Goal: Transaction & Acquisition: Purchase product/service

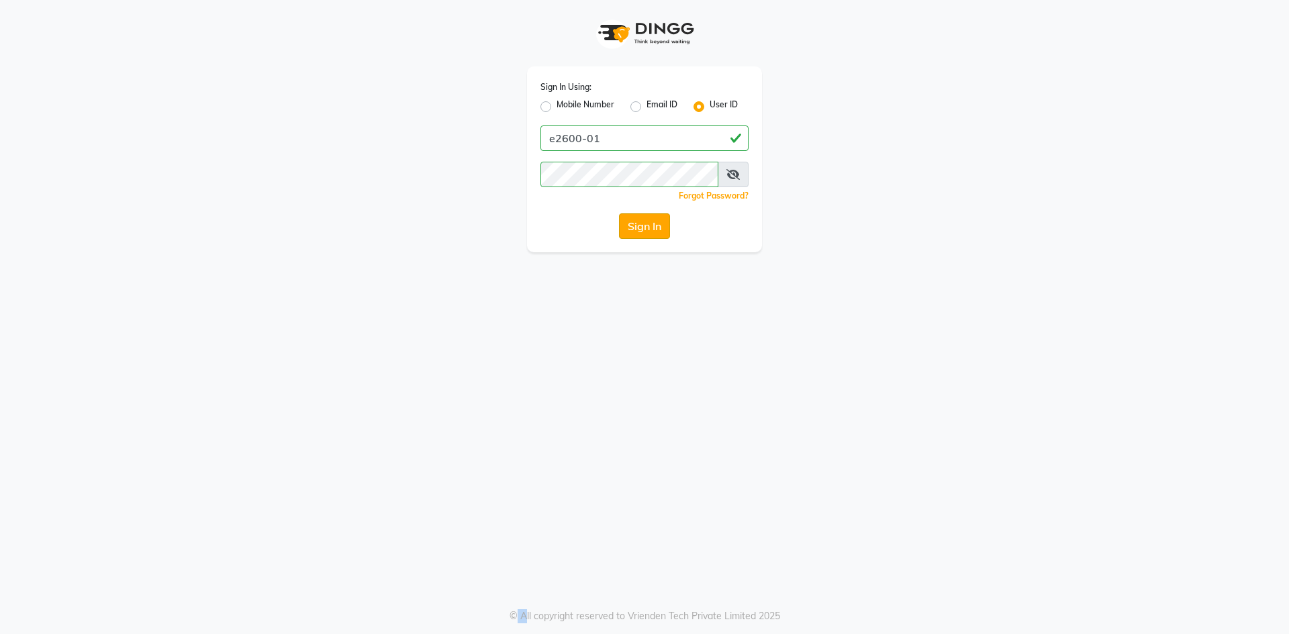
click at [636, 235] on button "Sign In" at bounding box center [644, 226] width 51 height 26
click at [636, 235] on div "Sign In" at bounding box center [644, 226] width 208 height 26
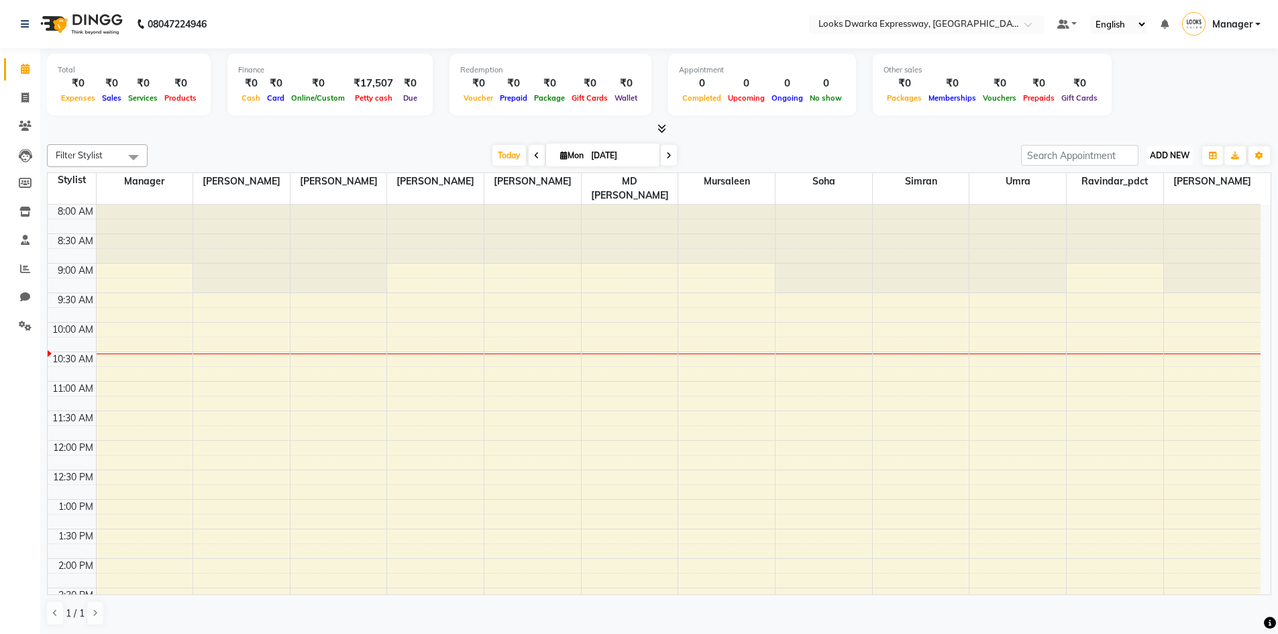
click at [1185, 154] on span "ADD NEW" at bounding box center [1170, 155] width 40 height 10
click at [1140, 215] on link "Add Expense" at bounding box center [1140, 215] width 106 height 17
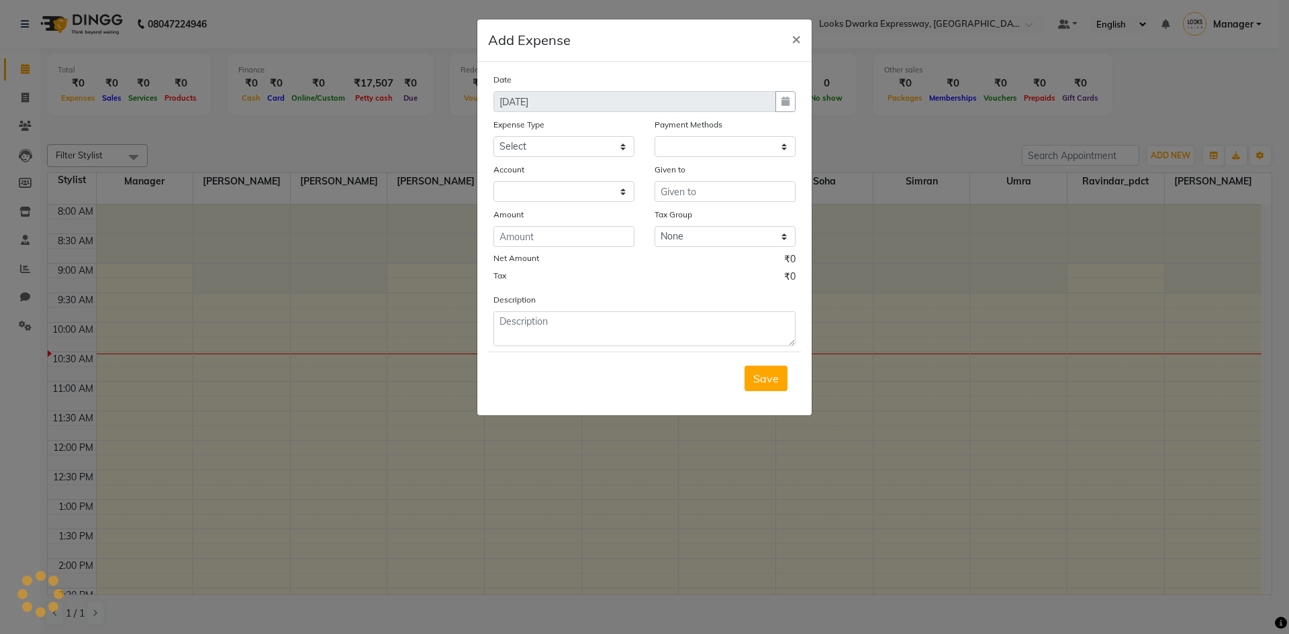
select select "1"
select select "4988"
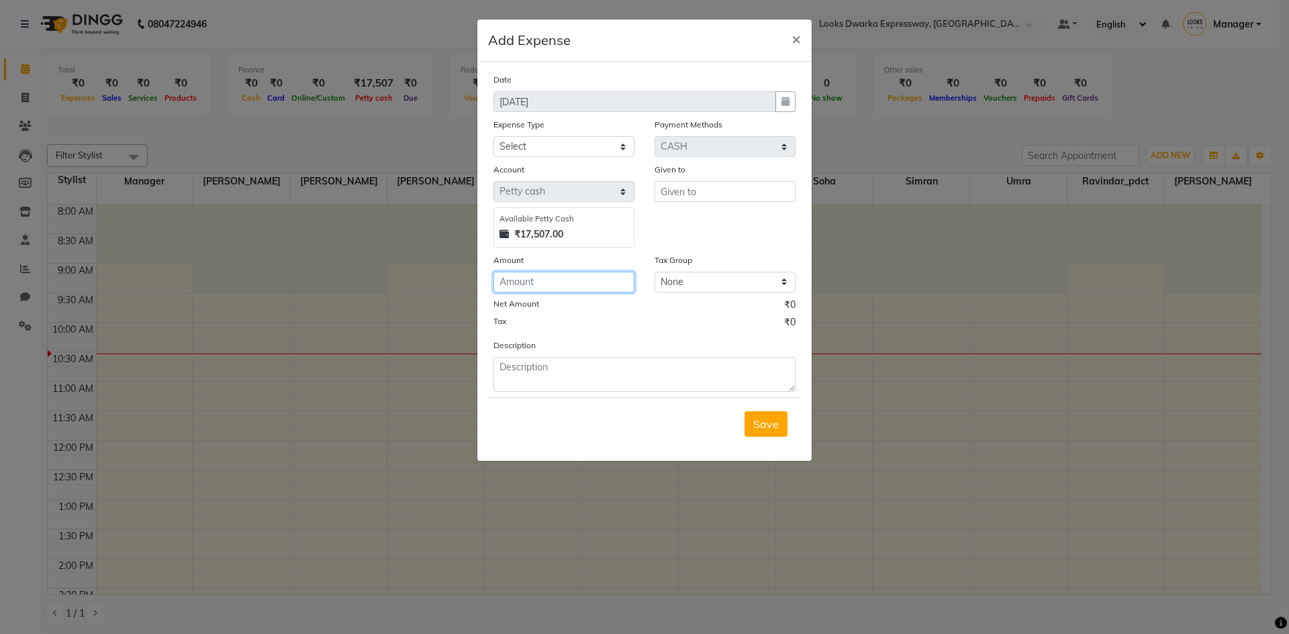
click at [554, 285] on input "number" at bounding box center [563, 282] width 141 height 21
type input "155"
click at [547, 385] on textarea at bounding box center [644, 374] width 302 height 35
type textarea ","
type textarea "milk"
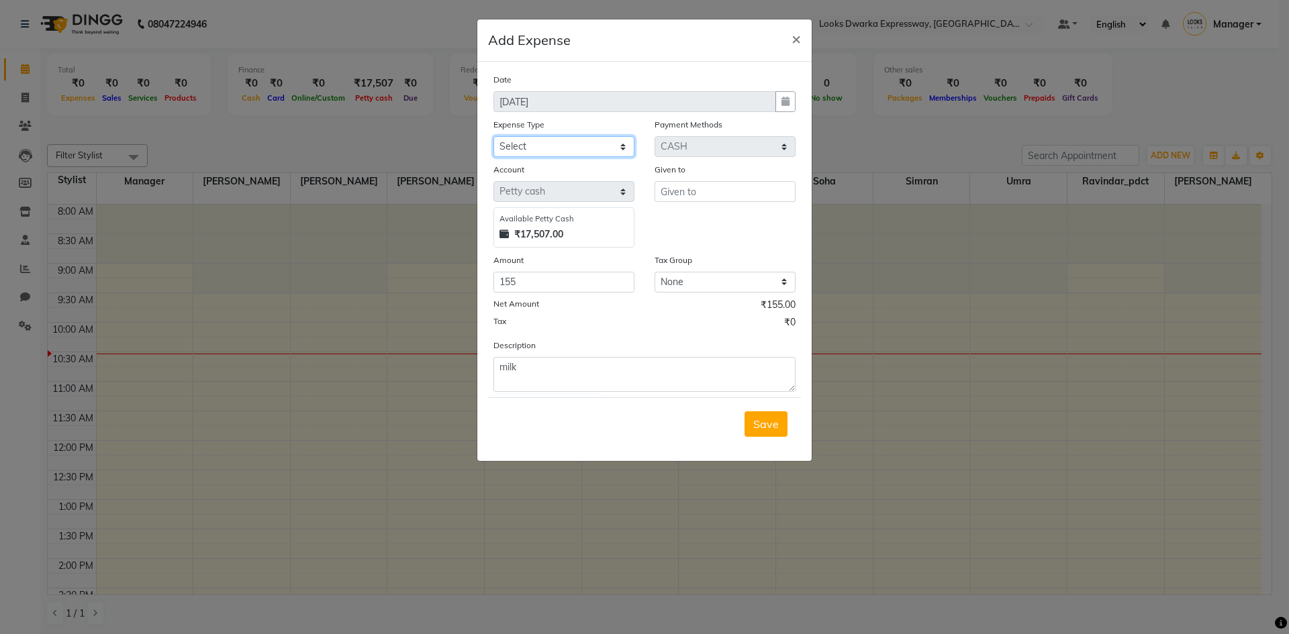
click at [574, 146] on select "Select Bank Deposit Blinkit Cash Handover Client ordered food Client Refund Agn…" at bounding box center [563, 146] width 141 height 21
click at [794, 37] on span "×" at bounding box center [795, 38] width 9 height 20
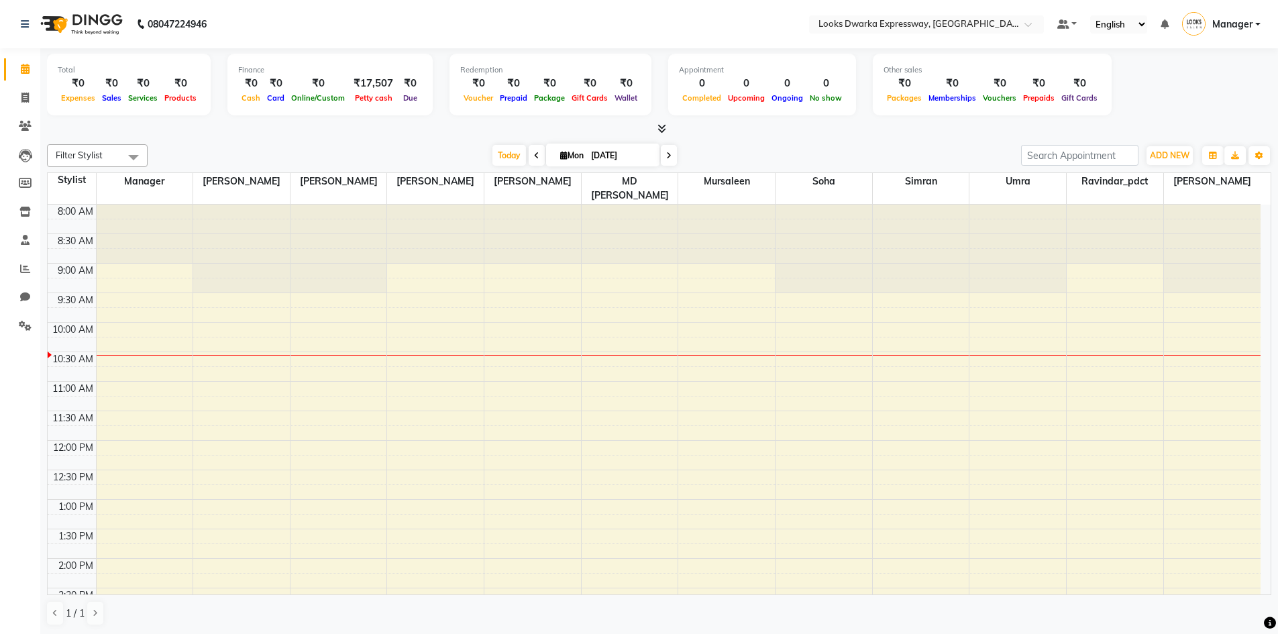
click at [530, 155] on span at bounding box center [537, 155] width 16 height 21
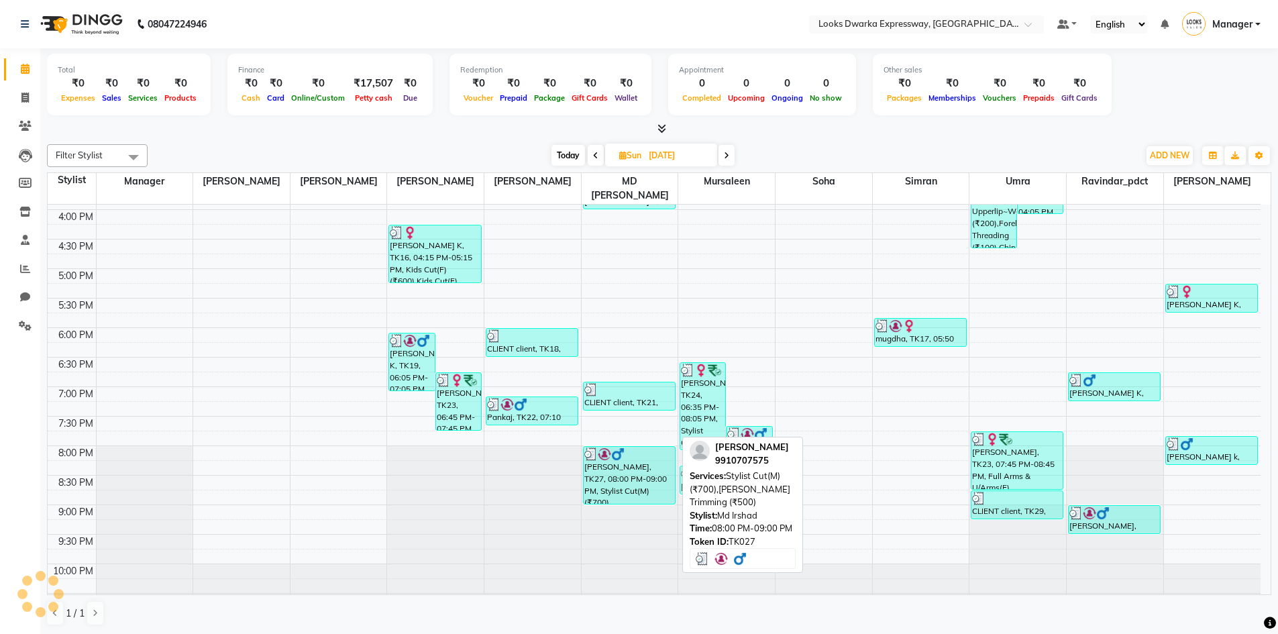
scroll to position [481, 0]
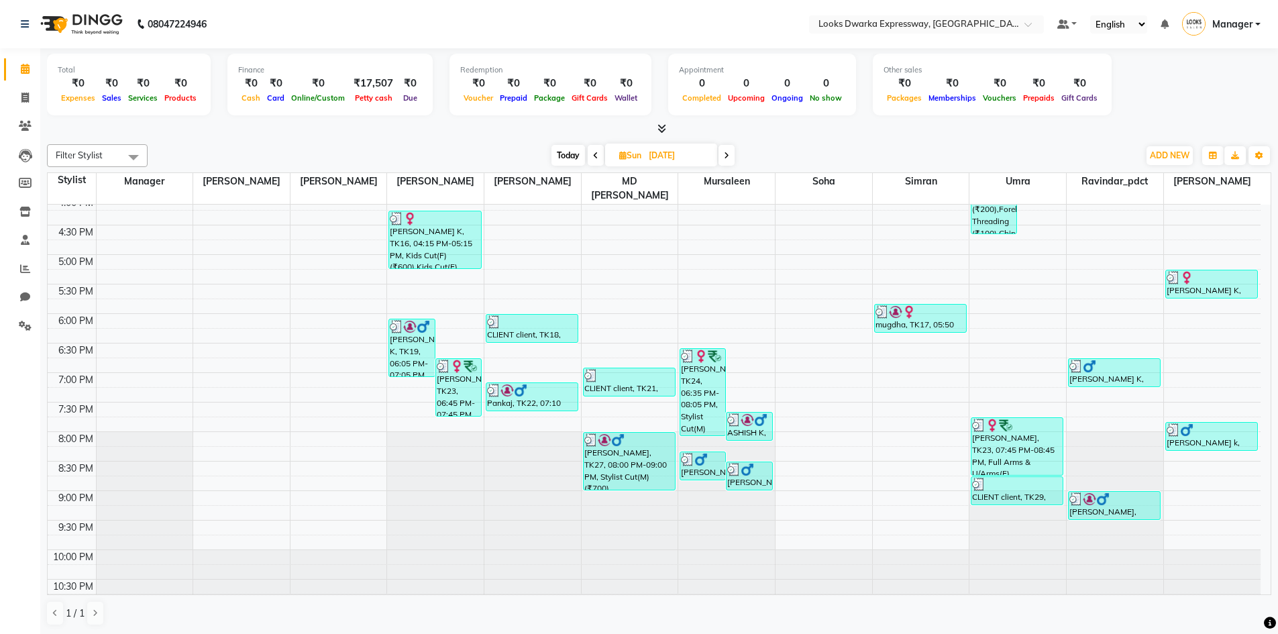
click at [591, 152] on span at bounding box center [596, 155] width 16 height 21
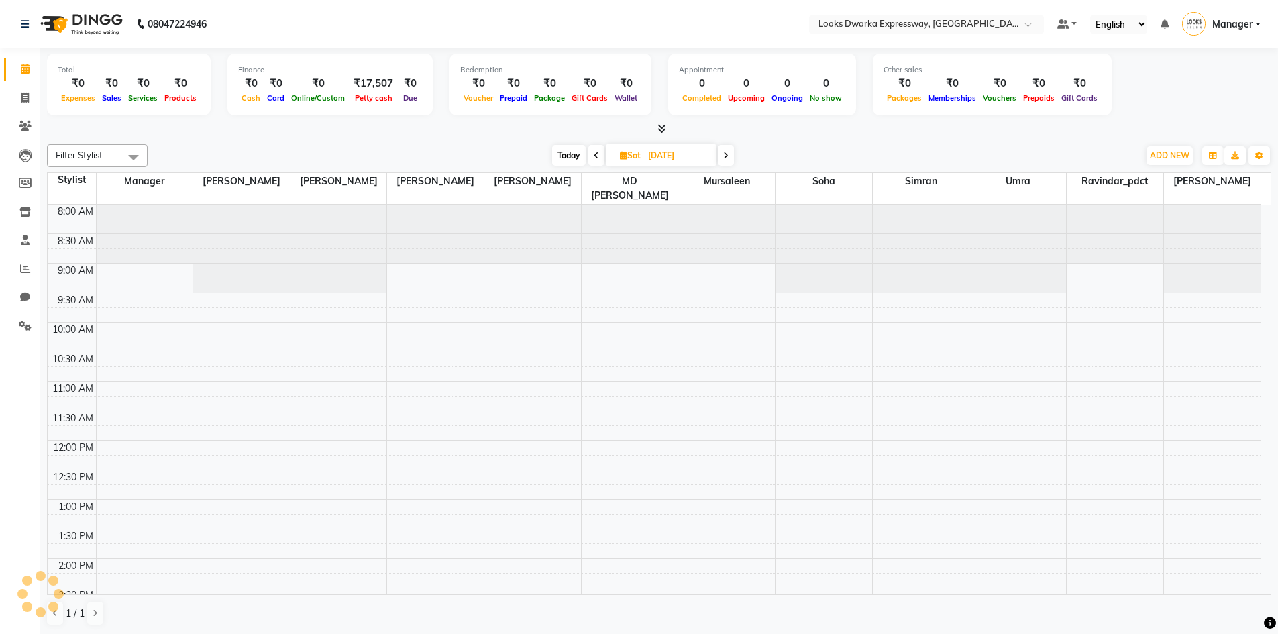
scroll to position [119, 0]
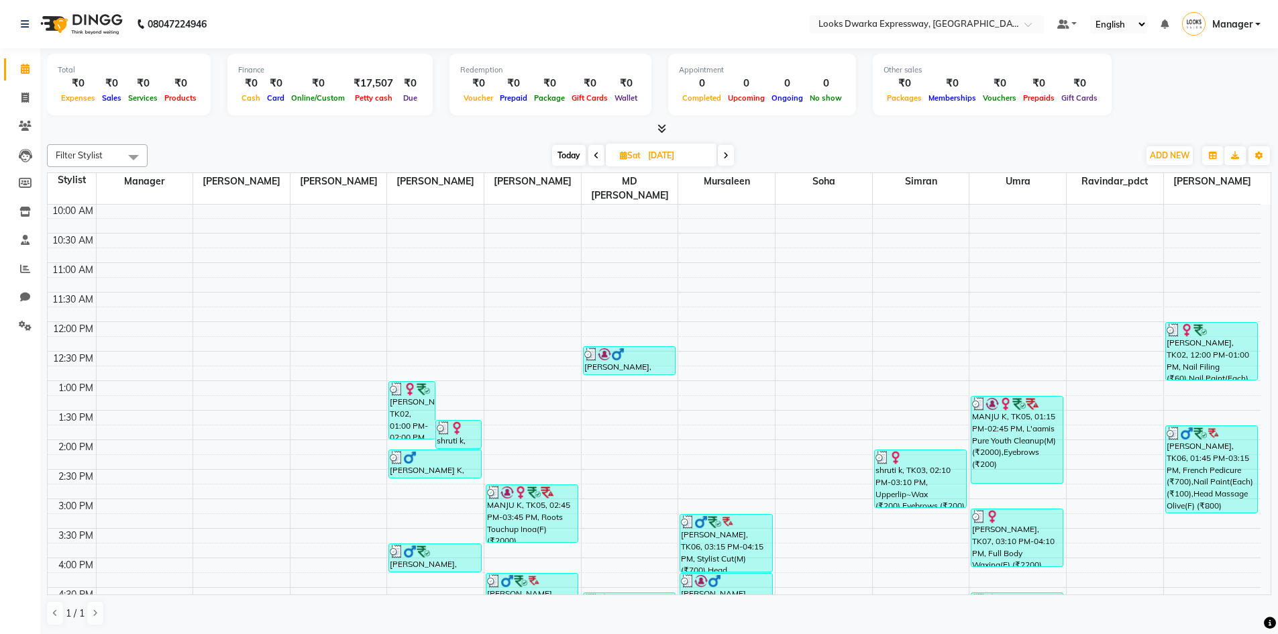
click at [725, 155] on icon at bounding box center [725, 156] width 5 height 8
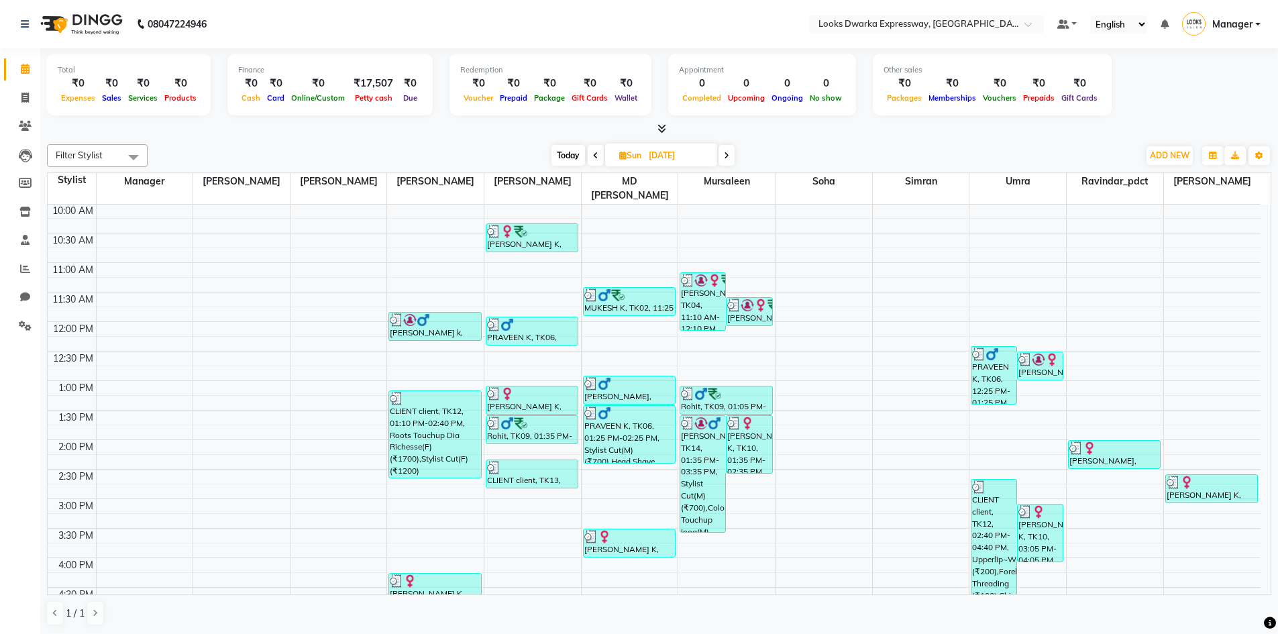
click at [570, 153] on span "Today" at bounding box center [569, 155] width 34 height 21
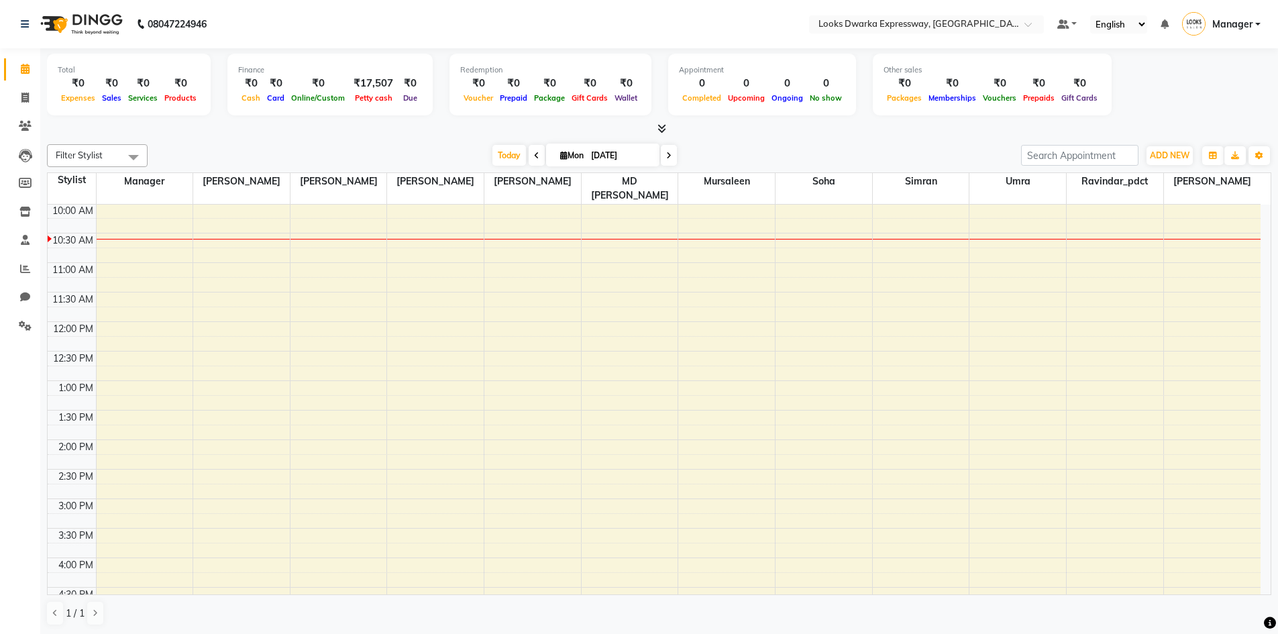
click at [537, 152] on span at bounding box center [537, 155] width 16 height 21
type input "[DATE]"
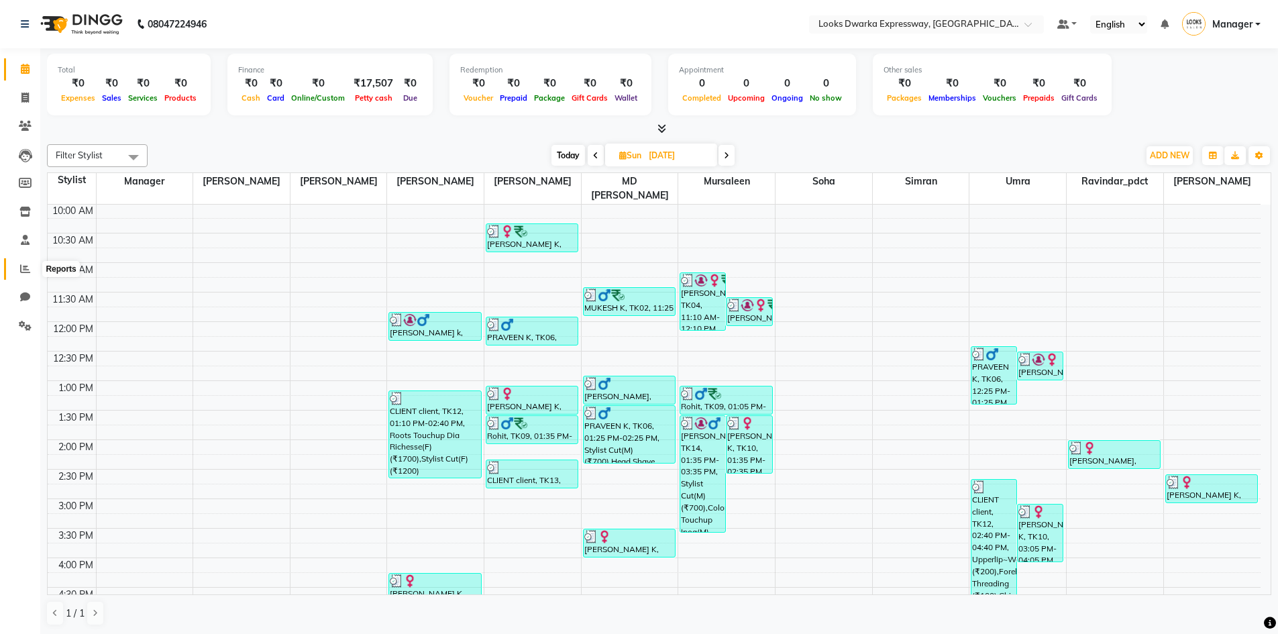
click at [22, 273] on icon at bounding box center [25, 269] width 10 height 10
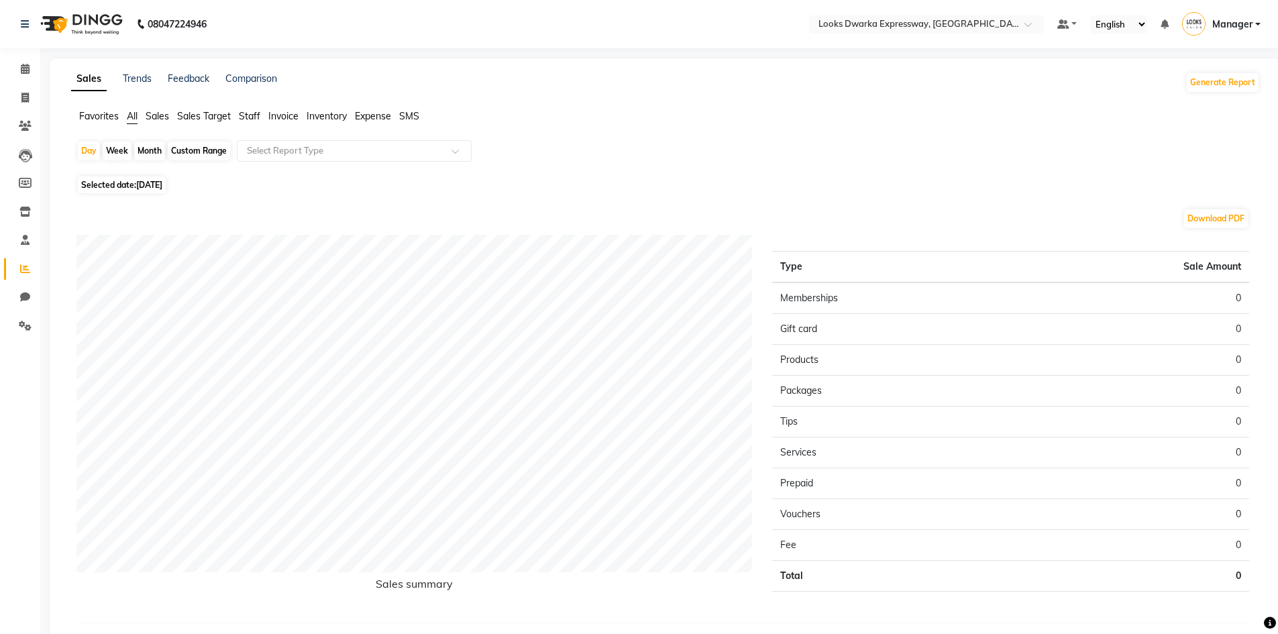
click at [111, 183] on span "Selected date: [DATE]" at bounding box center [122, 185] width 88 height 17
select select "9"
select select "2025"
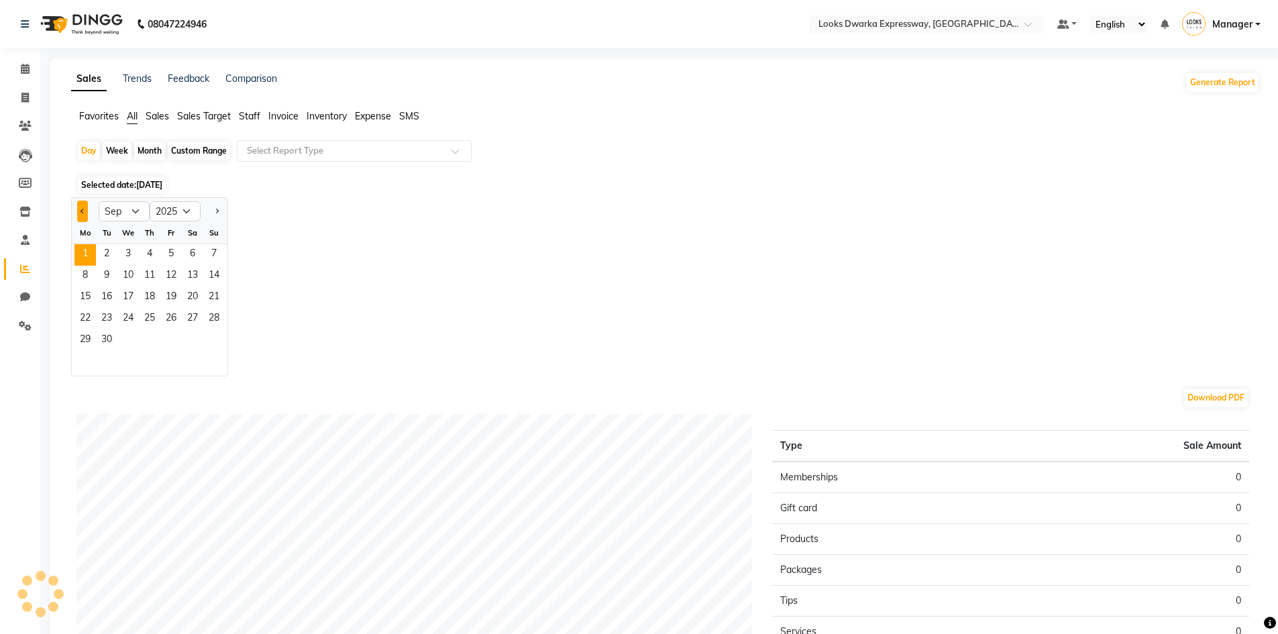
click at [81, 203] on button "Previous month" at bounding box center [82, 211] width 11 height 21
select select "8"
click at [216, 344] on span "31" at bounding box center [213, 340] width 21 height 21
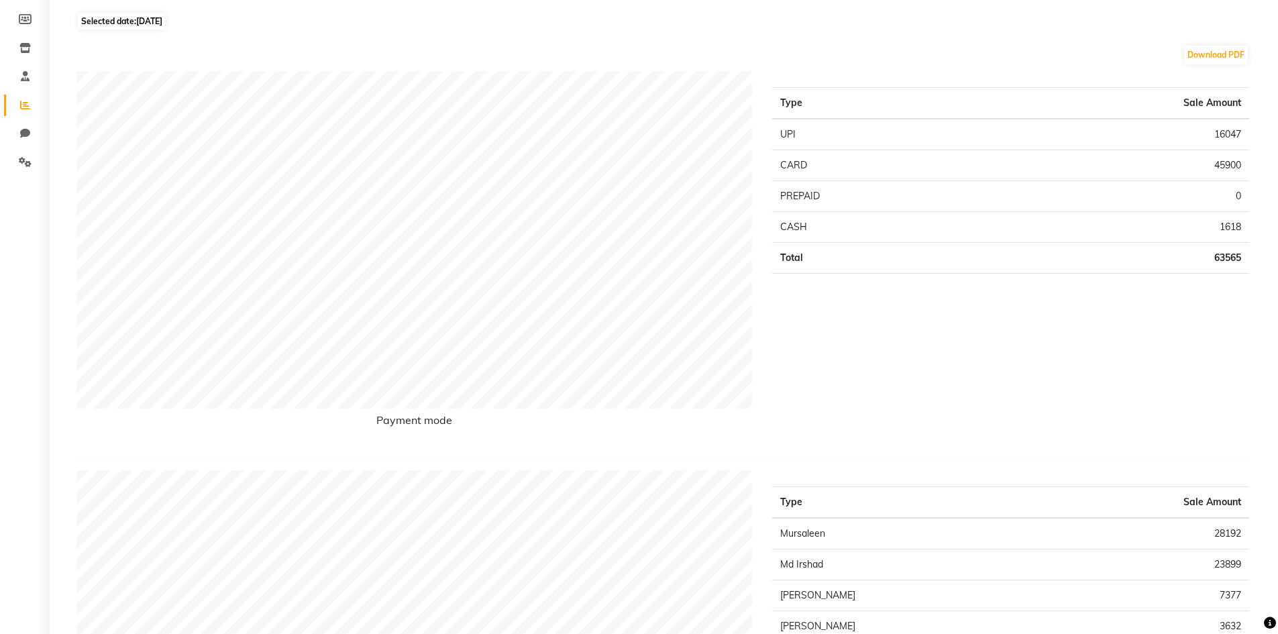
scroll to position [67, 0]
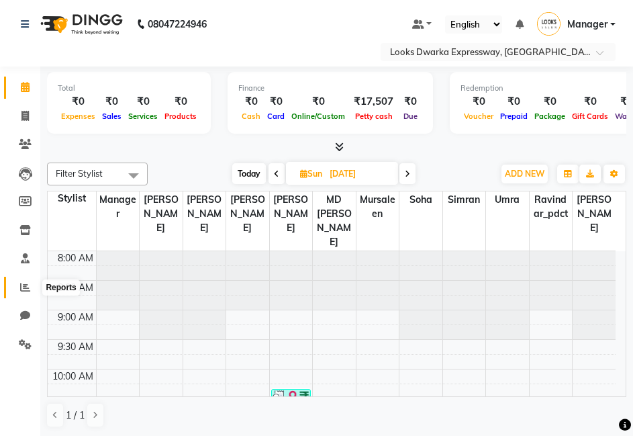
click at [28, 287] on icon at bounding box center [25, 287] width 10 height 10
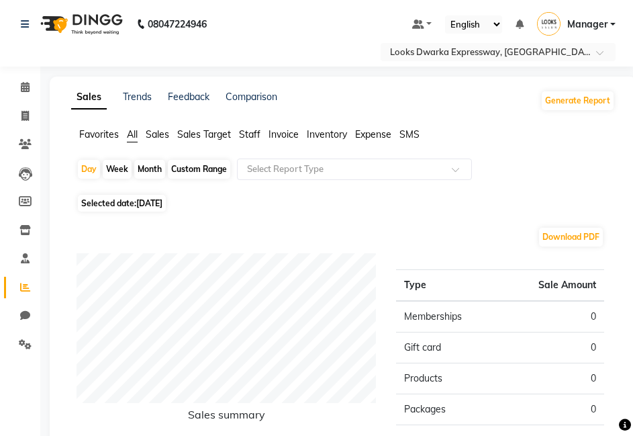
click at [103, 196] on span "Selected date: [DATE]" at bounding box center [122, 203] width 88 height 17
select select "9"
select select "2025"
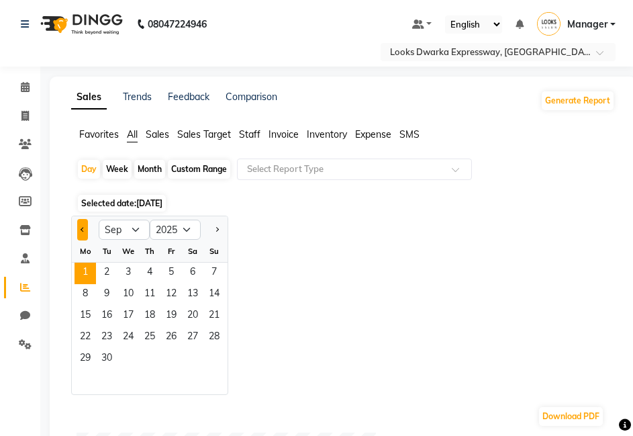
click at [84, 229] on span "Previous month" at bounding box center [83, 228] width 5 height 5
select select "8"
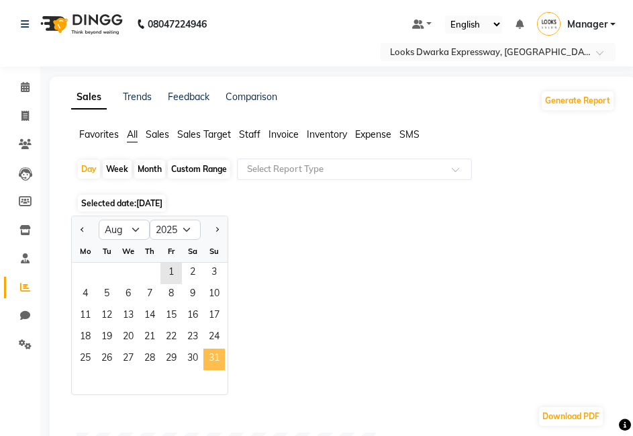
click at [210, 364] on span "31" at bounding box center [213, 358] width 21 height 21
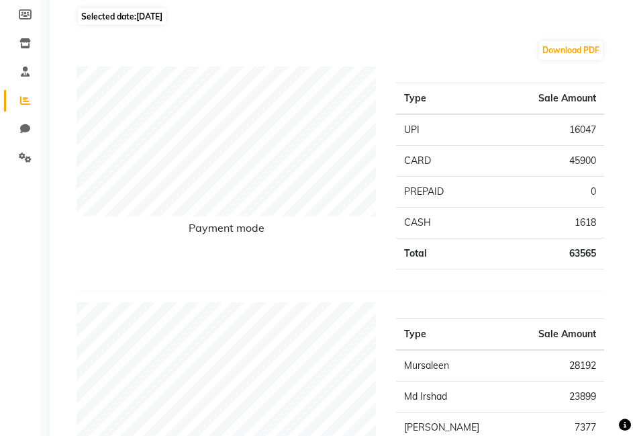
scroll to position [156, 0]
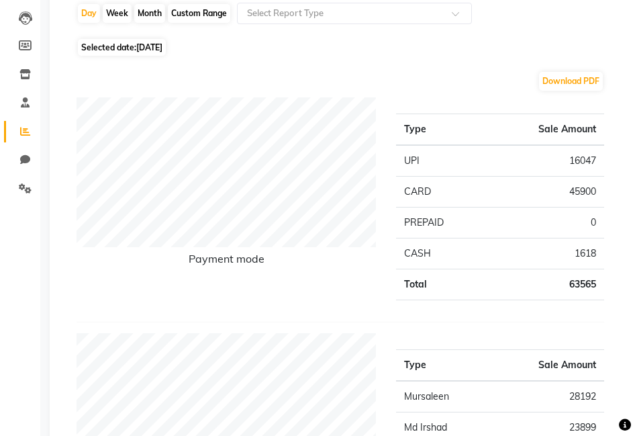
click at [581, 158] on td "16047" at bounding box center [544, 161] width 119 height 32
click at [25, 156] on icon at bounding box center [25, 159] width 10 height 10
select select "100"
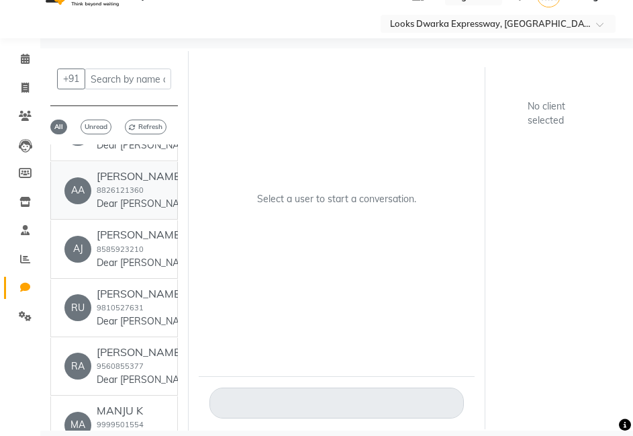
scroll to position [1879, 0]
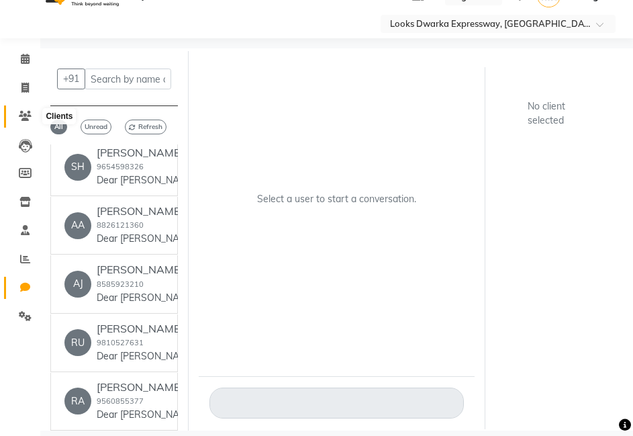
click at [27, 112] on icon at bounding box center [25, 116] width 13 height 10
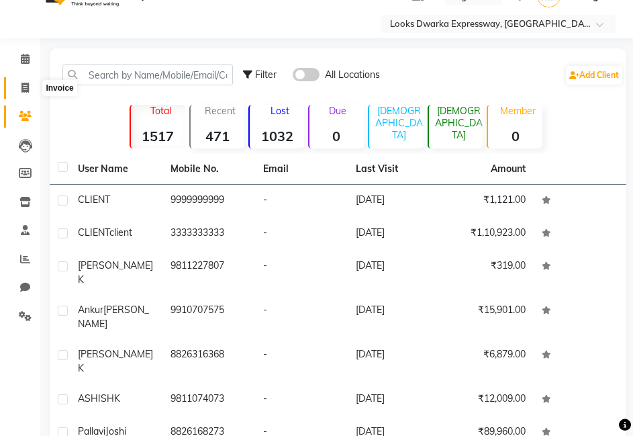
click at [23, 84] on icon at bounding box center [24, 88] width 7 height 10
select select "service"
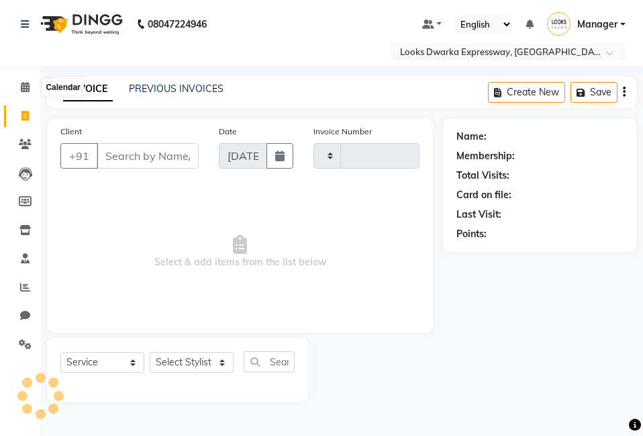
type input "1912"
select select "6011"
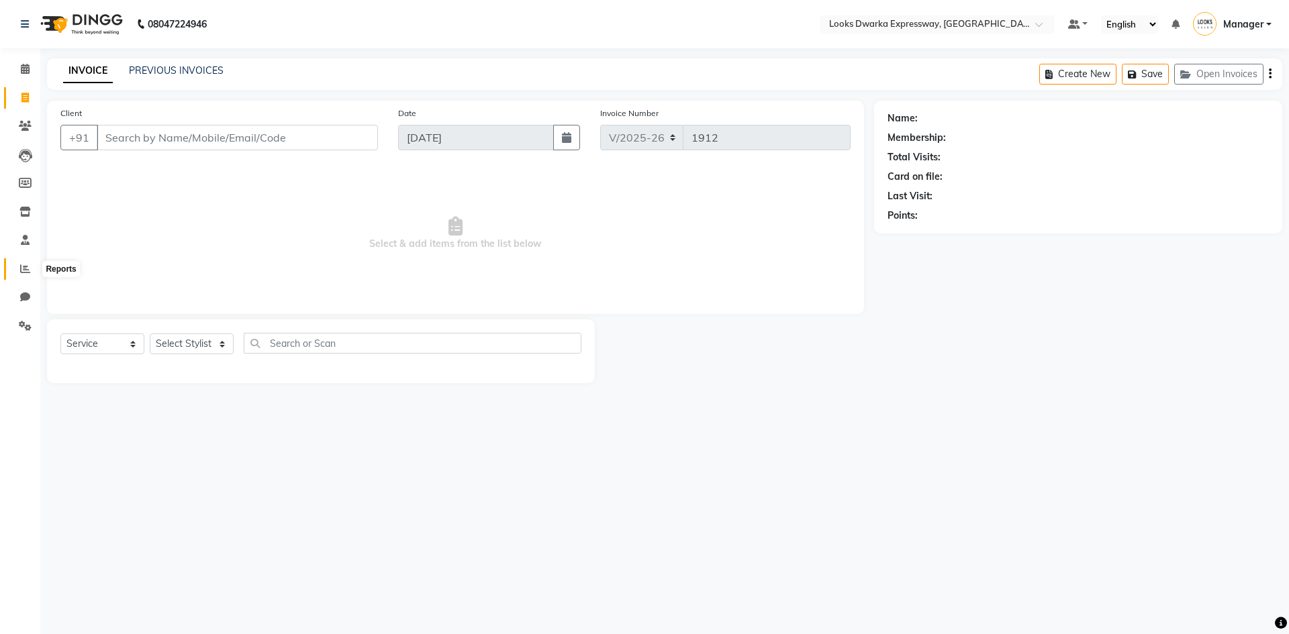
click at [17, 274] on span at bounding box center [24, 269] width 23 height 15
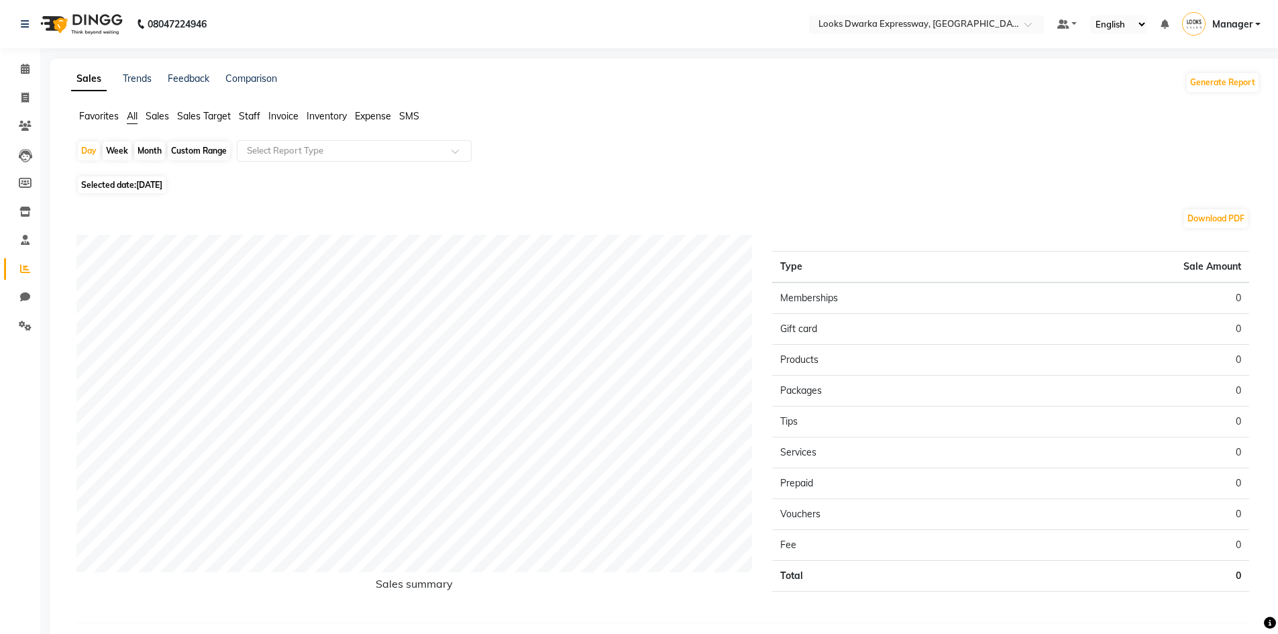
click at [87, 178] on div "Day Week Month Custom Range Select Report Type Selected date: [DATE] Download P…" at bounding box center [665, 392] width 1189 height 505
click at [87, 186] on span "Selected date: [DATE]" at bounding box center [122, 185] width 88 height 17
select select "9"
select select "2025"
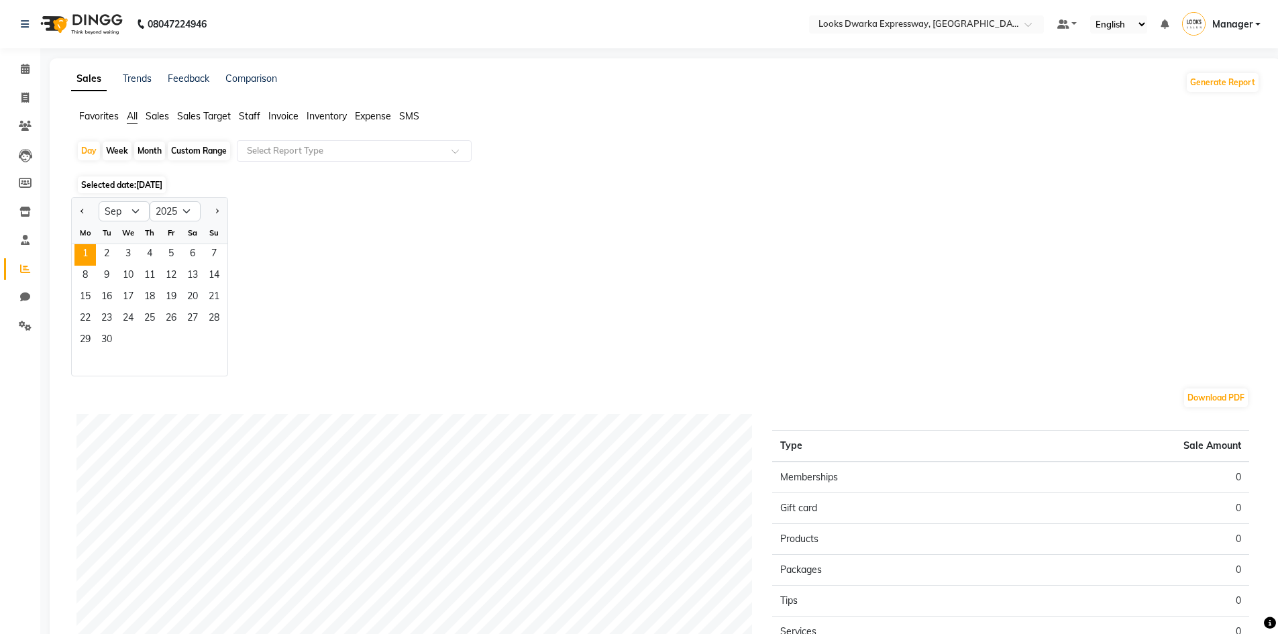
click at [77, 211] on div at bounding box center [85, 211] width 27 height 21
click at [79, 211] on button "Previous month" at bounding box center [82, 211] width 11 height 21
select select "8"
click at [207, 348] on span "31" at bounding box center [213, 340] width 21 height 21
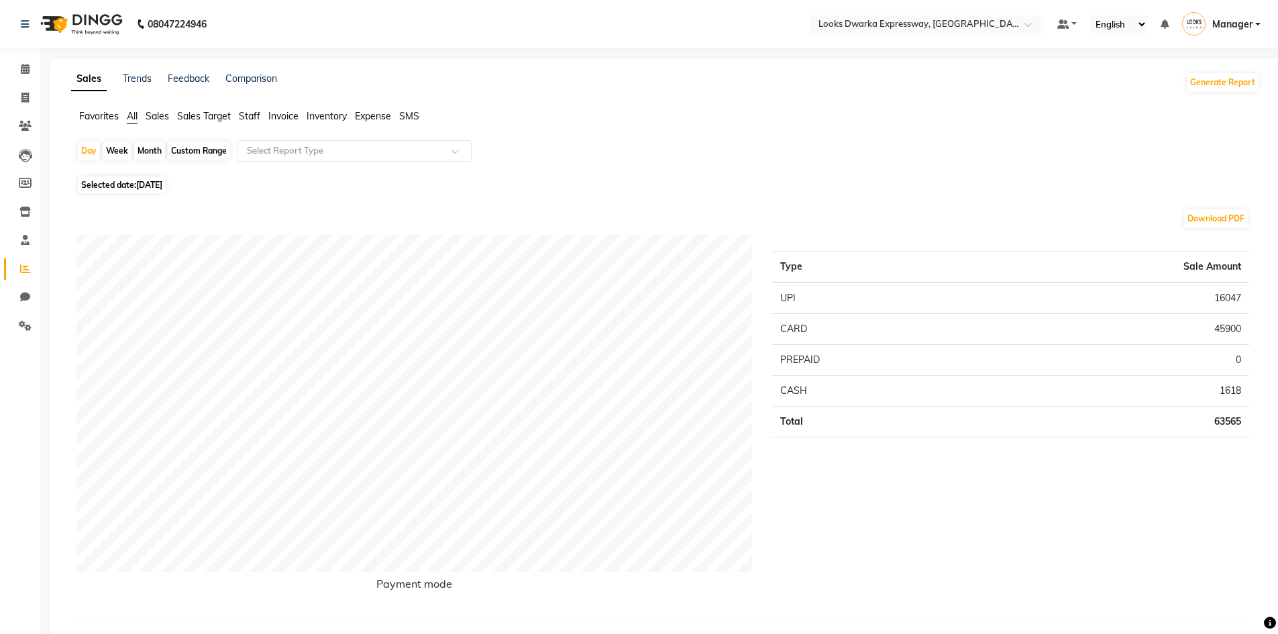
select select "service"
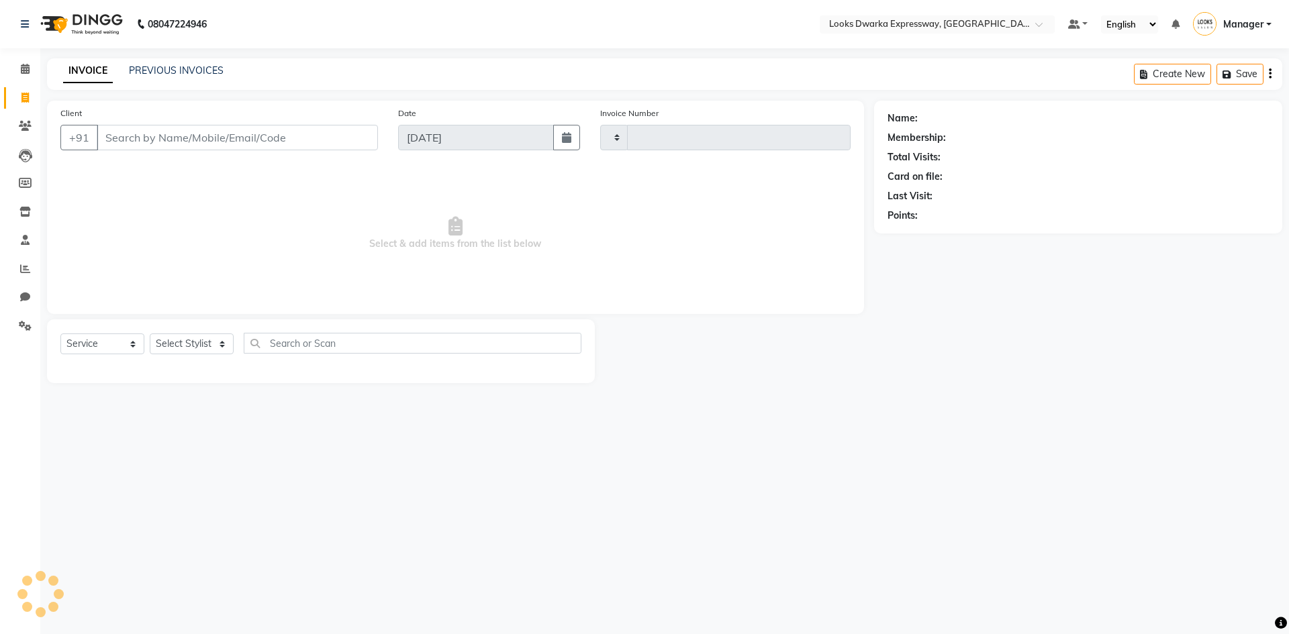
type input "1912"
select select "6011"
click at [28, 64] on icon at bounding box center [25, 69] width 9 height 10
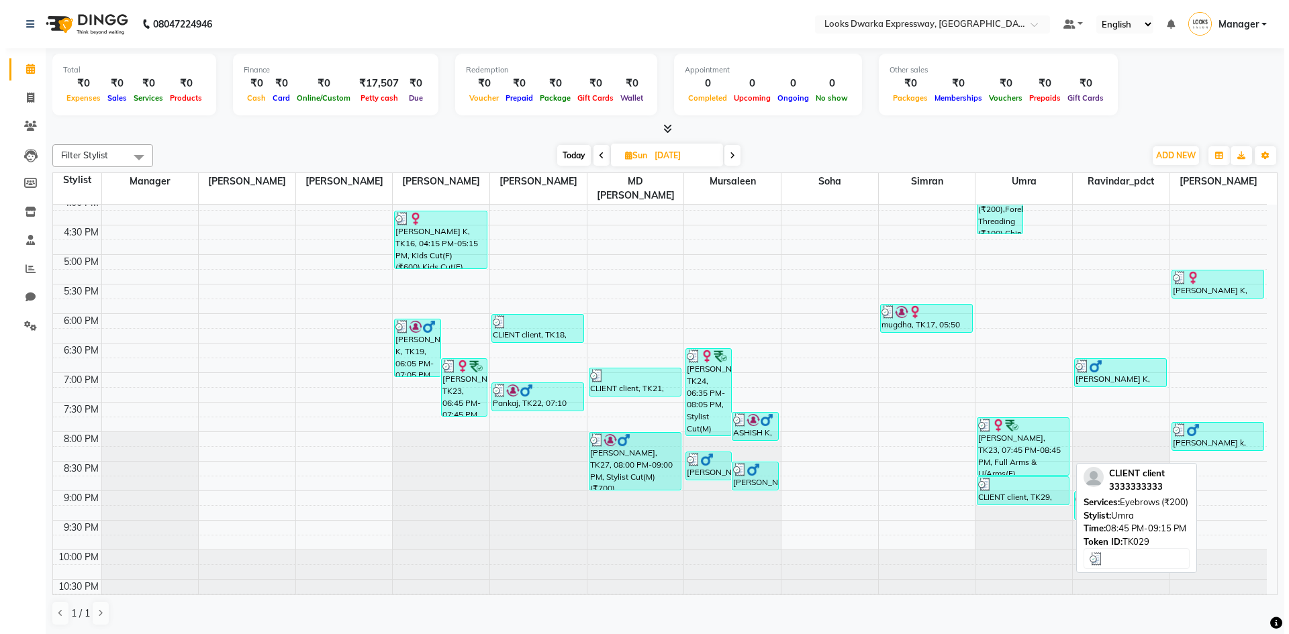
scroll to position [1, 0]
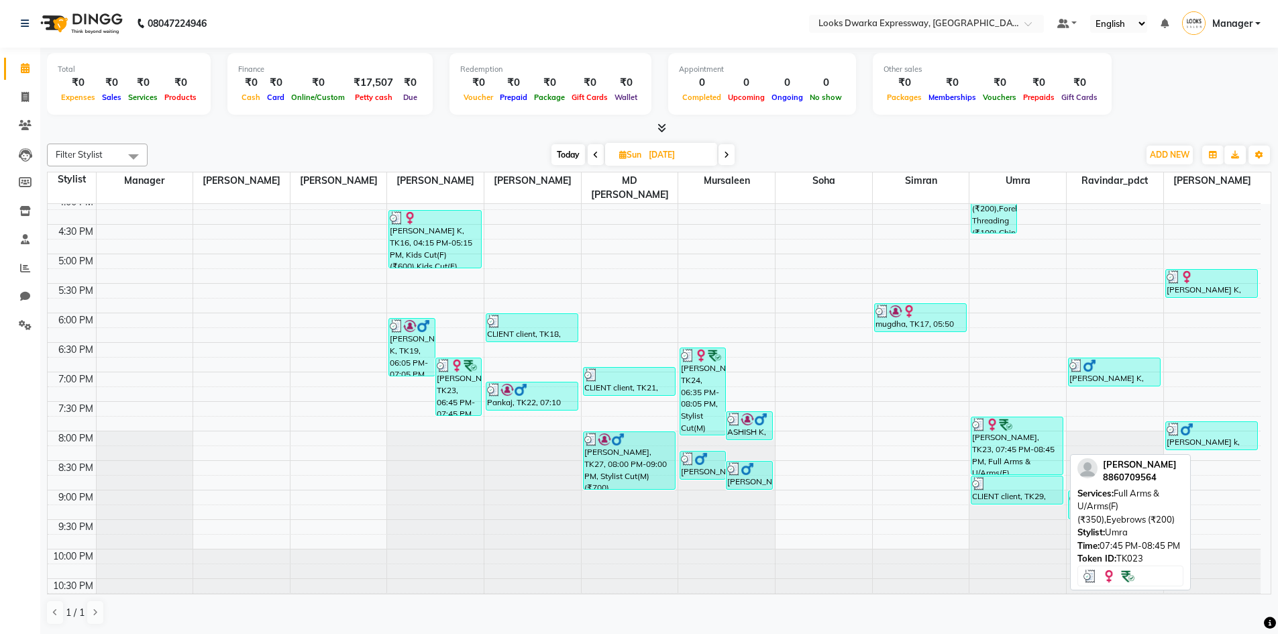
click at [642, 435] on div "[PERSON_NAME], TK23, 07:45 PM-08:45 PM, Full Arms & U/Arms(F) (₹350),Eyebrows (…" at bounding box center [1017, 445] width 91 height 57
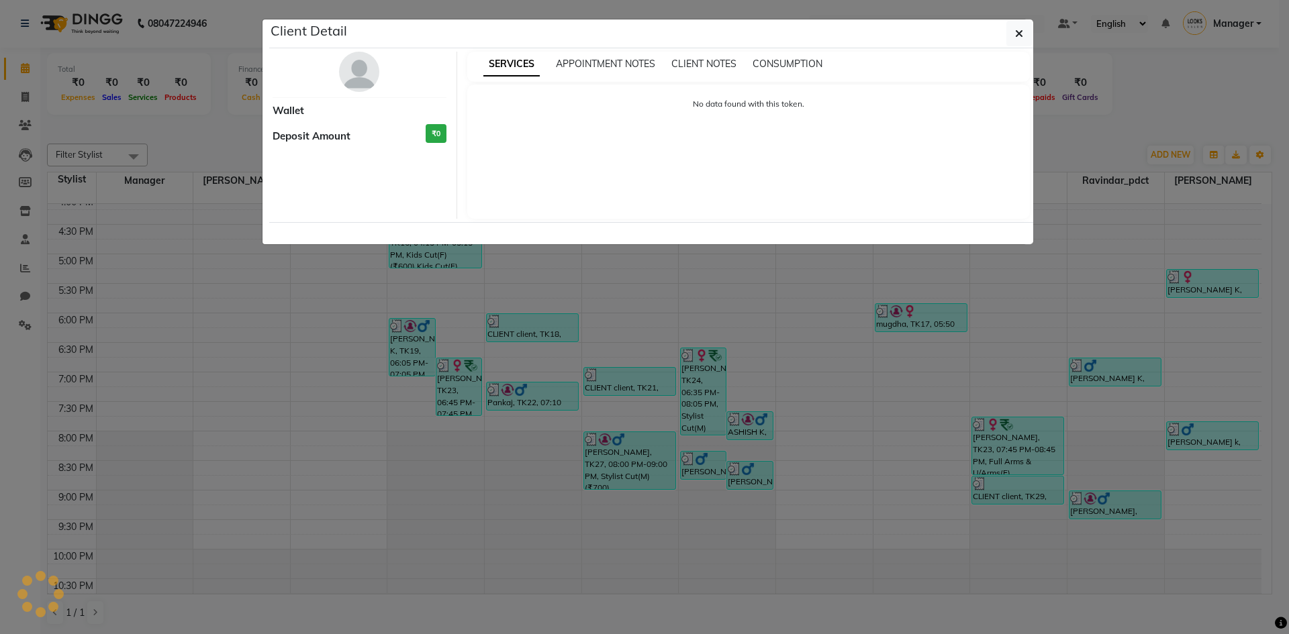
select select "3"
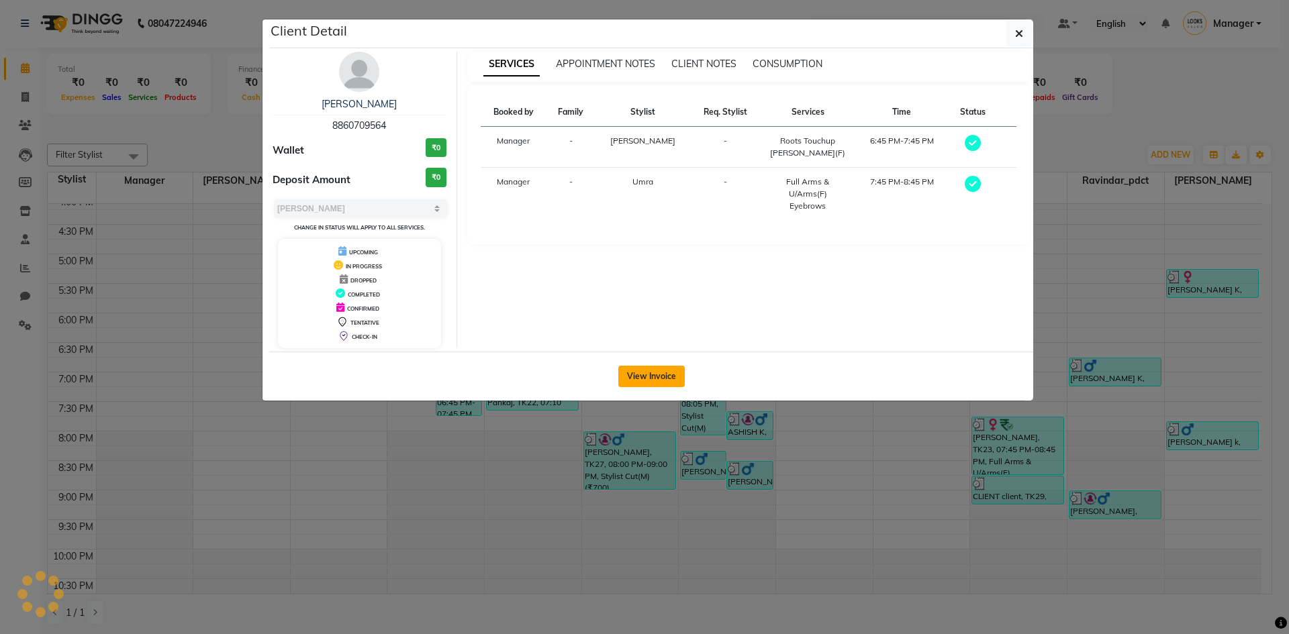
click at [642, 369] on button "View Invoice" at bounding box center [651, 376] width 66 height 21
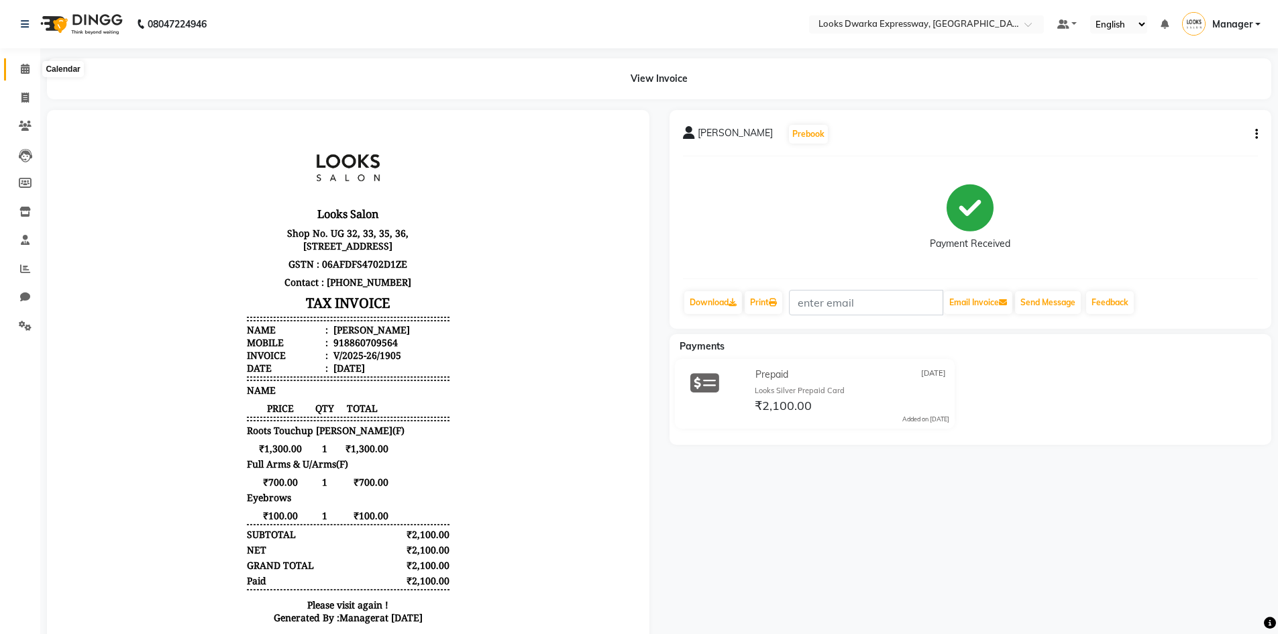
click at [36, 74] on span at bounding box center [24, 69] width 23 height 15
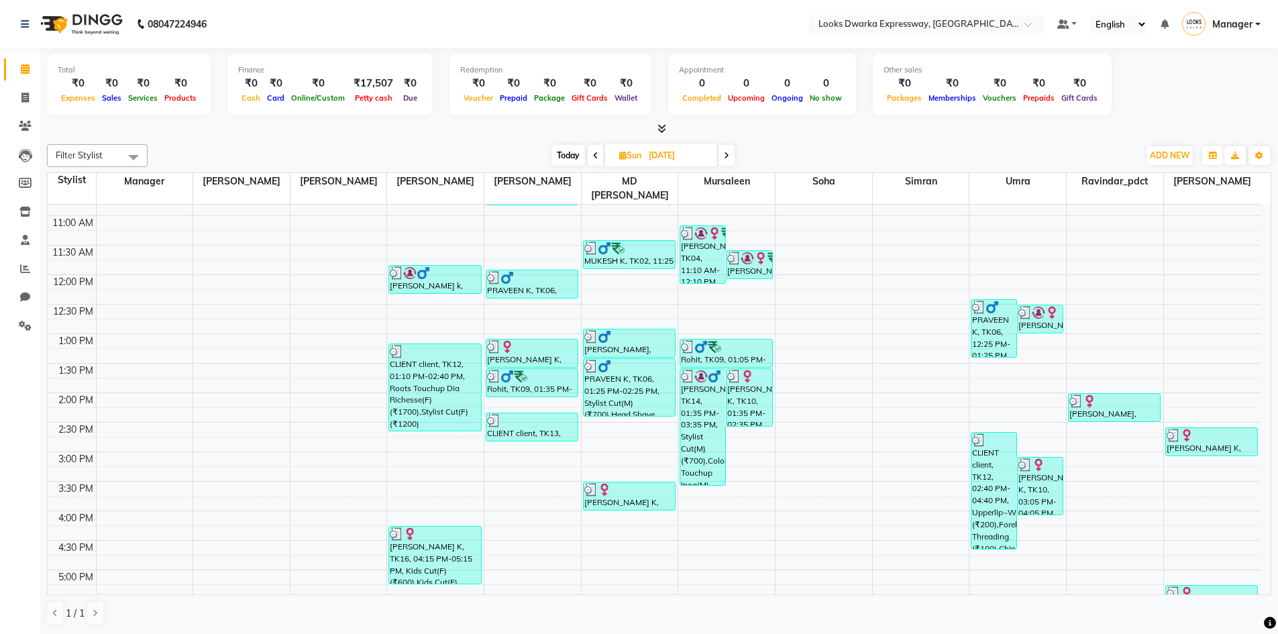
scroll to position [201, 0]
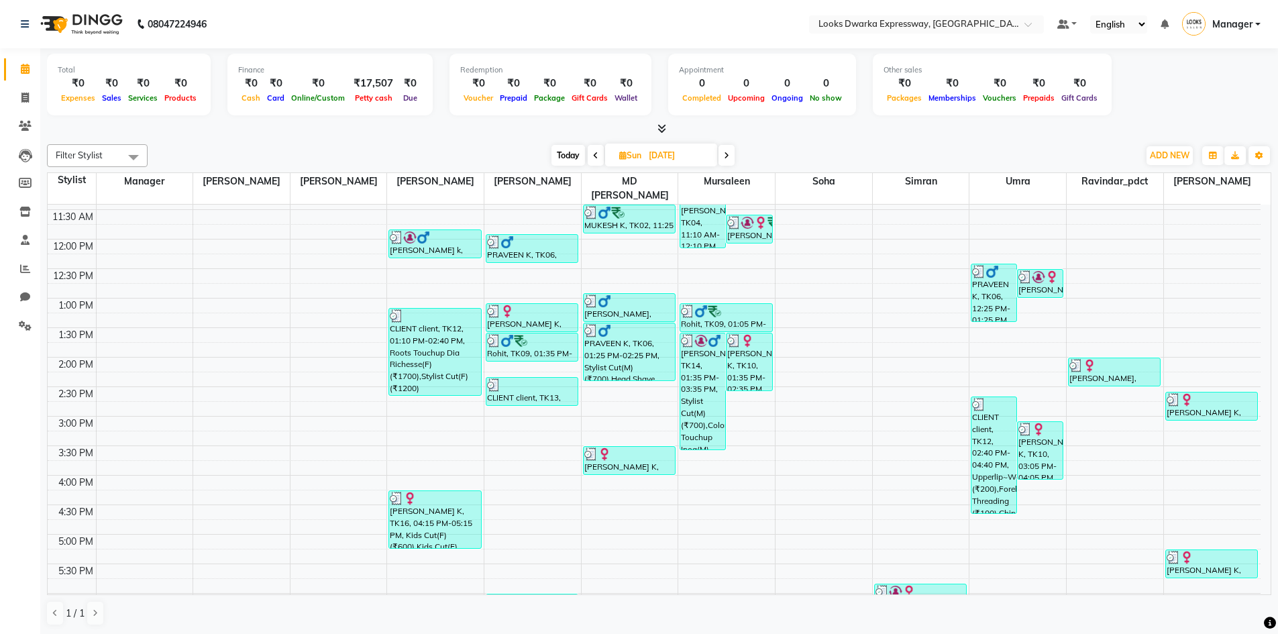
click at [436, 248] on div "8:00 AM 8:30 AM 9:00 AM 9:30 AM 10:00 AM 10:30 AM 11:00 AM 11:30 AM 12:00 PM 12…" at bounding box center [654, 445] width 1213 height 885
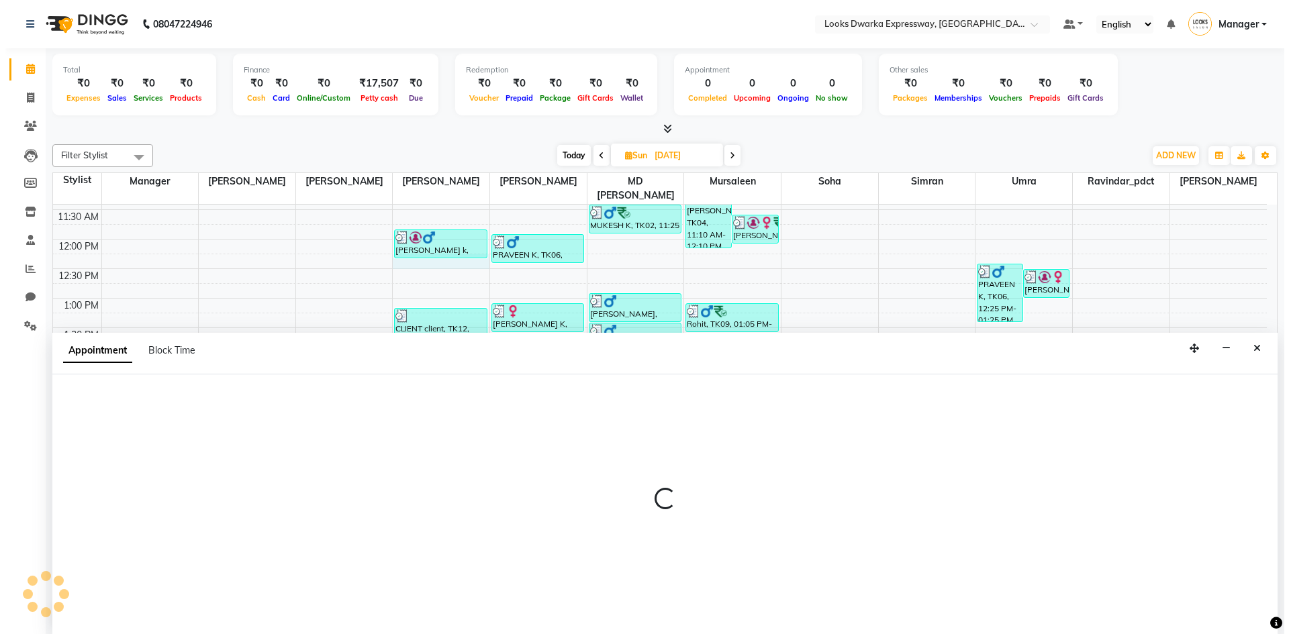
scroll to position [1, 0]
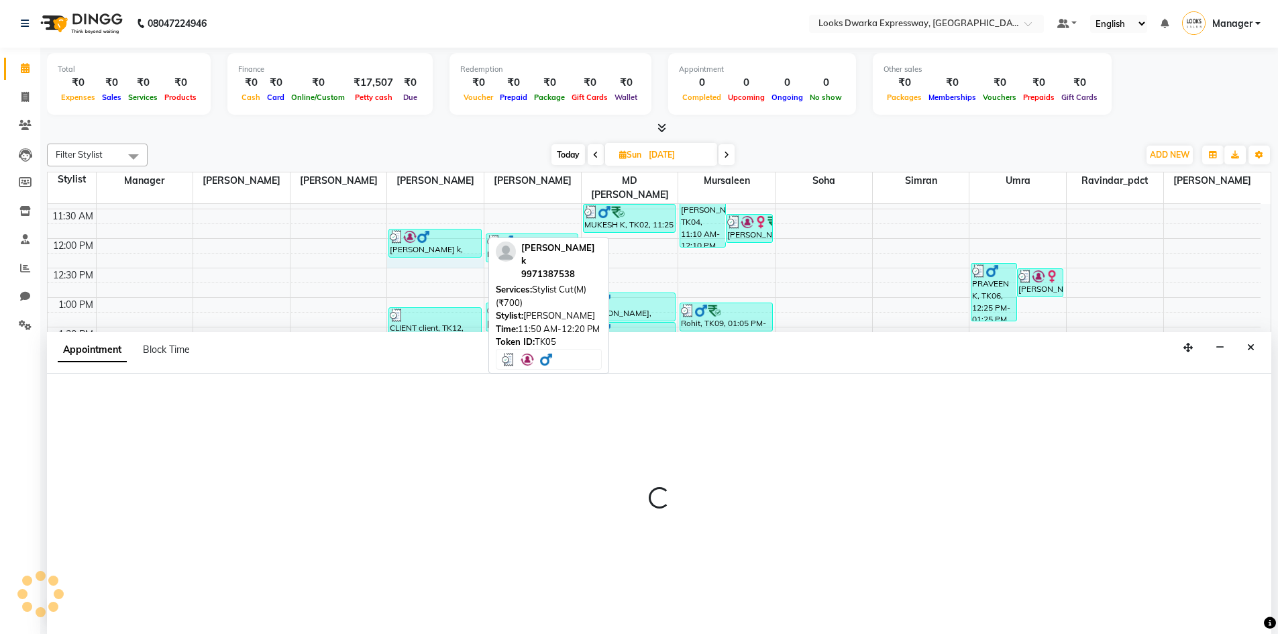
select select "43631"
select select "735"
select select "tentative"
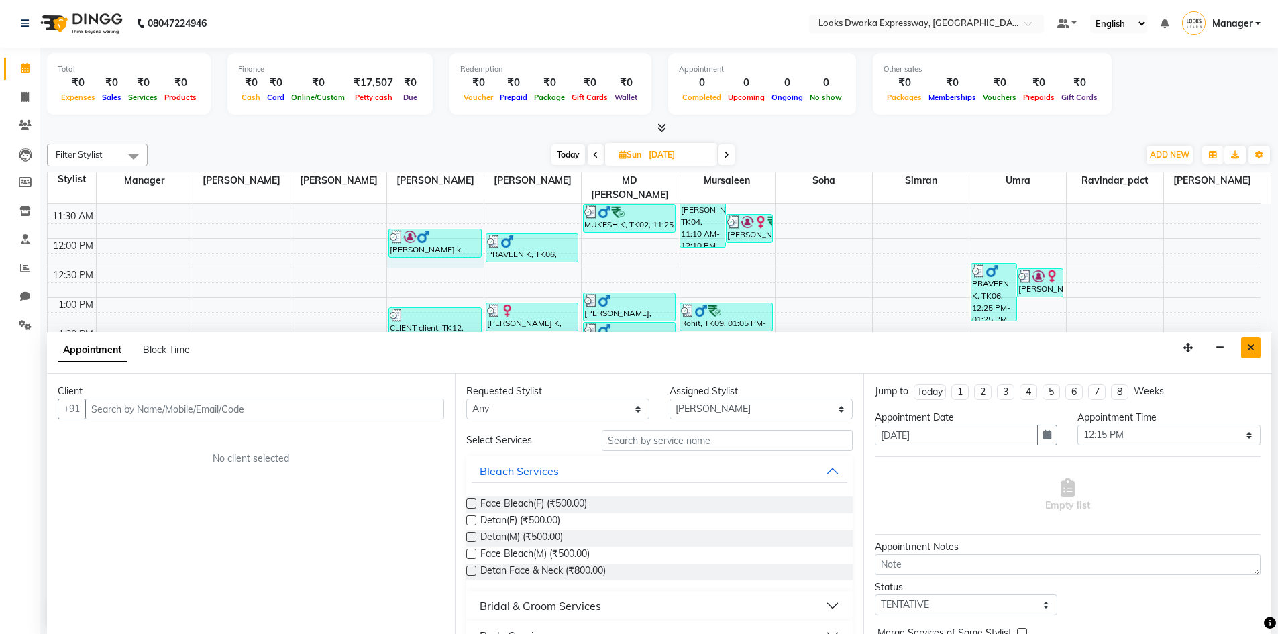
click at [642, 345] on icon "Close" at bounding box center [1251, 347] width 7 height 9
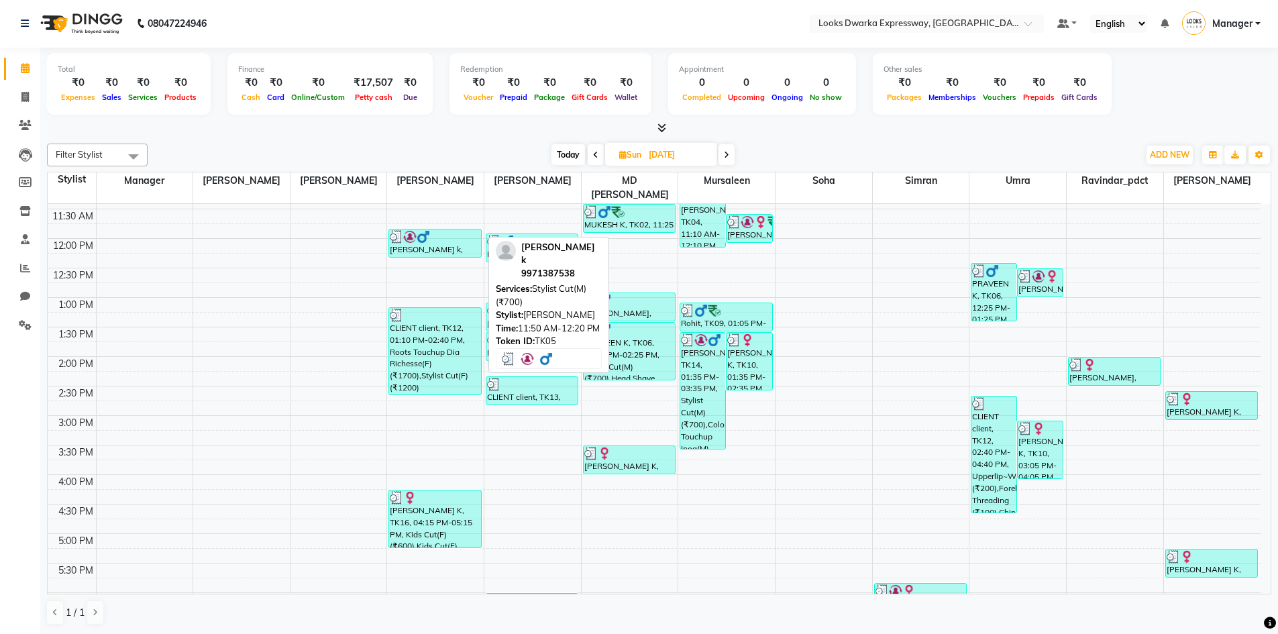
click at [453, 230] on div at bounding box center [435, 236] width 90 height 13
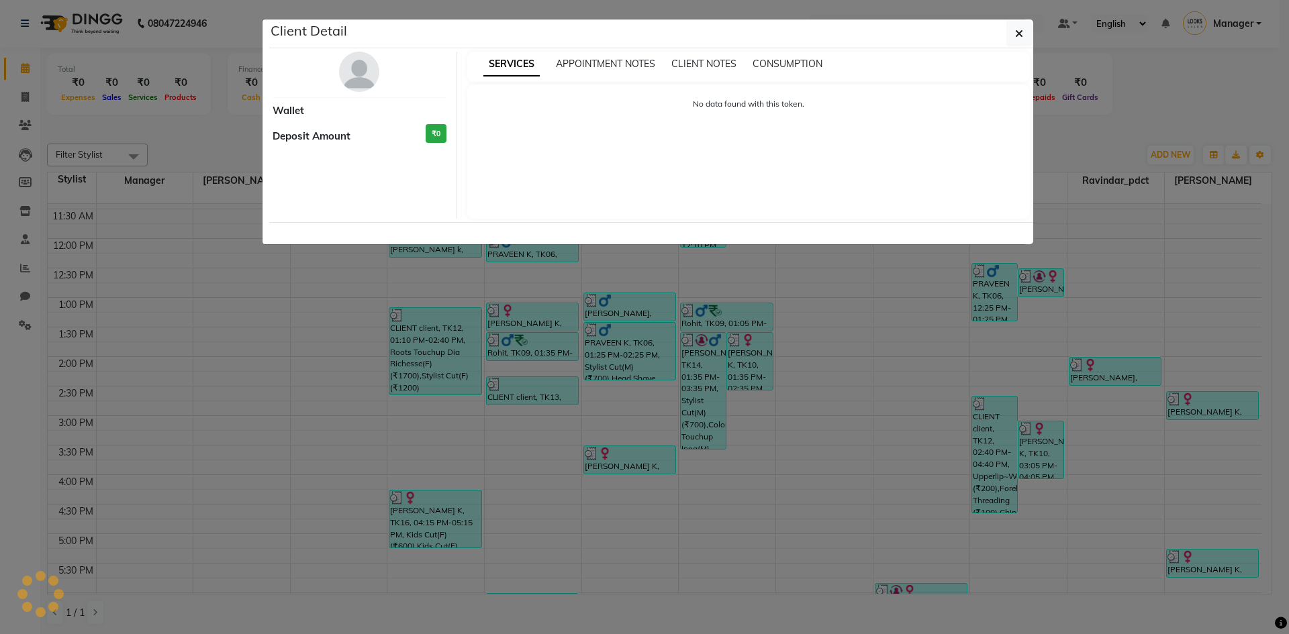
select select "3"
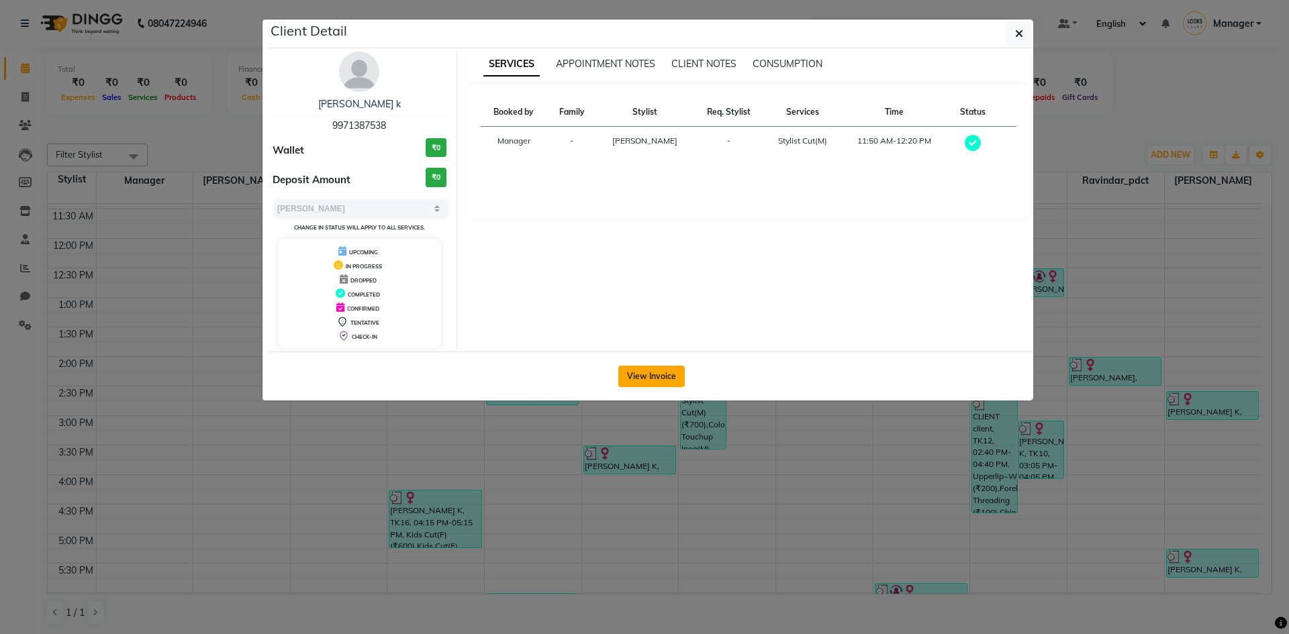
click at [642, 389] on div "View Invoice" at bounding box center [651, 376] width 764 height 49
click at [642, 384] on button "View Invoice" at bounding box center [651, 376] width 66 height 21
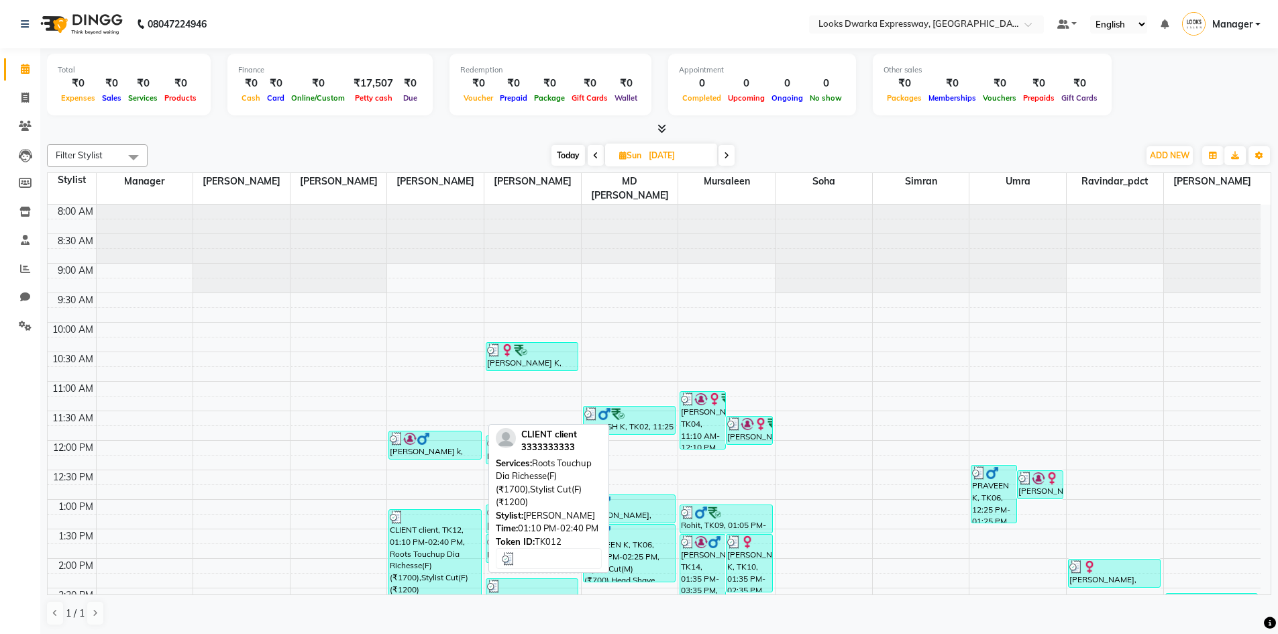
click at [399, 435] on div "CLIENT client, TK12, 01:10 PM-02:40 PM, Roots Touchup Dia Richesse(F) (₹1700),S…" at bounding box center [434, 553] width 91 height 87
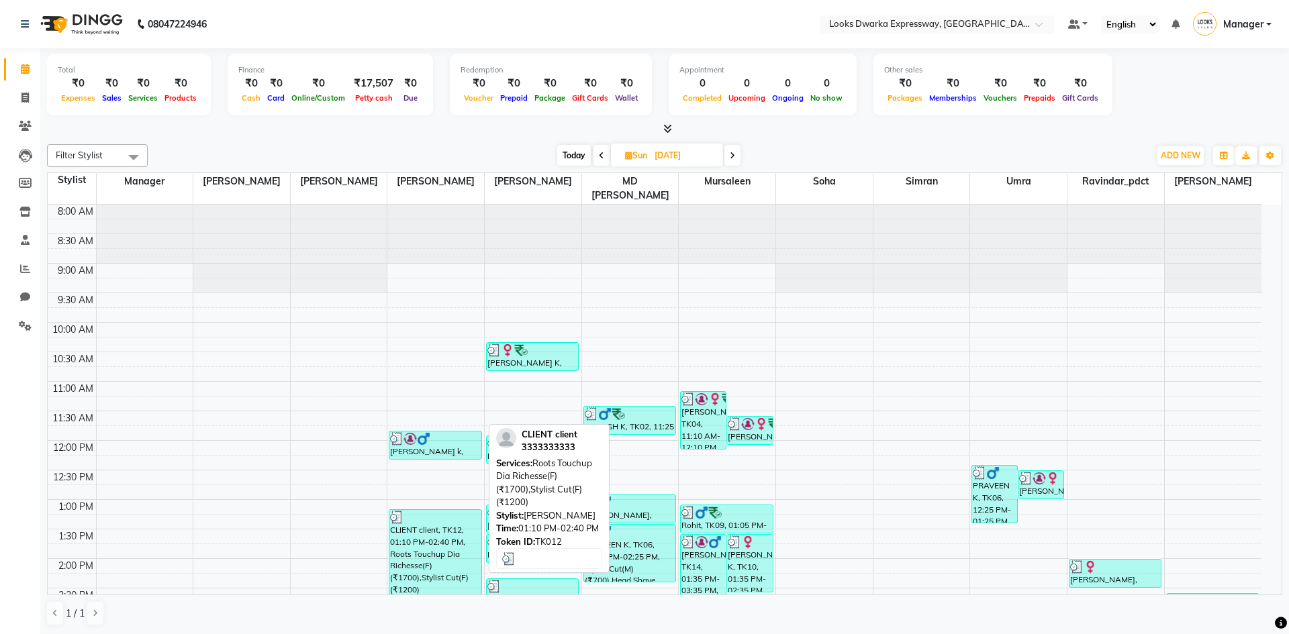
select select "3"
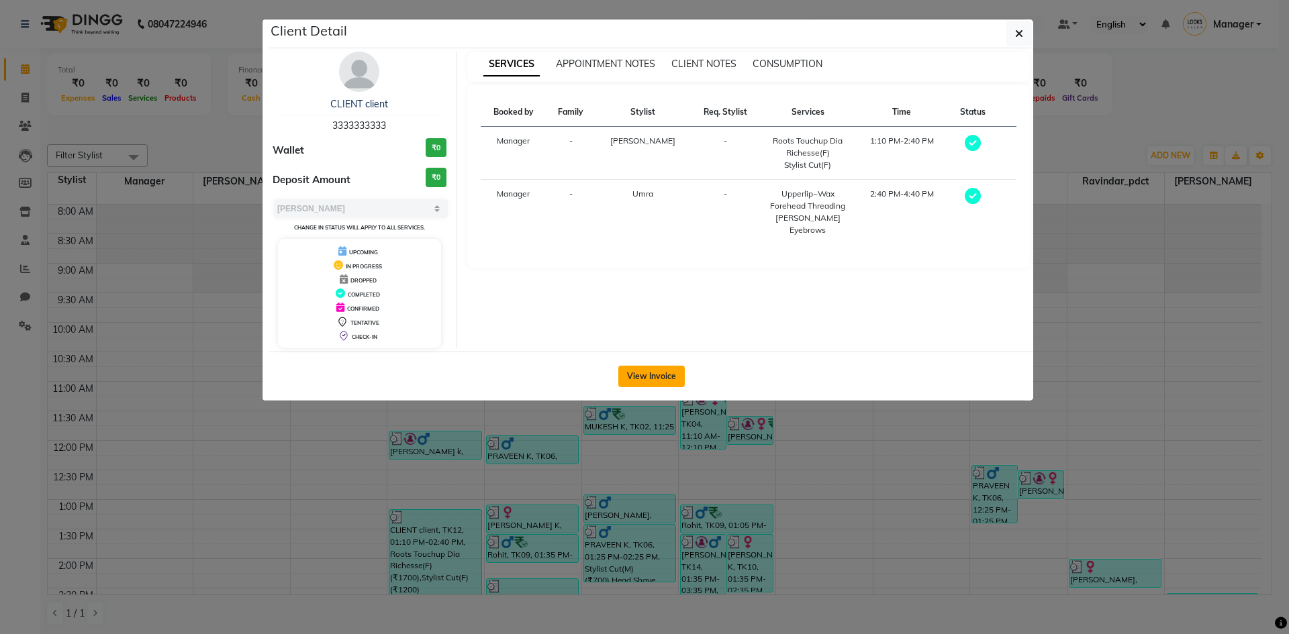
click at [642, 379] on button "View Invoice" at bounding box center [651, 376] width 66 height 21
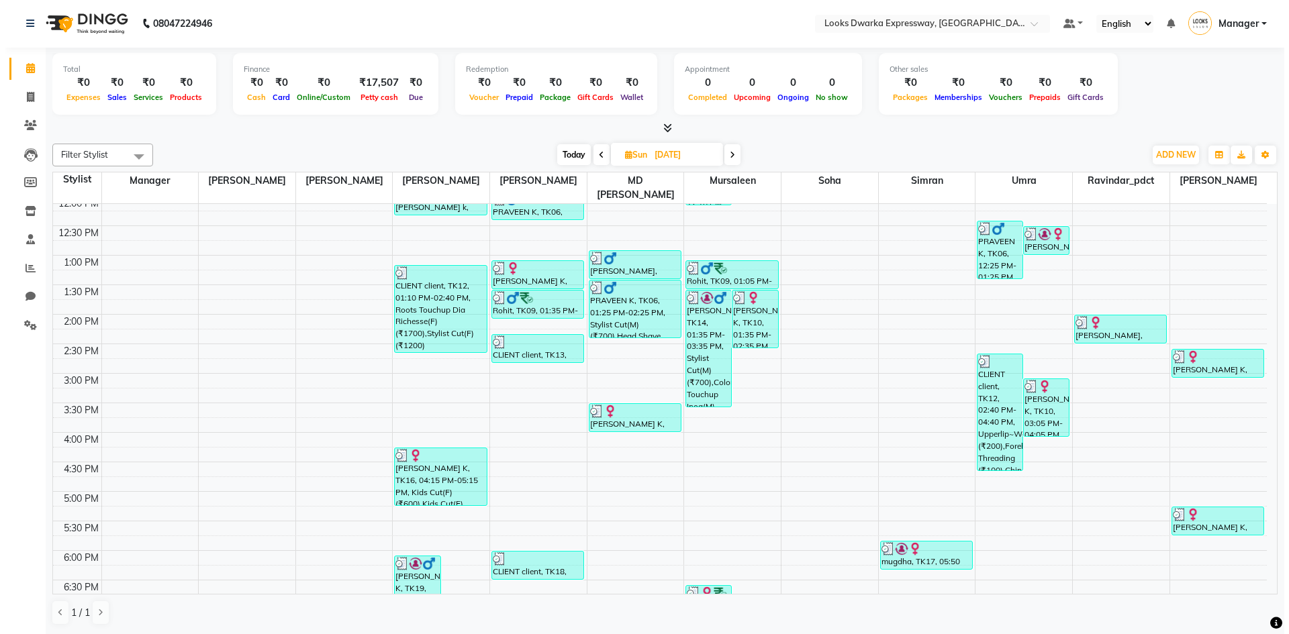
scroll to position [336, 0]
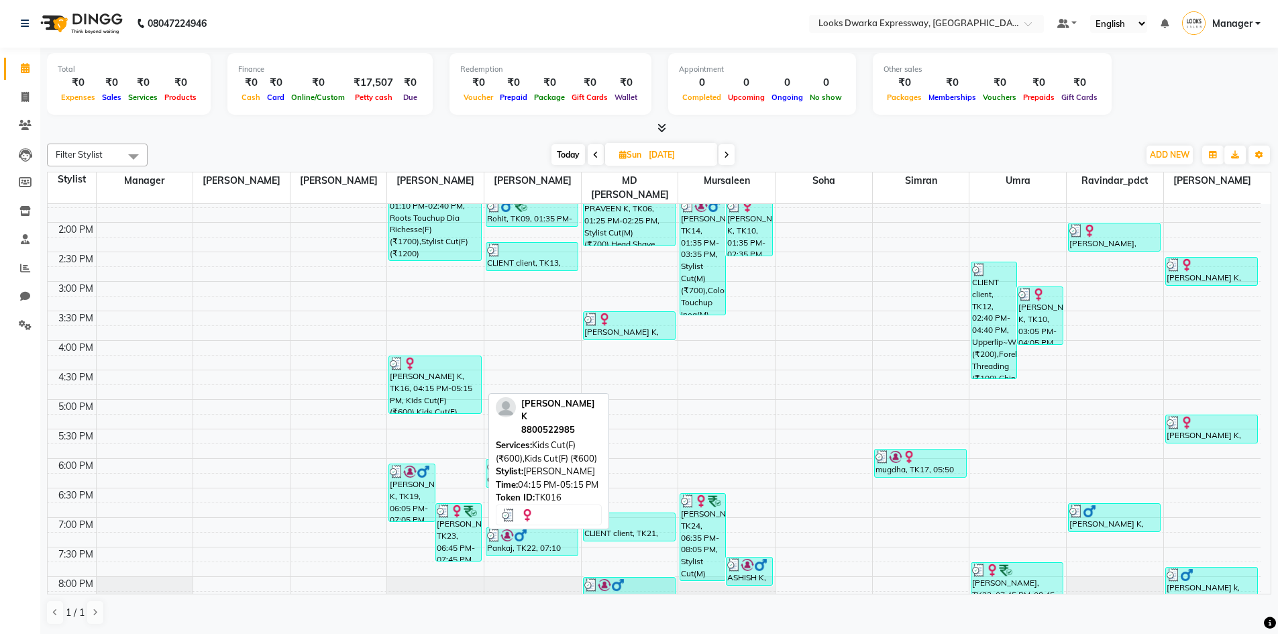
click at [409, 379] on div "[PERSON_NAME] K, TK16, 04:15 PM-05:15 PM, Kids Cut(F) (₹600),Kids Cut(F) (₹600)" at bounding box center [434, 384] width 91 height 57
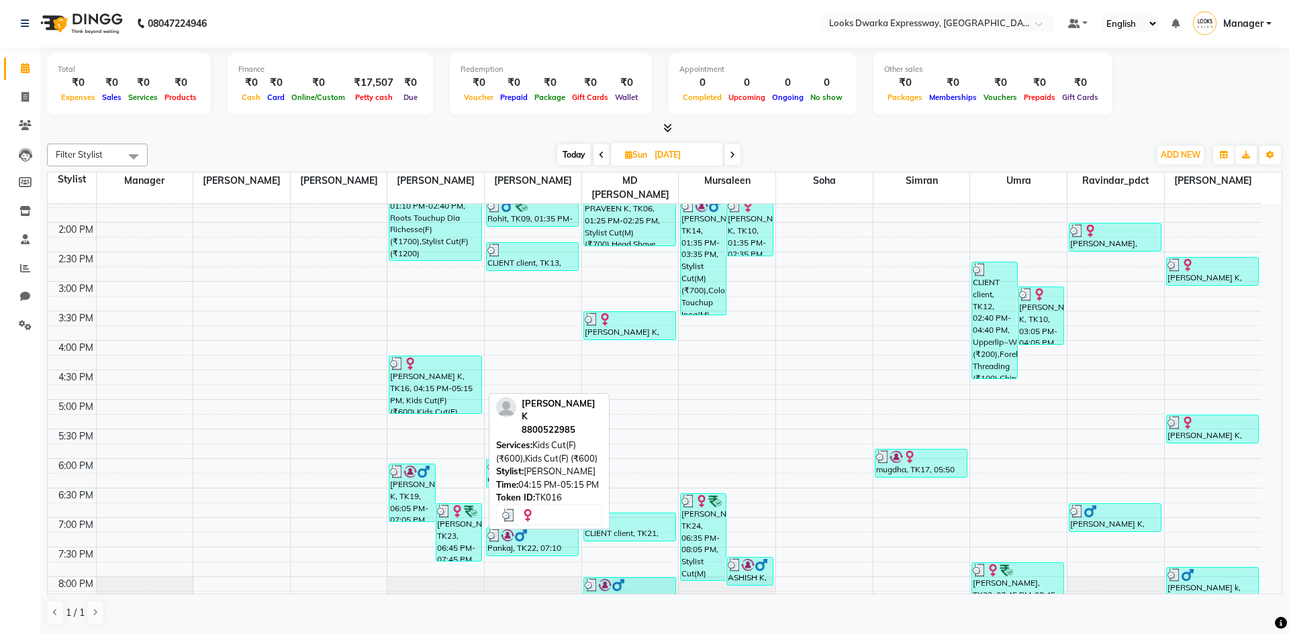
select select "3"
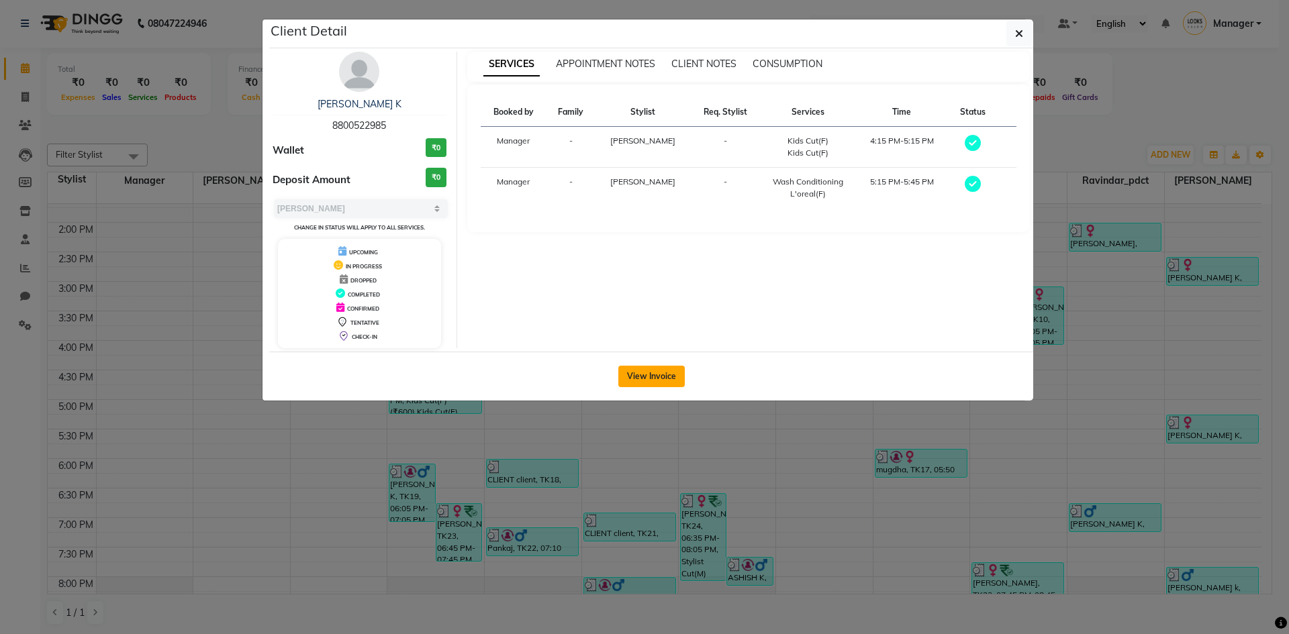
click at [635, 367] on button "View Invoice" at bounding box center [651, 376] width 66 height 21
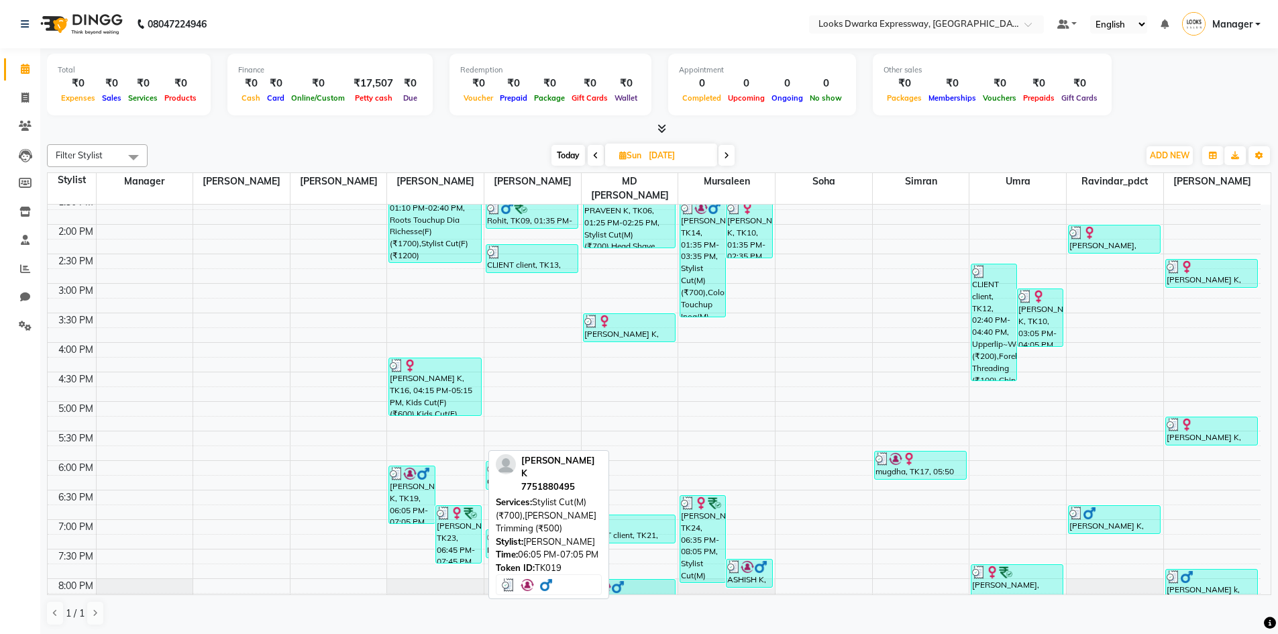
scroll to position [336, 0]
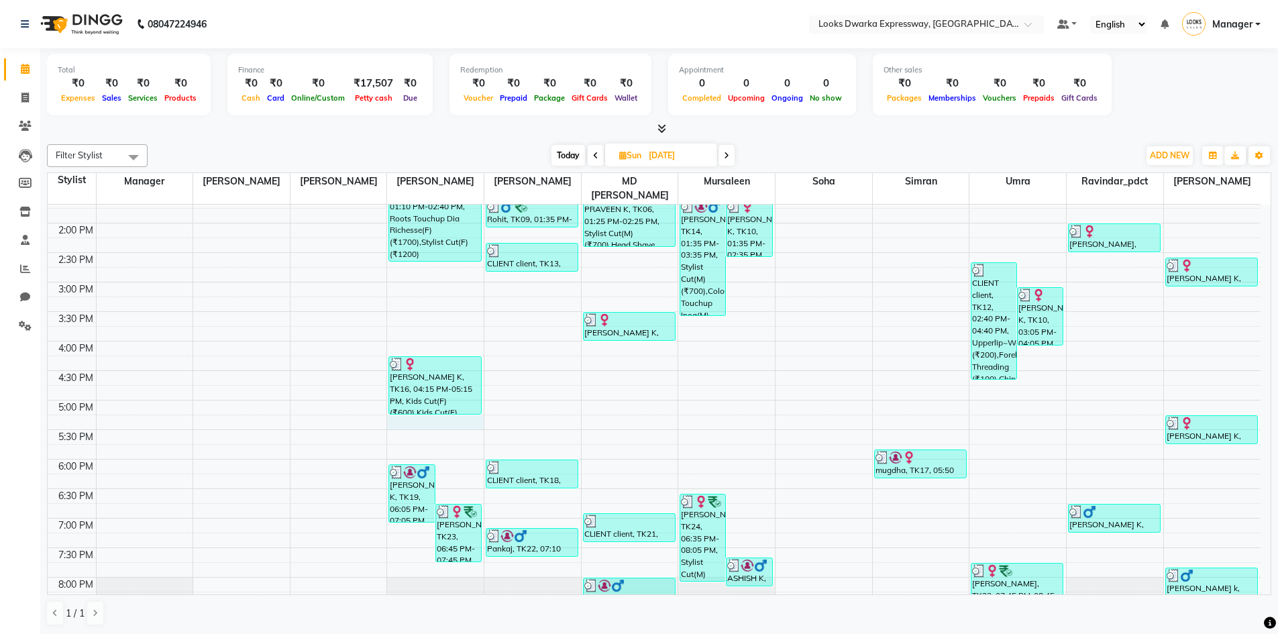
click at [405, 407] on div "8:00 AM 8:30 AM 9:00 AM 9:30 AM 10:00 AM 10:30 AM 11:00 AM 11:30 AM 12:00 PM 12…" at bounding box center [654, 311] width 1213 height 885
select select "43631"
select select "1035"
select select "tentative"
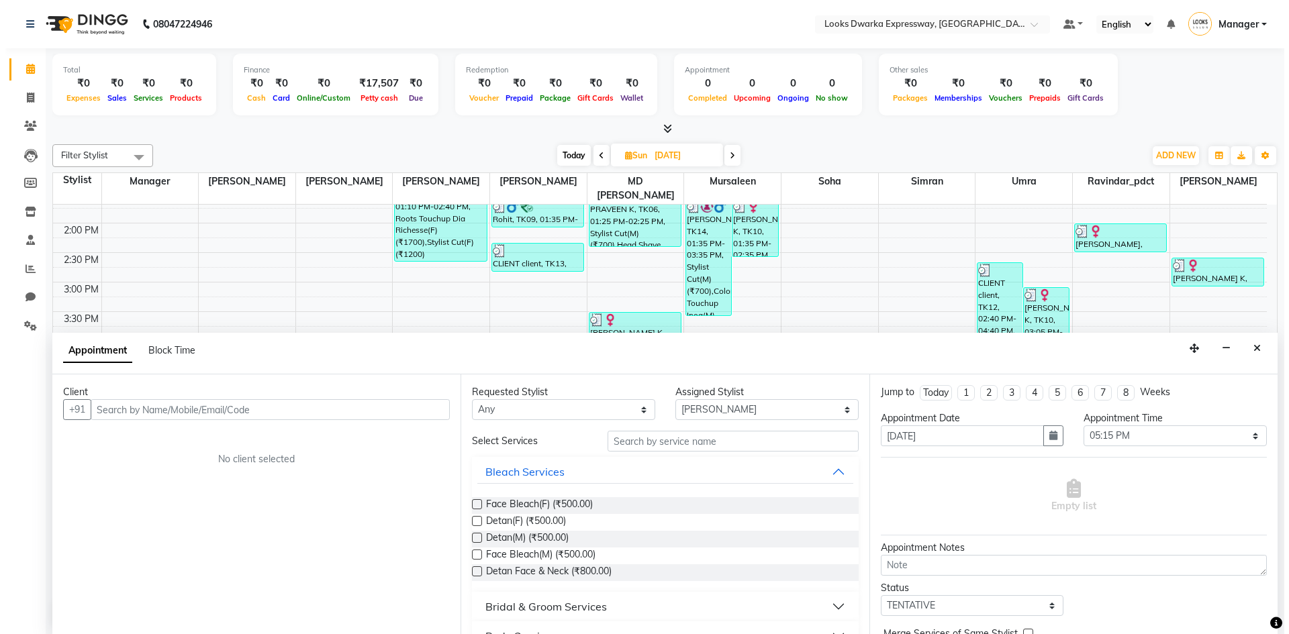
scroll to position [1, 0]
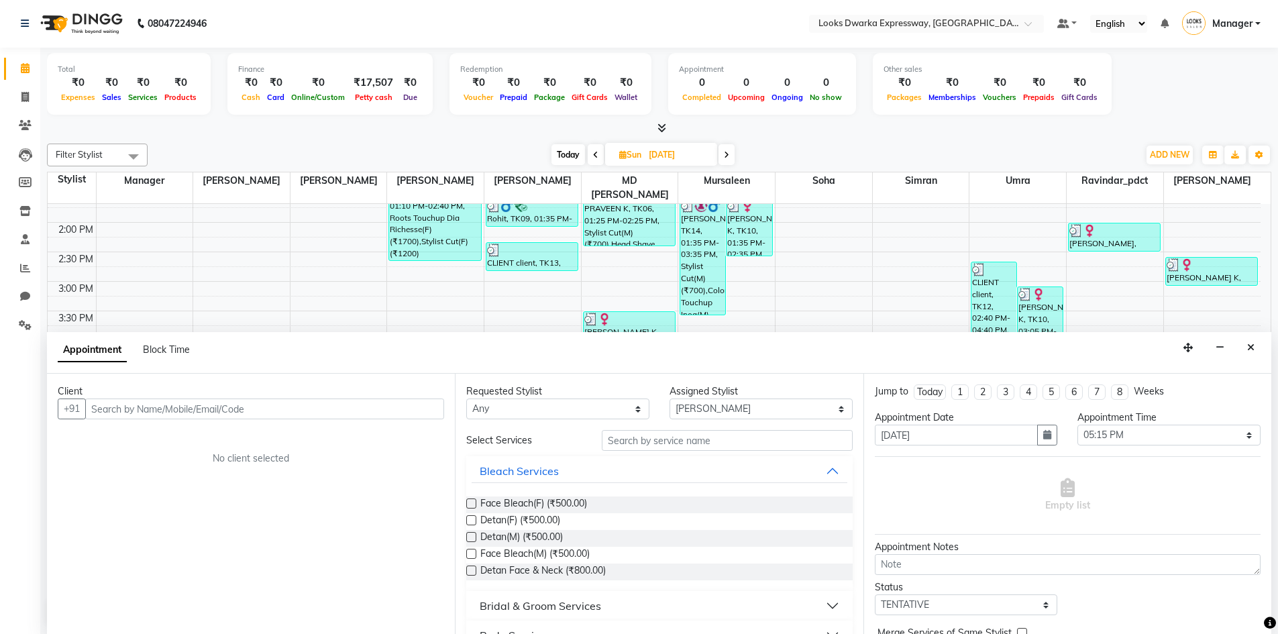
click at [642, 342] on div "Appointment Block Time" at bounding box center [659, 353] width 1225 height 42
click at [642, 358] on button "Close" at bounding box center [1251, 348] width 19 height 21
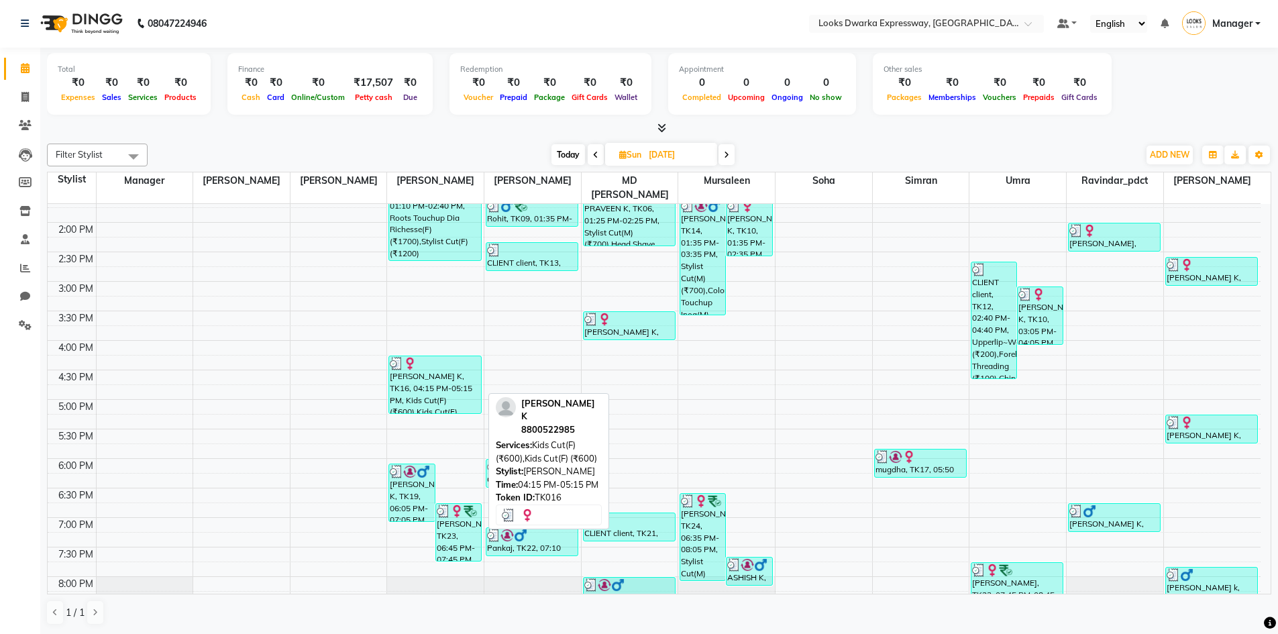
click at [421, 357] on div at bounding box center [435, 363] width 90 height 13
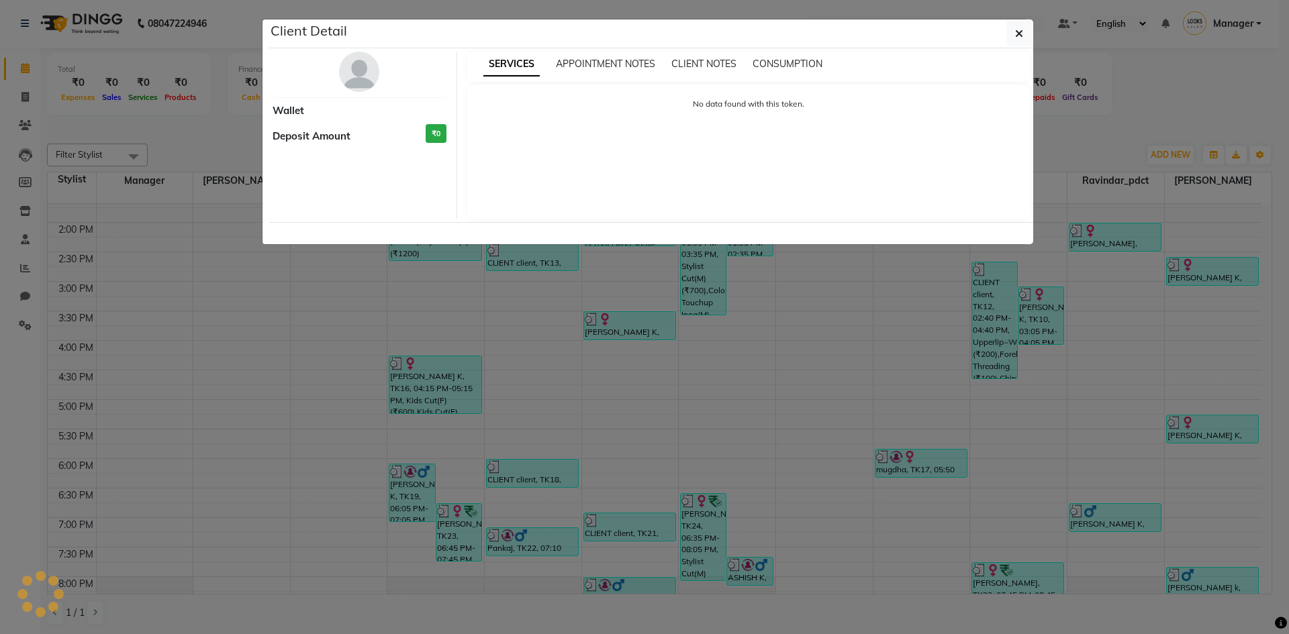
select select "3"
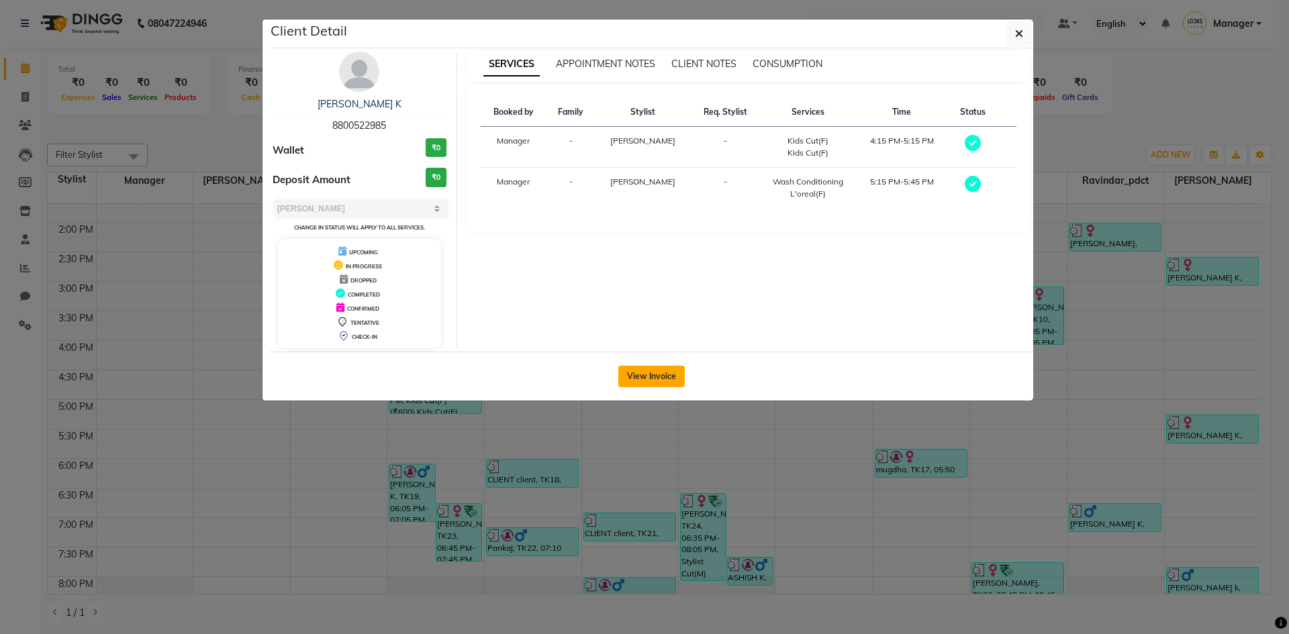
click at [642, 382] on button "View Invoice" at bounding box center [651, 376] width 66 height 21
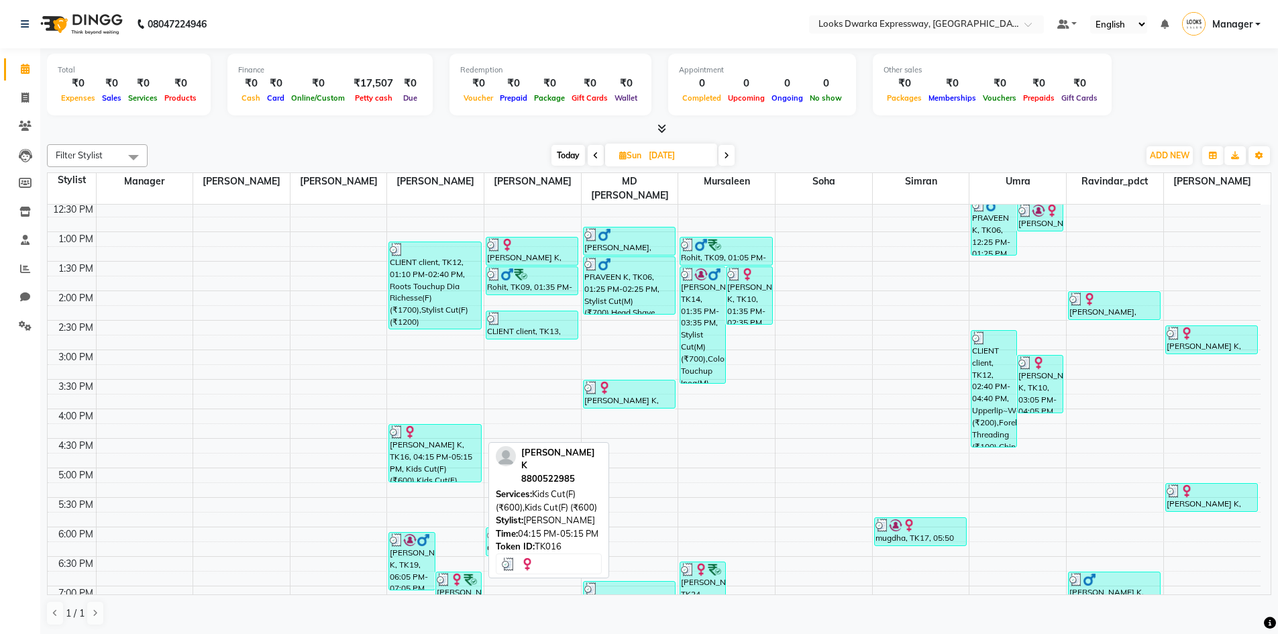
scroll to position [268, 0]
click at [424, 435] on div "[PERSON_NAME] K, TK16, 04:15 PM-05:15 PM, Kids Cut(F) (₹600),Kids Cut(F) (₹600)" at bounding box center [434, 452] width 91 height 57
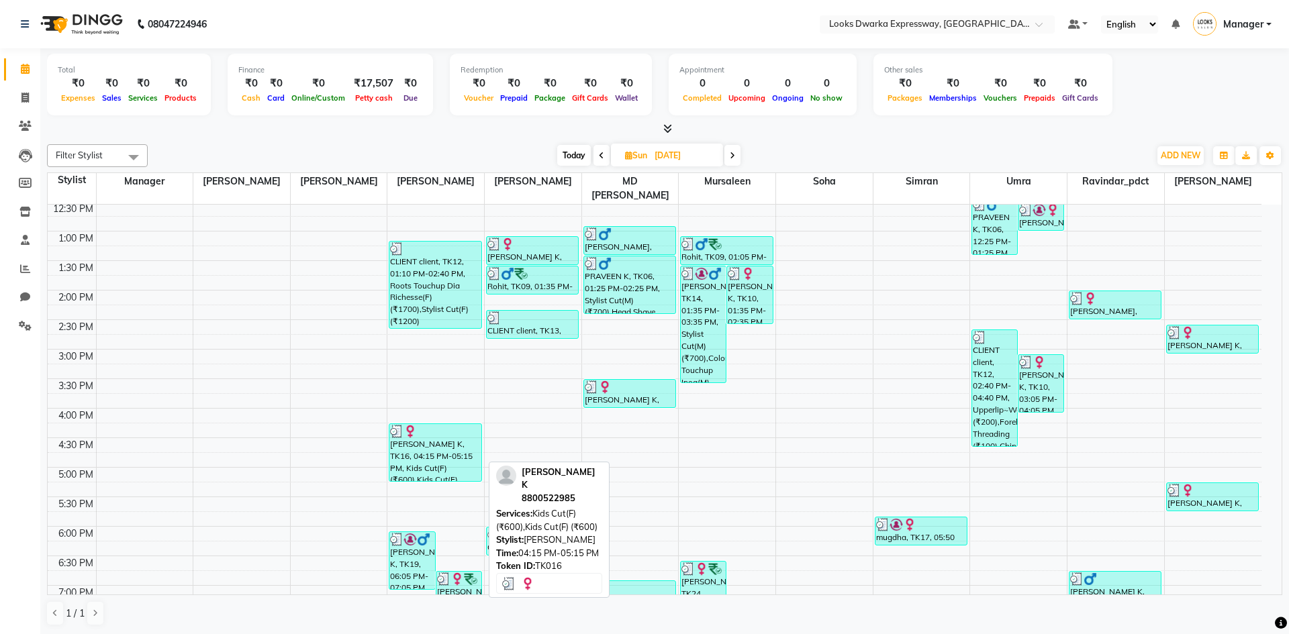
select select "3"
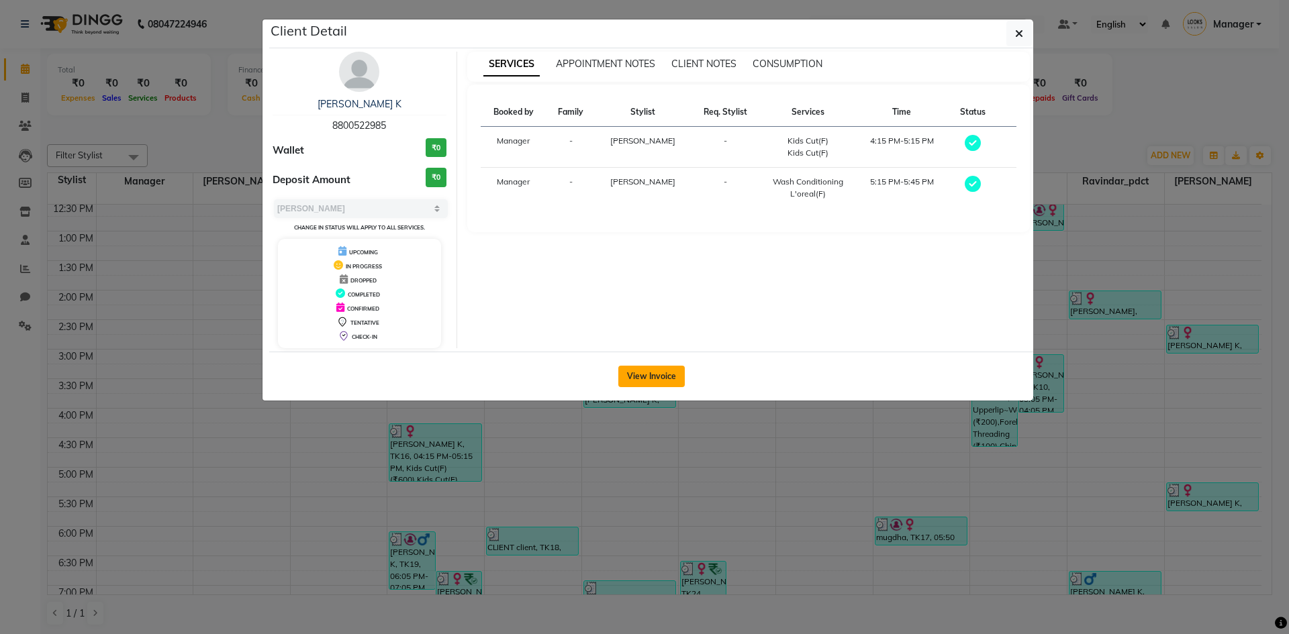
click at [636, 374] on button "View Invoice" at bounding box center [651, 376] width 66 height 21
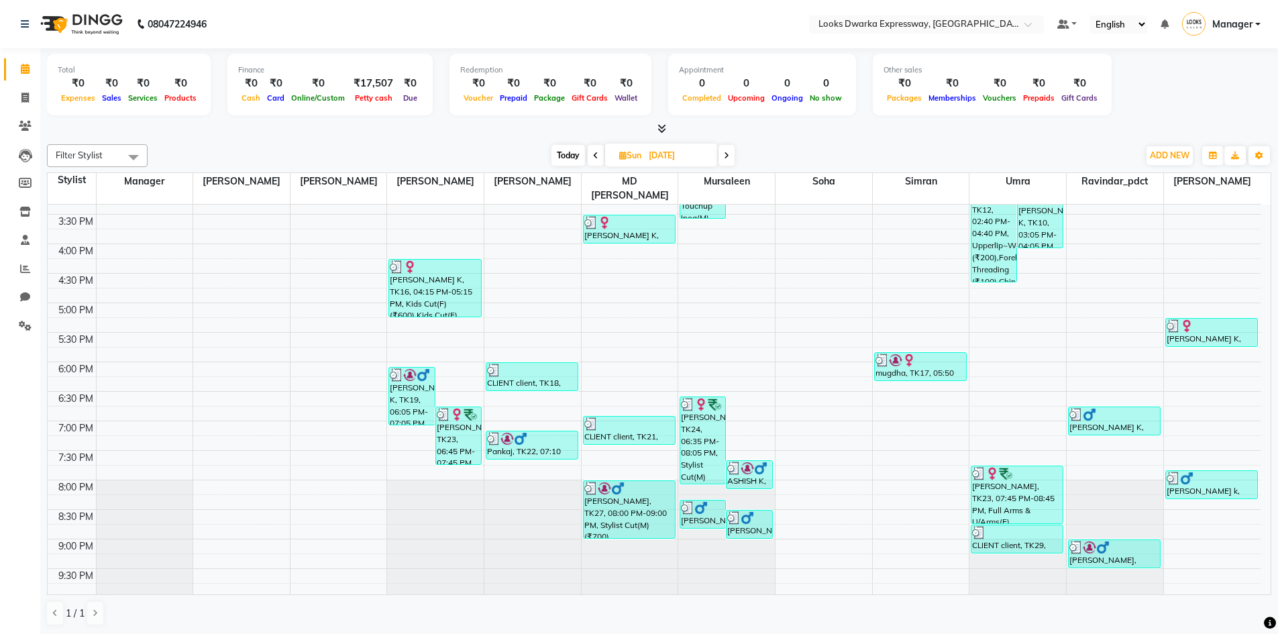
scroll to position [481, 0]
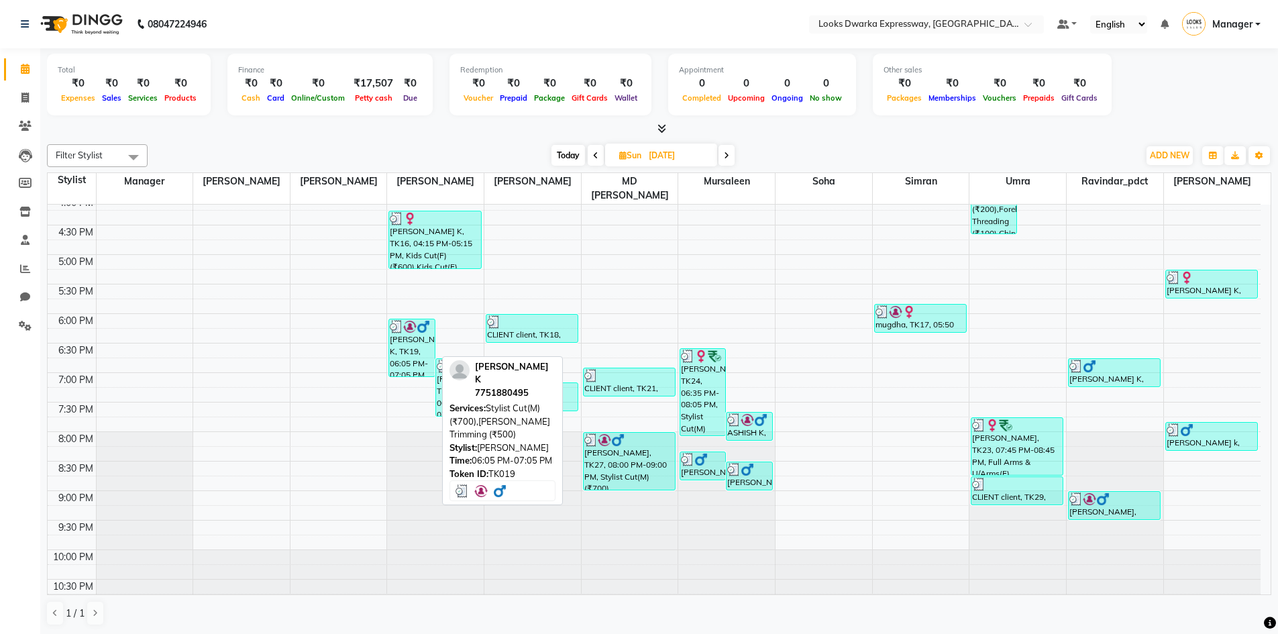
click at [400, 329] on div "[PERSON_NAME] K, TK19, 06:05 PM-07:05 PM, Stylist Cut(M) (₹700),[PERSON_NAME] T…" at bounding box center [411, 347] width 45 height 57
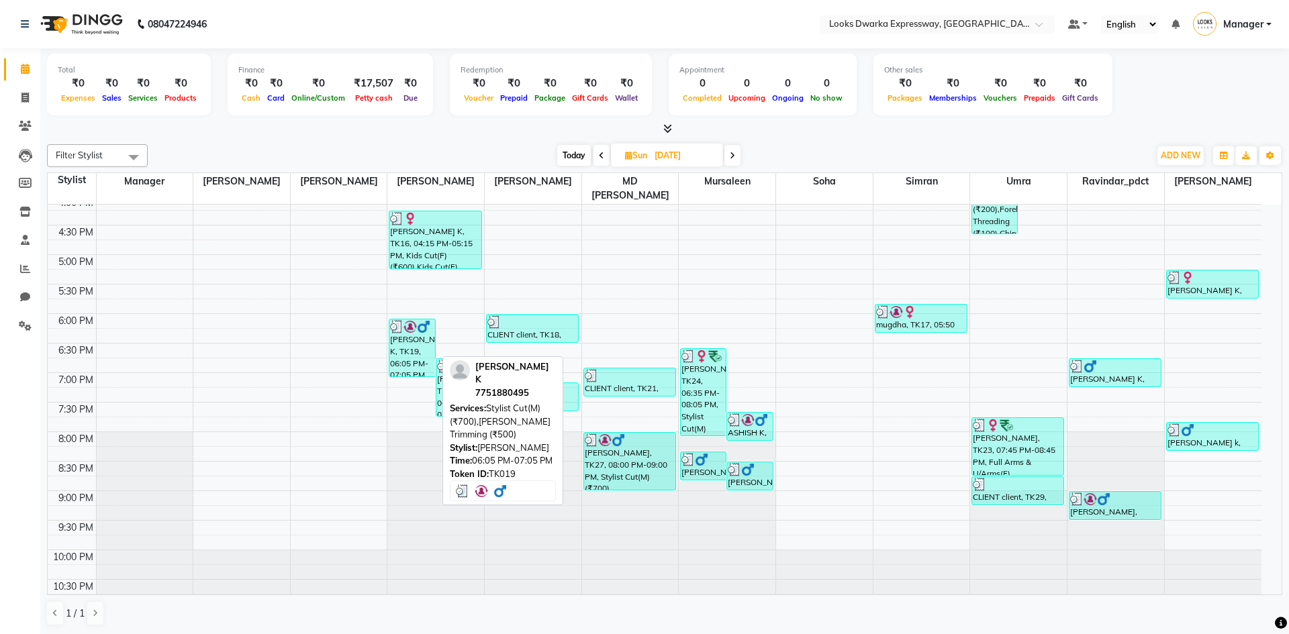
select select "3"
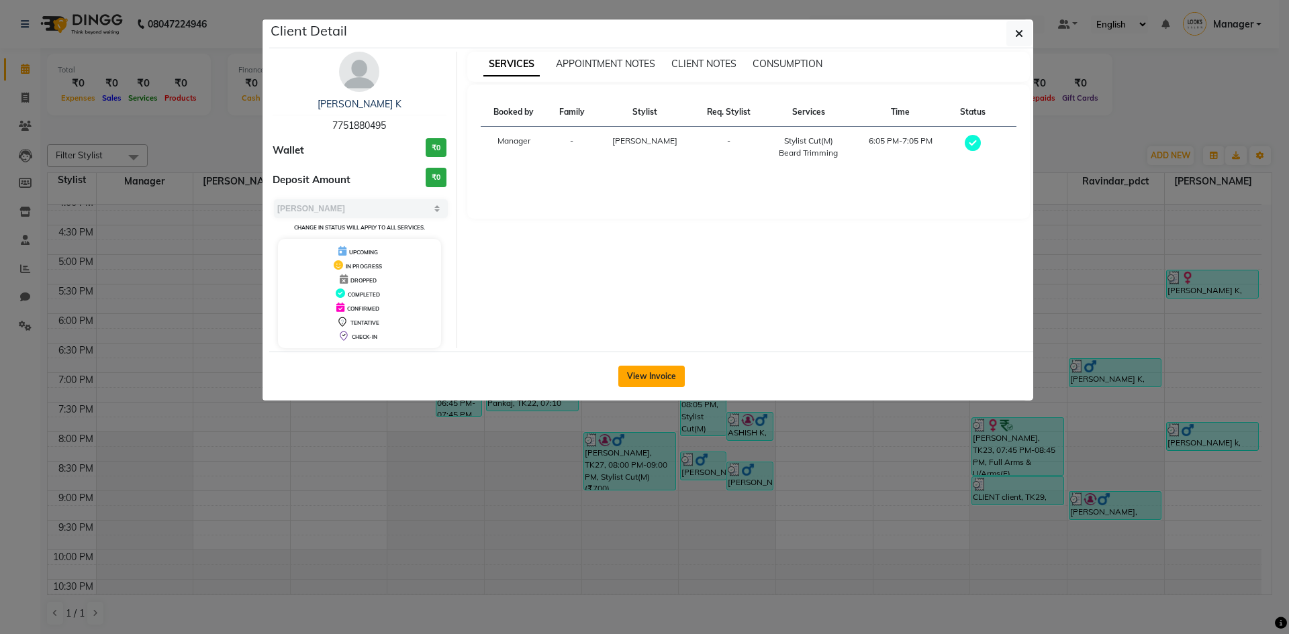
click at [642, 376] on button "View Invoice" at bounding box center [651, 376] width 66 height 21
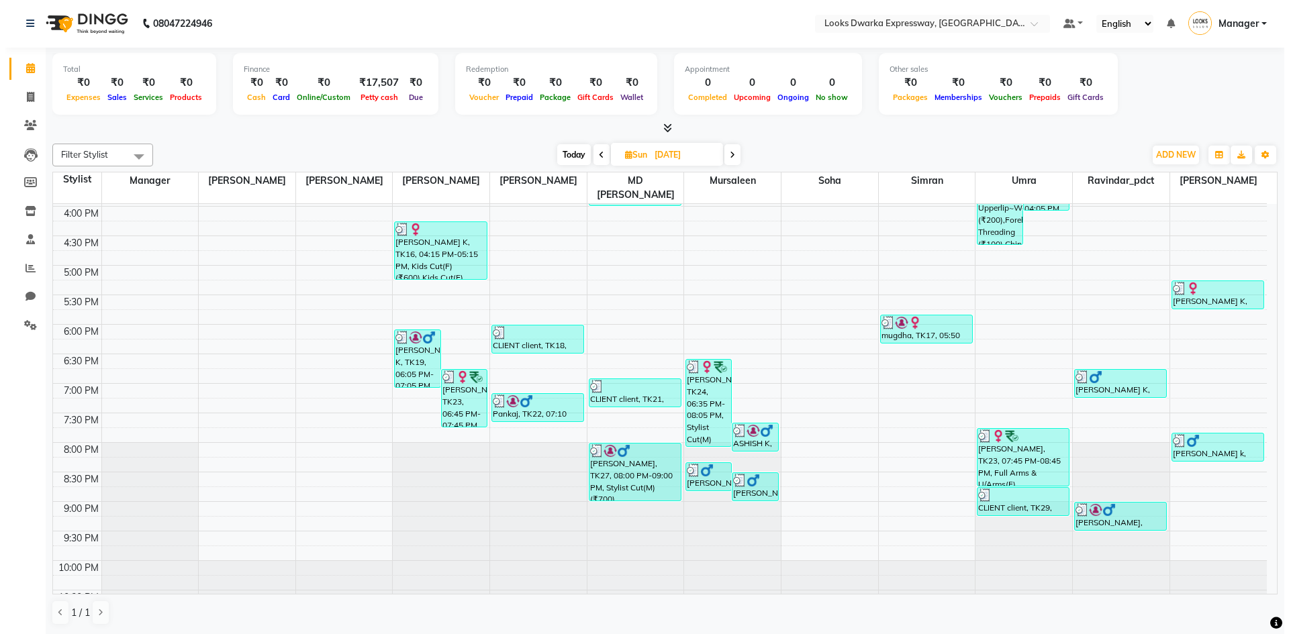
scroll to position [481, 0]
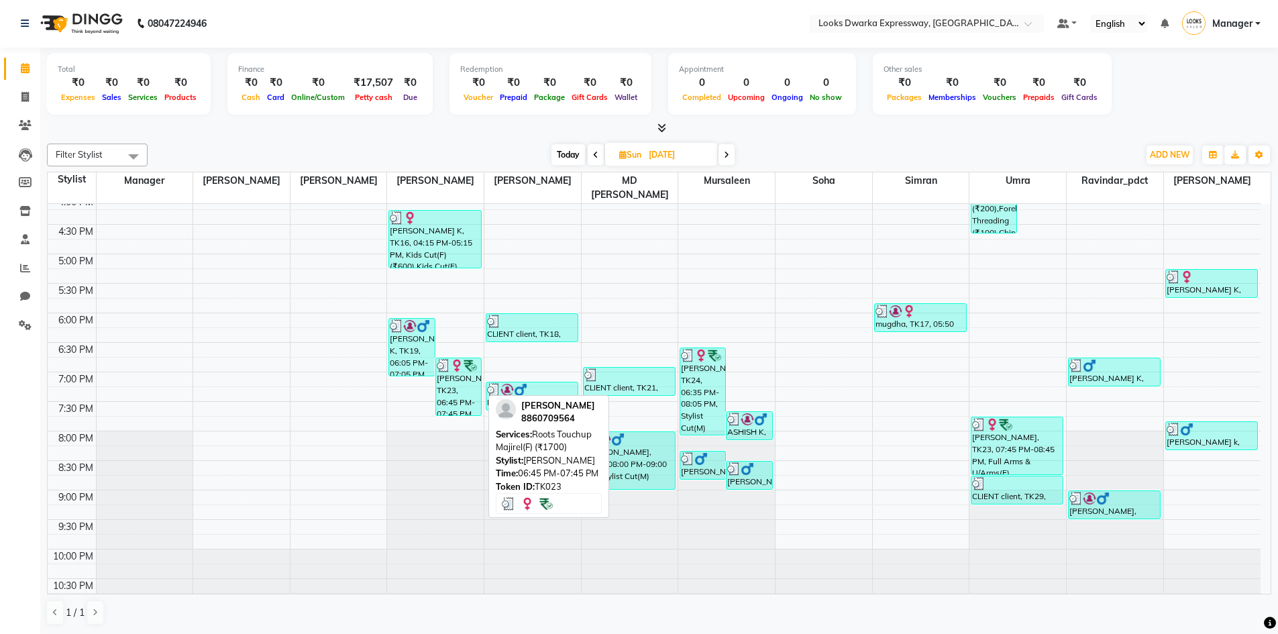
click at [443, 386] on div "[PERSON_NAME], TK23, 06:45 PM-07:45 PM, Roots Touchup Majirel(F) (₹1700)" at bounding box center [458, 386] width 45 height 57
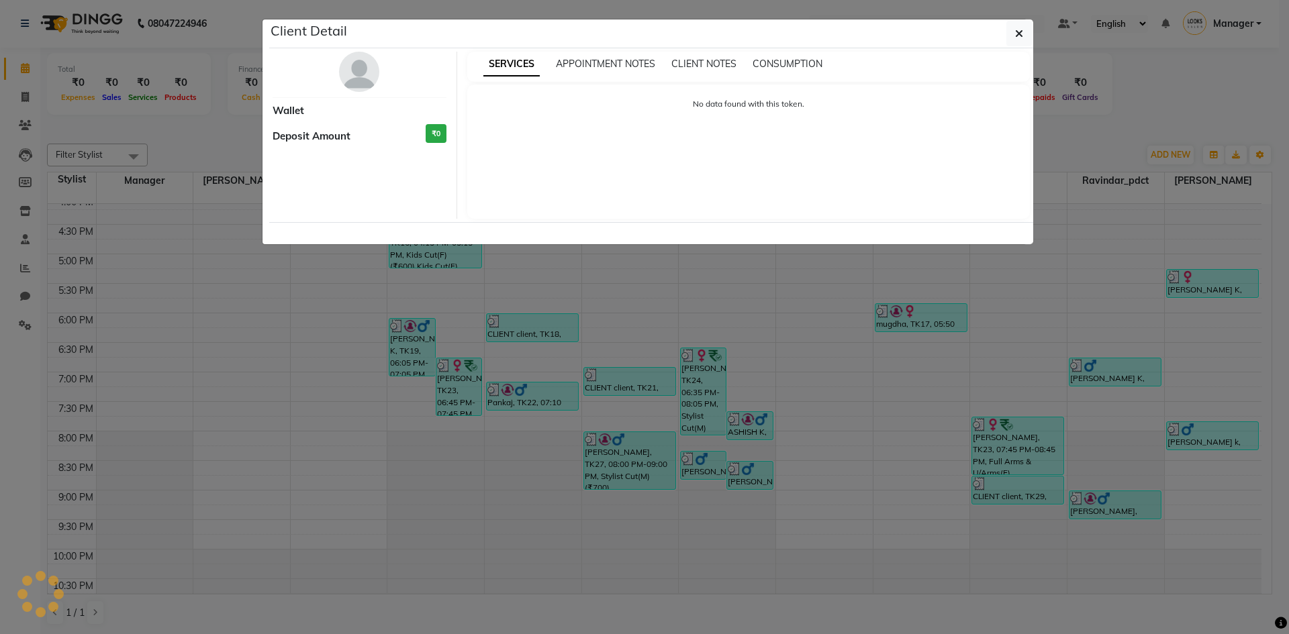
select select "3"
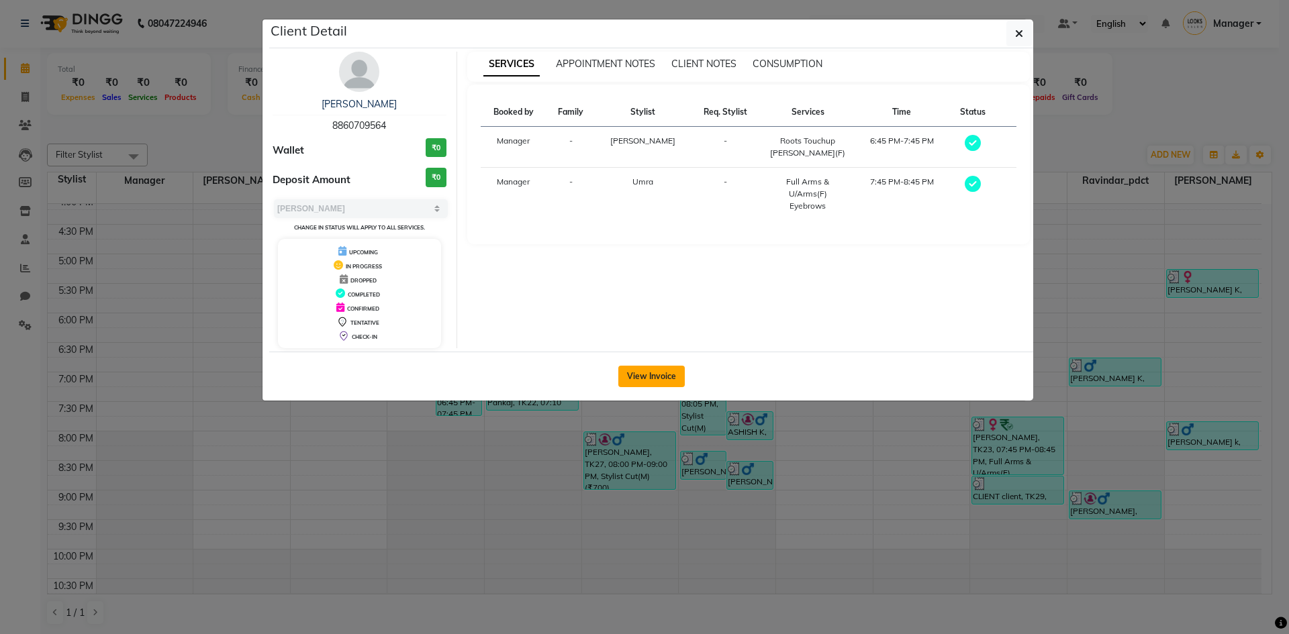
click at [632, 375] on button "View Invoice" at bounding box center [651, 376] width 66 height 21
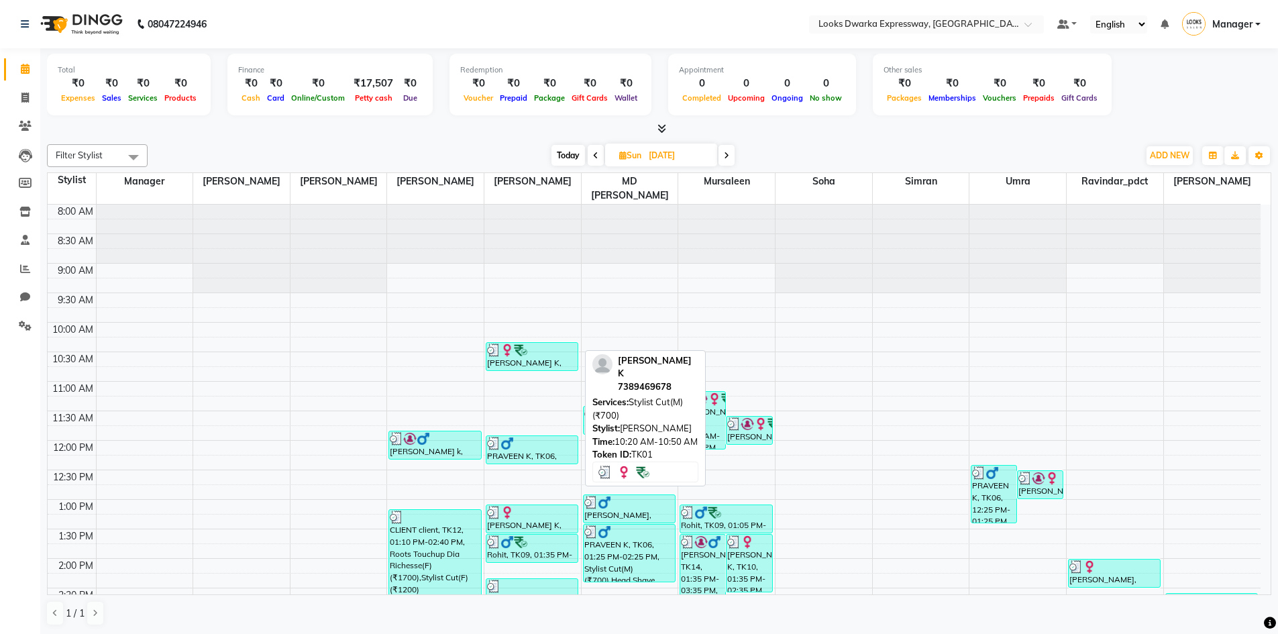
click at [534, 354] on div "[PERSON_NAME] K, TK01, 10:20 AM-10:50 AM, Stylist Cut(M) (₹700)" at bounding box center [532, 357] width 91 height 28
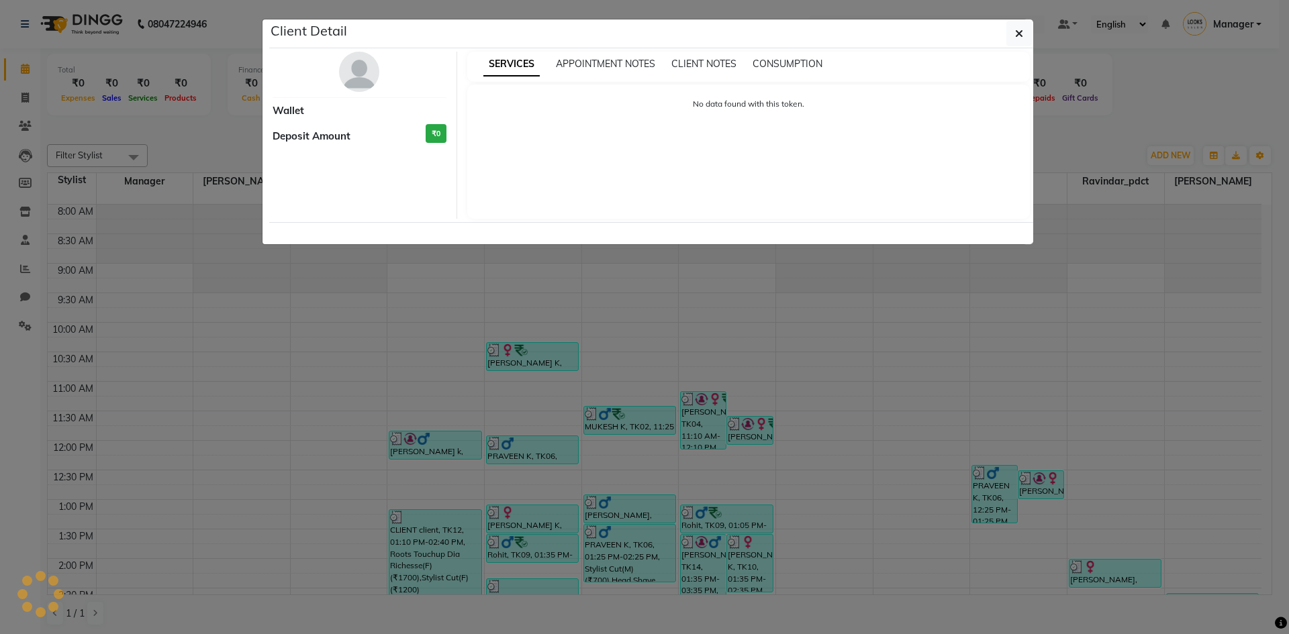
select select "3"
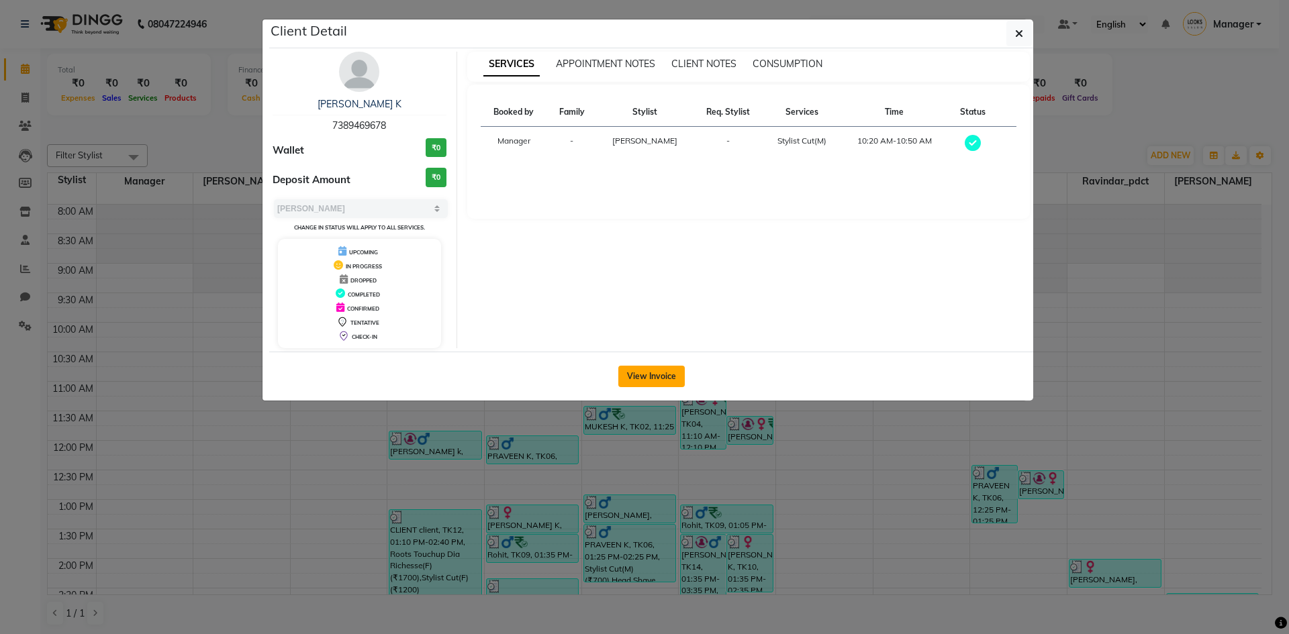
click at [638, 379] on button "View Invoice" at bounding box center [651, 376] width 66 height 21
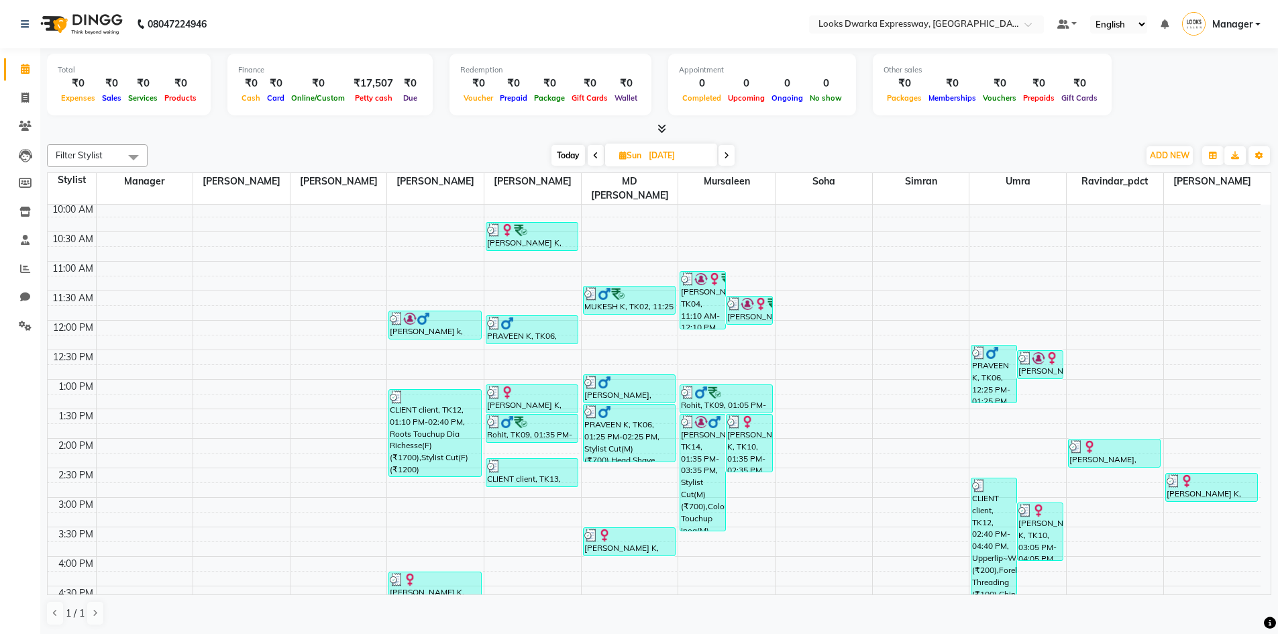
scroll to position [134, 0]
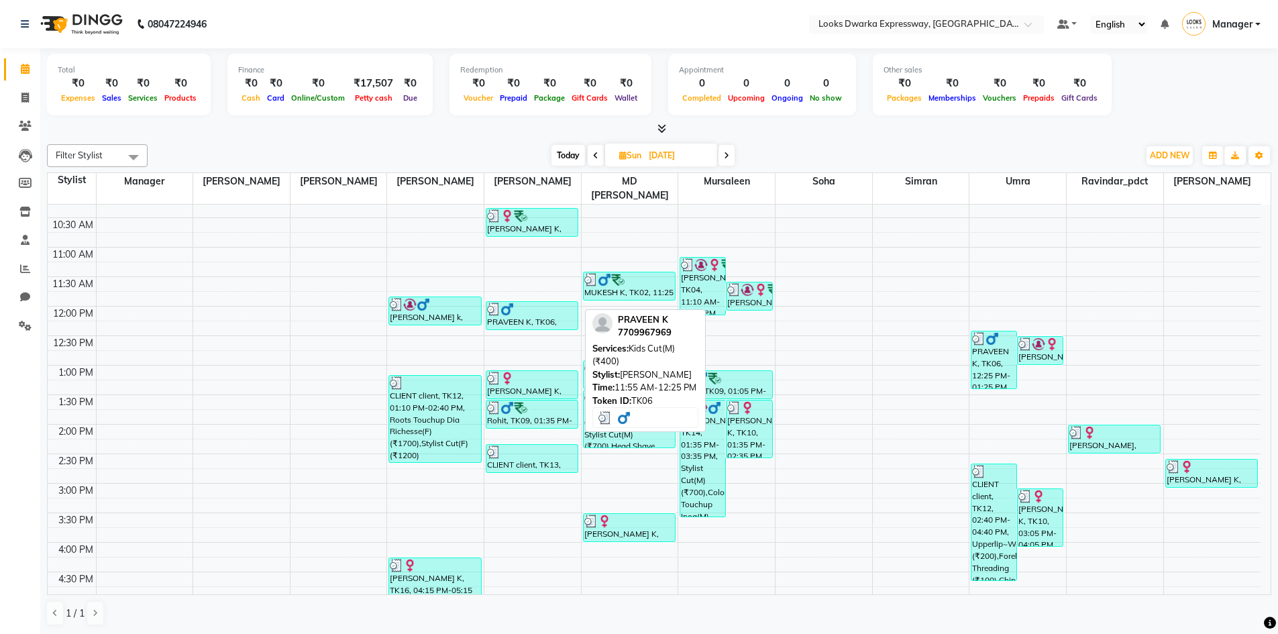
click at [525, 315] on div "PRAVEEN K, TK06, 11:55 AM-12:25 PM, Kids Cut(M) (₹400)" at bounding box center [532, 316] width 91 height 28
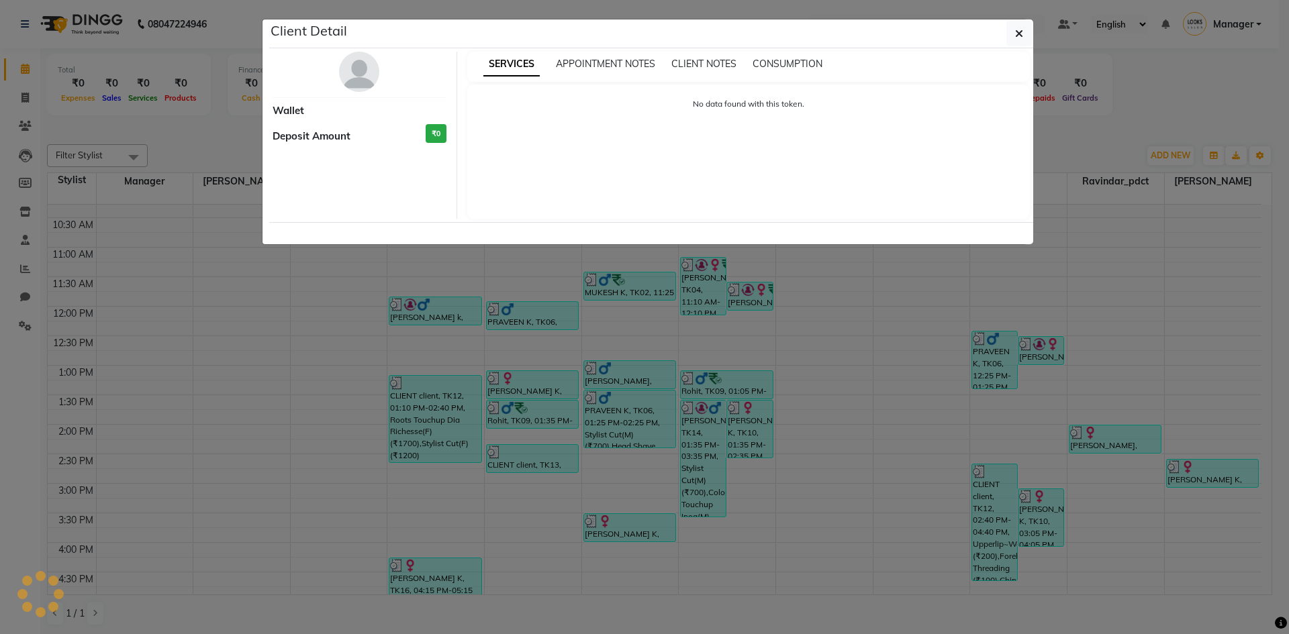
select select "3"
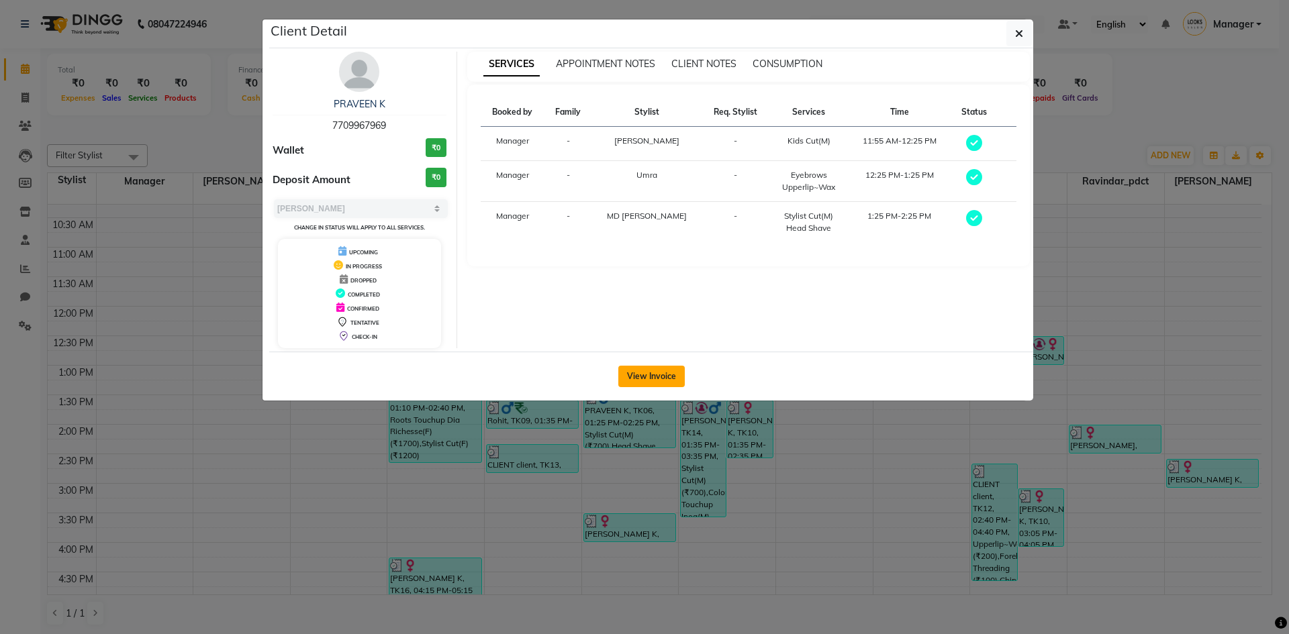
click at [642, 376] on button "View Invoice" at bounding box center [651, 376] width 66 height 21
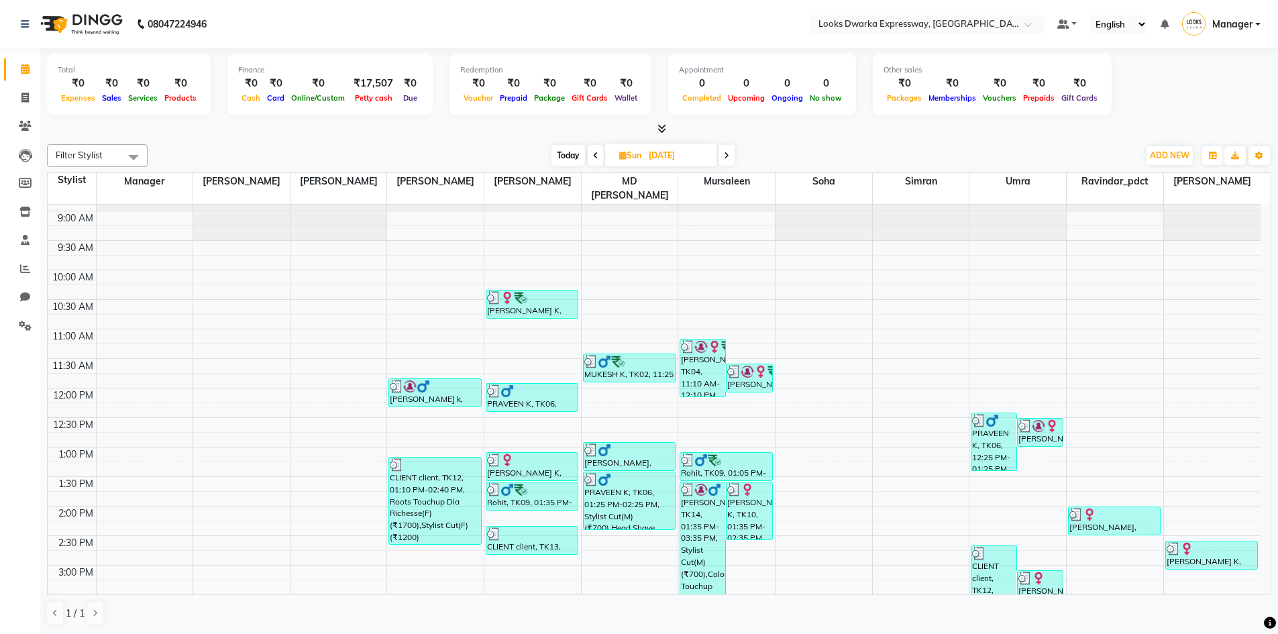
scroll to position [134, 0]
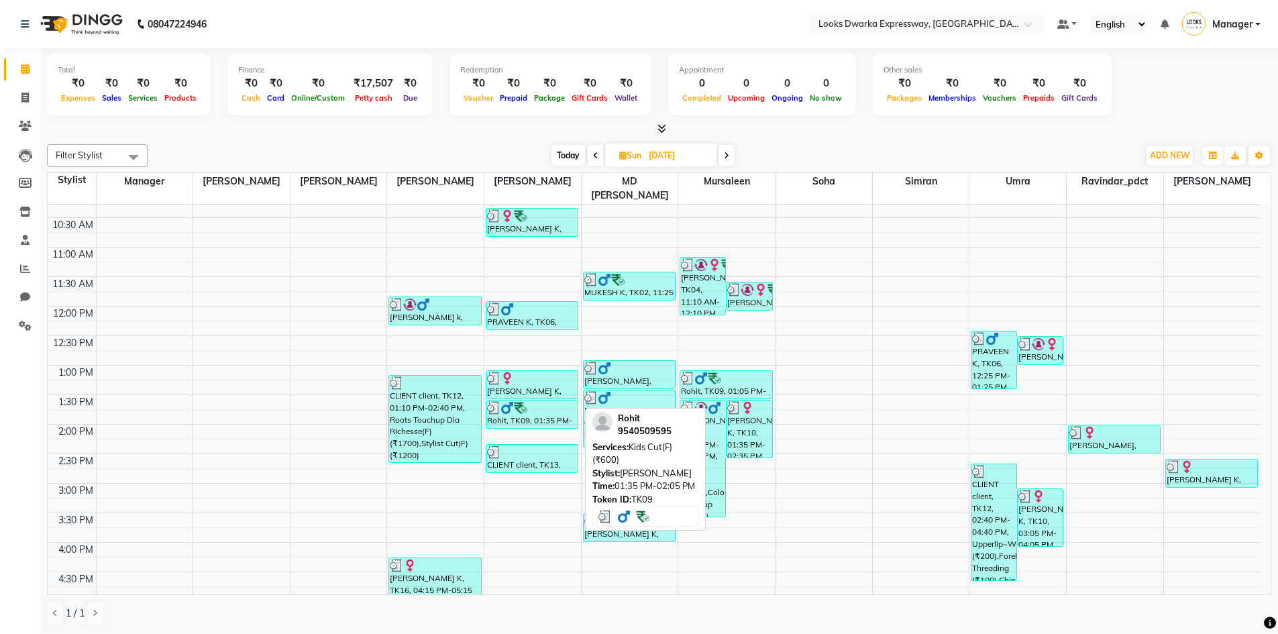
click at [496, 401] on div "Rohit, TK09, 01:35 PM-02:05 PM, Kids Cut(F) (₹600)" at bounding box center [532, 415] width 91 height 28
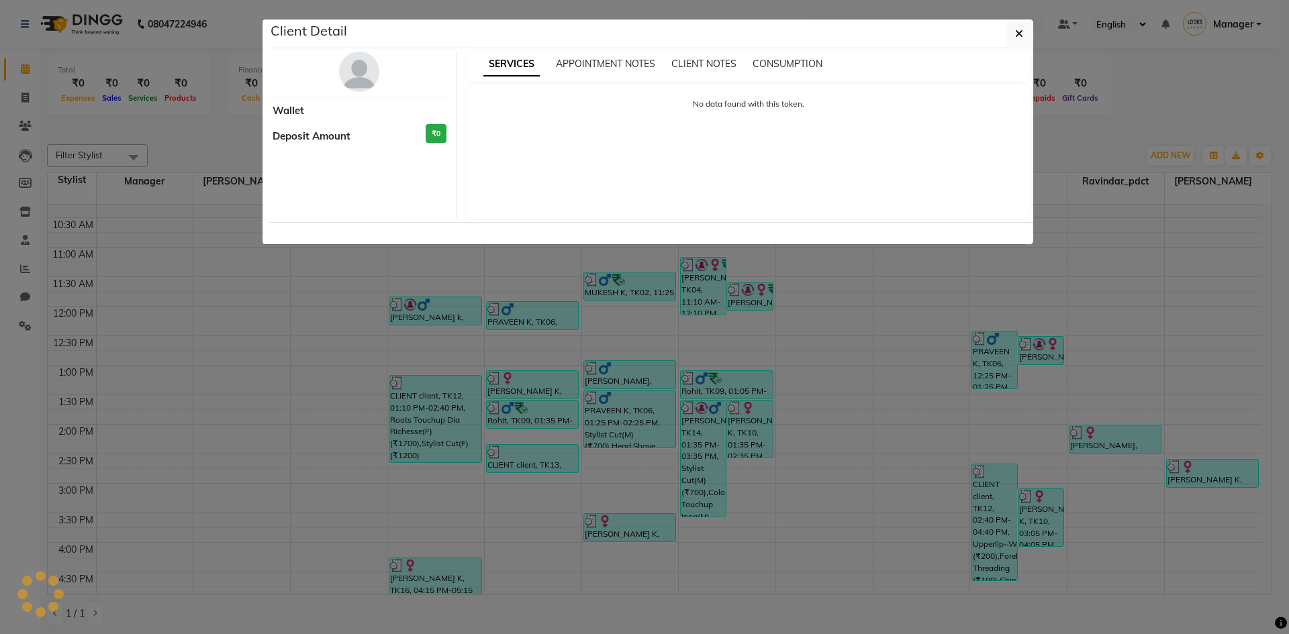
select select "3"
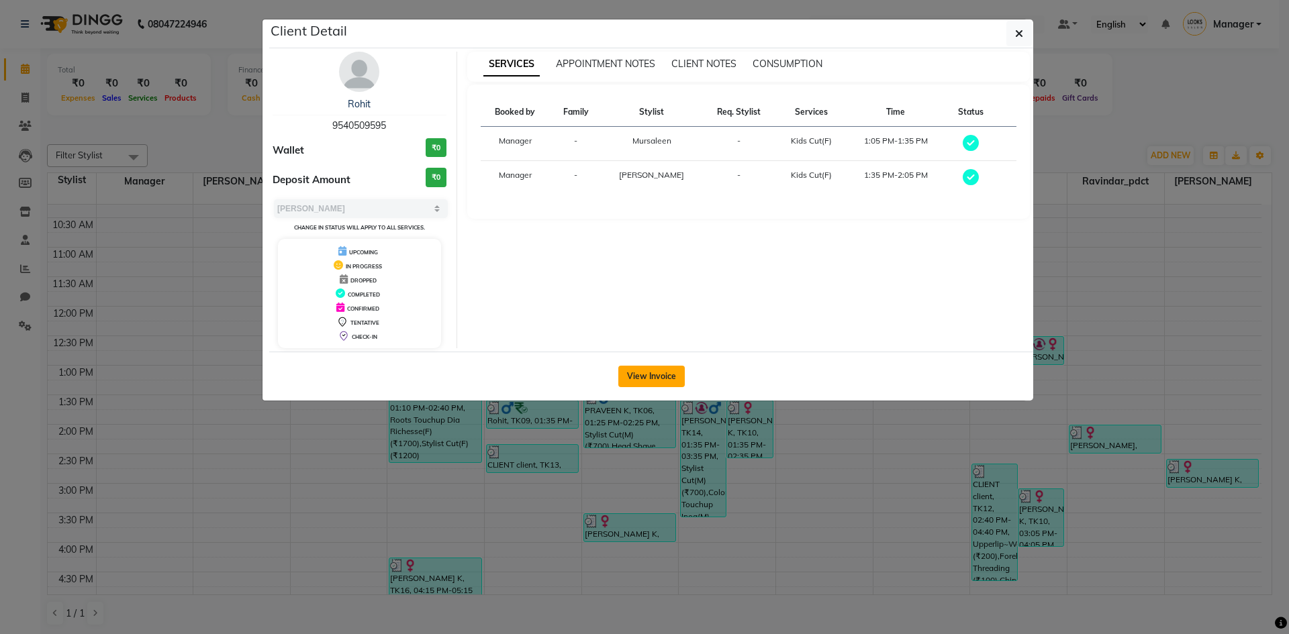
click at [629, 385] on button "View Invoice" at bounding box center [651, 376] width 66 height 21
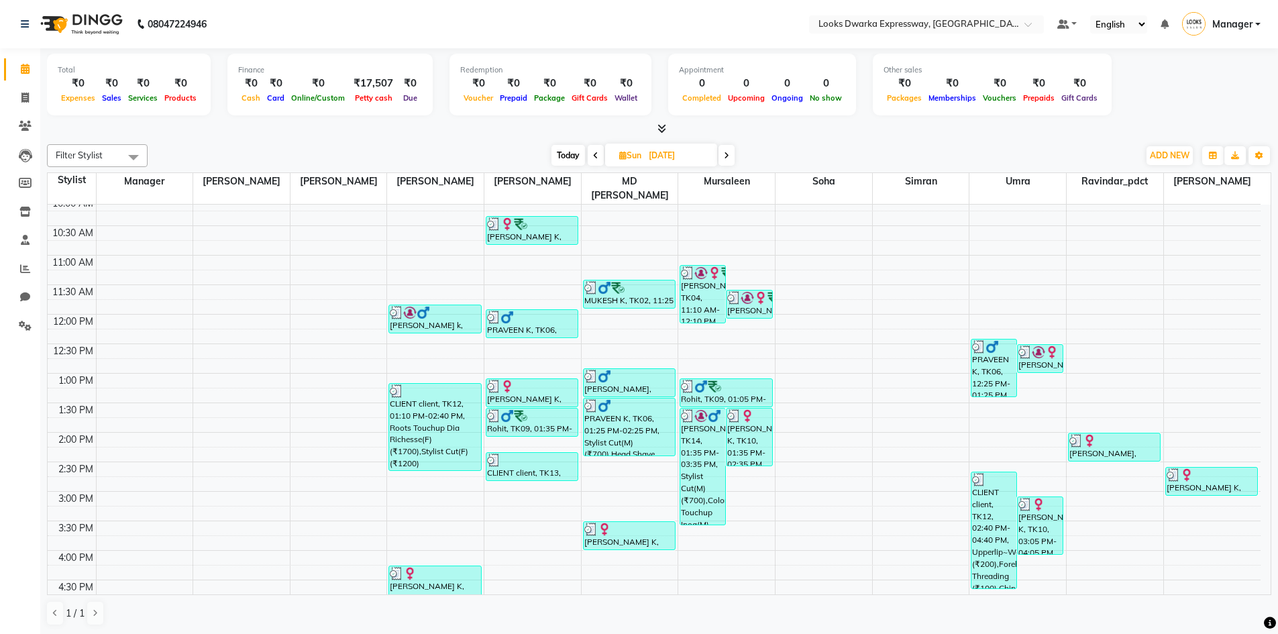
scroll to position [134, 0]
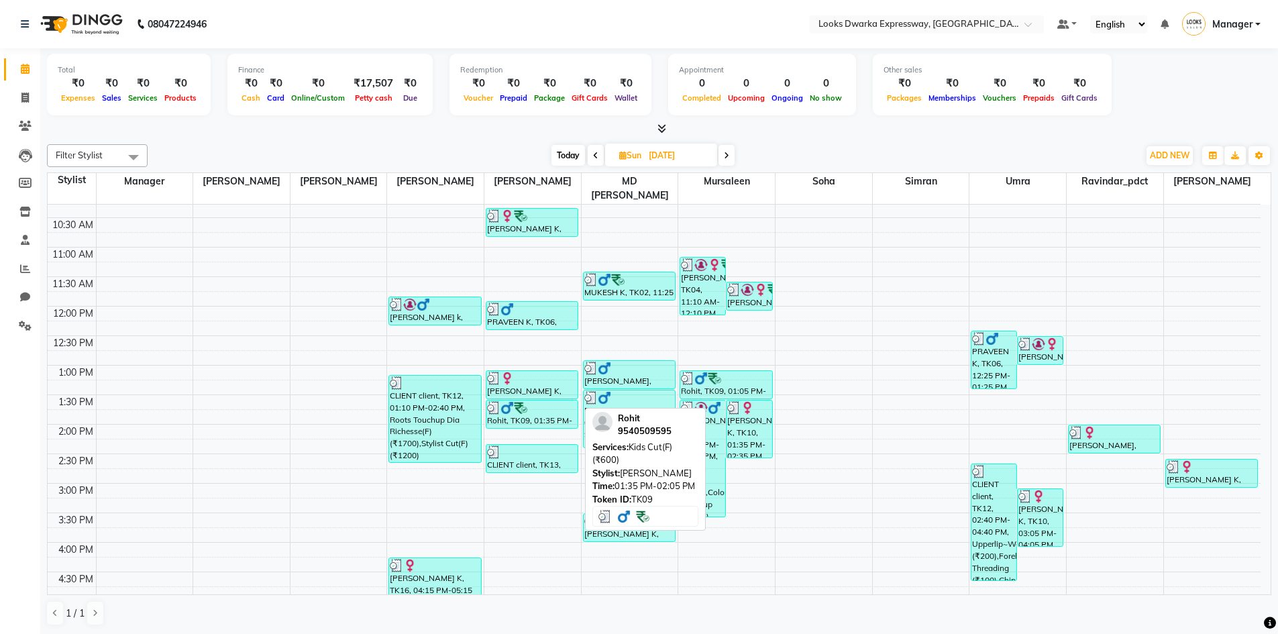
click at [520, 406] on div "Rohit, TK09, 01:35 PM-02:05 PM, Kids Cut(F) (₹600)" at bounding box center [532, 415] width 91 height 28
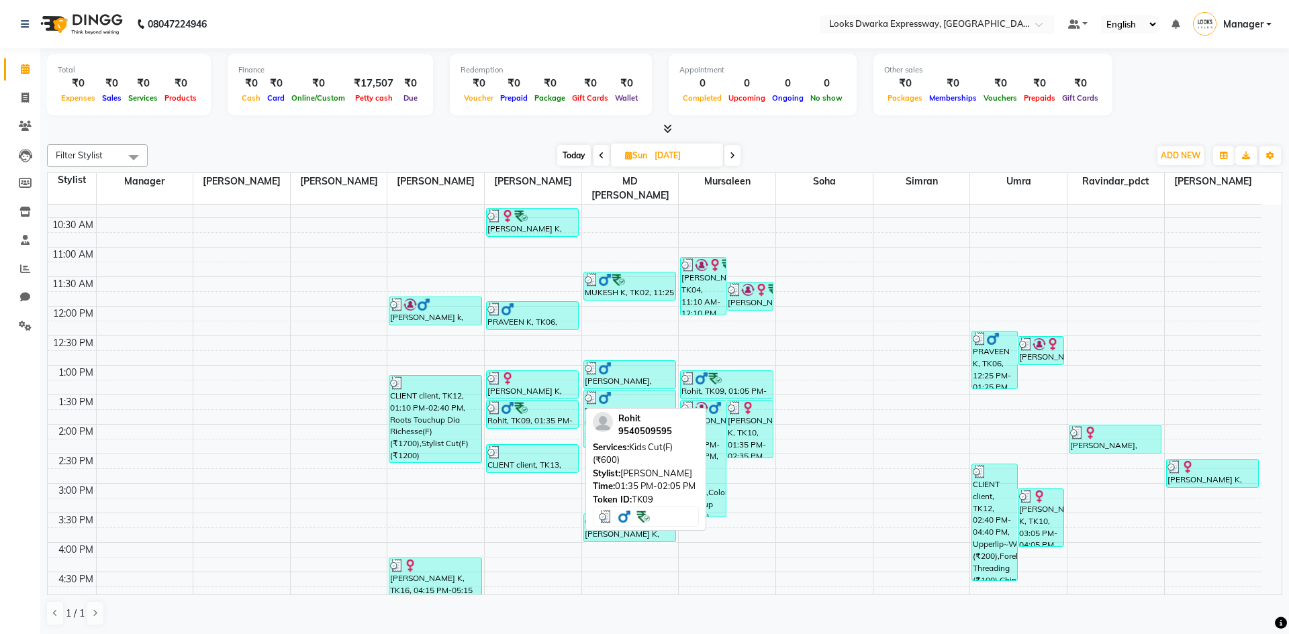
select select "3"
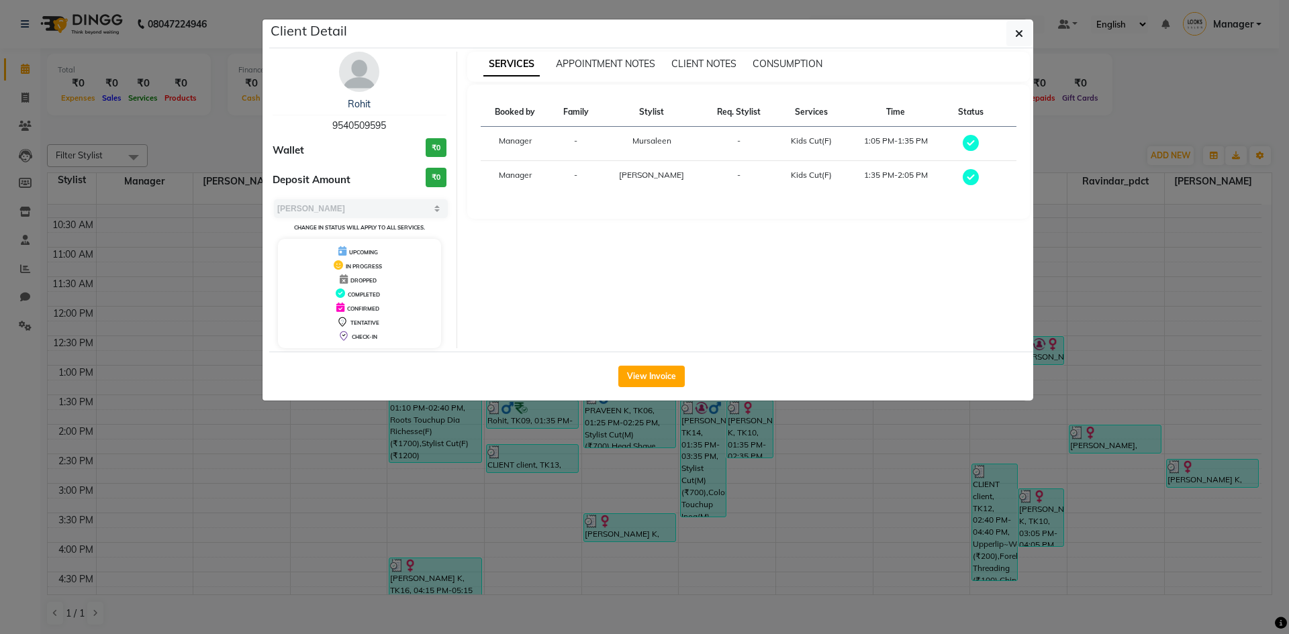
click at [534, 435] on ngb-modal-window "Client Detail Rohit 9540509595 Wallet ₹0 Deposit Amount ₹0 Select MARK DONE UPC…" at bounding box center [644, 317] width 1289 height 634
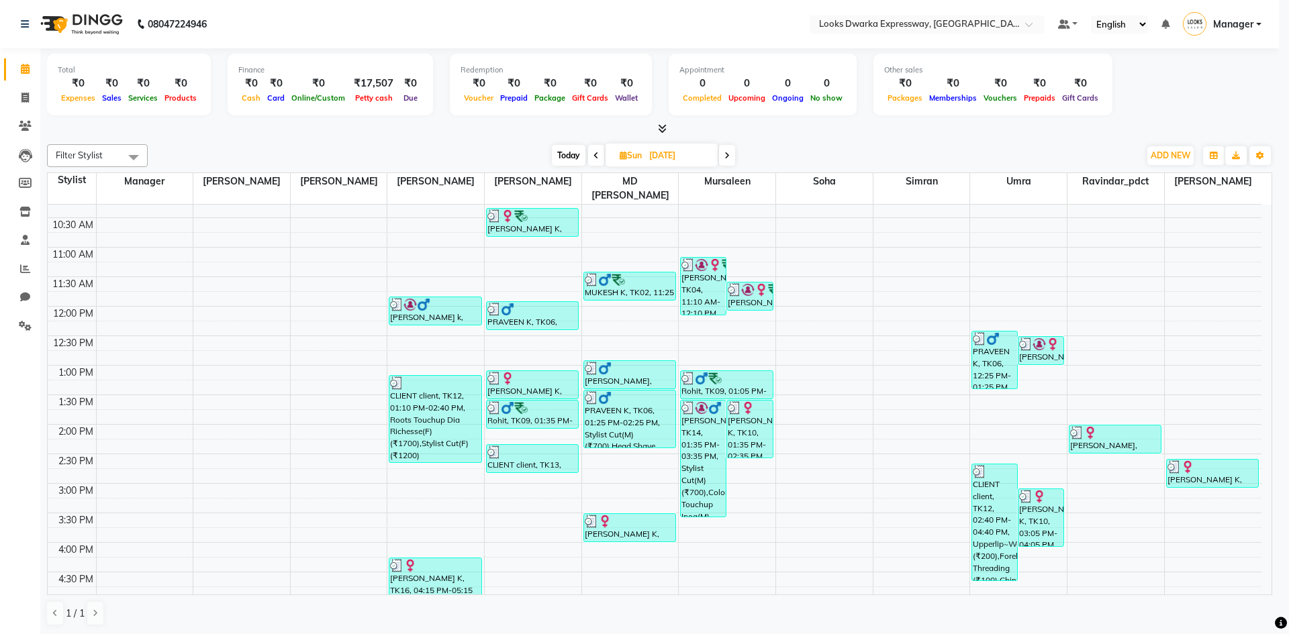
click at [534, 435] on div "CLIENT client, TK13, 02:20 PM-02:50 PM, Stylist Cut(M) (₹700)" at bounding box center [532, 459] width 91 height 28
select select "3"
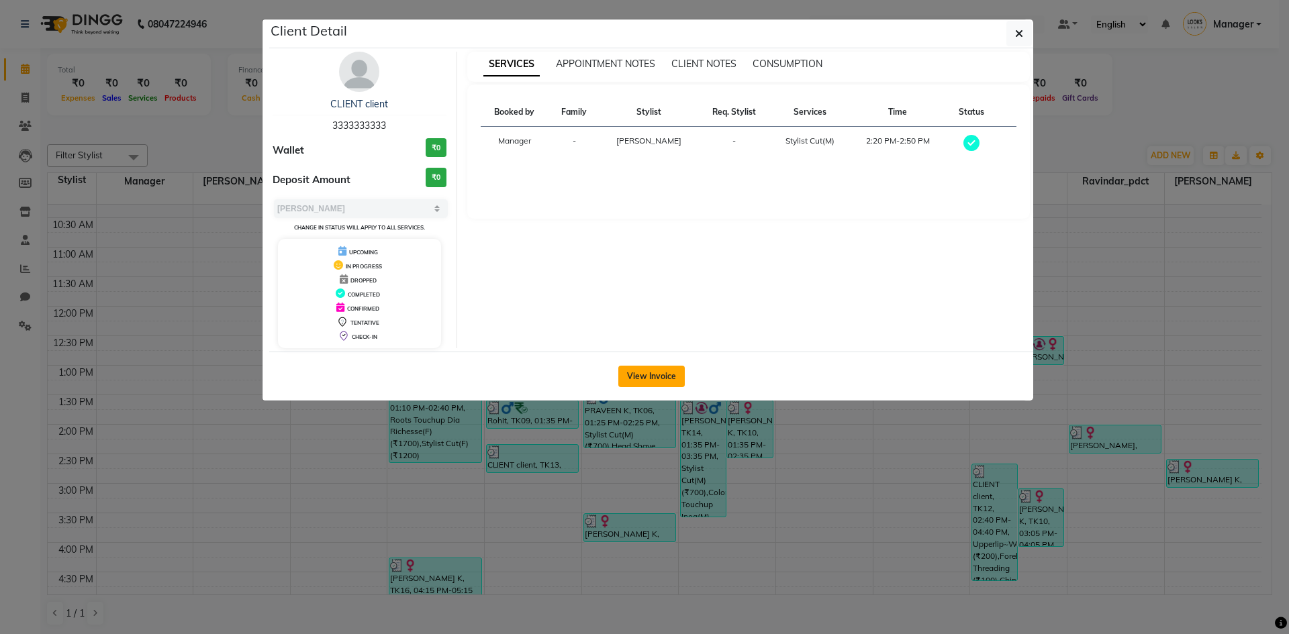
click at [642, 379] on button "View Invoice" at bounding box center [651, 376] width 66 height 21
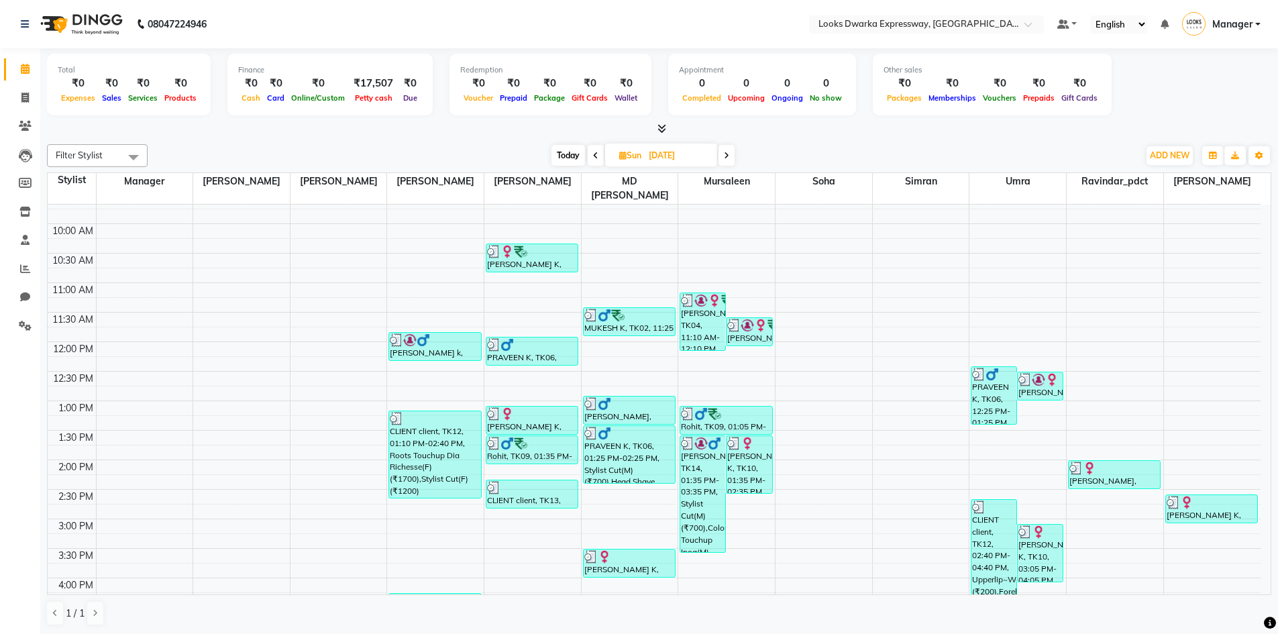
scroll to position [134, 0]
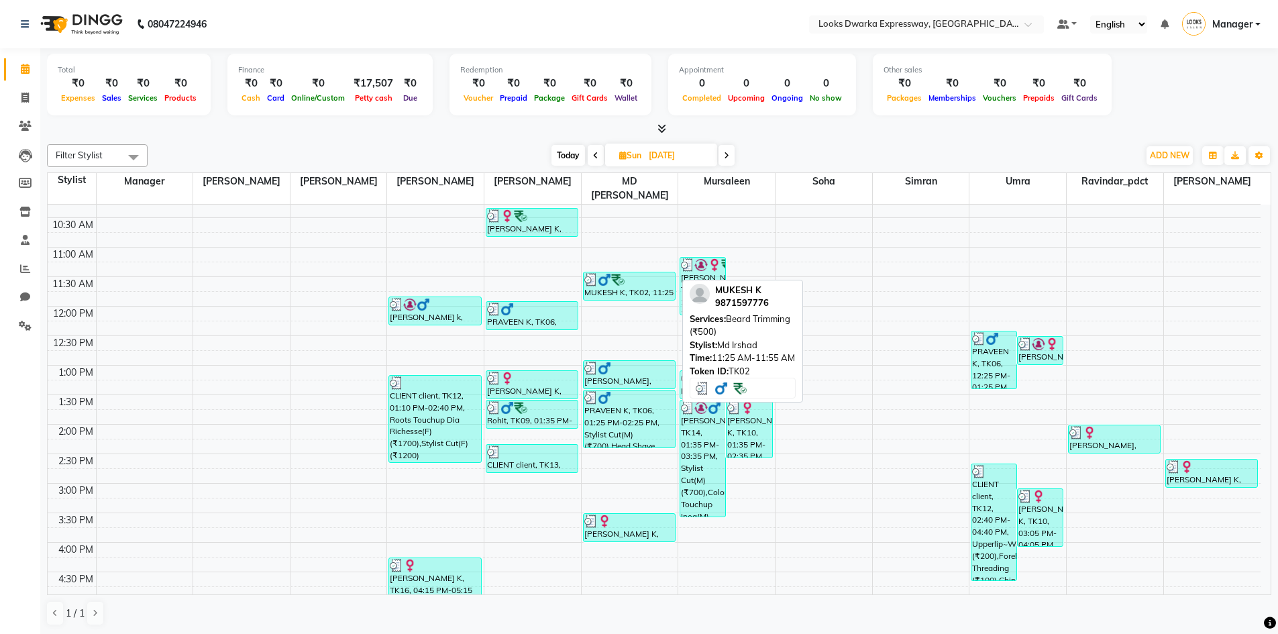
click at [613, 286] on link "MUKESH K, TK02, 11:25 AM-11:55 AM, [PERSON_NAME] Trimming (₹500)" at bounding box center [629, 286] width 93 height 29
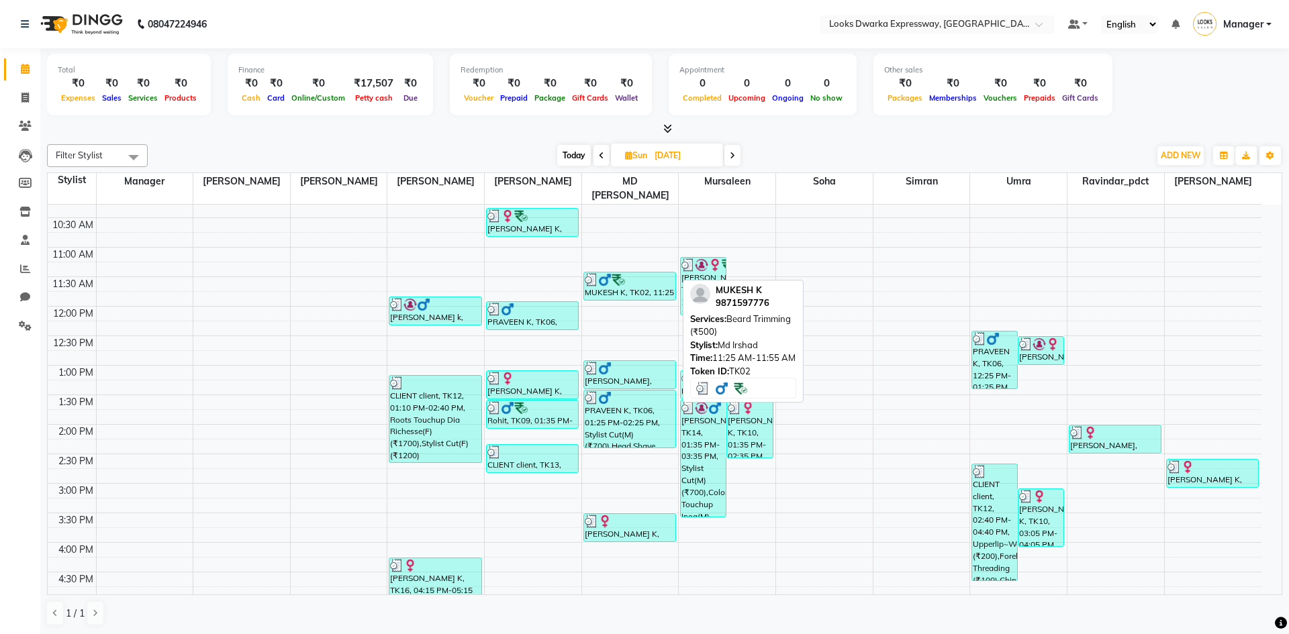
select select "3"
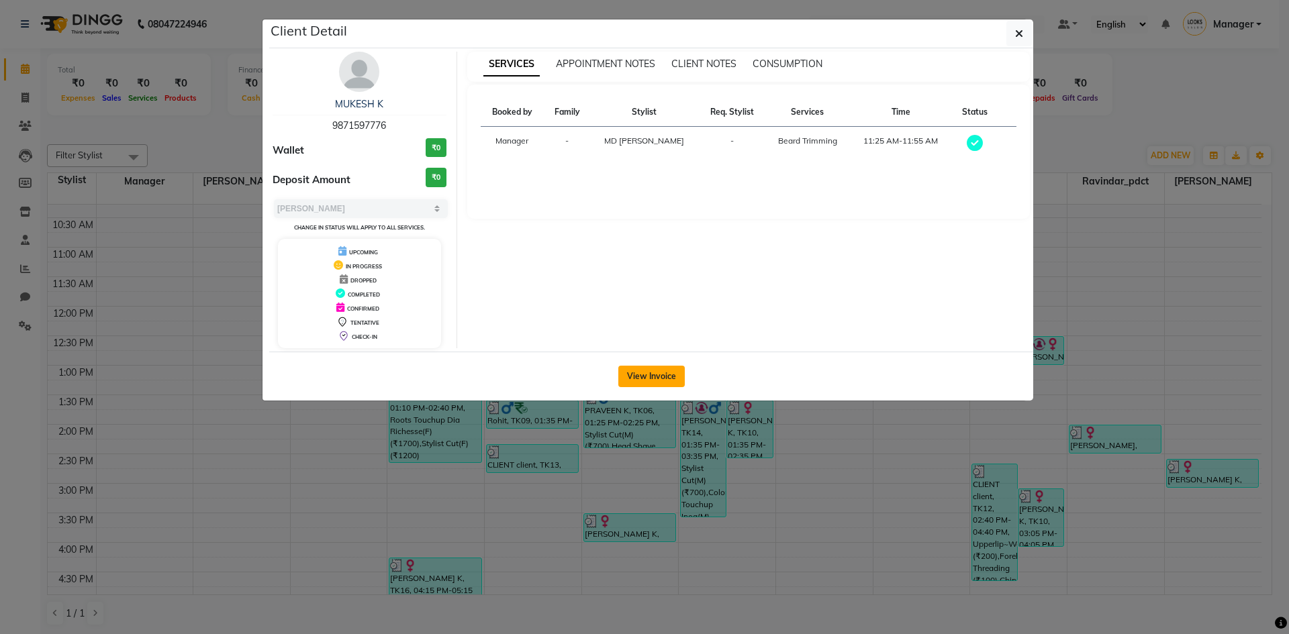
click at [642, 372] on button "View Invoice" at bounding box center [651, 376] width 66 height 21
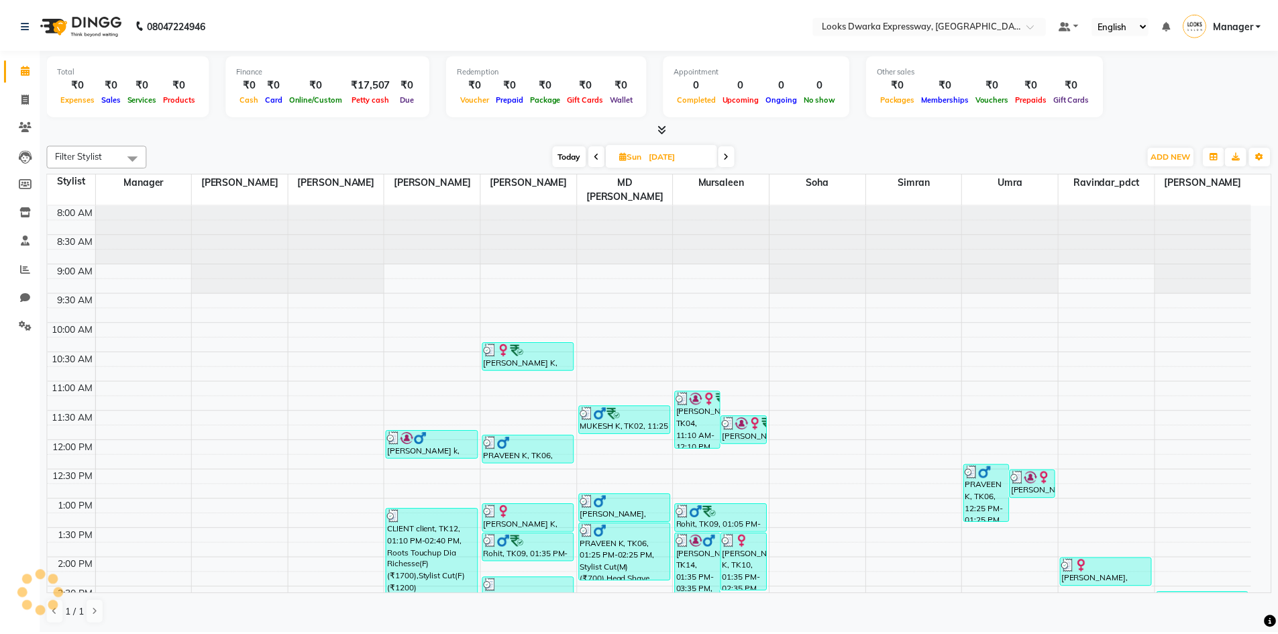
scroll to position [119, 0]
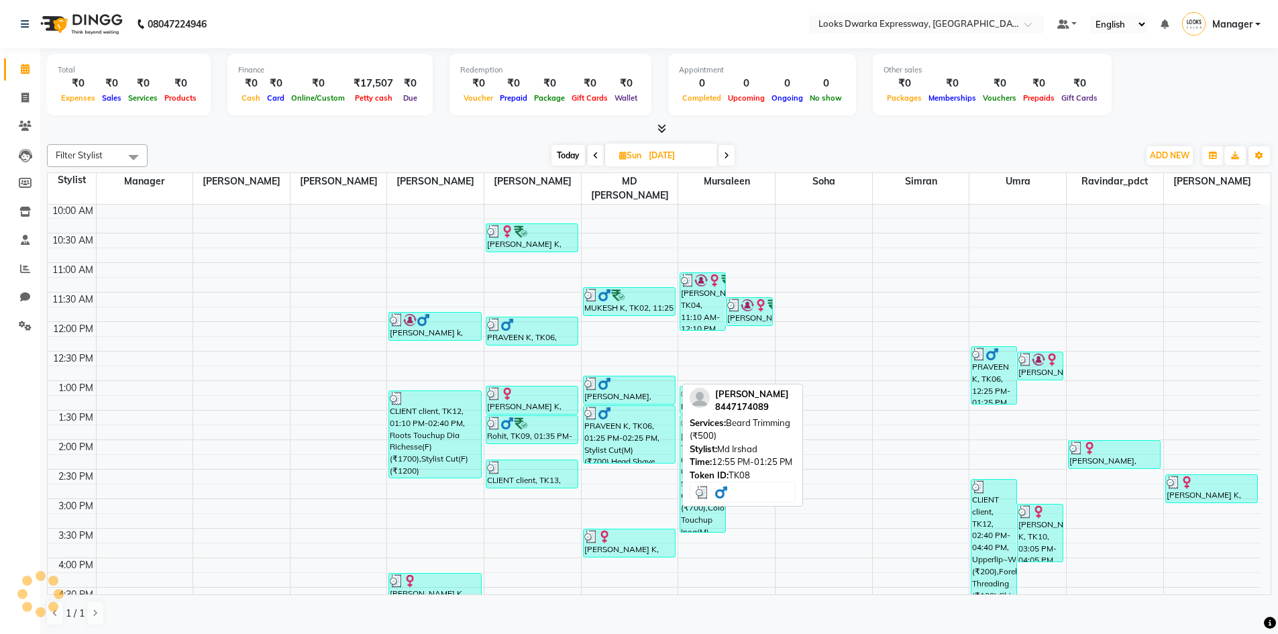
click at [611, 384] on div "[PERSON_NAME], TK08, 12:55 PM-01:25 PM, [PERSON_NAME] Trimming (₹500)" at bounding box center [629, 390] width 91 height 28
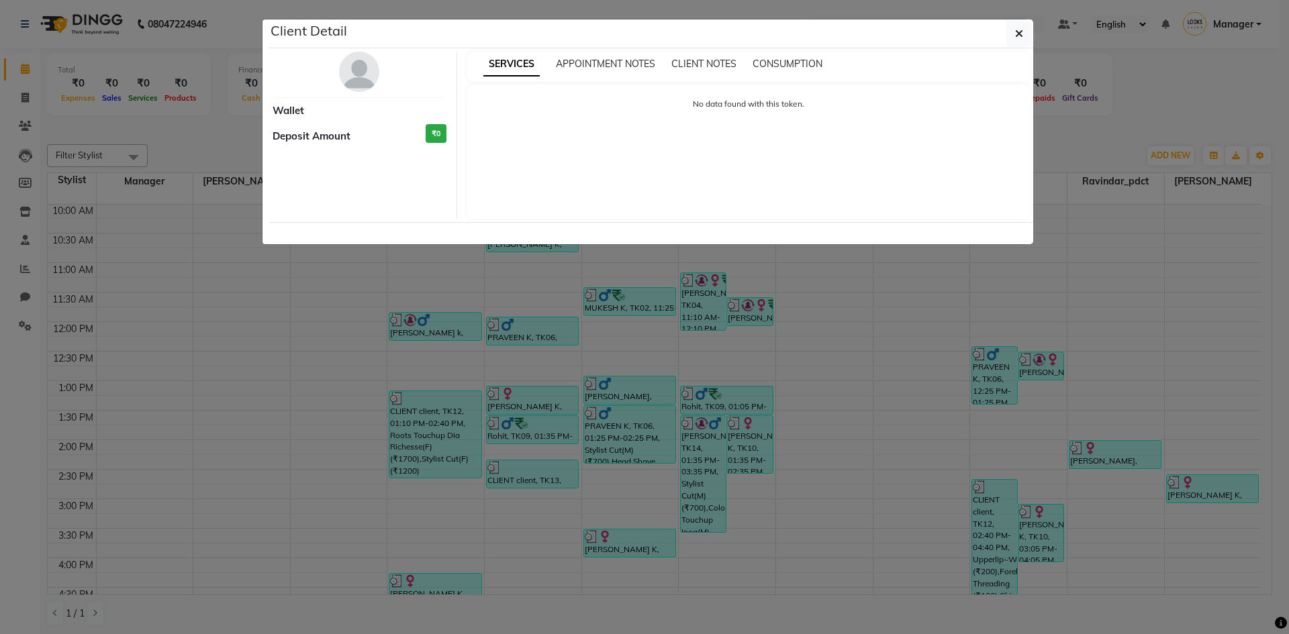
select select "3"
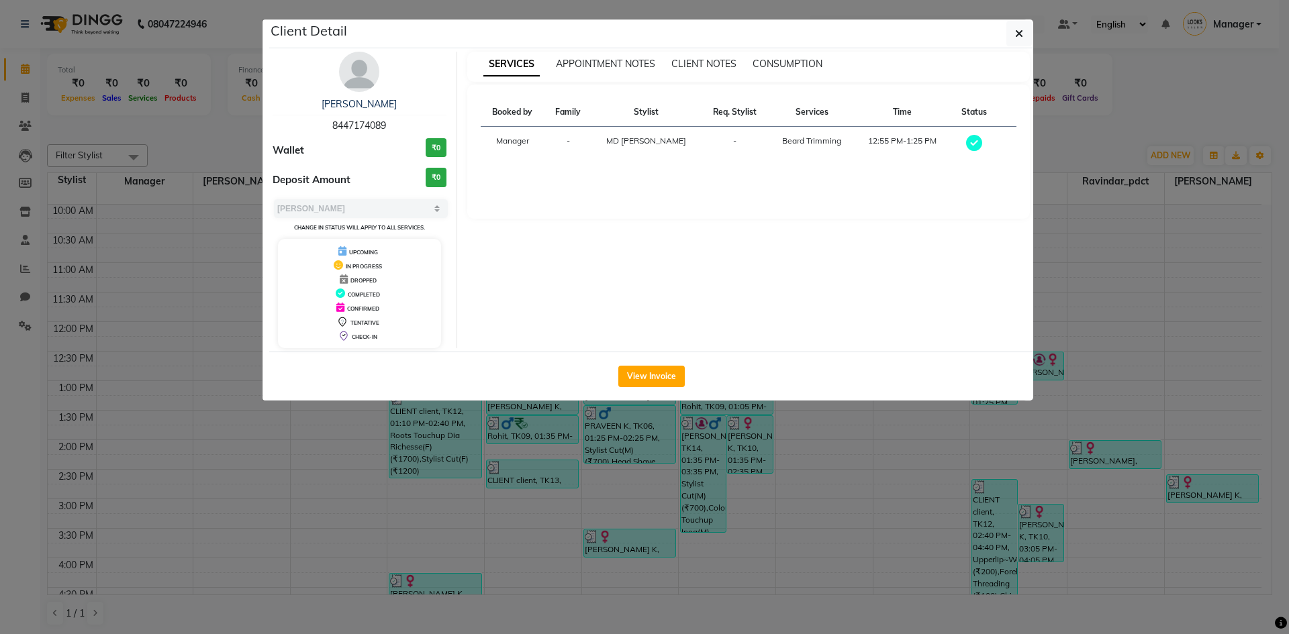
click at [641, 389] on div "View Invoice" at bounding box center [651, 376] width 764 height 49
click at [642, 383] on button "View Invoice" at bounding box center [651, 376] width 66 height 21
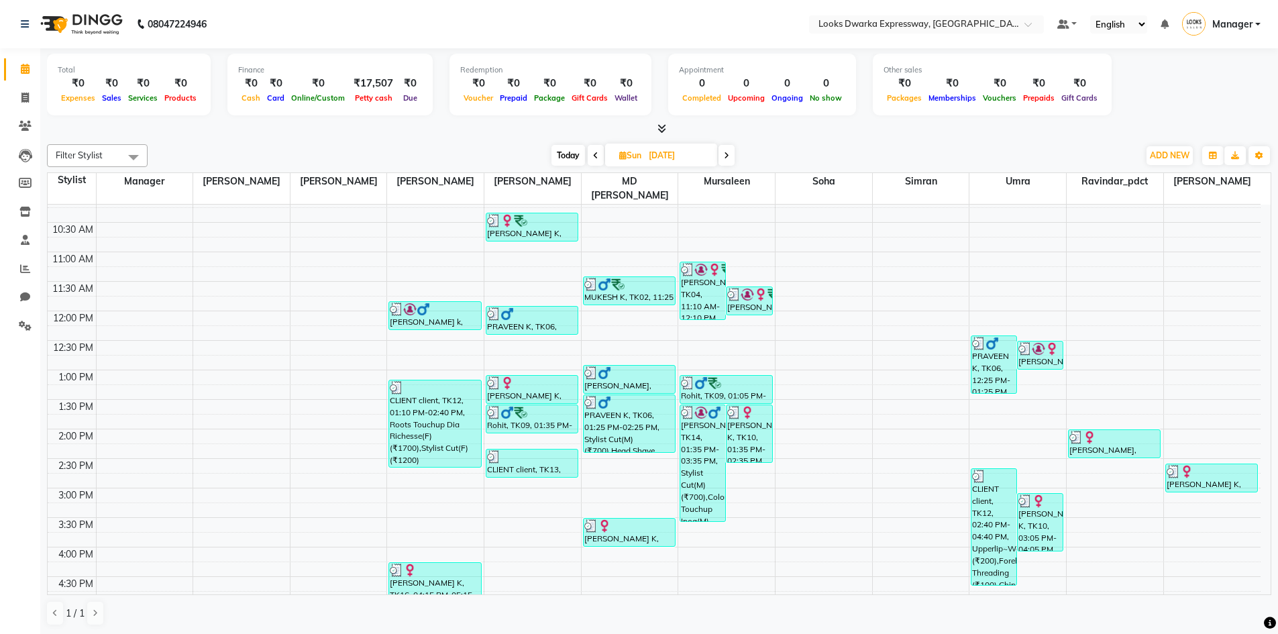
scroll to position [134, 0]
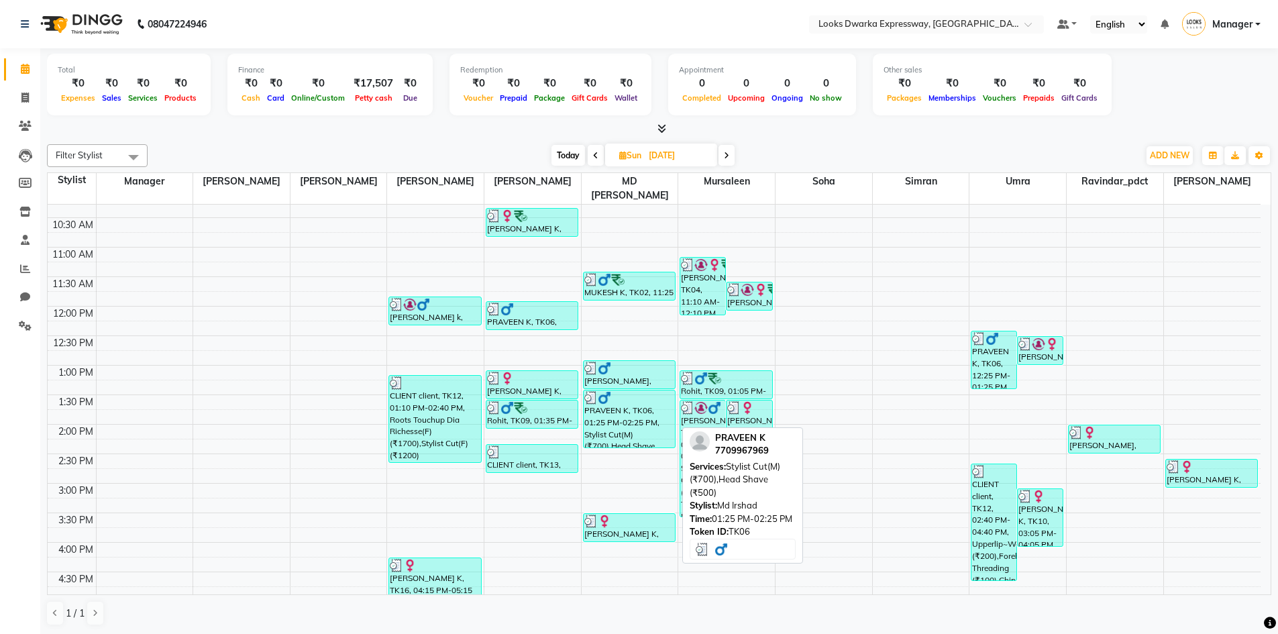
click at [623, 424] on div "PRAVEEN K, TK06, 01:25 PM-02:25 PM, Stylist Cut(M) (₹700),Head Shave (₹500)" at bounding box center [629, 419] width 91 height 57
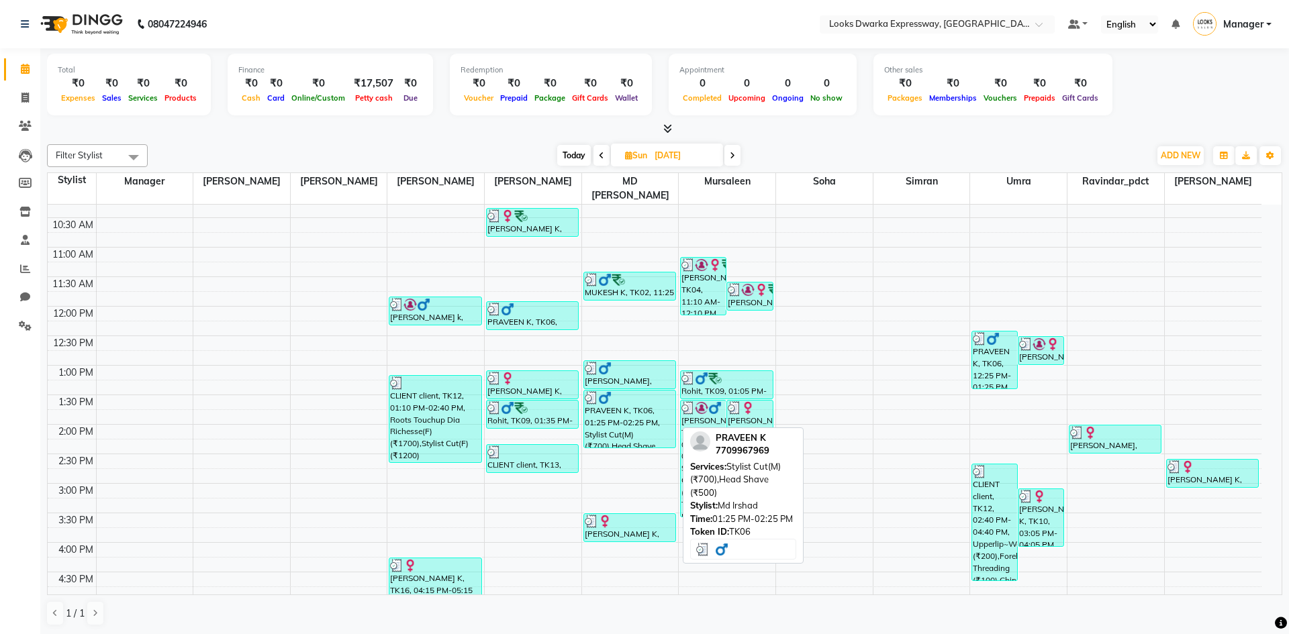
select select "3"
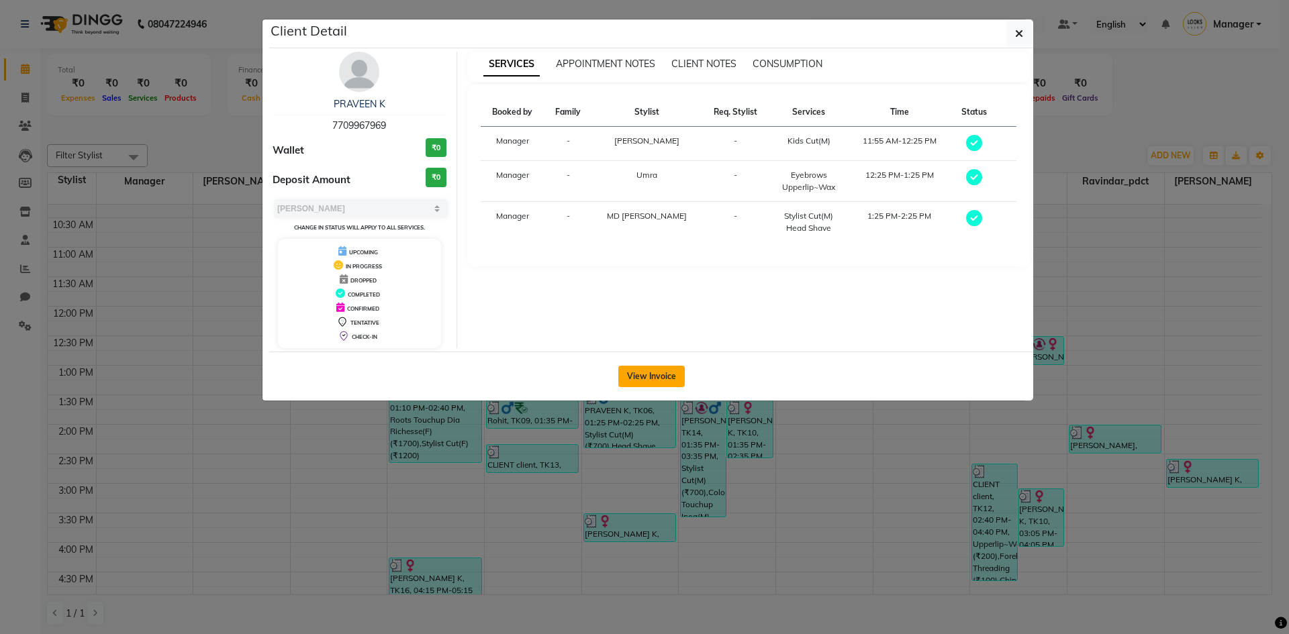
click at [642, 378] on button "View Invoice" at bounding box center [651, 376] width 66 height 21
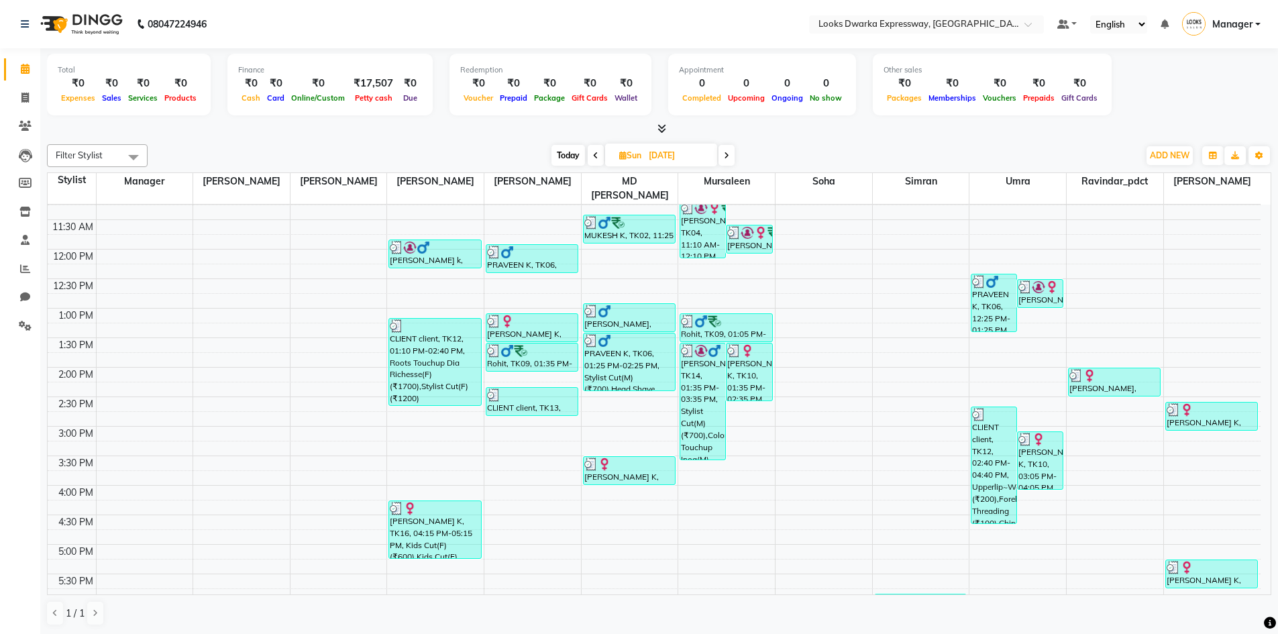
scroll to position [201, 0]
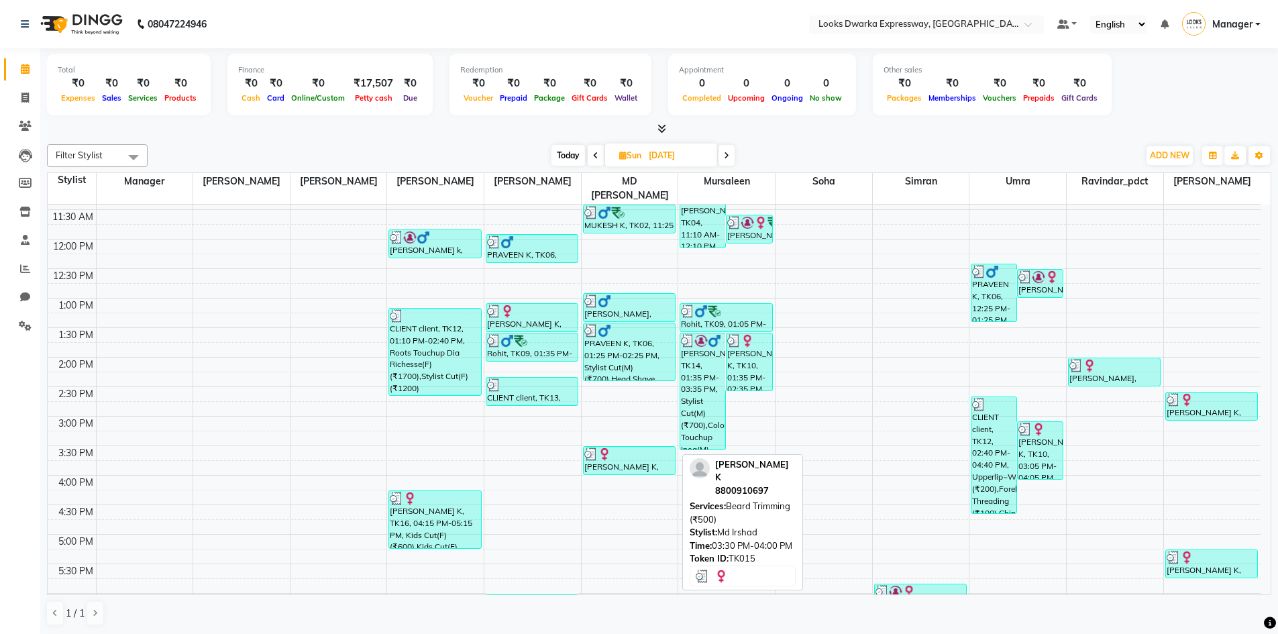
click at [615, 435] on div "[PERSON_NAME] K, TK15, 03:30 PM-04:00 PM, [PERSON_NAME] Trimming (₹500)" at bounding box center [629, 461] width 91 height 28
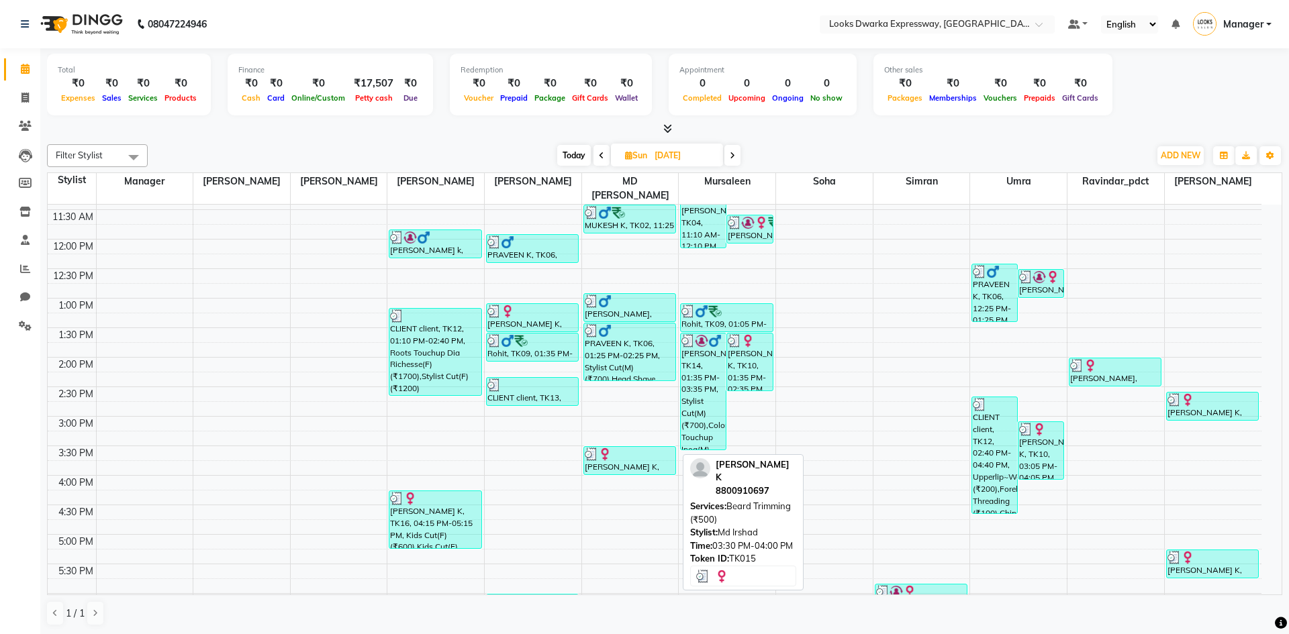
select select "3"
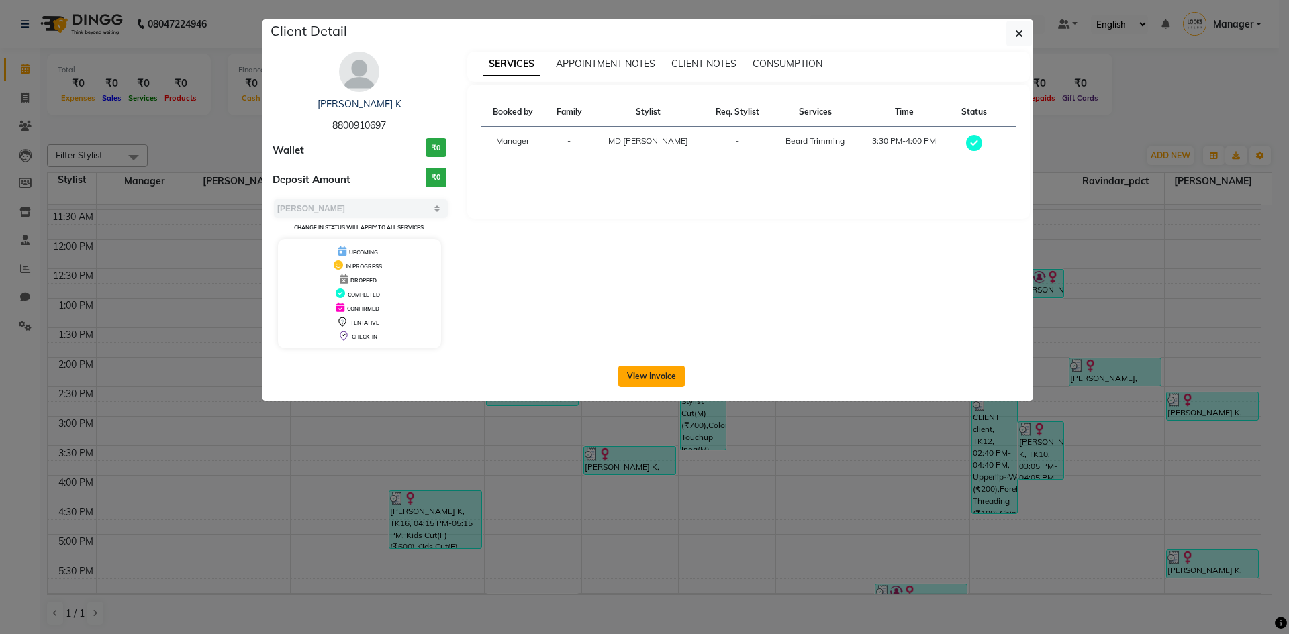
click at [642, 370] on button "View Invoice" at bounding box center [651, 376] width 66 height 21
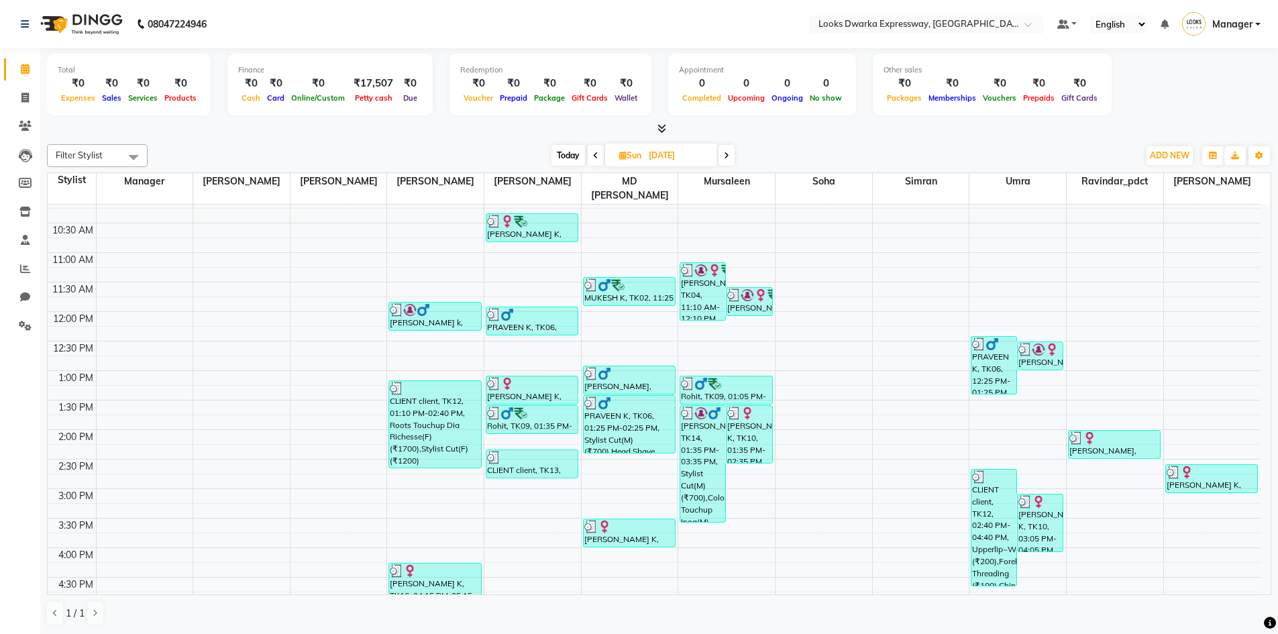
scroll to position [134, 0]
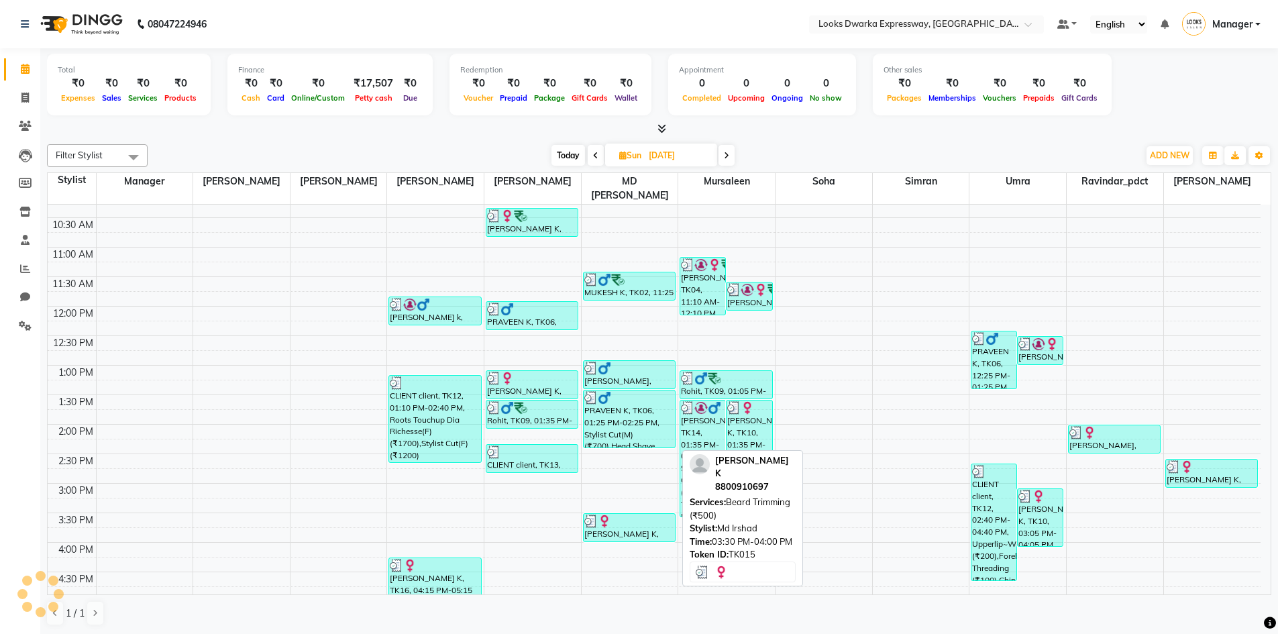
click at [626, 435] on div "[PERSON_NAME] K, TK15, 03:30 PM-04:00 PM, [PERSON_NAME] Trimming (₹500)" at bounding box center [629, 528] width 91 height 28
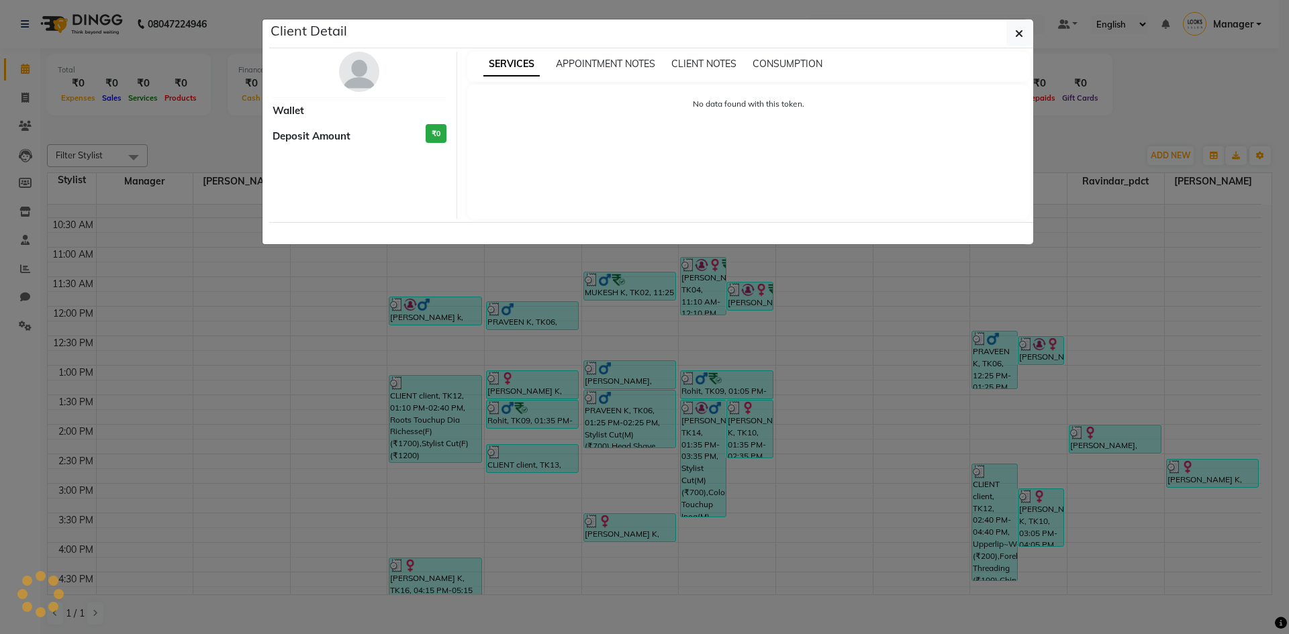
select select "3"
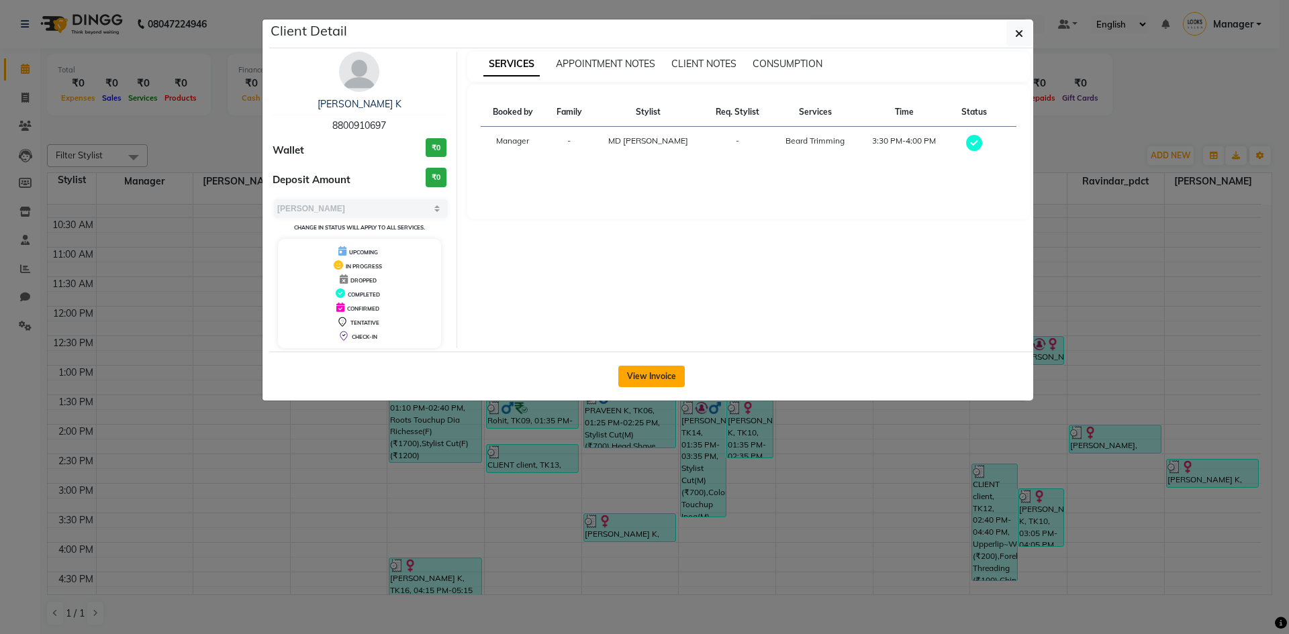
click at [642, 377] on button "View Invoice" at bounding box center [651, 376] width 66 height 21
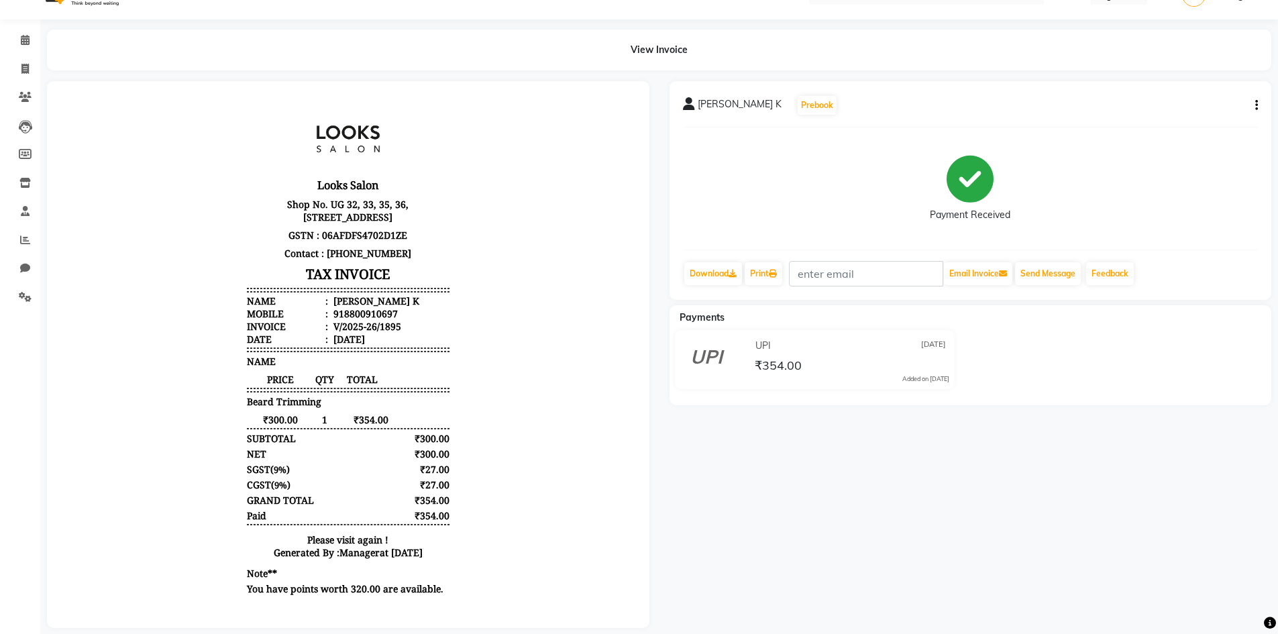
scroll to position [53, 0]
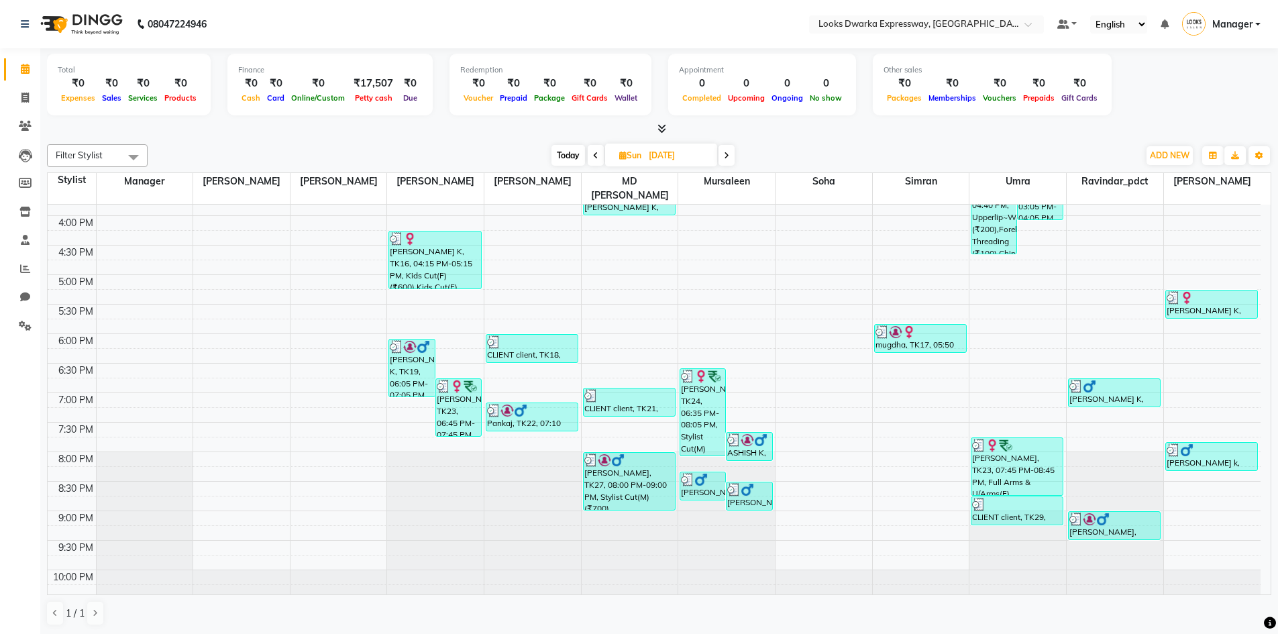
scroll to position [481, 0]
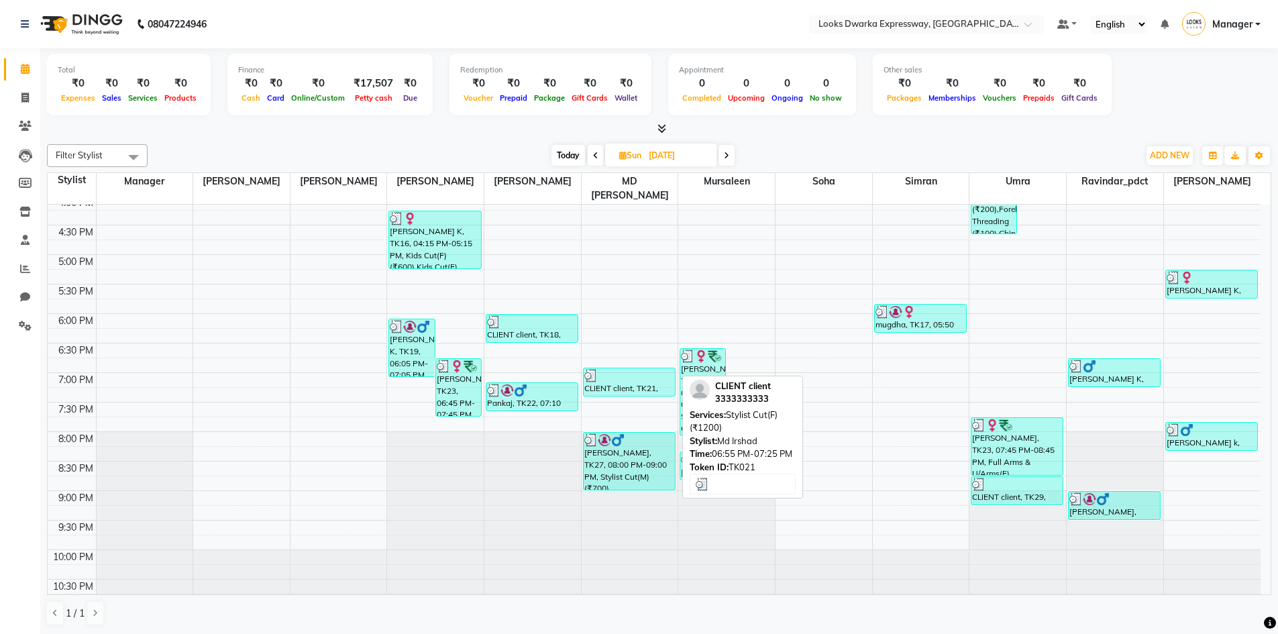
click at [626, 379] on div "CLIENT client, TK21, 06:55 PM-07:25 PM, Stylist Cut(F) (₹1200)" at bounding box center [629, 382] width 91 height 28
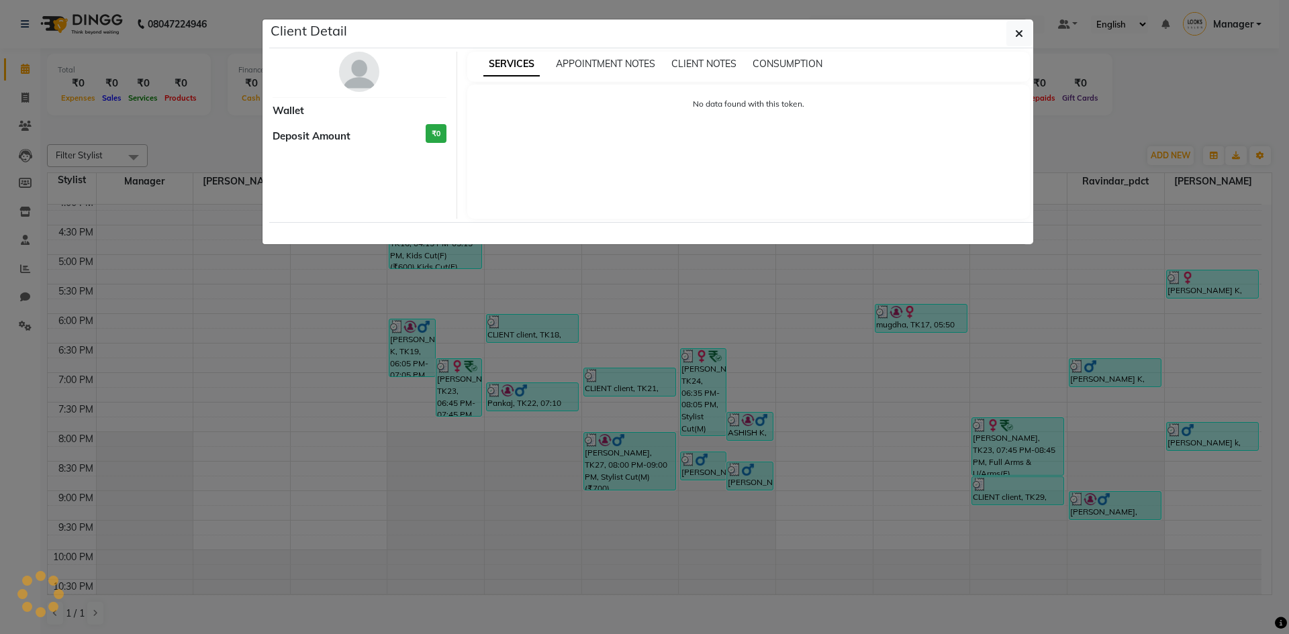
select select "3"
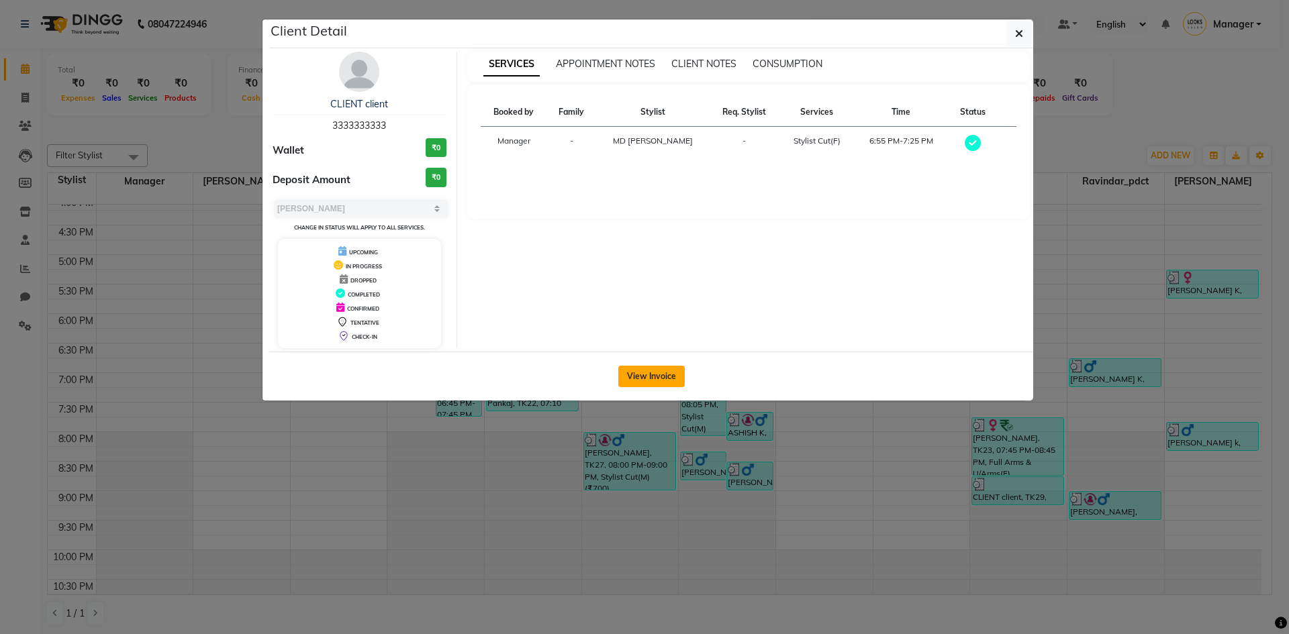
click at [638, 384] on button "View Invoice" at bounding box center [651, 376] width 66 height 21
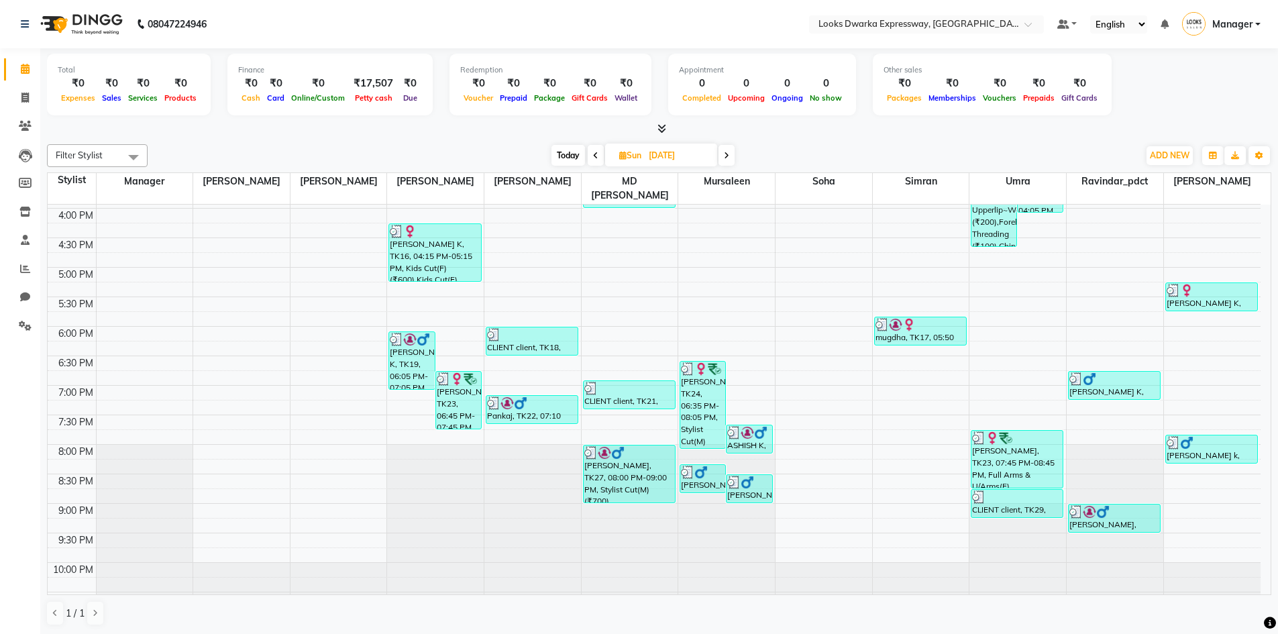
scroll to position [481, 0]
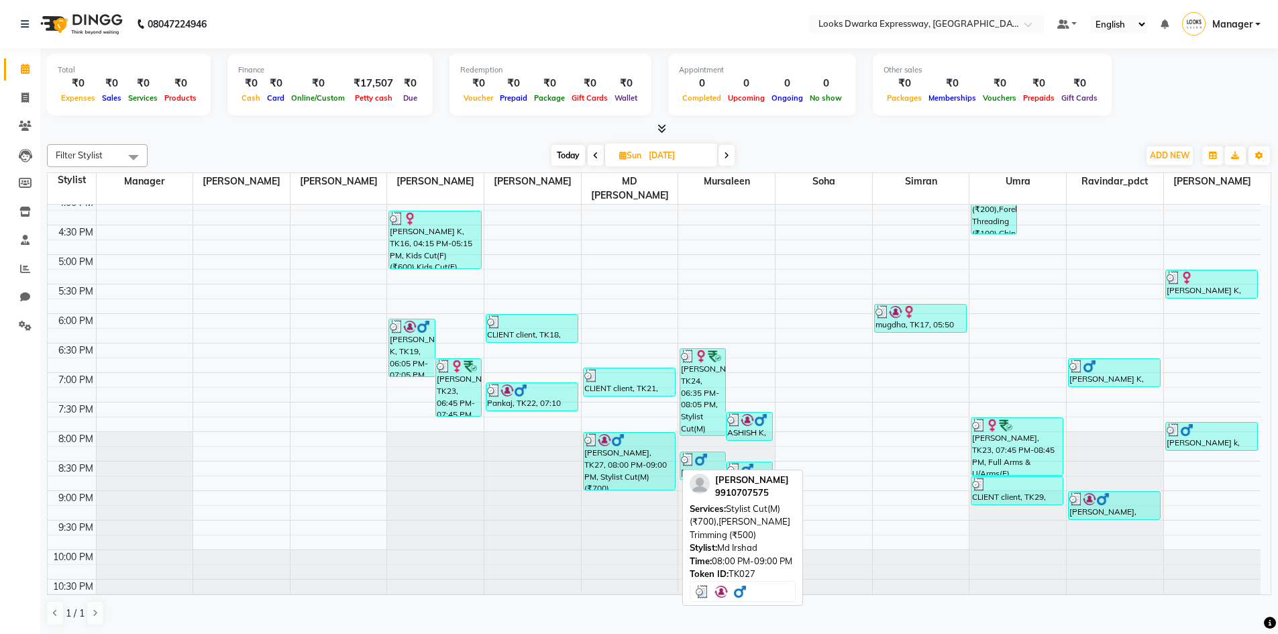
click at [609, 435] on div "[PERSON_NAME], TK27, 08:00 PM-09:00 PM, Stylist Cut(M) (₹700),[PERSON_NAME] Tri…" at bounding box center [629, 461] width 91 height 57
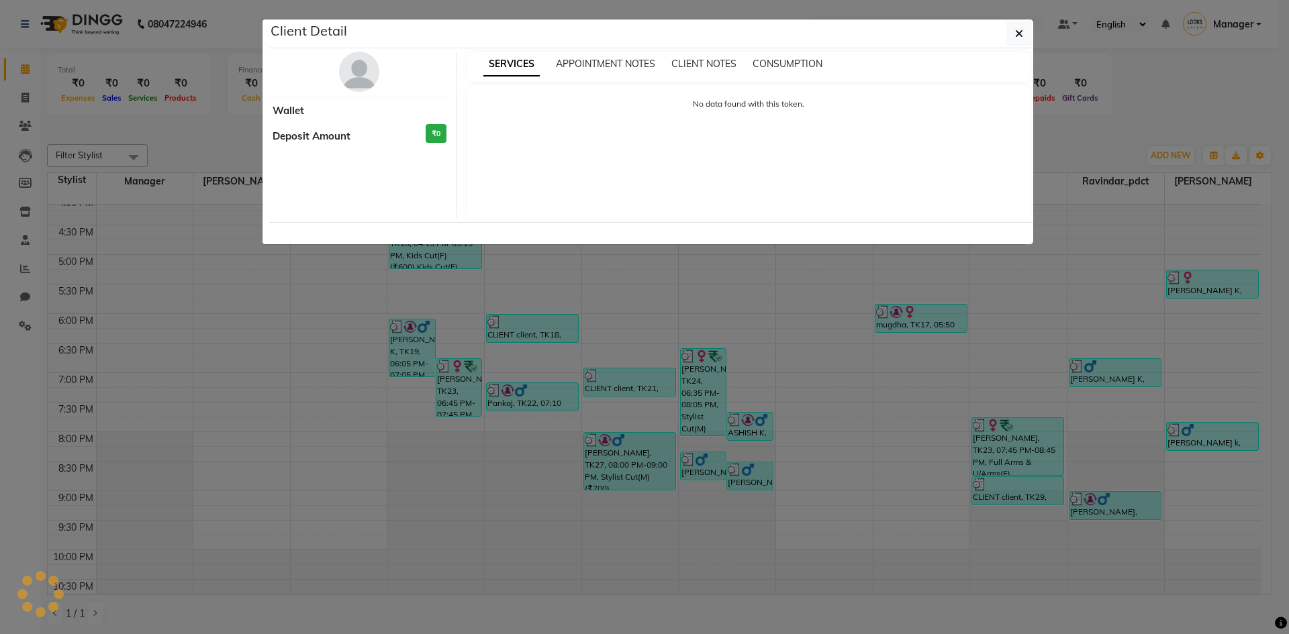
select select "3"
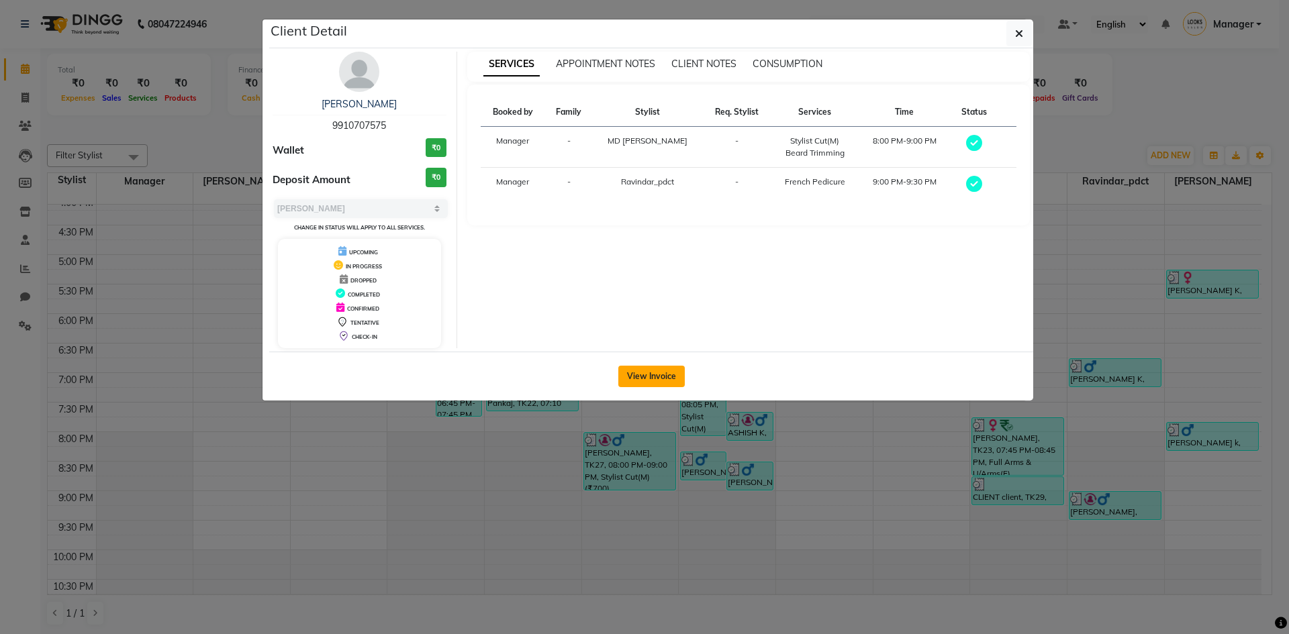
click at [642, 376] on button "View Invoice" at bounding box center [651, 376] width 66 height 21
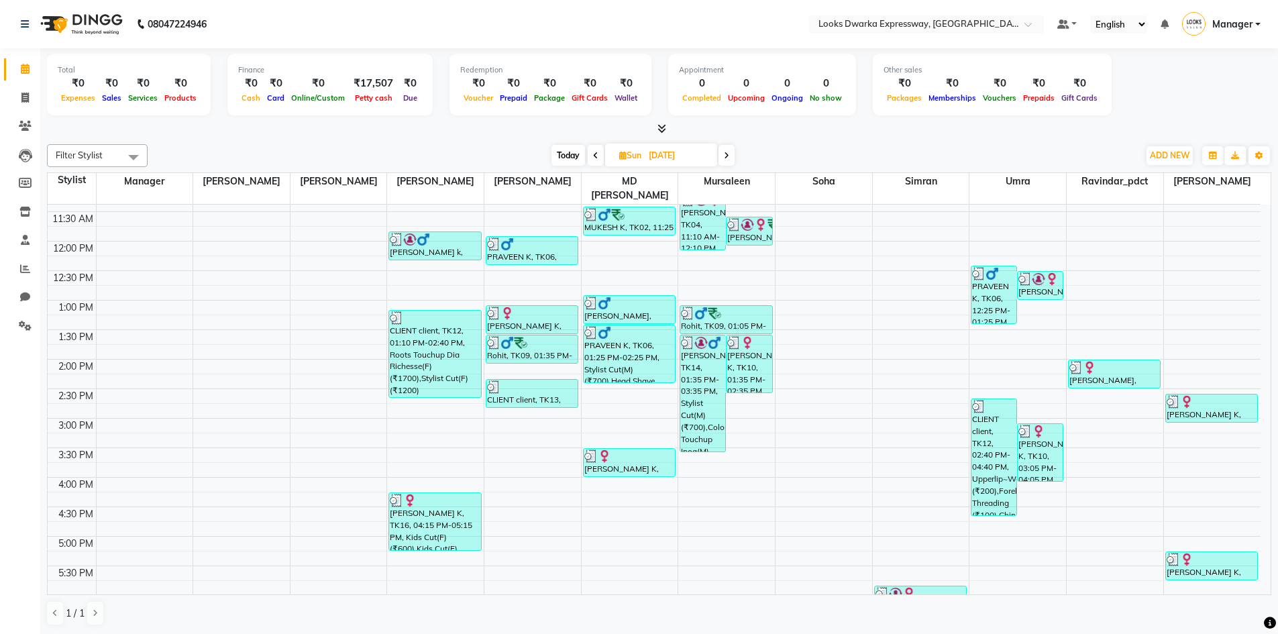
scroll to position [201, 0]
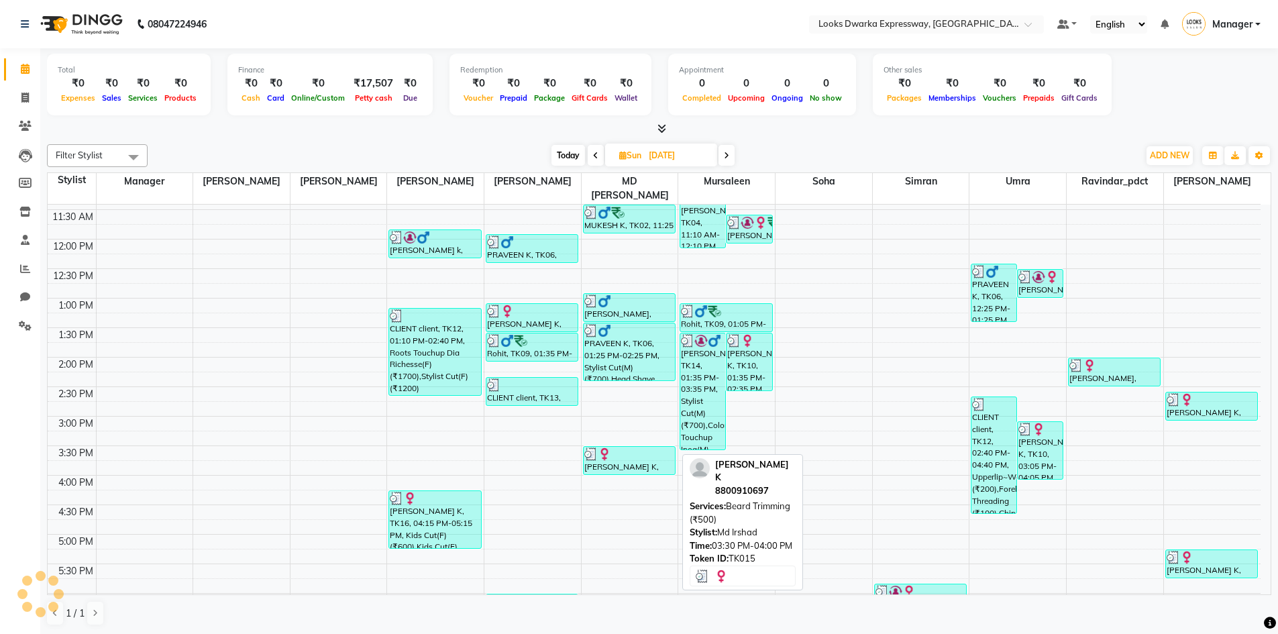
click at [605, 435] on div "[PERSON_NAME] K, TK15, 03:30 PM-04:00 PM, [PERSON_NAME] Trimming (₹500)" at bounding box center [629, 461] width 91 height 28
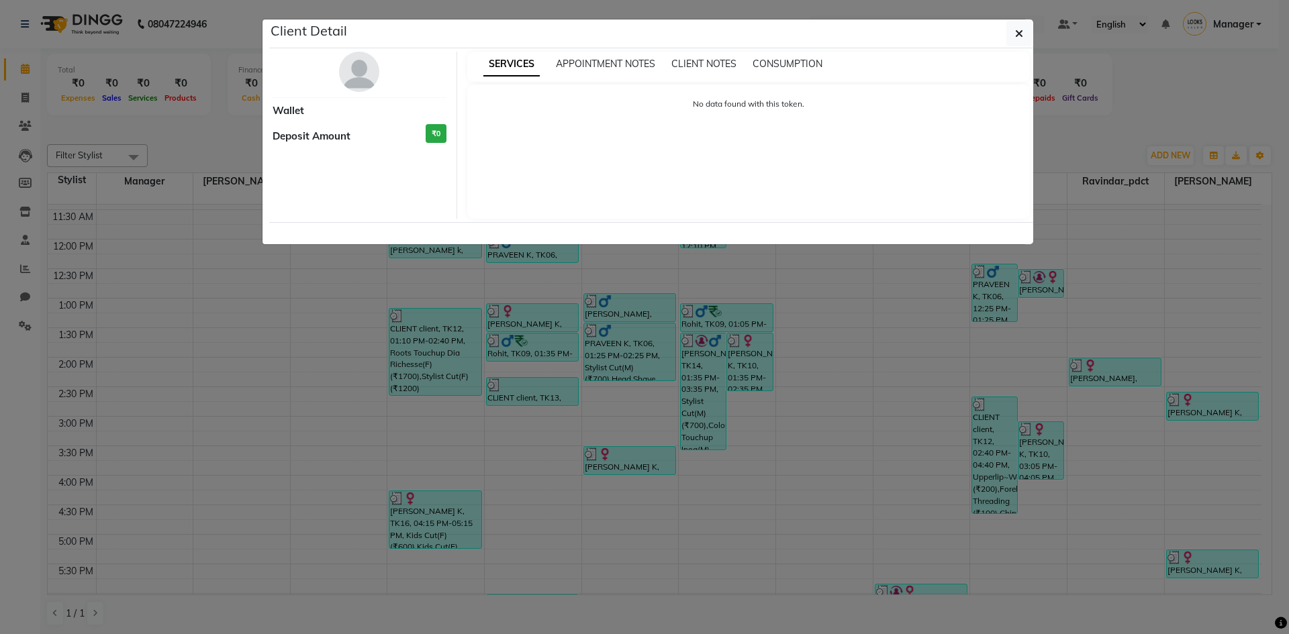
select select "3"
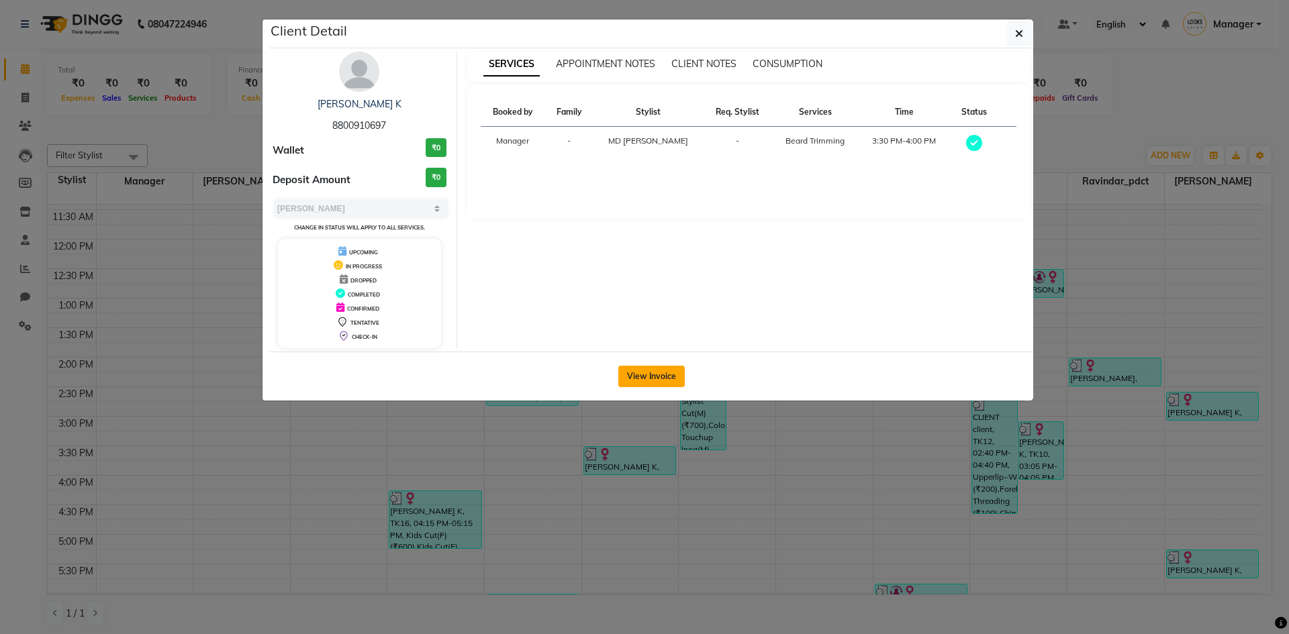
click at [642, 376] on button "View Invoice" at bounding box center [651, 376] width 66 height 21
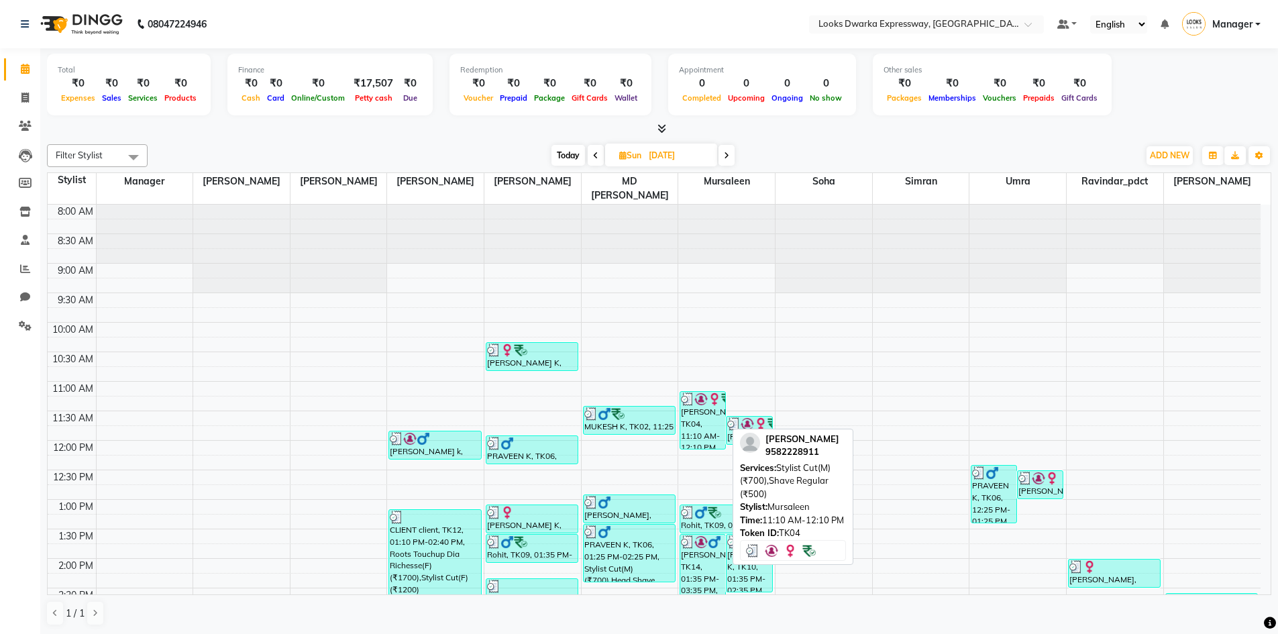
click at [642, 407] on div "[PERSON_NAME], TK04, 11:10 AM-12:10 PM, Stylist Cut(M) (₹700),Shave Regular (₹5…" at bounding box center [703, 420] width 45 height 57
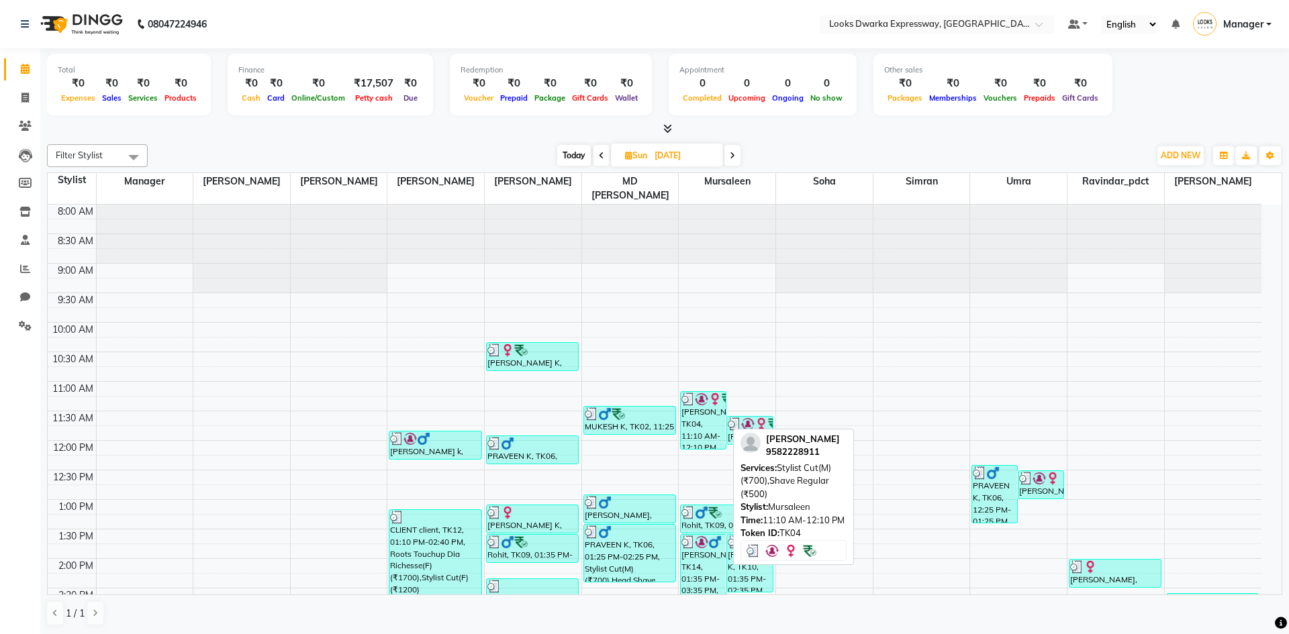
select select "3"
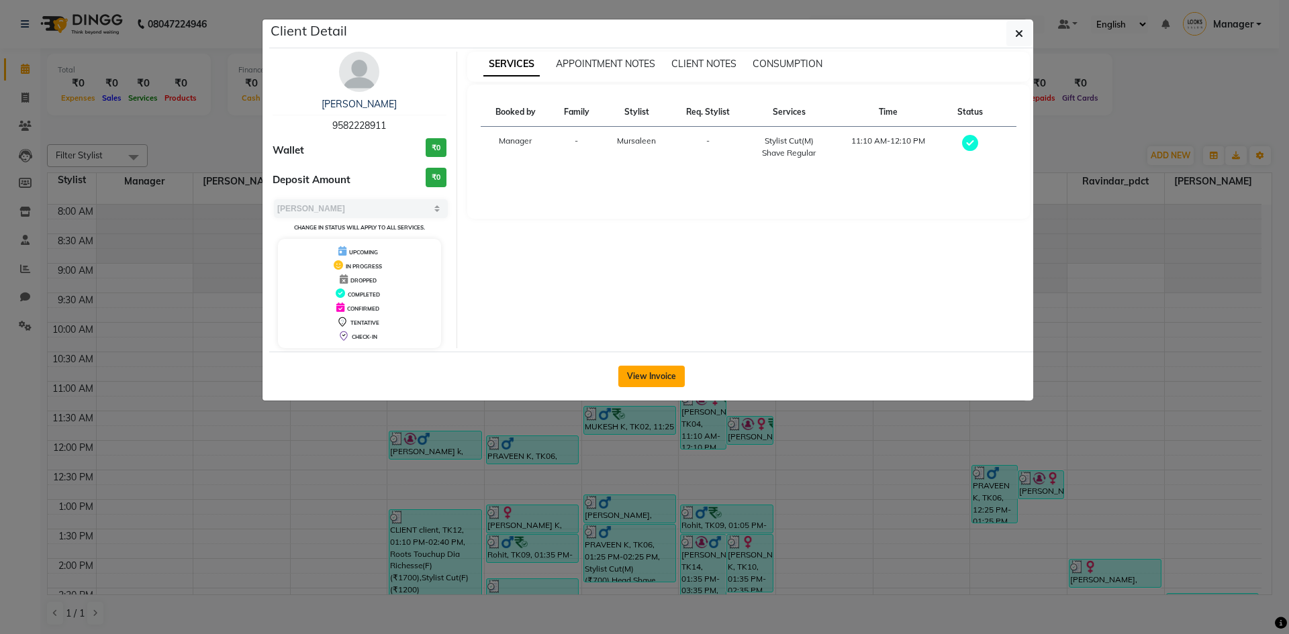
click at [642, 372] on button "View Invoice" at bounding box center [651, 376] width 66 height 21
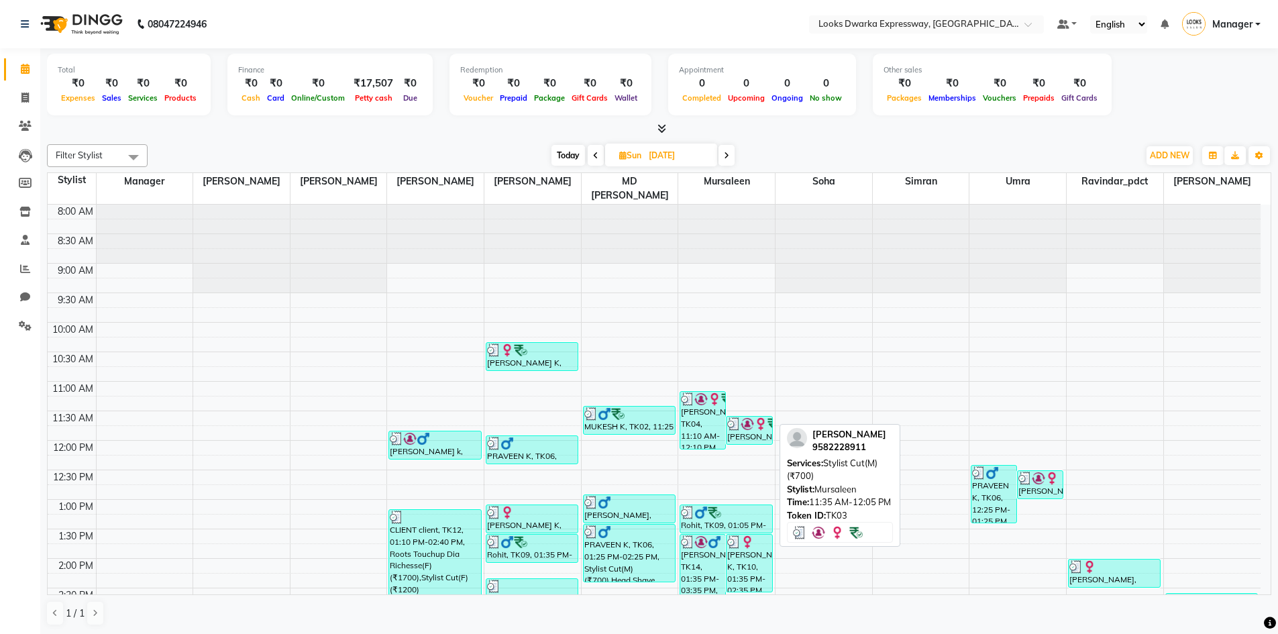
click at [642, 419] on div "[PERSON_NAME], TK03, 11:35 AM-12:05 PM, Stylist Cut(M) (₹700)" at bounding box center [749, 431] width 45 height 28
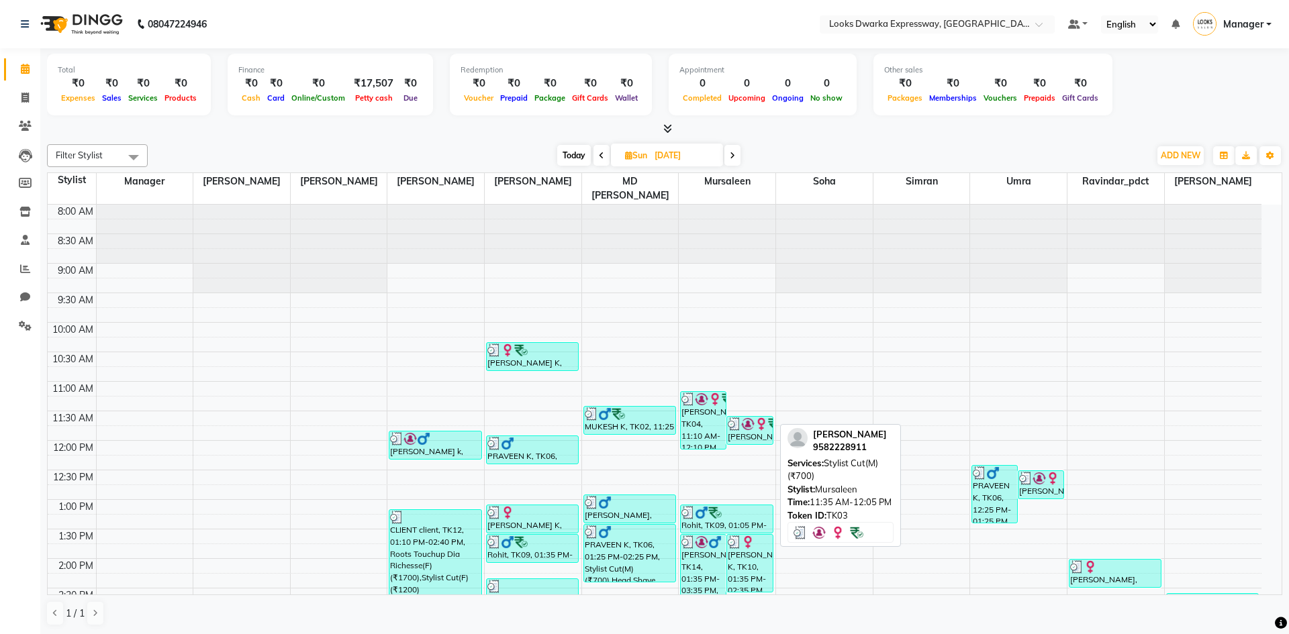
select select "3"
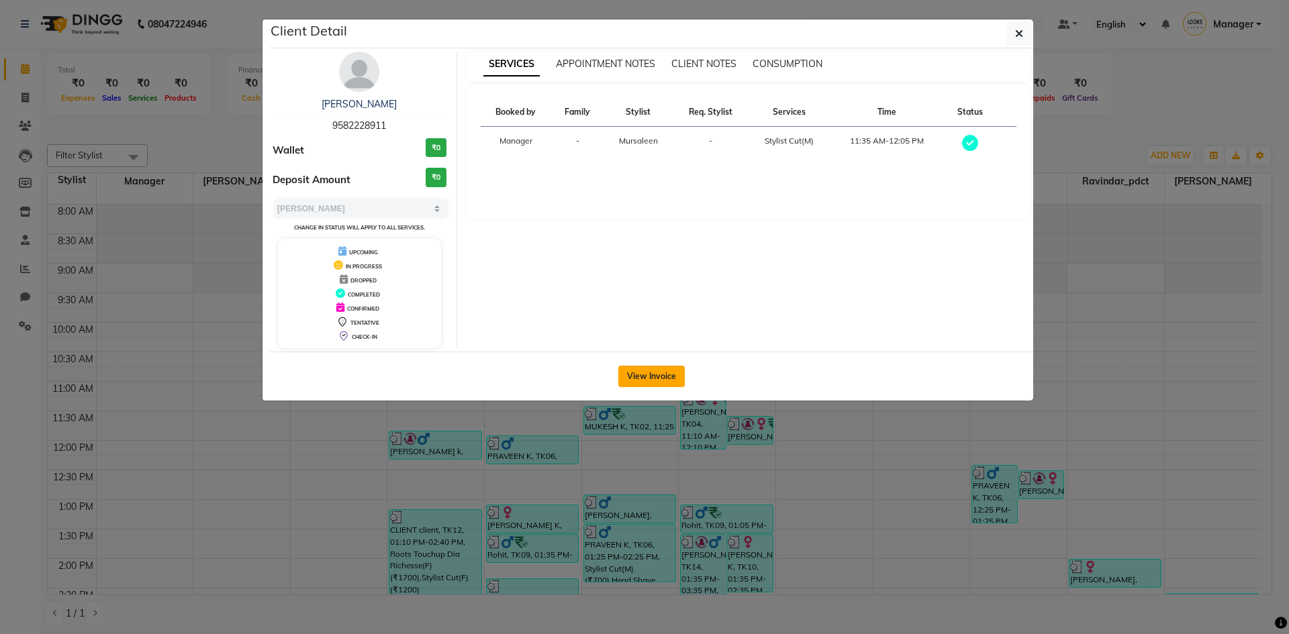
click at [632, 373] on button "View Invoice" at bounding box center [651, 376] width 66 height 21
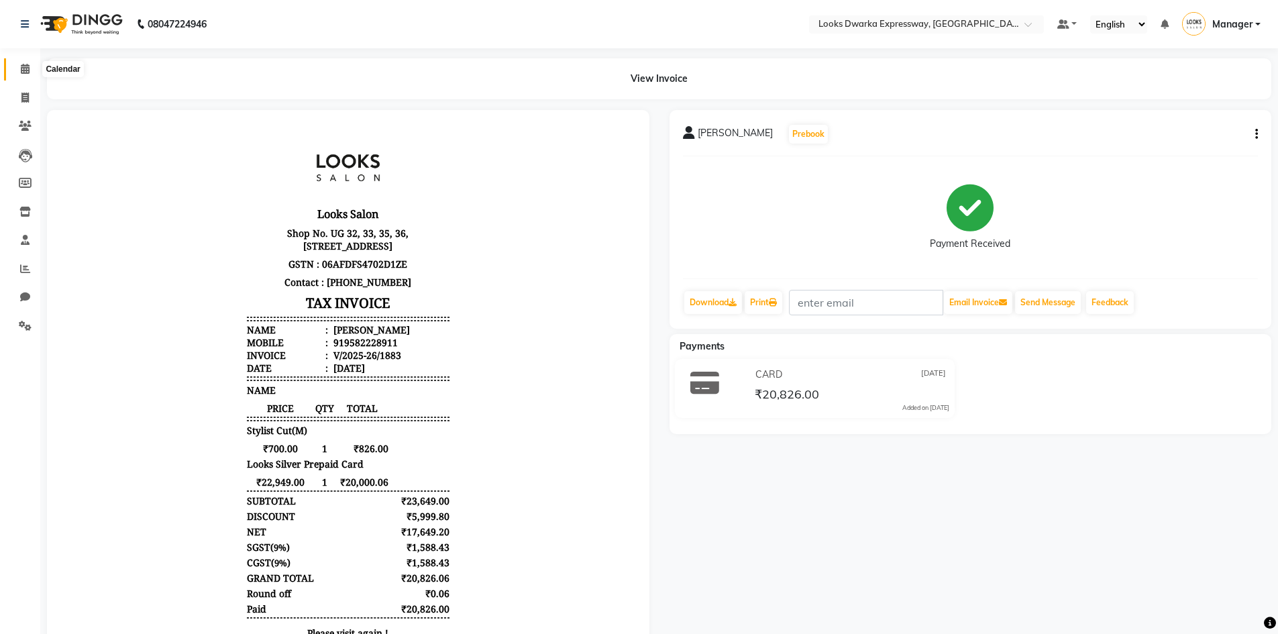
click at [17, 70] on span at bounding box center [24, 69] width 23 height 15
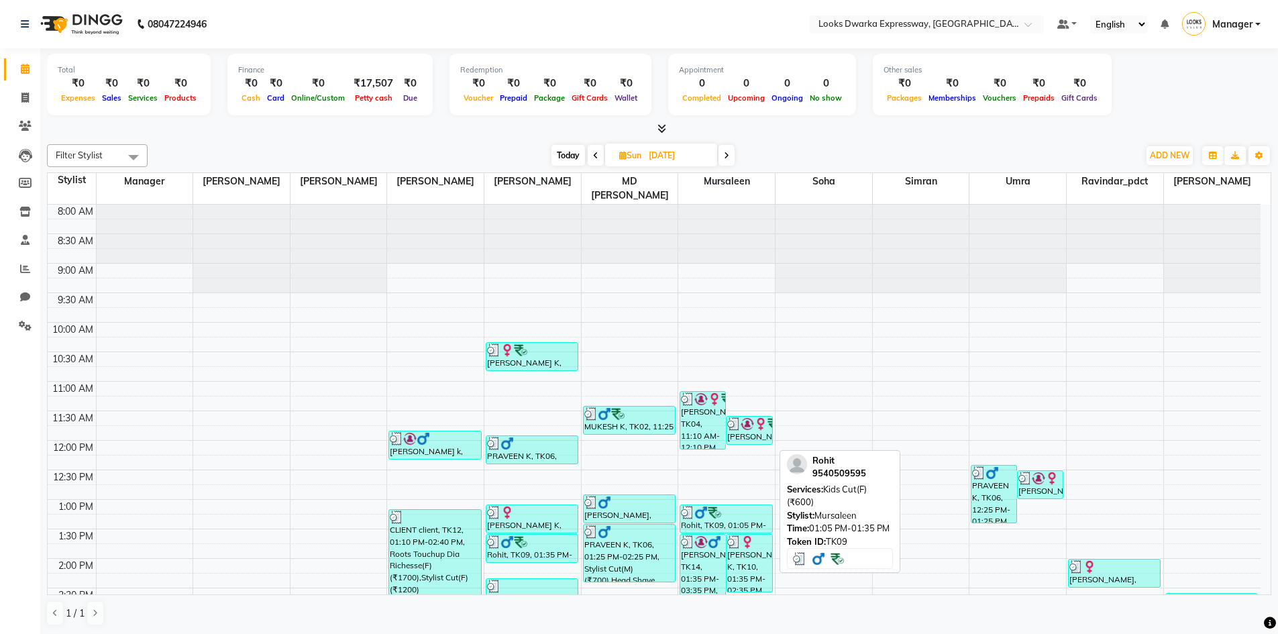
click at [642, 435] on div "Rohit, TK09, 01:05 PM-01:35 PM, Kids Cut(F) (₹600)" at bounding box center [726, 519] width 91 height 28
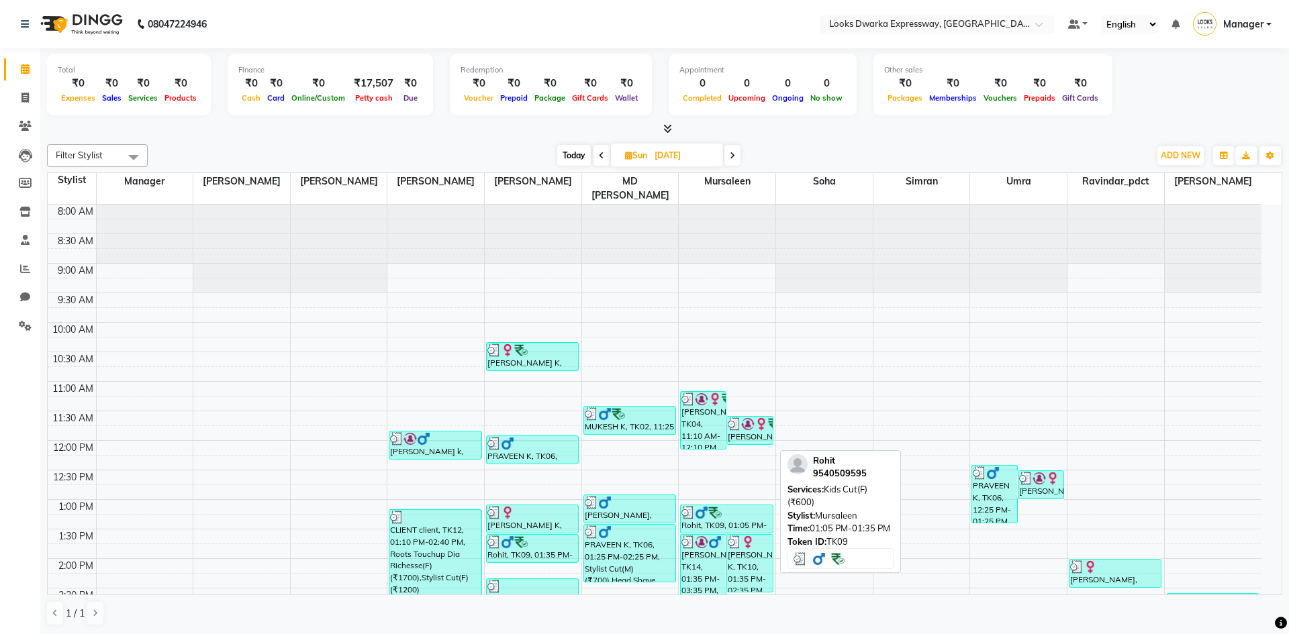
select select "3"
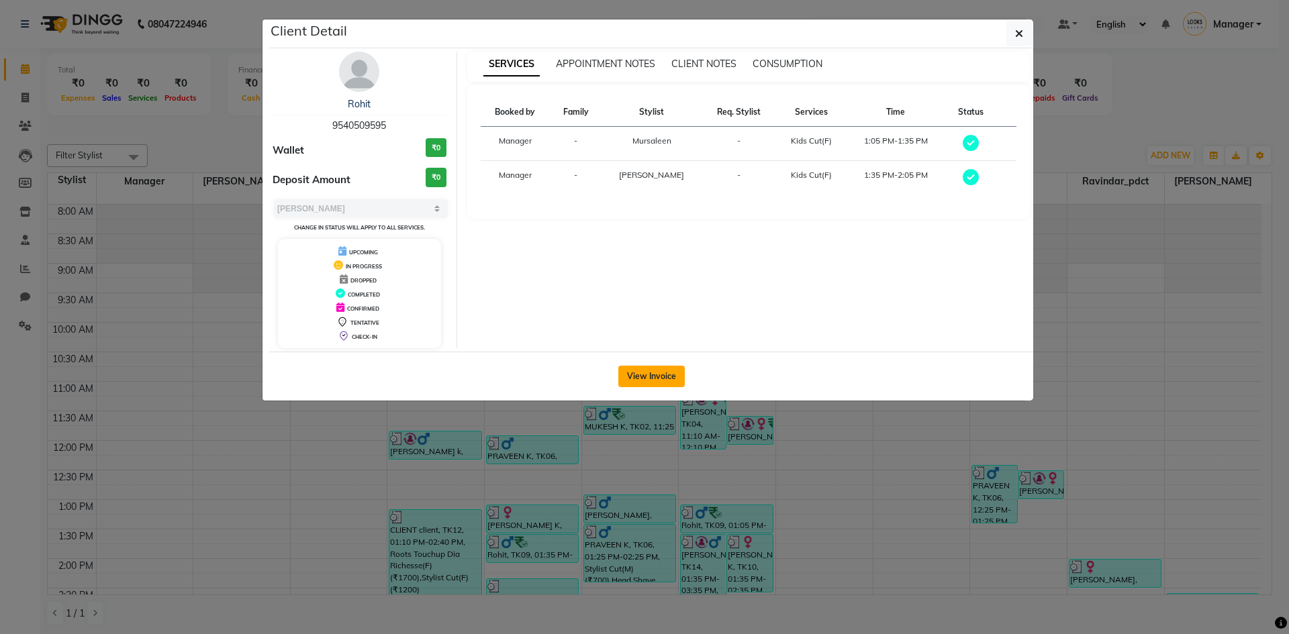
click at [642, 376] on button "View Invoice" at bounding box center [651, 376] width 66 height 21
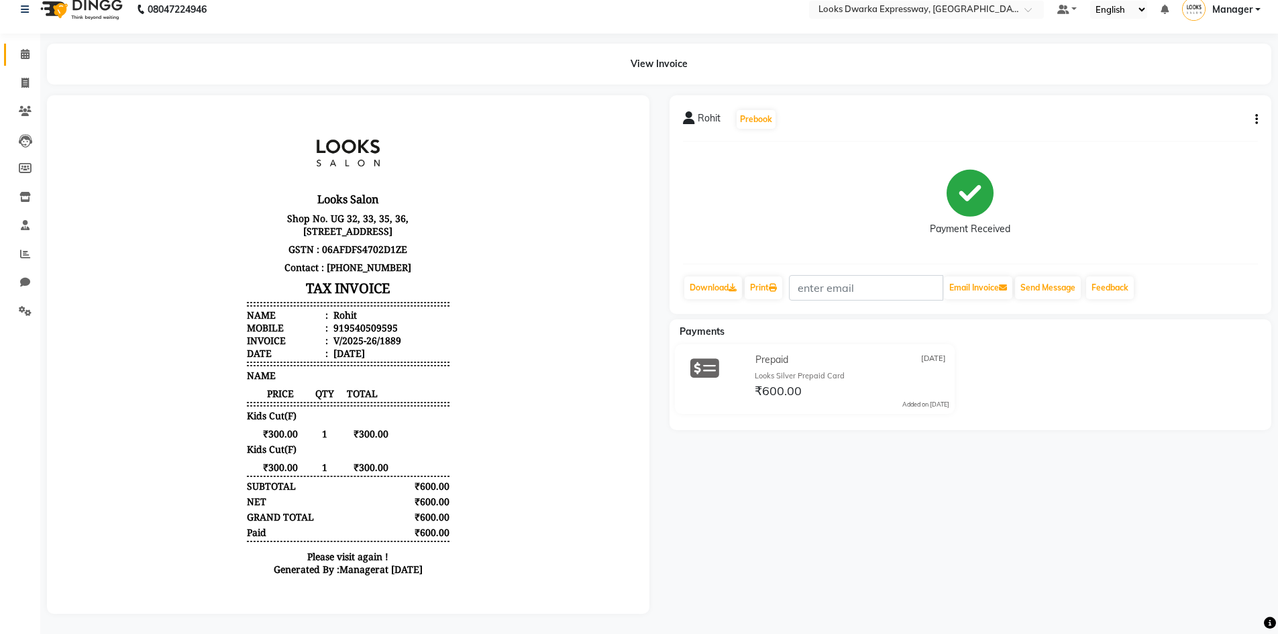
scroll to position [25, 0]
click at [22, 49] on icon at bounding box center [25, 54] width 9 height 10
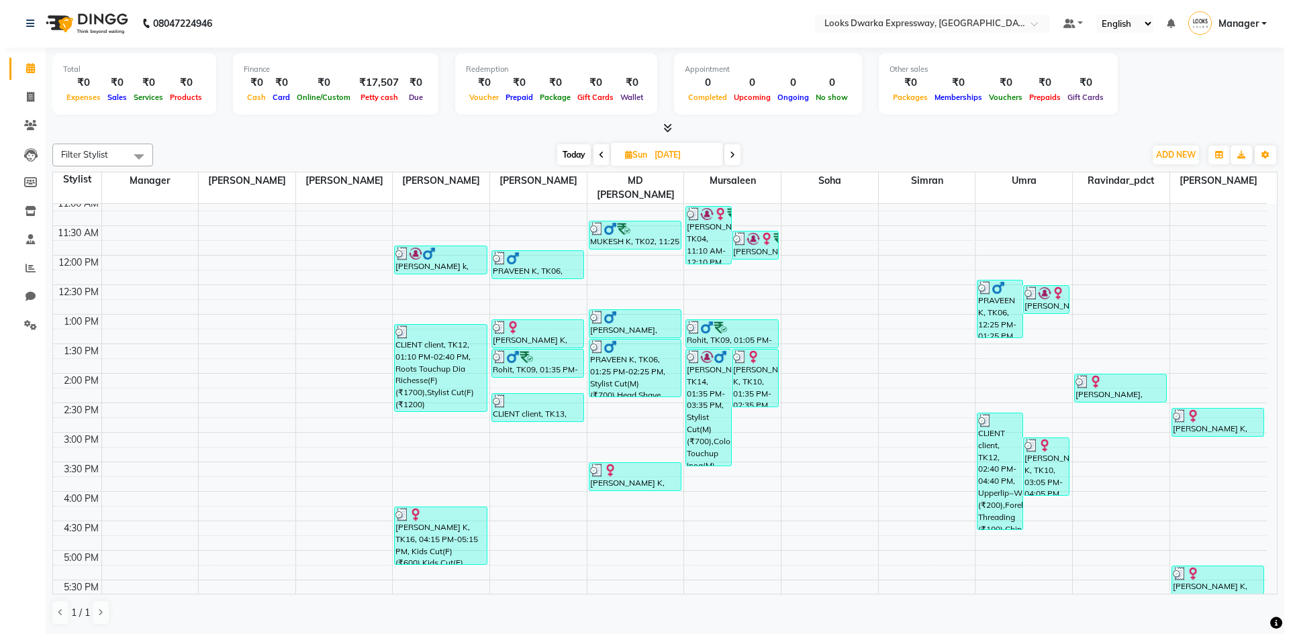
scroll to position [201, 0]
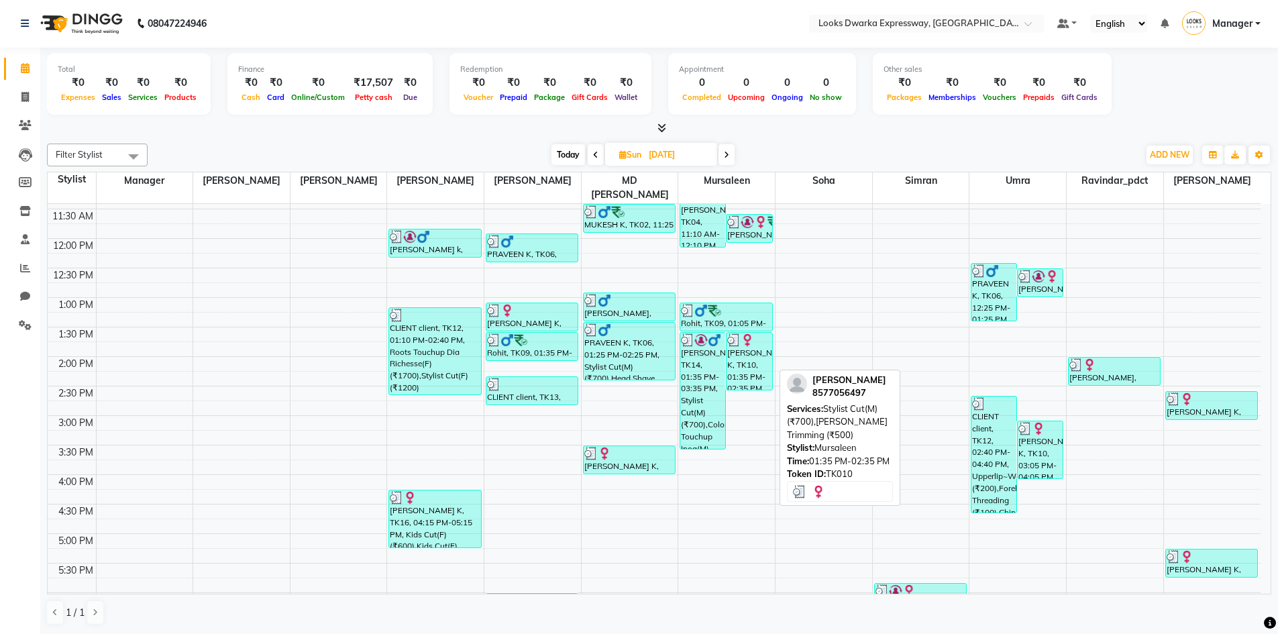
click at [642, 345] on div "[PERSON_NAME] K, TK10, 01:35 PM-02:35 PM, Stylist Cut(M) (₹700),[PERSON_NAME] T…" at bounding box center [749, 361] width 45 height 57
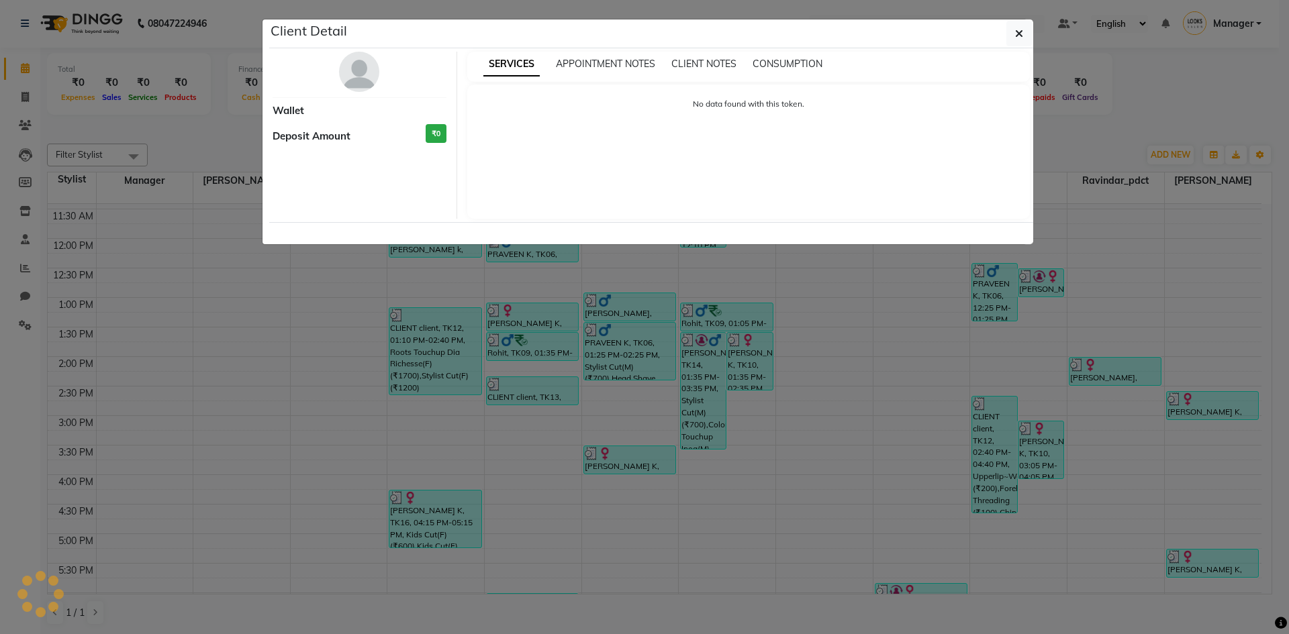
select select "3"
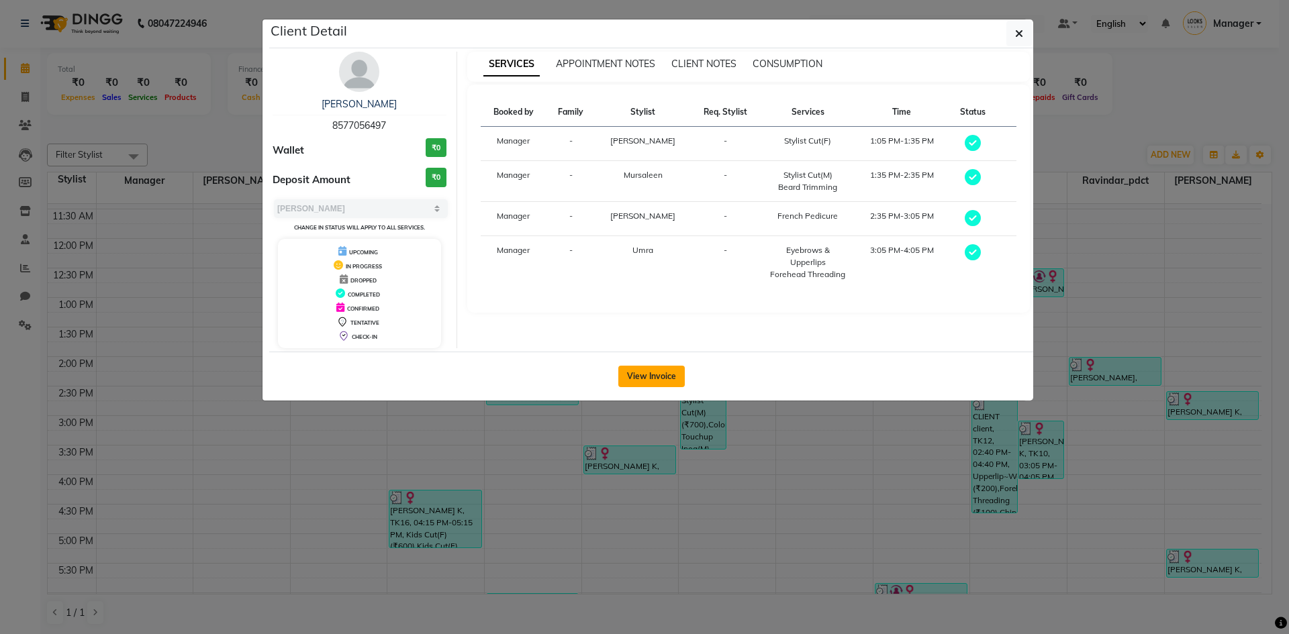
click at [642, 370] on button "View Invoice" at bounding box center [651, 376] width 66 height 21
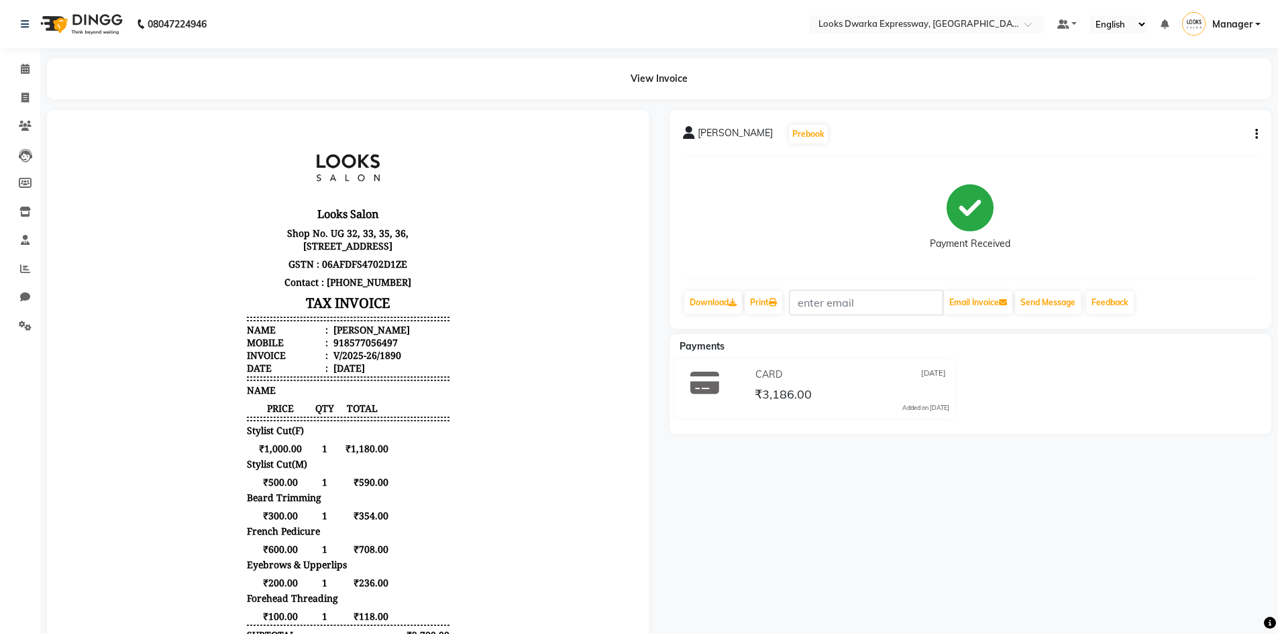
click at [28, 82] on li "Calendar" at bounding box center [20, 69] width 40 height 29
click at [26, 72] on icon at bounding box center [25, 69] width 9 height 10
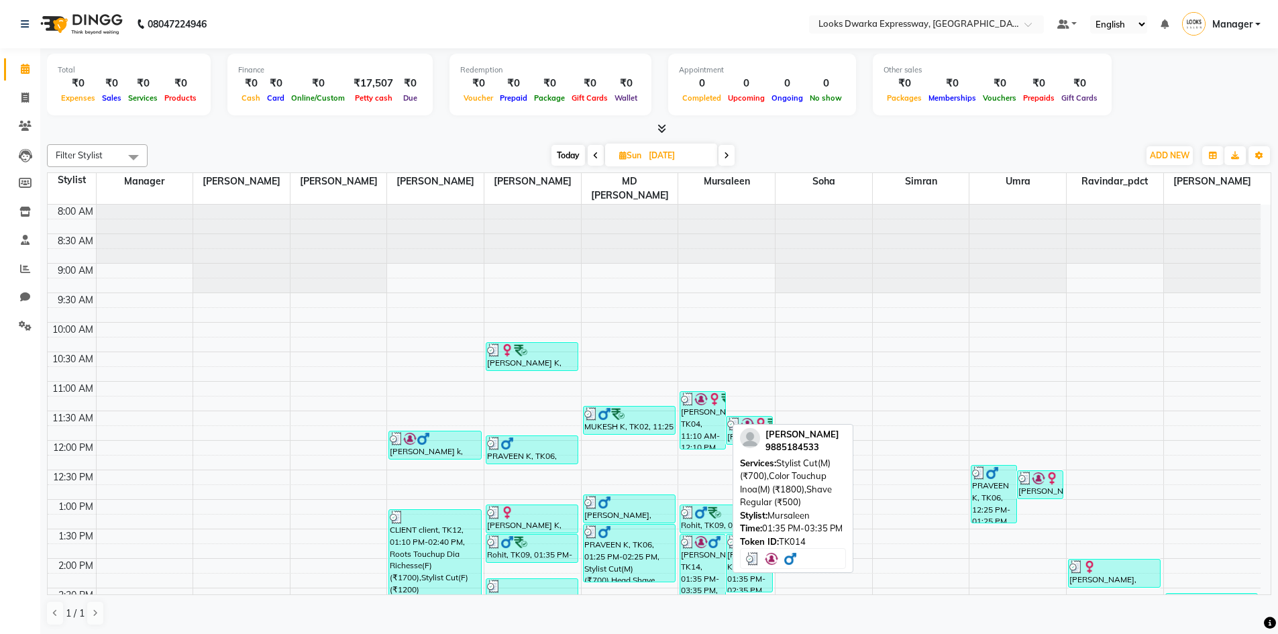
click at [642, 435] on div "[PERSON_NAME], TK14, 01:35 PM-03:35 PM, Stylist Cut(M) (₹700),Color Touchup Ino…" at bounding box center [703, 593] width 45 height 116
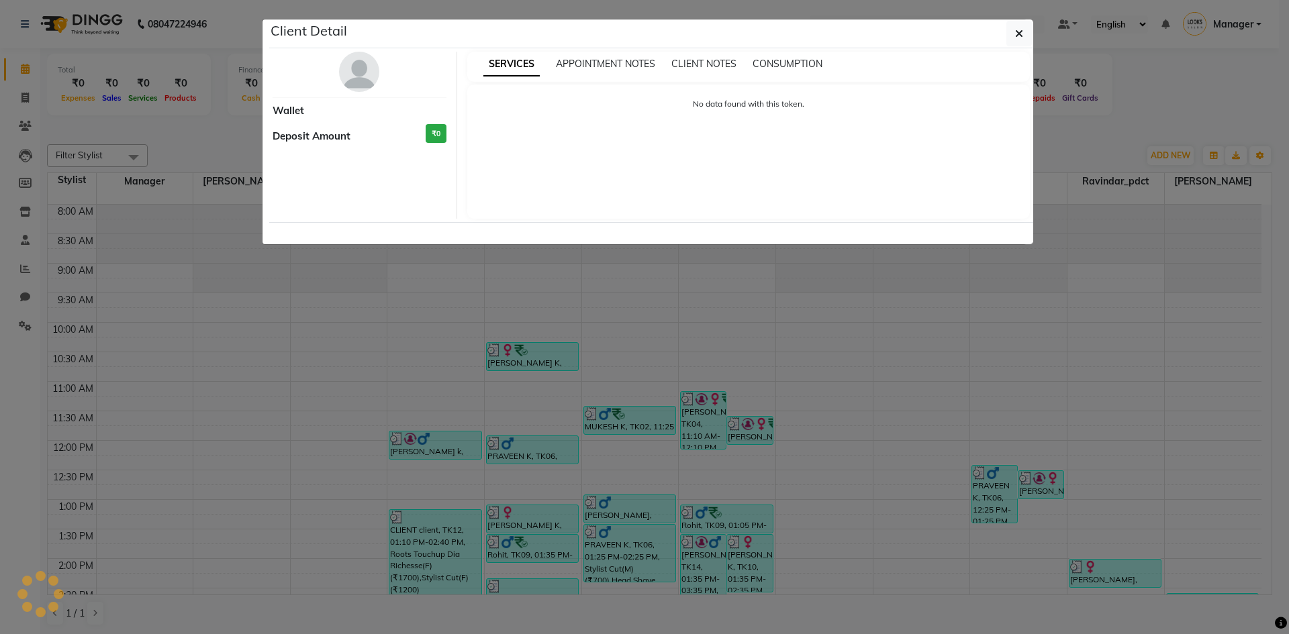
select select "3"
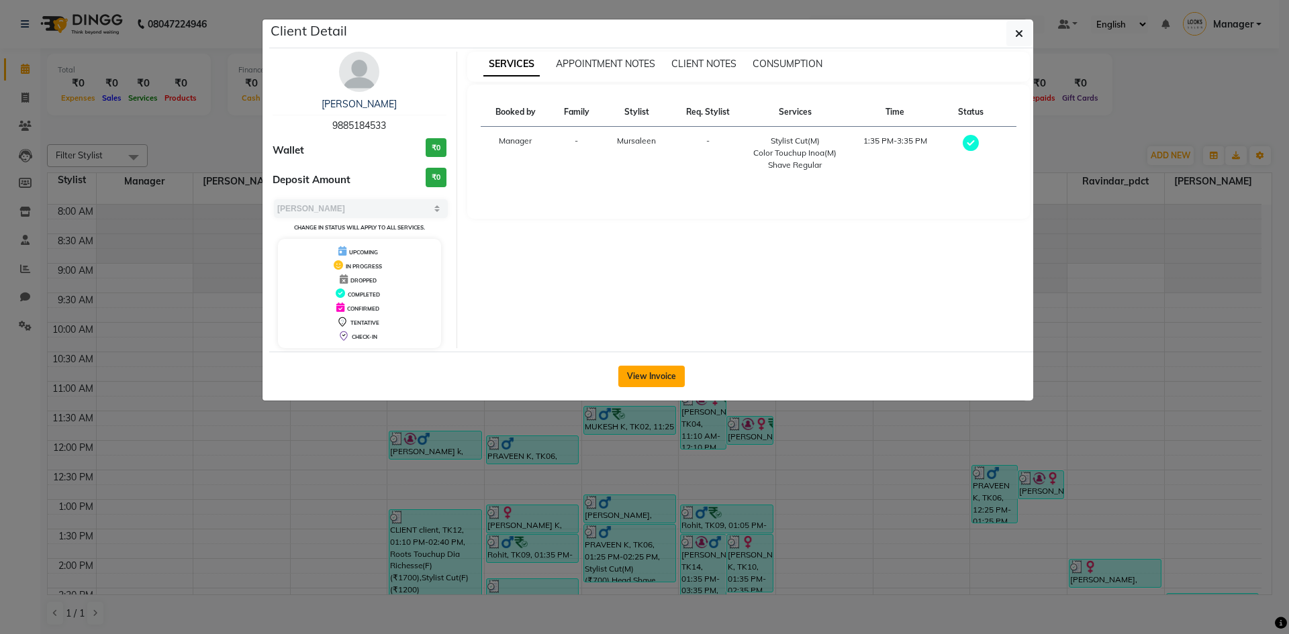
click at [642, 369] on button "View Invoice" at bounding box center [651, 376] width 66 height 21
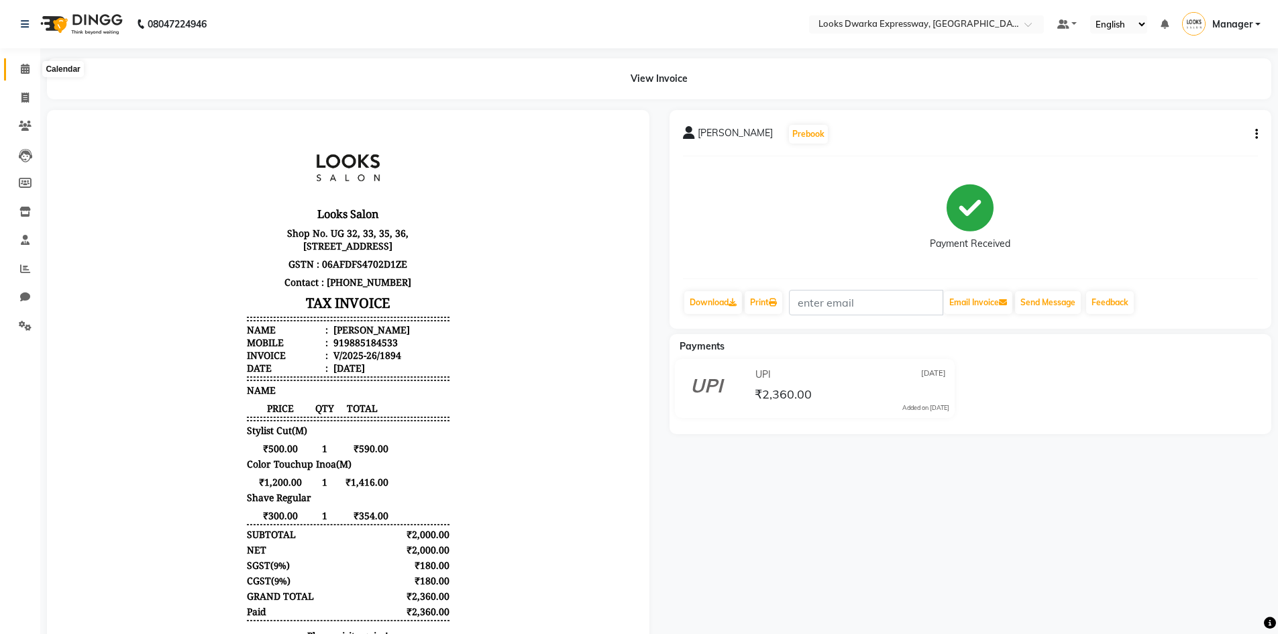
click at [23, 71] on icon at bounding box center [25, 69] width 9 height 10
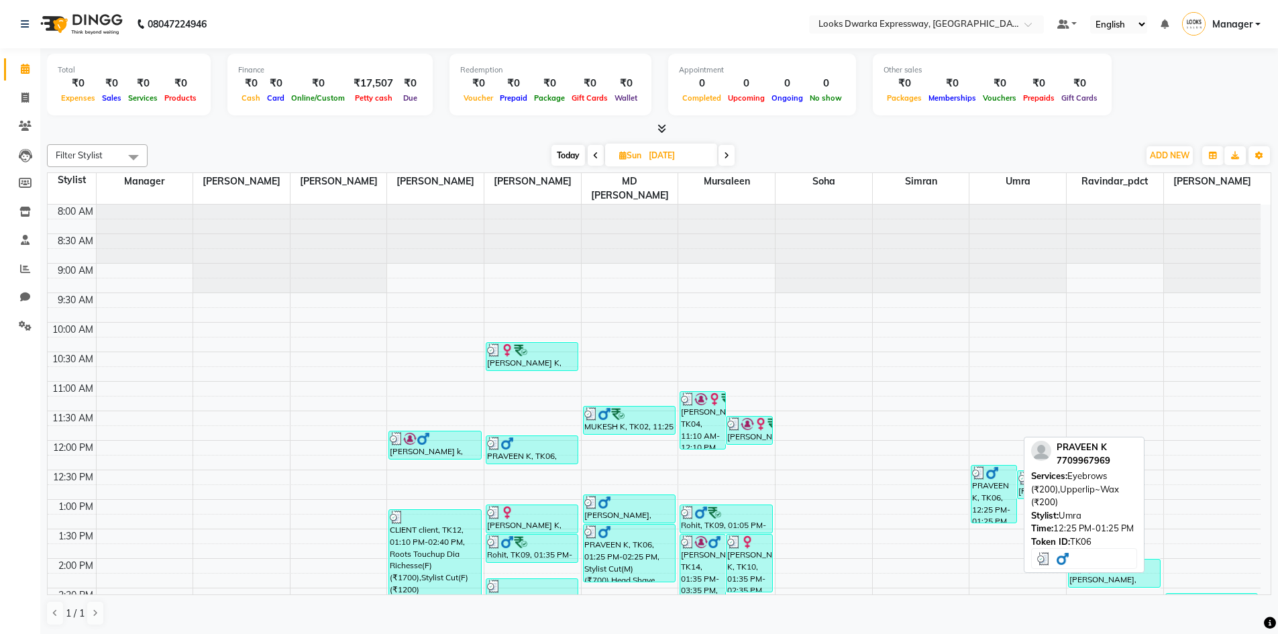
click at [642, 435] on div "PRAVEEN K, TK06, 12:25 PM-01:25 PM, Eyebrows (₹200),Upperlip~Wax (₹200)" at bounding box center [994, 494] width 45 height 57
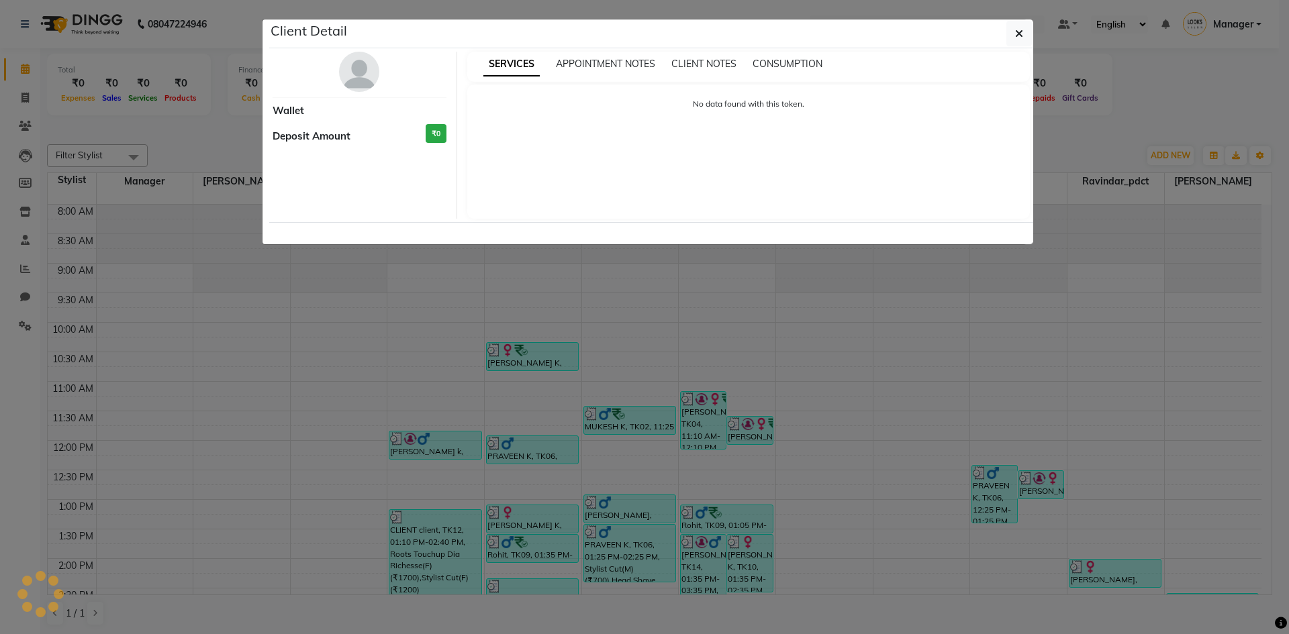
select select "3"
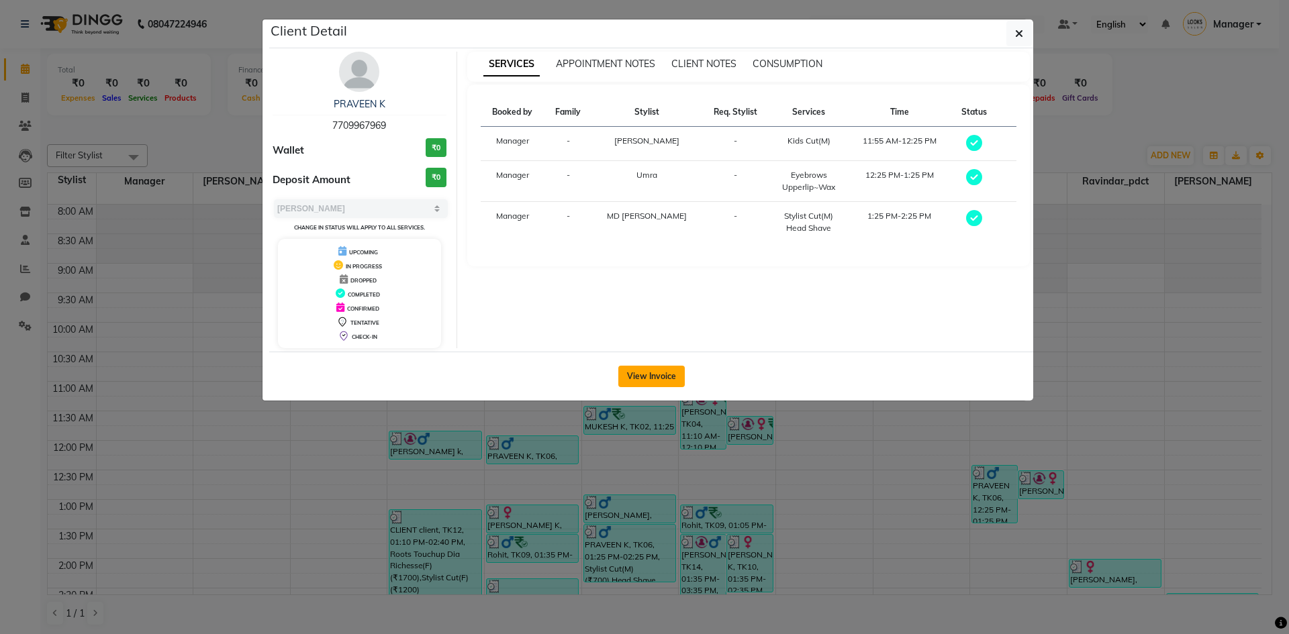
click at [642, 371] on button "View Invoice" at bounding box center [651, 376] width 66 height 21
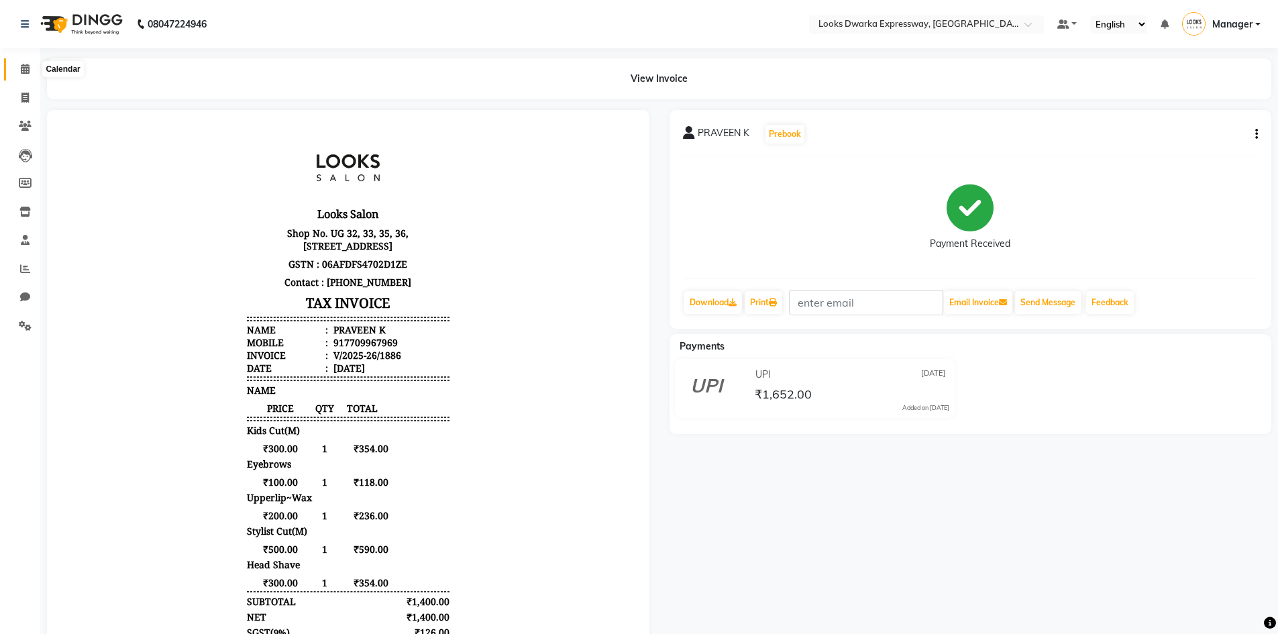
click at [23, 67] on icon at bounding box center [25, 69] width 9 height 10
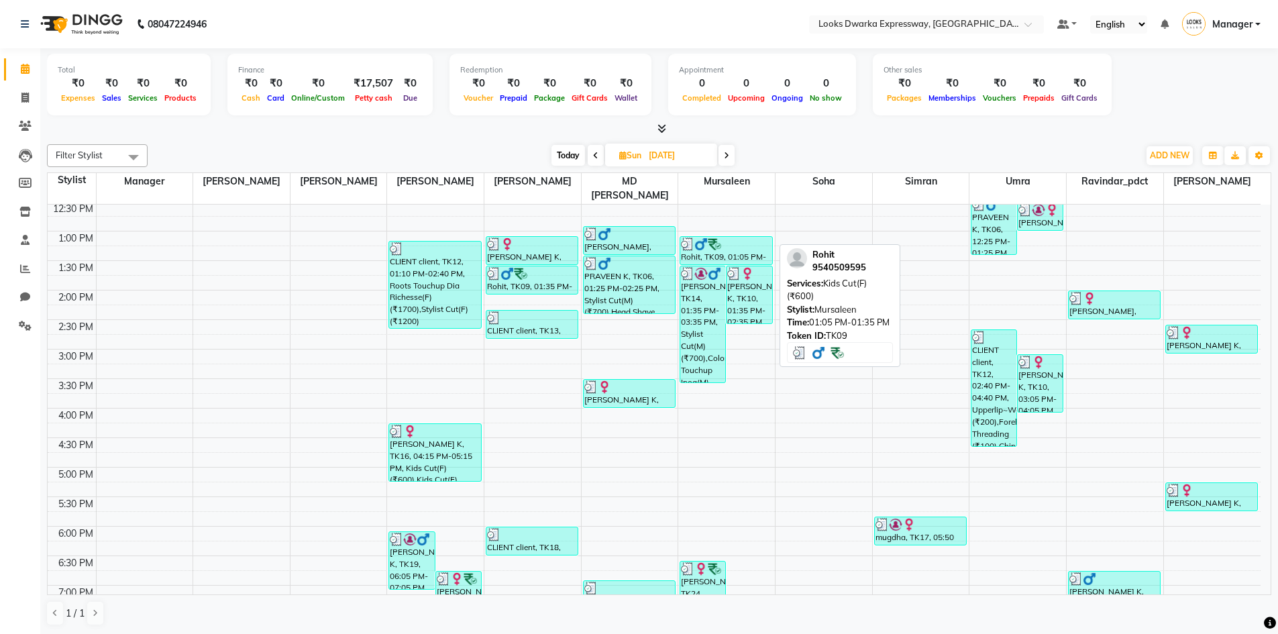
scroll to position [336, 0]
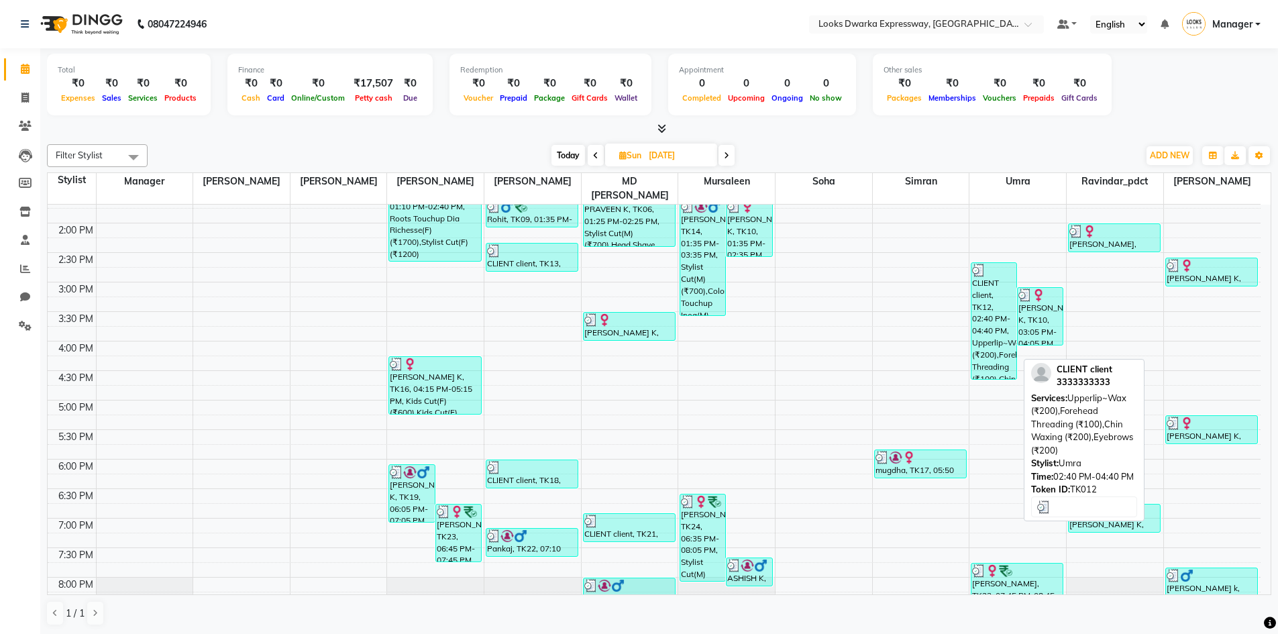
click at [642, 341] on div "CLIENT client, TK12, 02:40 PM-04:40 PM, Upperlip~Wax (₹200),Forehead Threading …" at bounding box center [994, 321] width 45 height 116
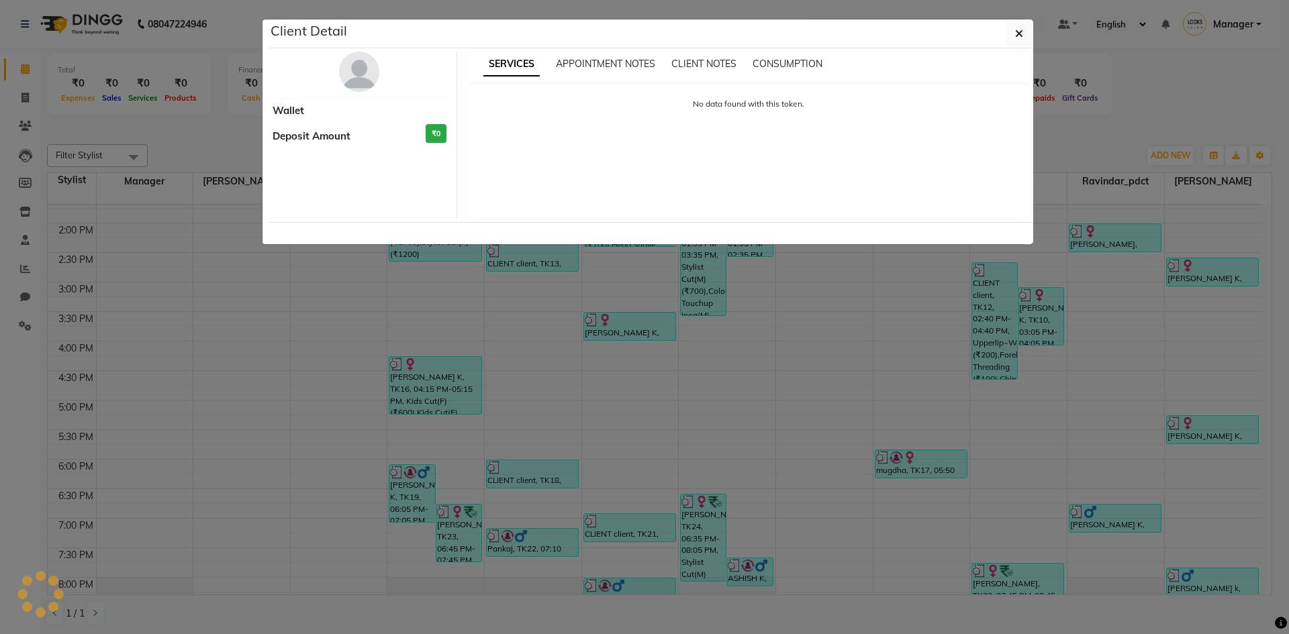
select select "3"
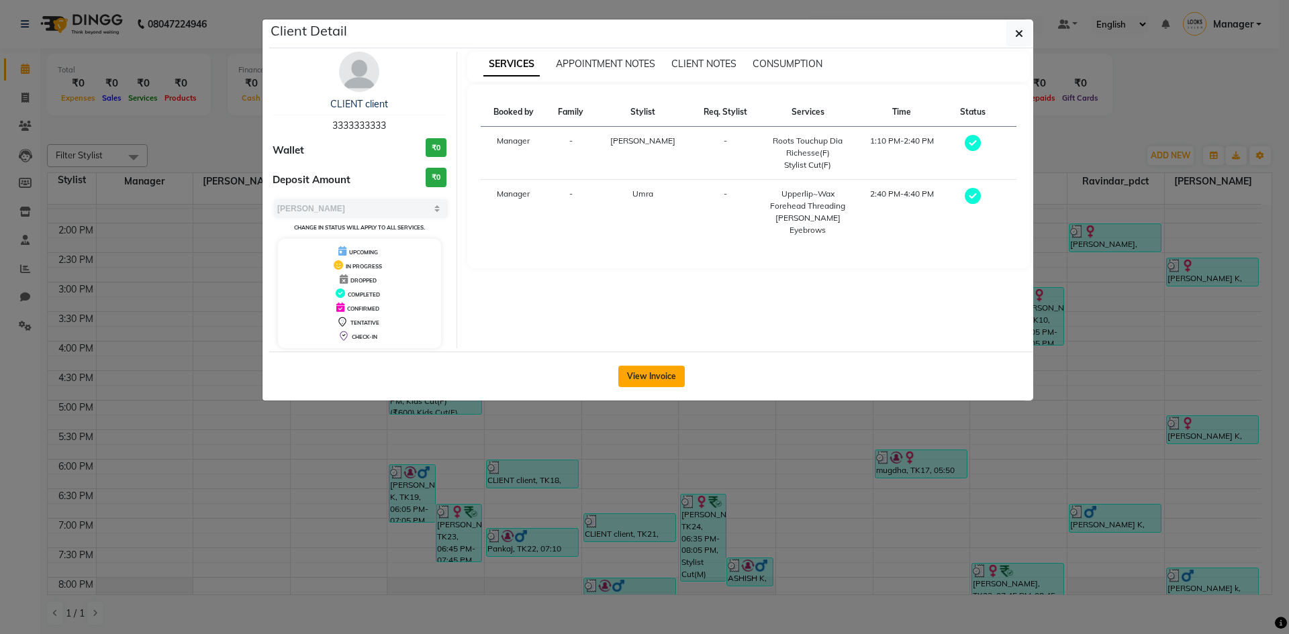
click at [642, 372] on button "View Invoice" at bounding box center [651, 376] width 66 height 21
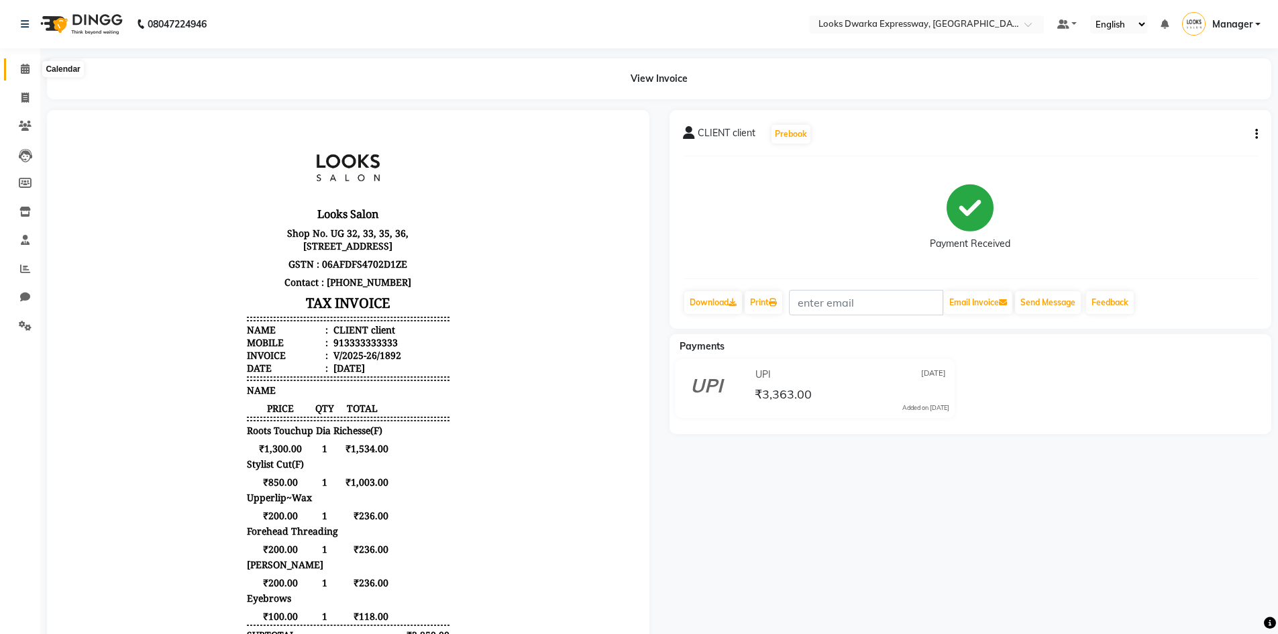
click at [23, 75] on span at bounding box center [24, 69] width 23 height 15
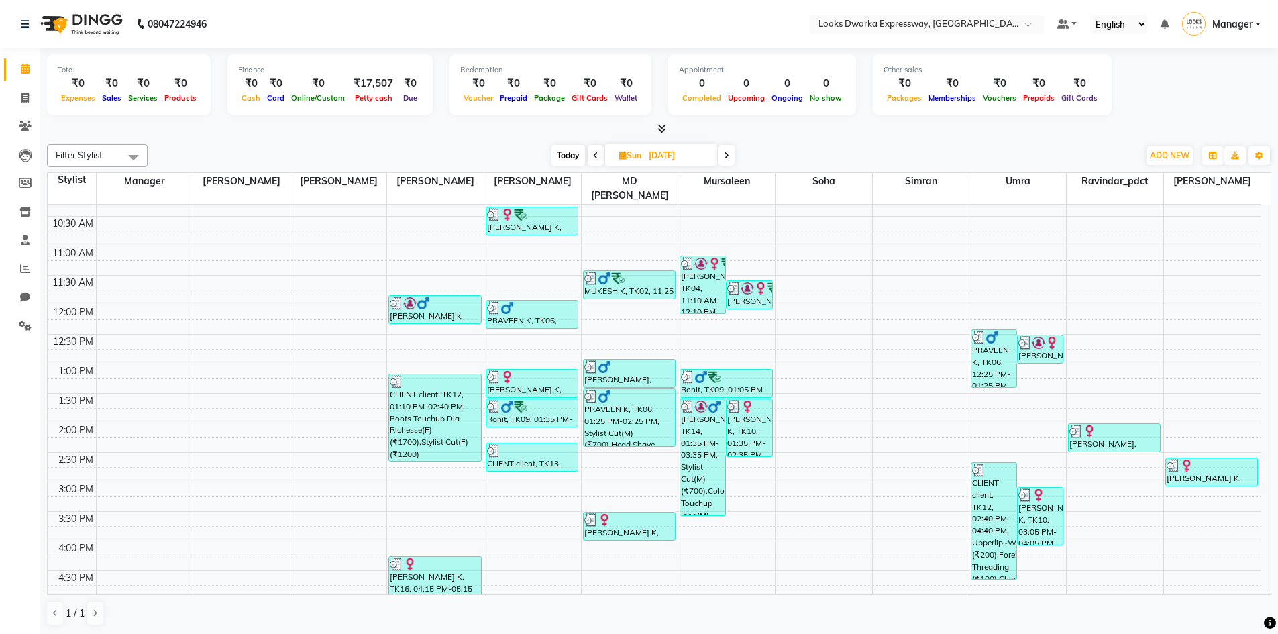
scroll to position [201, 0]
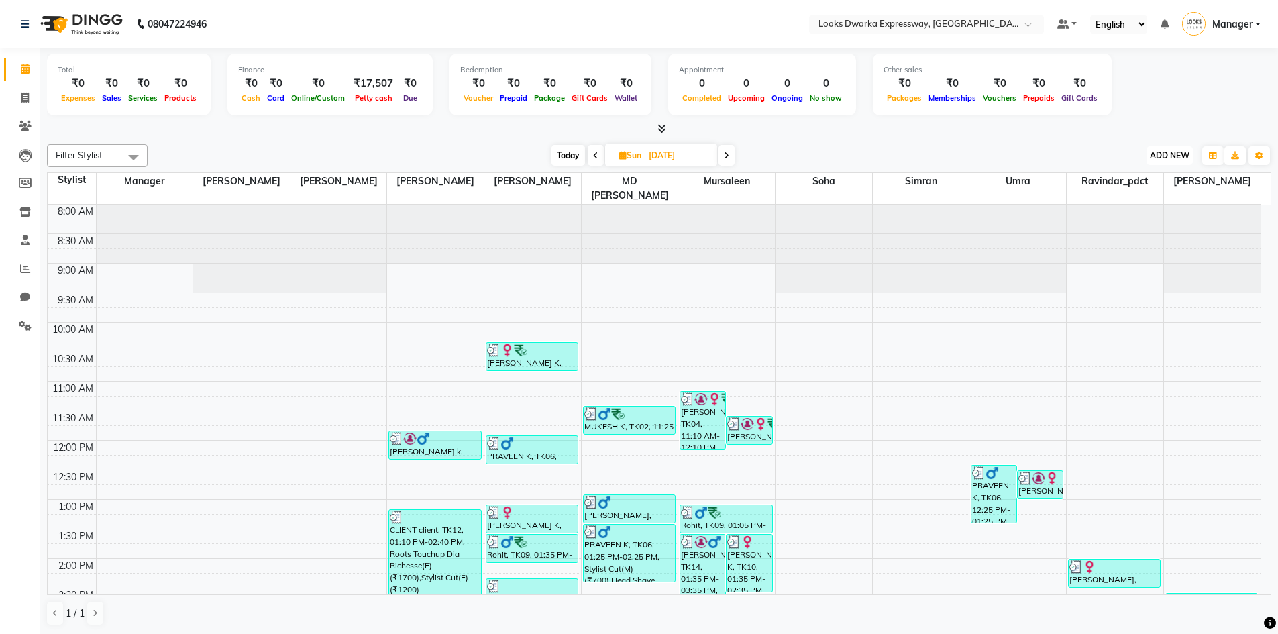
click at [642, 155] on span "ADD NEW" at bounding box center [1170, 155] width 40 height 10
click at [642, 217] on link "Add Expense" at bounding box center [1140, 215] width 106 height 17
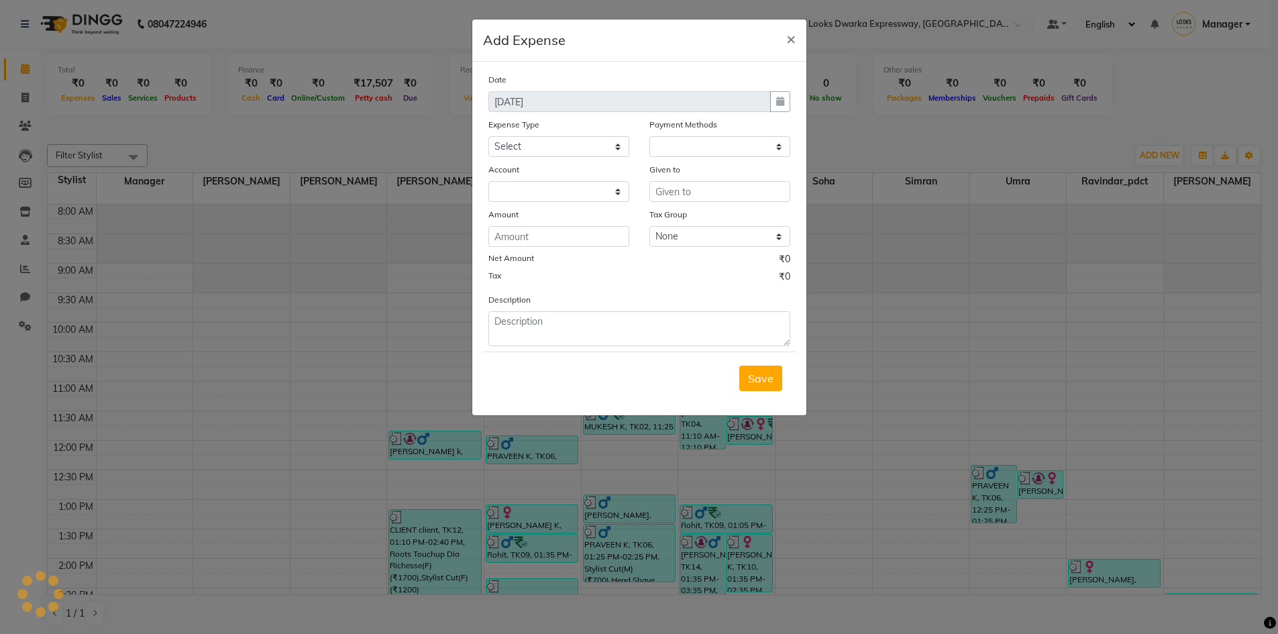
select select
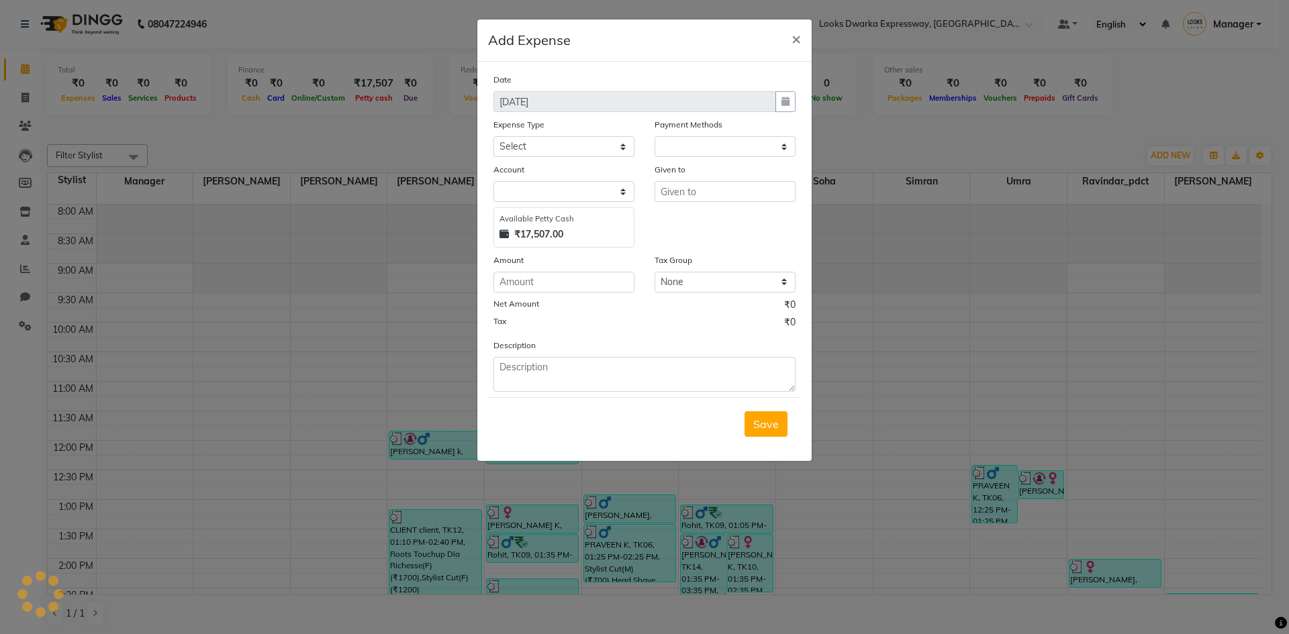
select select "1"
select select "4988"
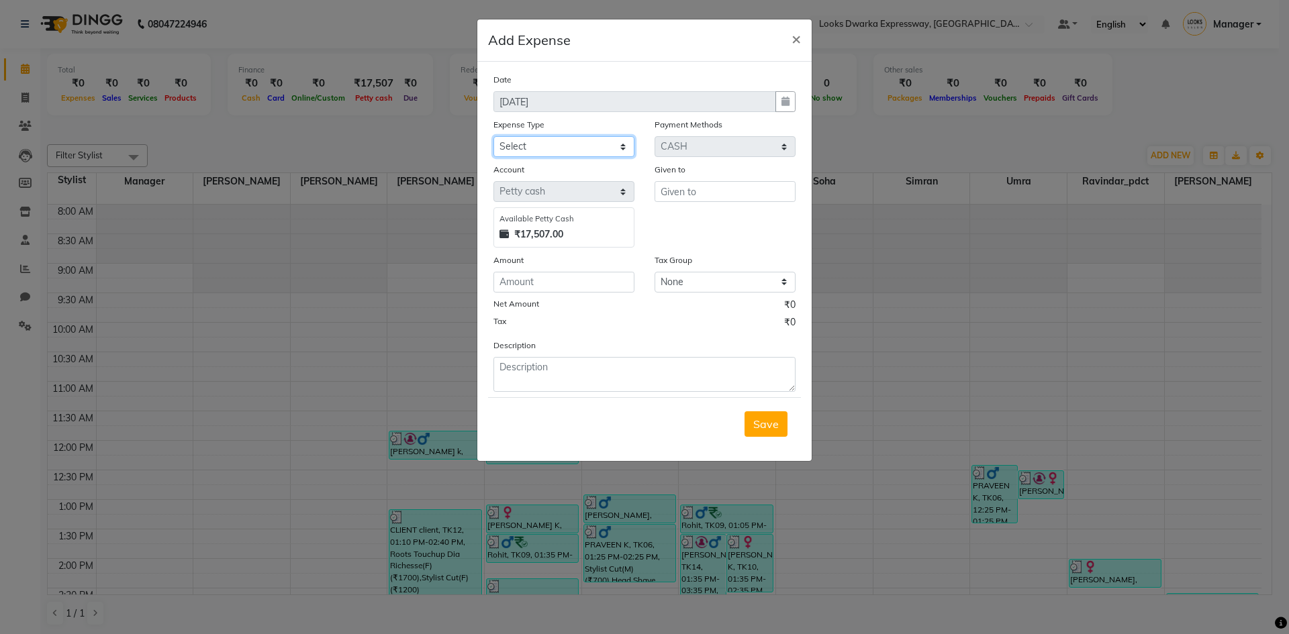
click at [568, 148] on select "Select Bank Deposit Blinkit Cash Handover Client ordered food Client Refund Agn…" at bounding box center [563, 146] width 141 height 21
click at [519, 151] on select "Select Bank Deposit Blinkit Cash Handover Client ordered food Client Refund Agn…" at bounding box center [563, 146] width 141 height 21
select select "22741"
click at [493, 136] on select "Select Bank Deposit Blinkit Cash Handover Client ordered food Client Refund Agn…" at bounding box center [563, 146] width 141 height 21
click at [531, 281] on input "number" at bounding box center [563, 282] width 141 height 21
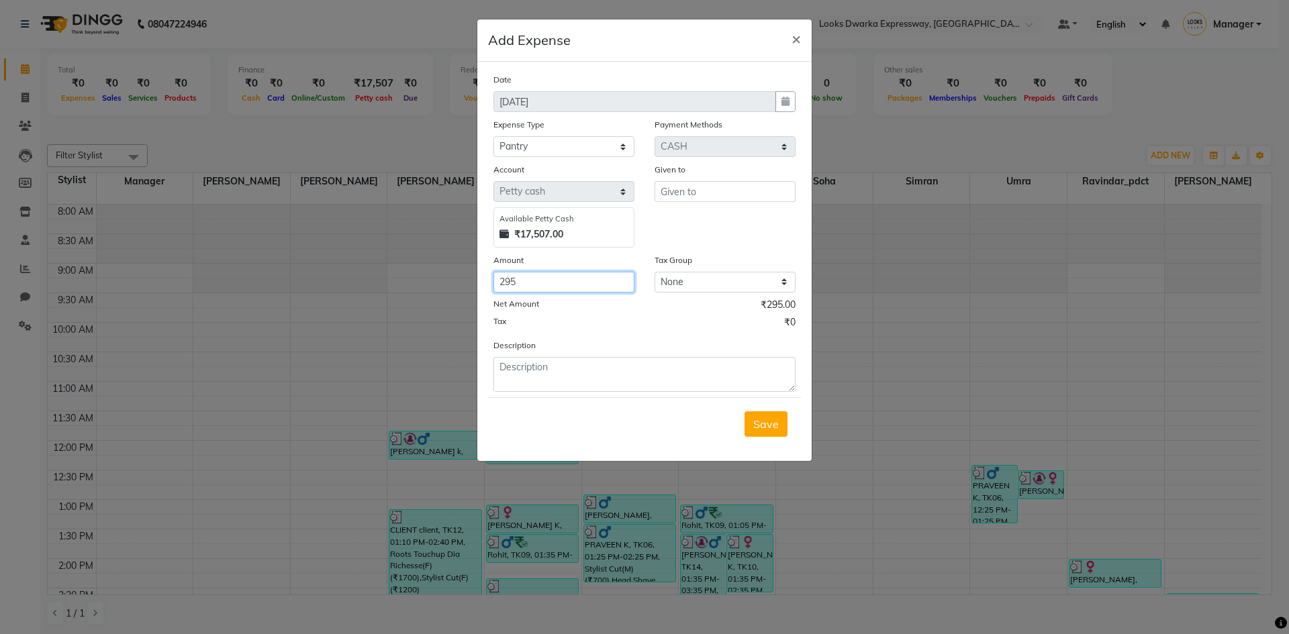
type input "295"
click at [558, 378] on textarea at bounding box center [644, 374] width 302 height 35
type textarea "milk sugar tea 295"
click at [642, 197] on input "text" at bounding box center [724, 191] width 141 height 21
type input "z"
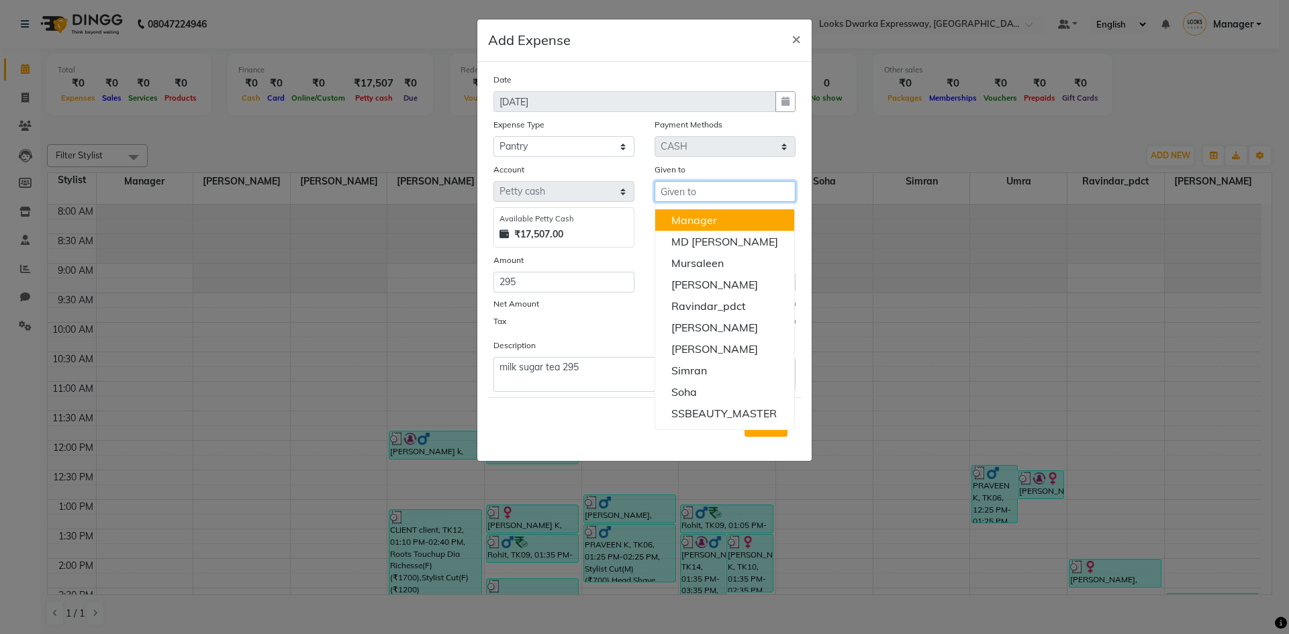
type input "g"
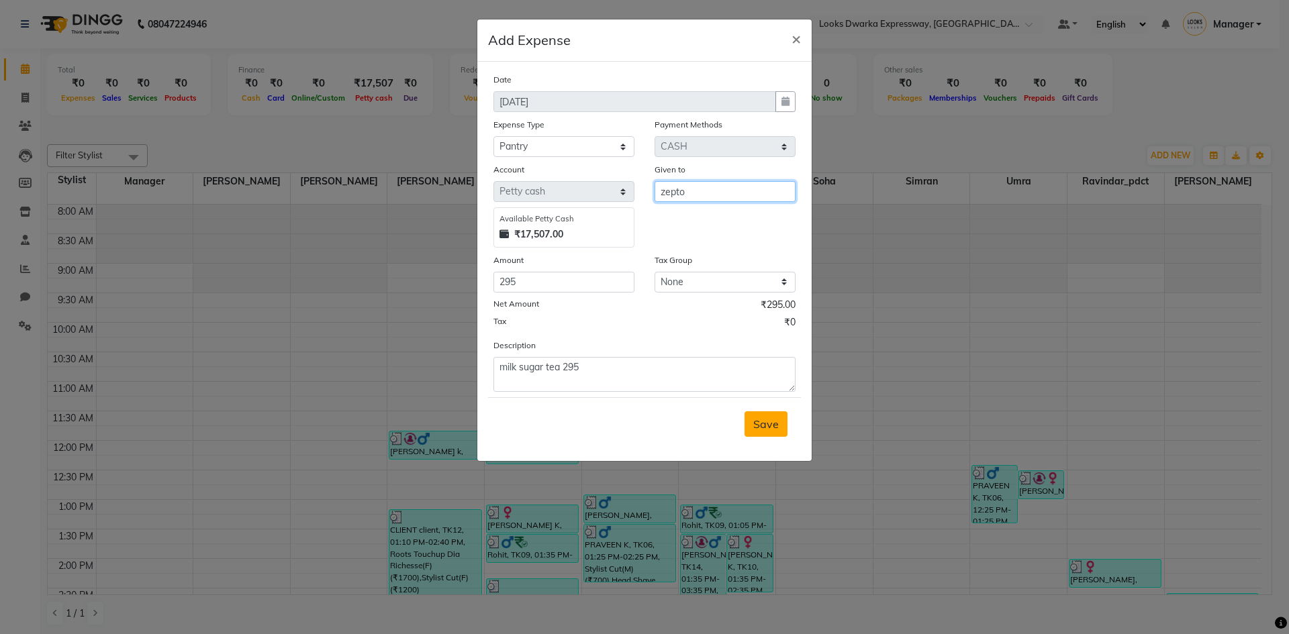
type input "zepto"
click at [642, 433] on button "Save" at bounding box center [765, 424] width 43 height 26
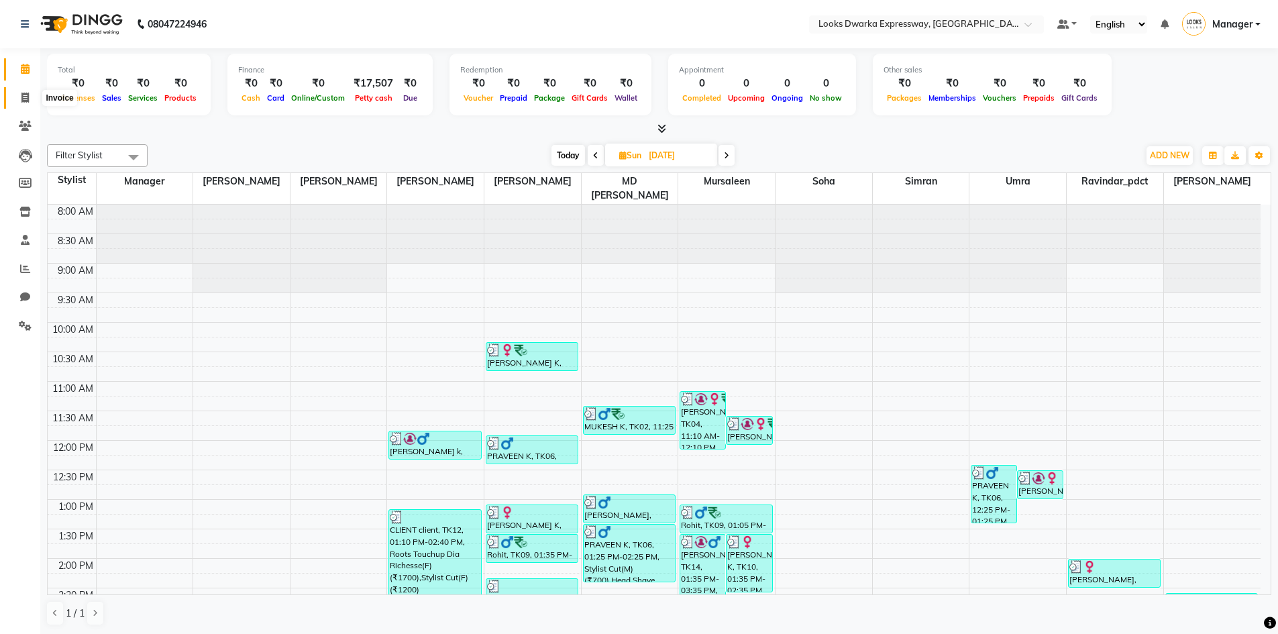
click at [26, 93] on icon at bounding box center [24, 98] width 7 height 10
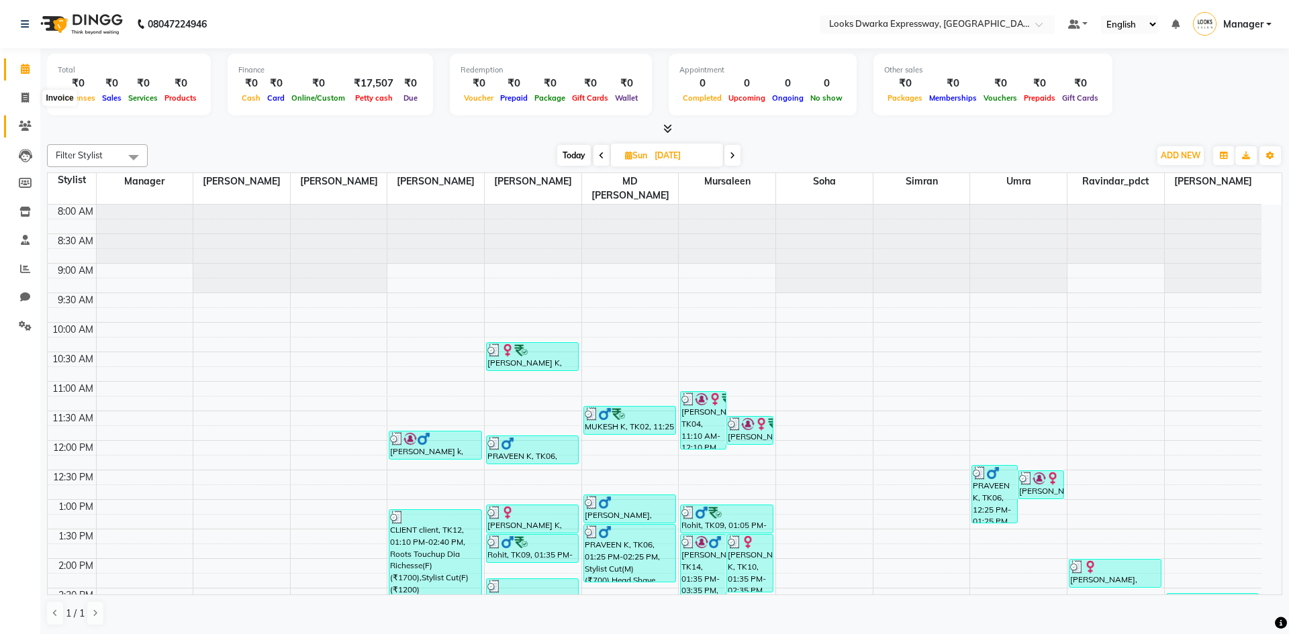
select select "6011"
select select "service"
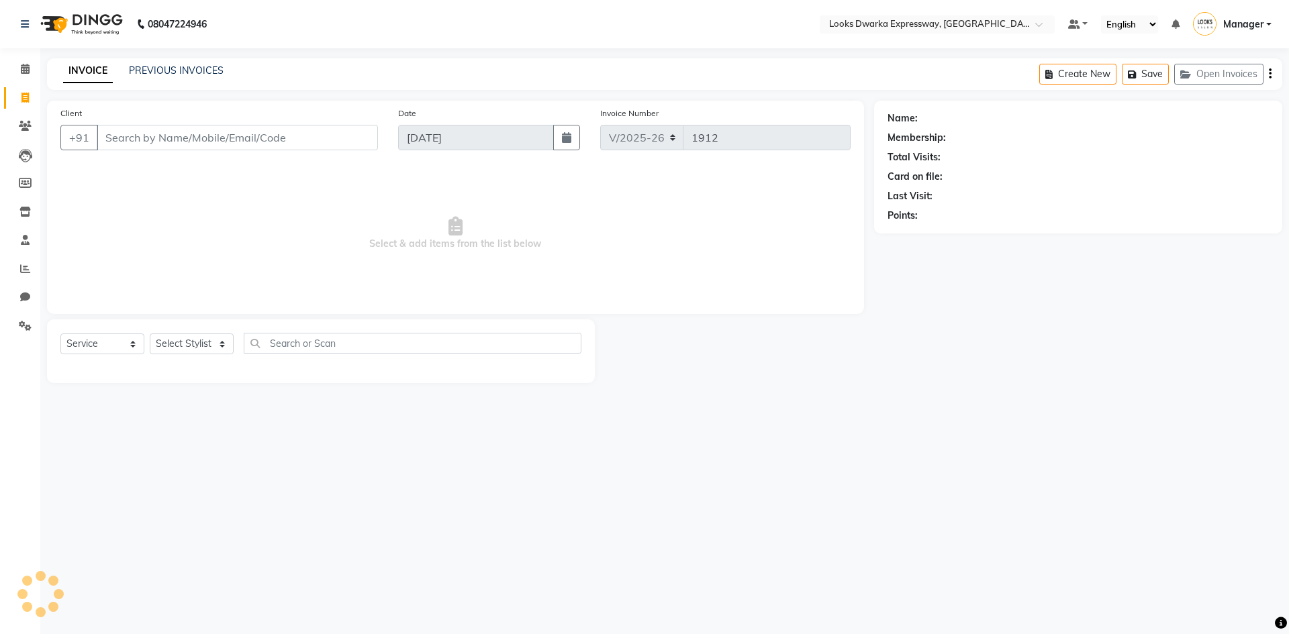
click at [261, 134] on input "Client" at bounding box center [237, 138] width 281 height 26
click at [266, 133] on input "Client" at bounding box center [237, 138] width 281 height 26
click at [264, 144] on input "Client" at bounding box center [237, 138] width 281 height 26
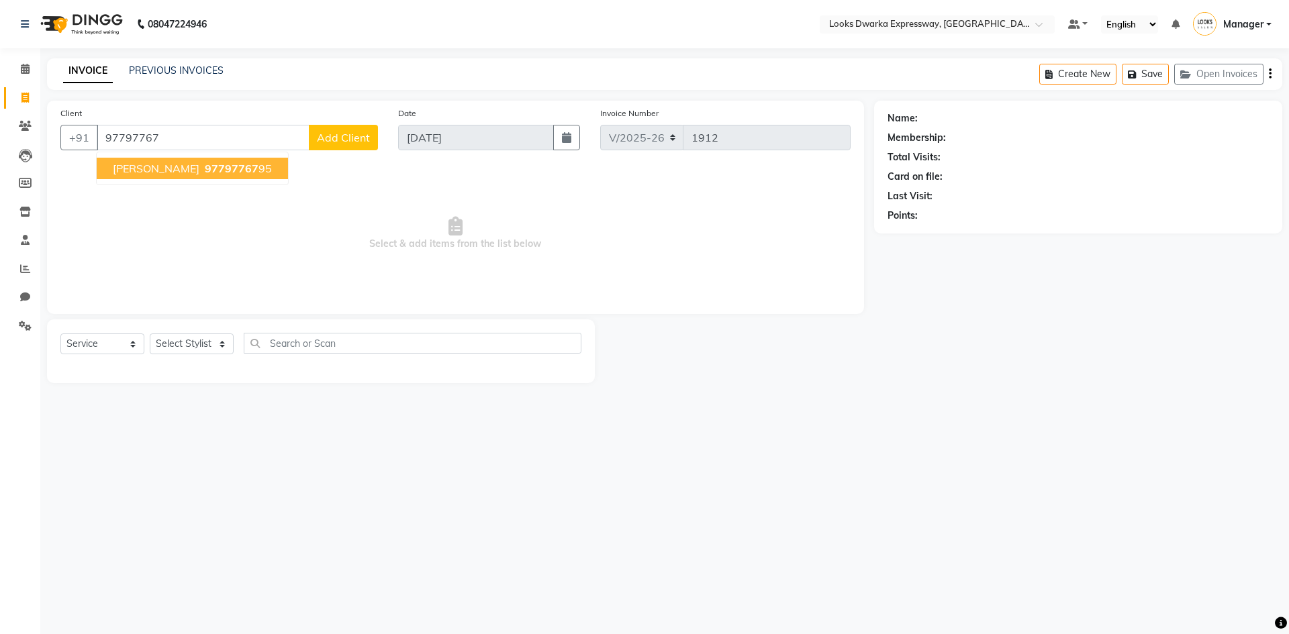
click at [187, 173] on span "[PERSON_NAME]" at bounding box center [156, 168] width 87 height 13
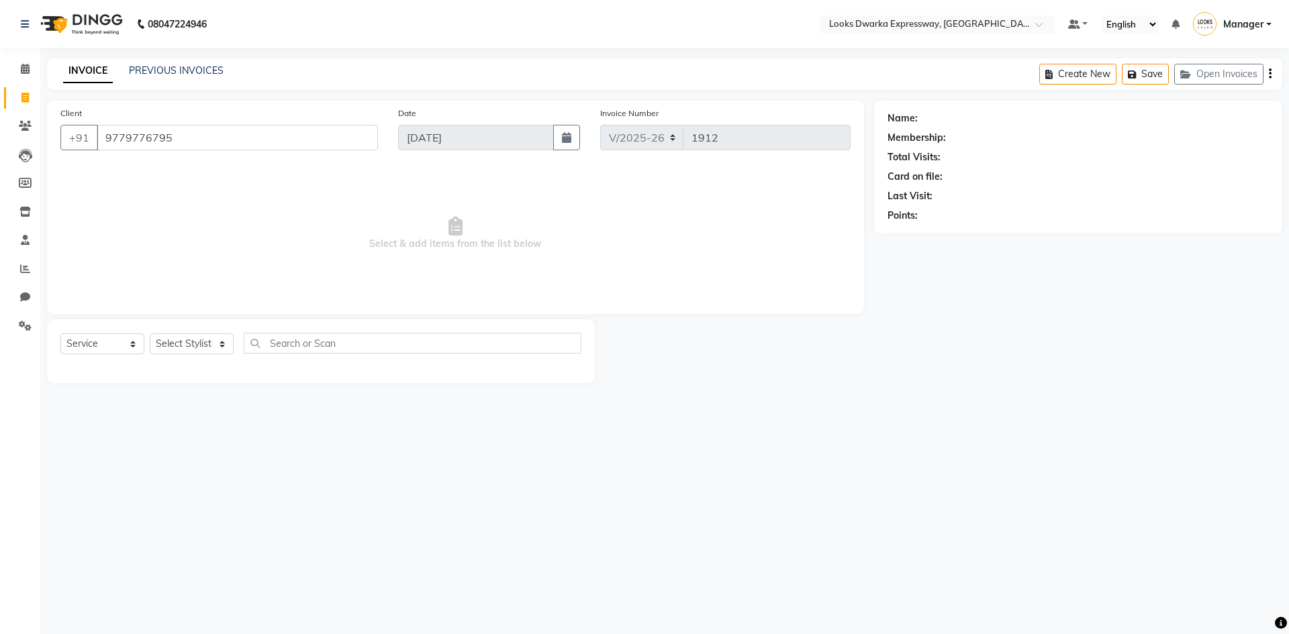
type input "9779776795"
select select "1: Object"
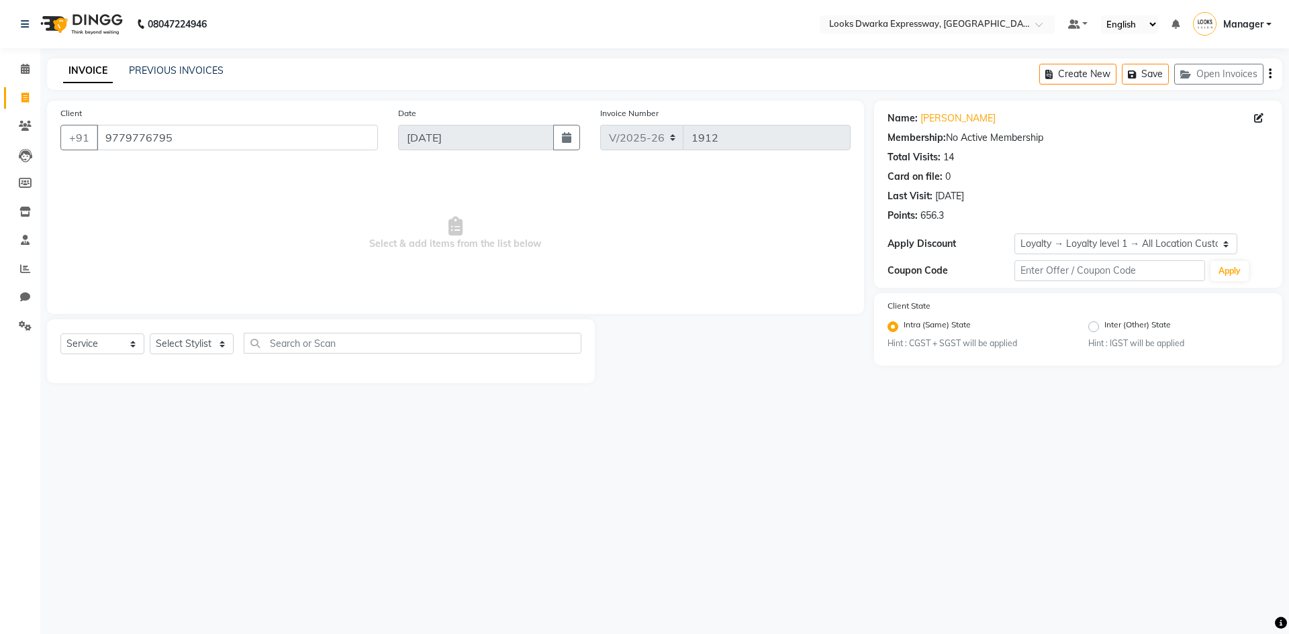
click at [642, 435] on div "08047224946 Select Location × Looks Dwarka Expressway, [GEOGRAPHIC_DATA] Defaul…" at bounding box center [644, 317] width 1289 height 634
drag, startPoint x: 893, startPoint y: 448, endPoint x: 0, endPoint y: 32, distance: 985.7
click at [642, 415] on div "08047224946 Select Location × Looks Dwarka Expressway, [GEOGRAPHIC_DATA] Defaul…" at bounding box center [644, 317] width 1289 height 634
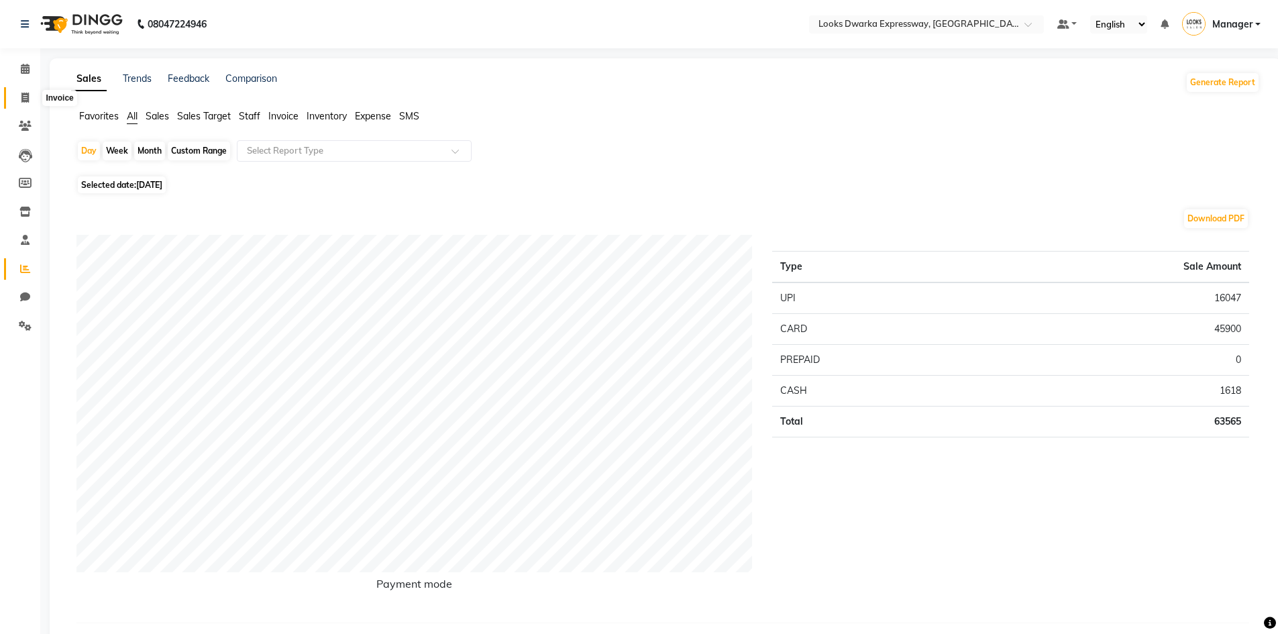
click at [20, 91] on span at bounding box center [24, 98] width 23 height 15
select select "service"
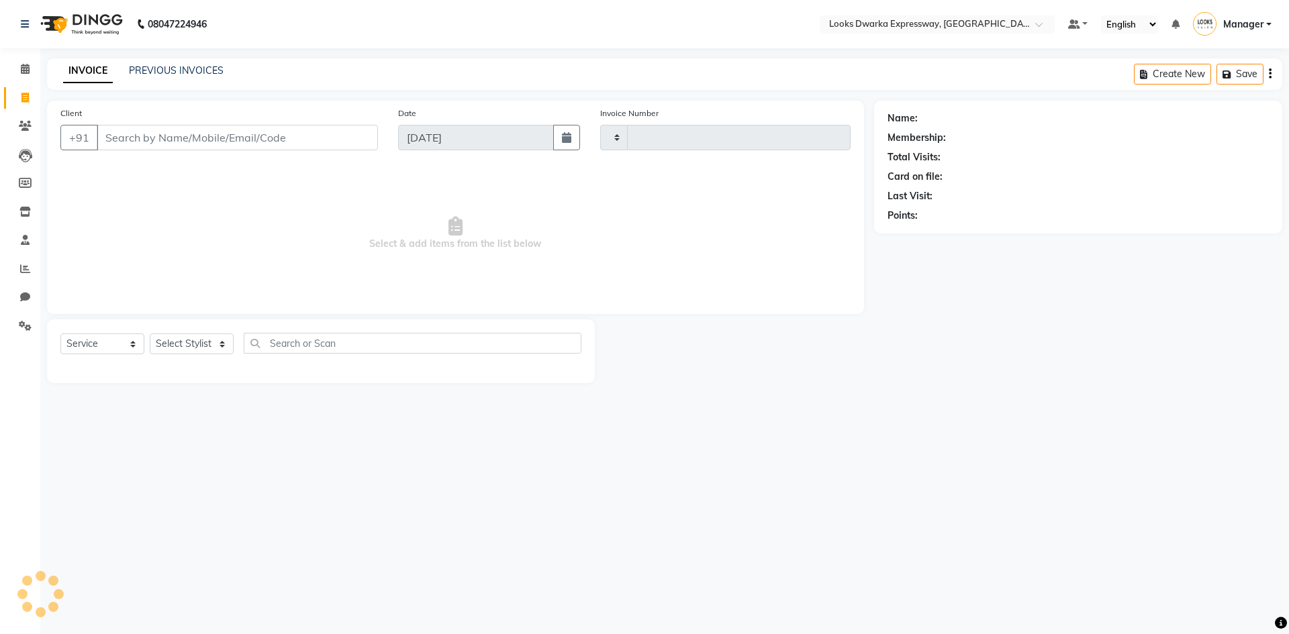
type input "1912"
select select "6011"
click at [207, 344] on select "Select Stylist Manager MD Irshad Mursaleen Ravi Ravindar_pdct RIJVAN AHMAD SALI…" at bounding box center [192, 344] width 84 height 21
select select "61091"
click at [150, 334] on select "Select Stylist Manager MD Irshad Mursaleen Ravi Ravindar_pdct RIJVAN AHMAD SALI…" at bounding box center [192, 344] width 84 height 21
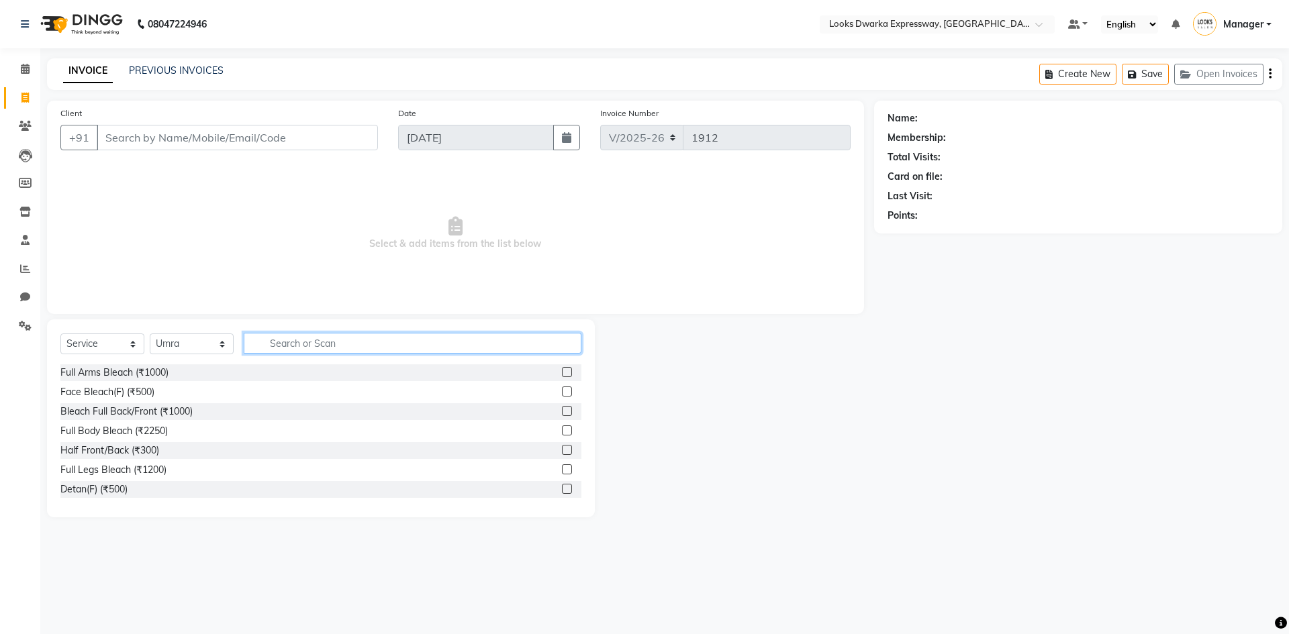
click at [285, 344] on input "text" at bounding box center [413, 343] width 338 height 21
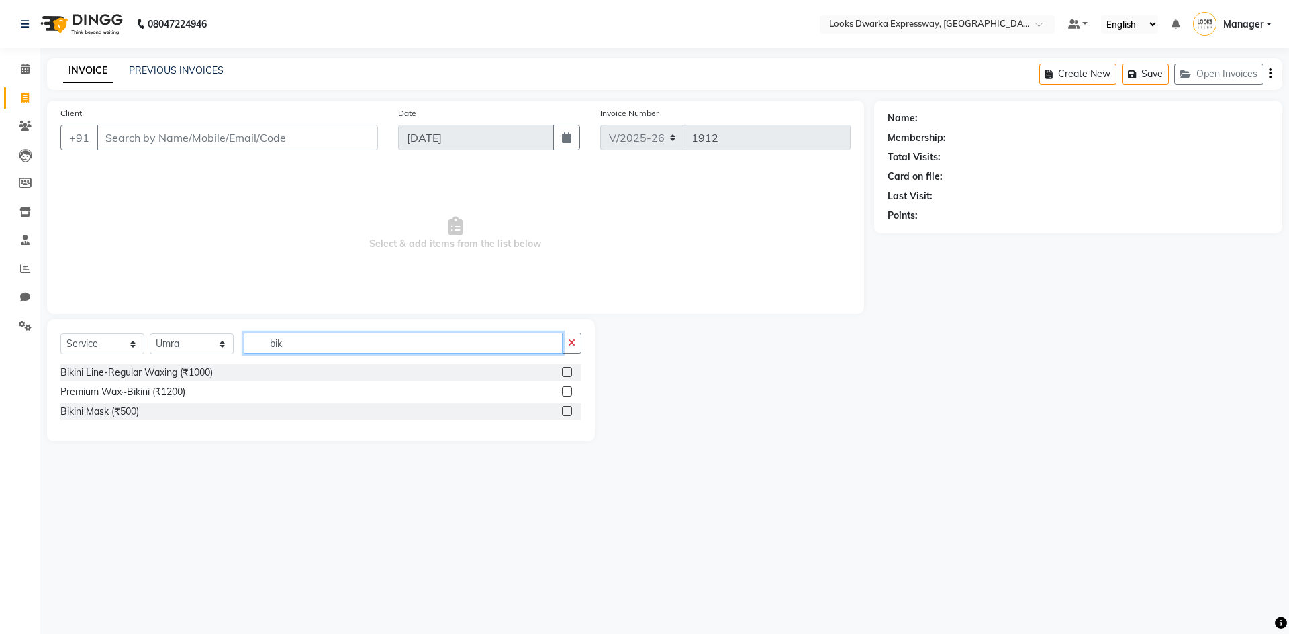
type input "bik"
click at [568, 371] on label at bounding box center [567, 372] width 10 height 10
click at [568, 371] on input "checkbox" at bounding box center [566, 372] width 9 height 9
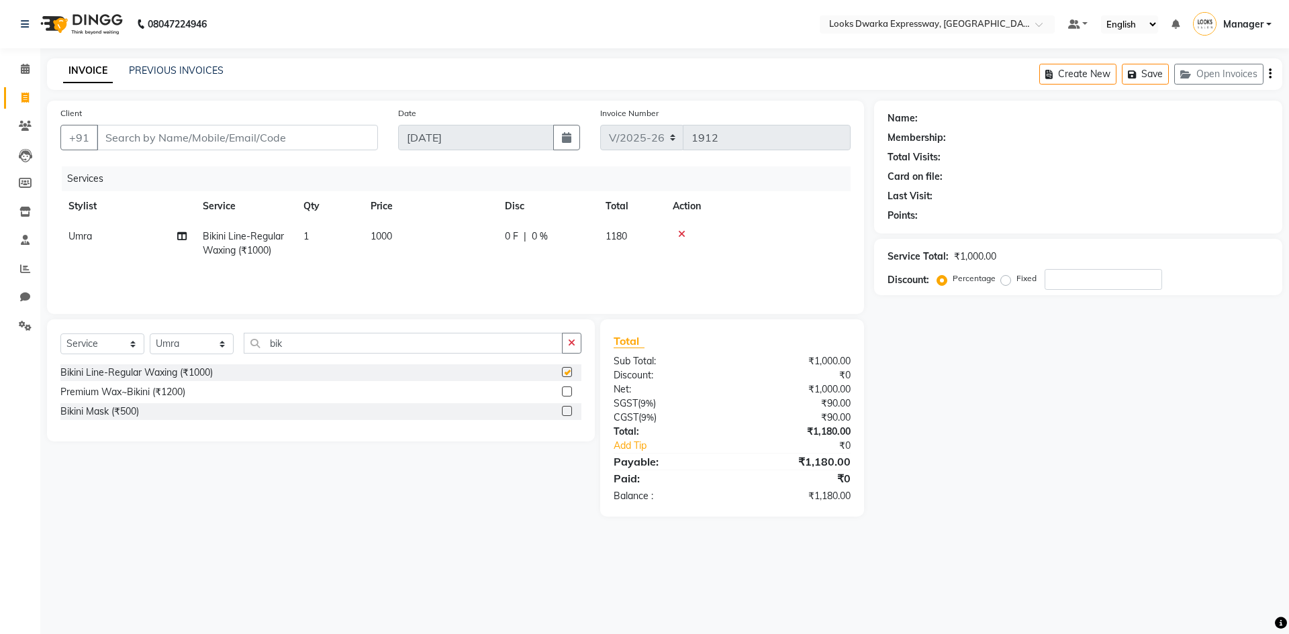
checkbox input "false"
click at [428, 232] on td "1000" at bounding box center [429, 243] width 134 height 44
select select "61091"
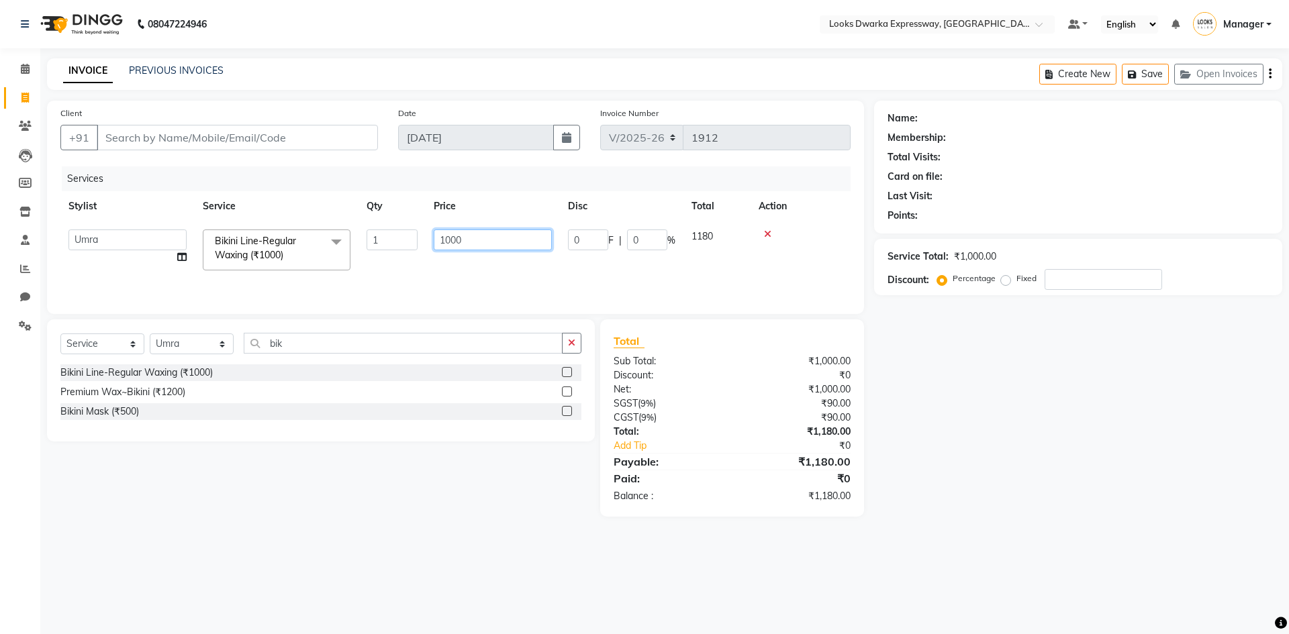
click at [498, 230] on input "1000" at bounding box center [493, 240] width 118 height 21
type input "1"
type input "1500"
click at [489, 266] on div "Services Stylist Service Qty Price Disc Total Action Manager MD Irshad Mursalee…" at bounding box center [455, 233] width 790 height 134
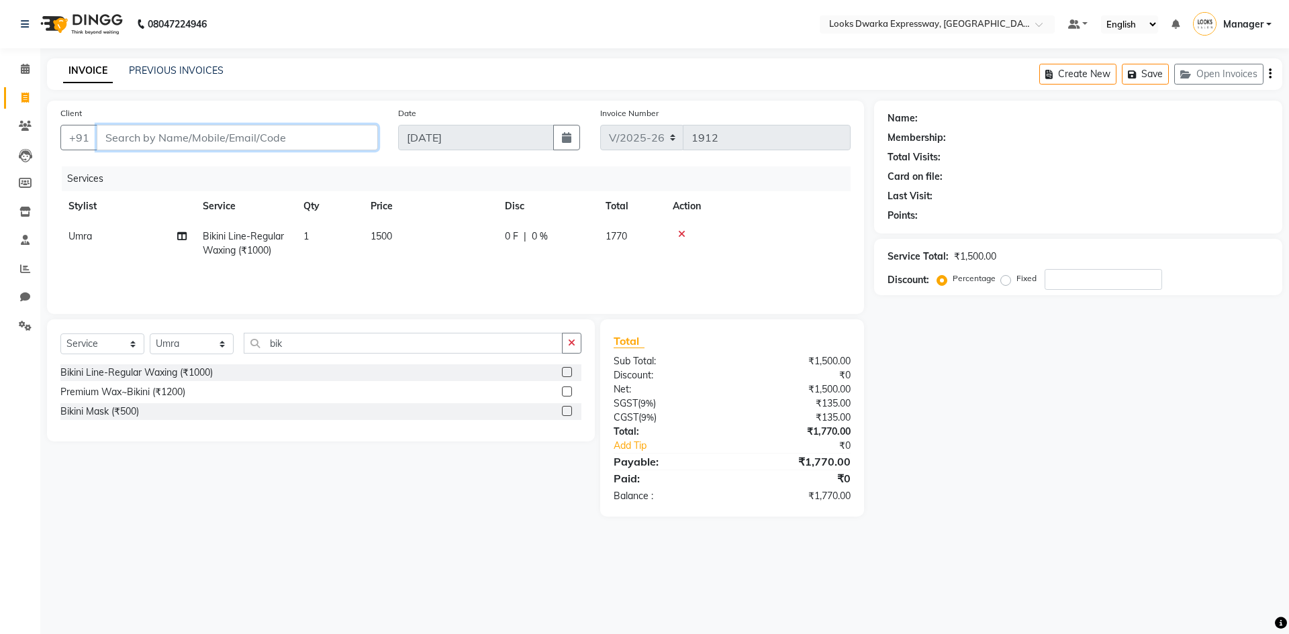
click at [244, 146] on input "Client" at bounding box center [237, 138] width 281 height 26
type input "9"
type input "0"
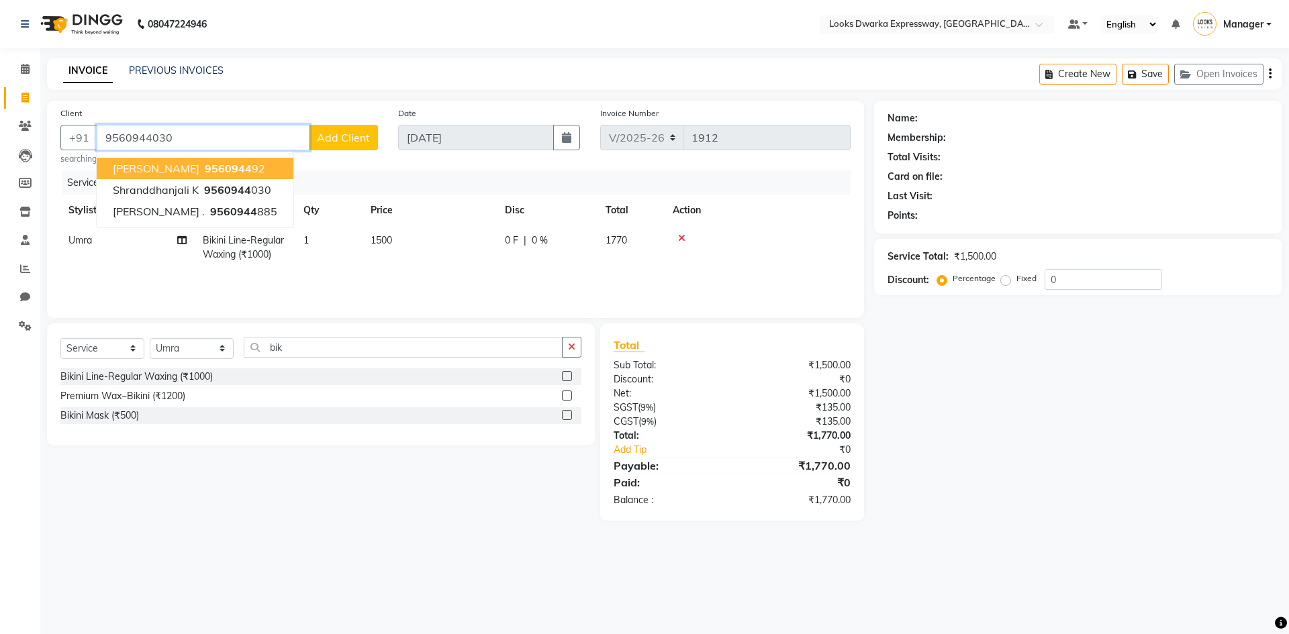
type input "9560944030"
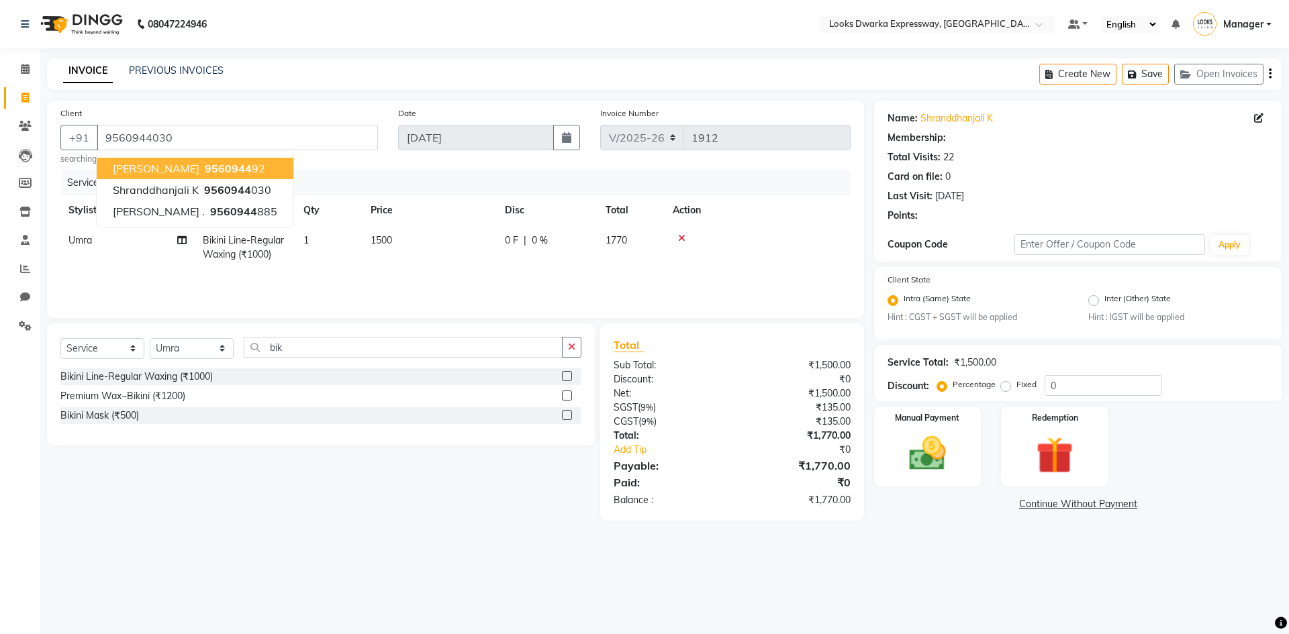
select select "1: Object"
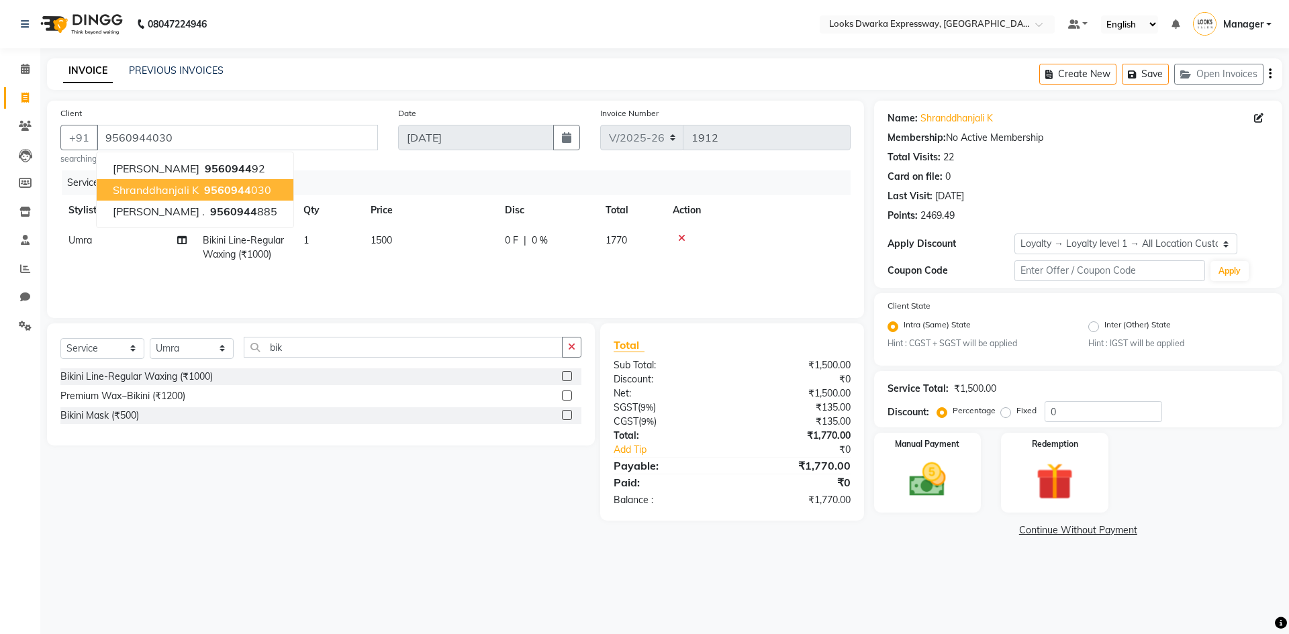
click at [146, 183] on span "Shranddhanjali k" at bounding box center [156, 189] width 86 height 13
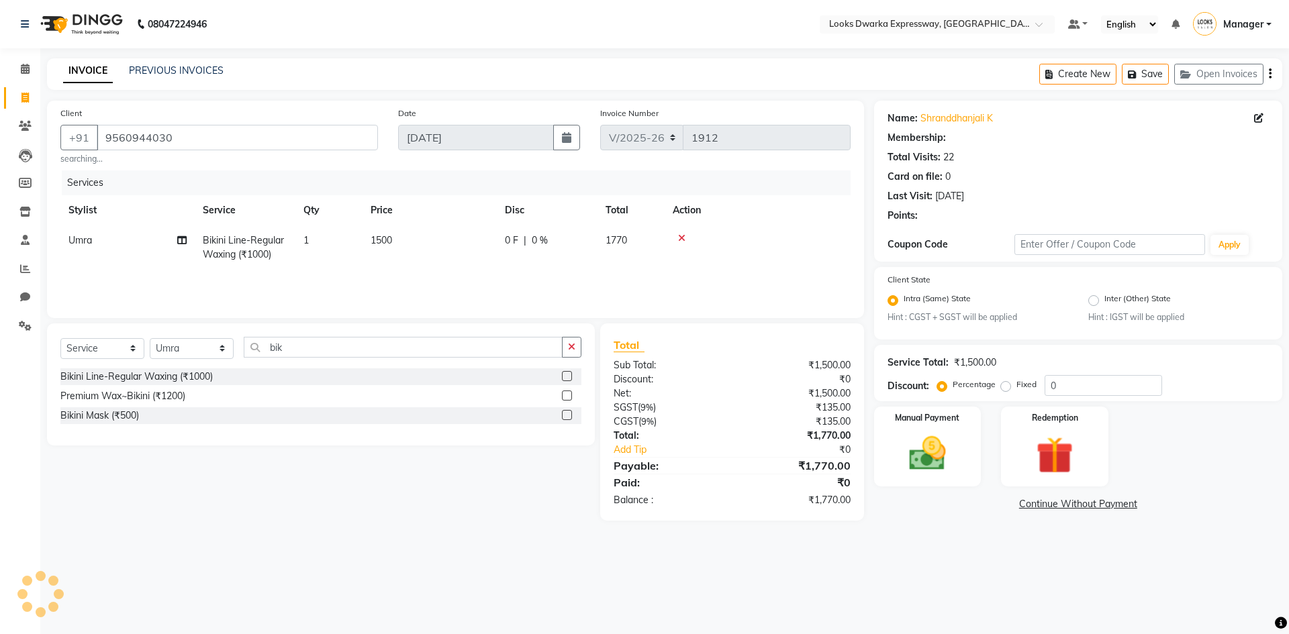
select select "1: Object"
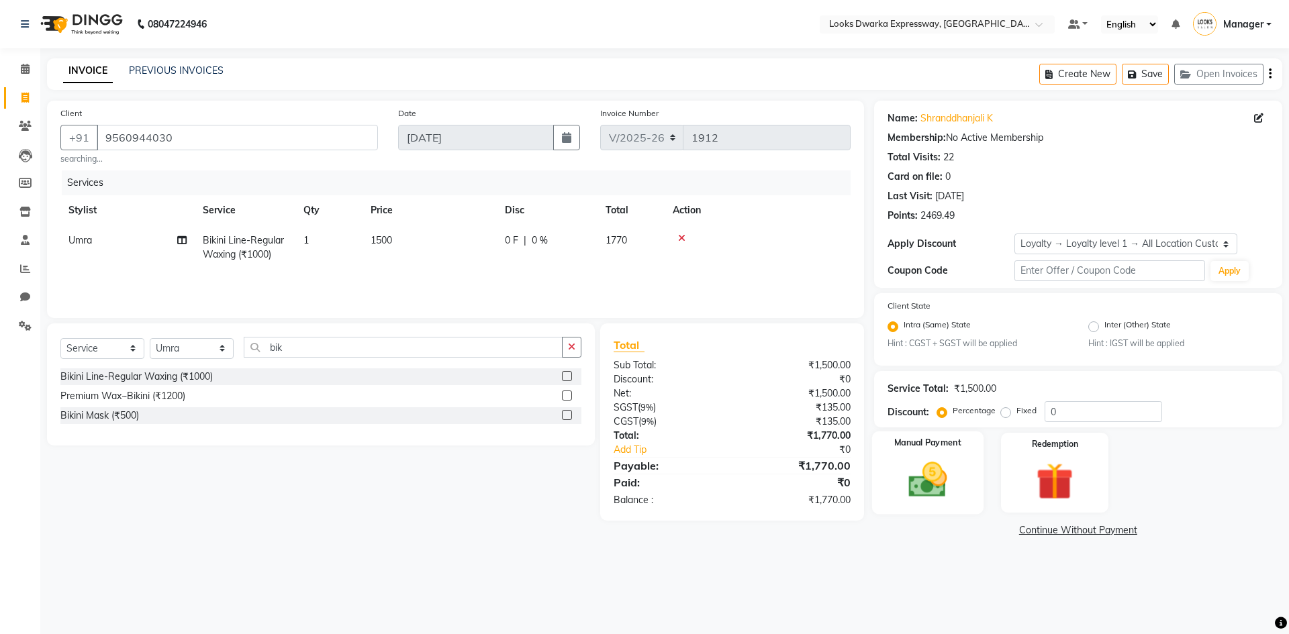
click at [922, 460] on img at bounding box center [927, 480] width 62 height 44
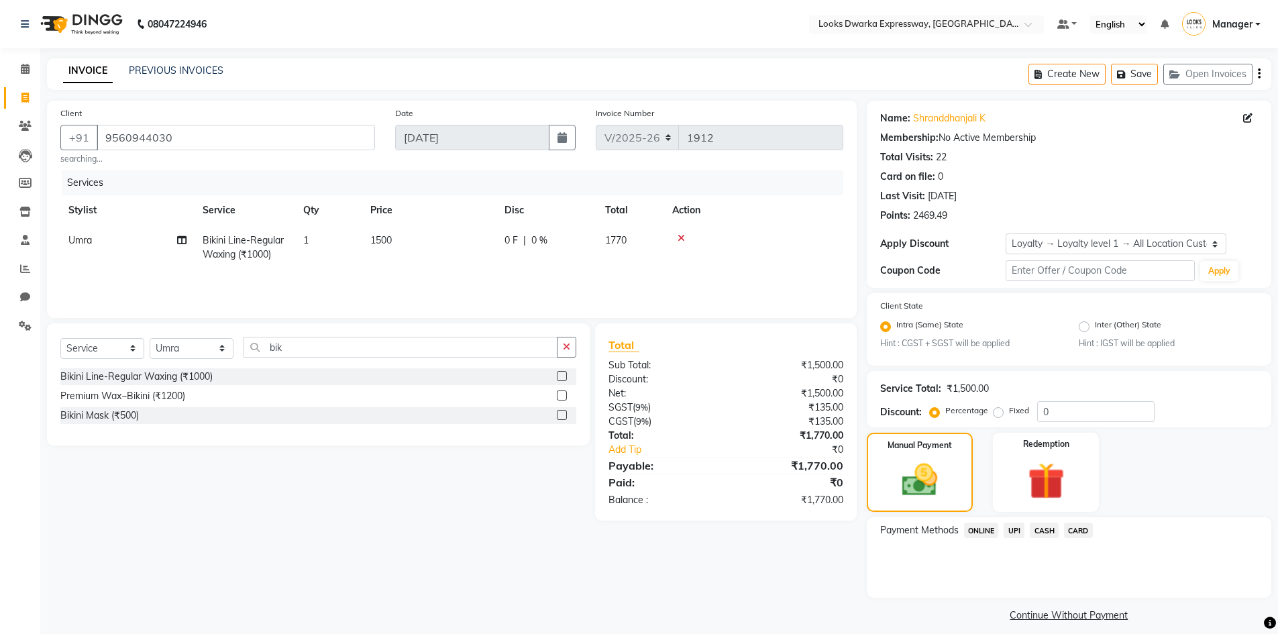
click at [1012, 532] on span "UPI" at bounding box center [1014, 530] width 21 height 15
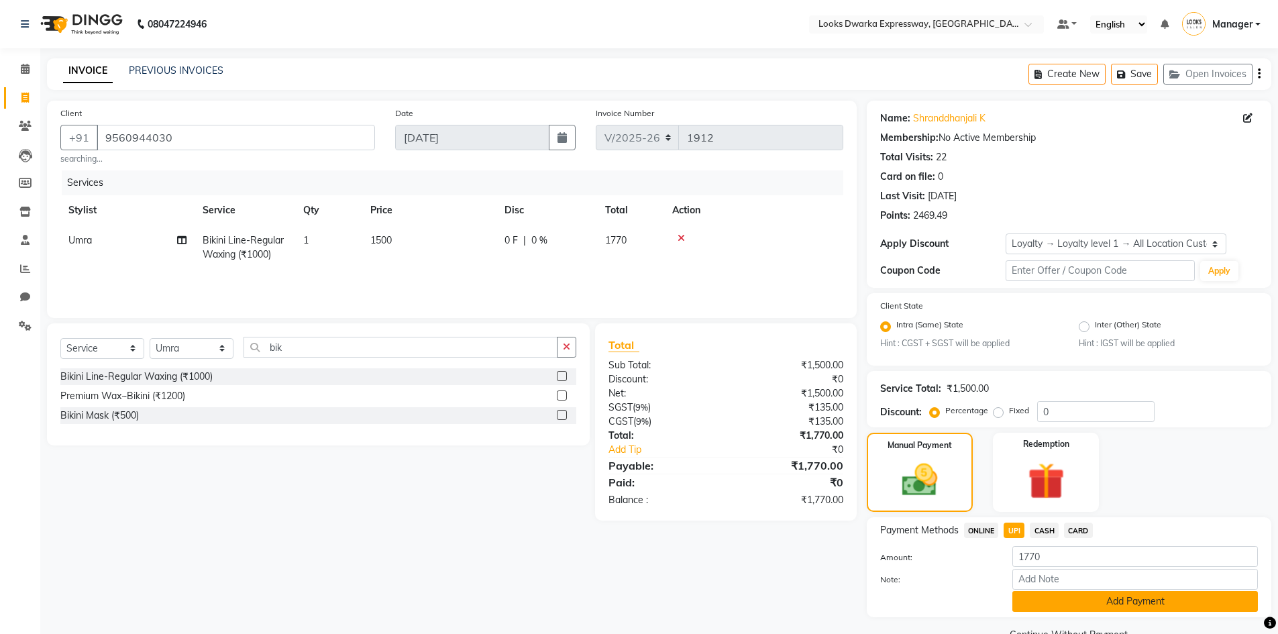
scroll to position [31, 0]
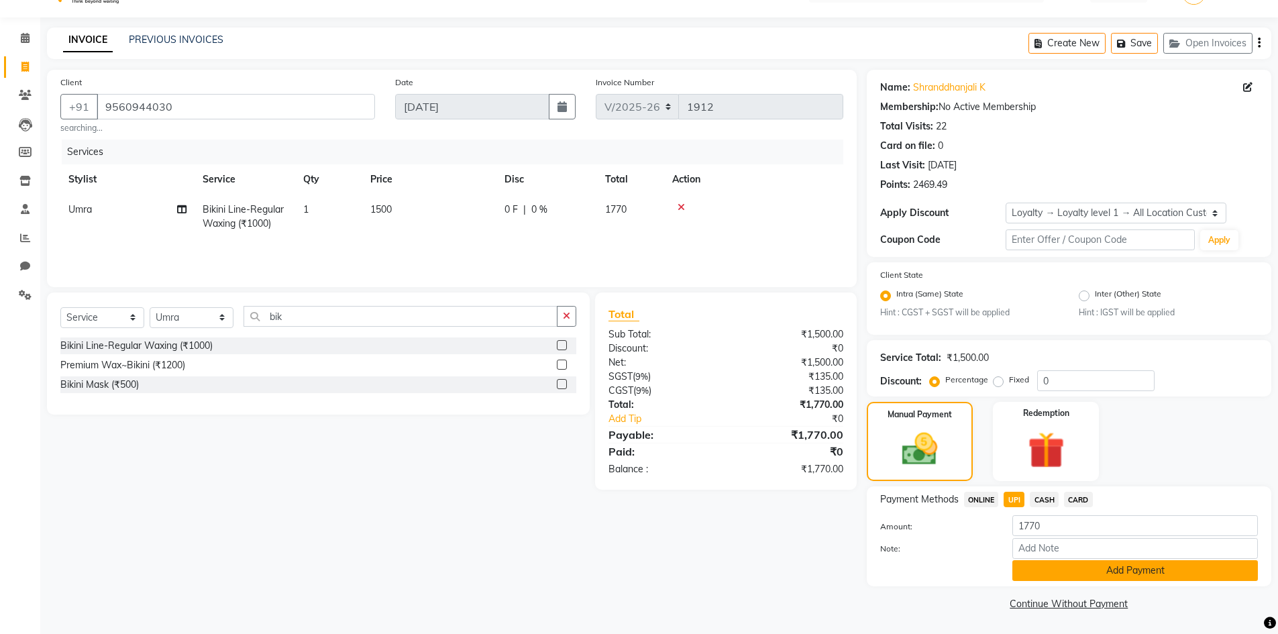
click at [1134, 565] on button "Add Payment" at bounding box center [1136, 570] width 246 height 21
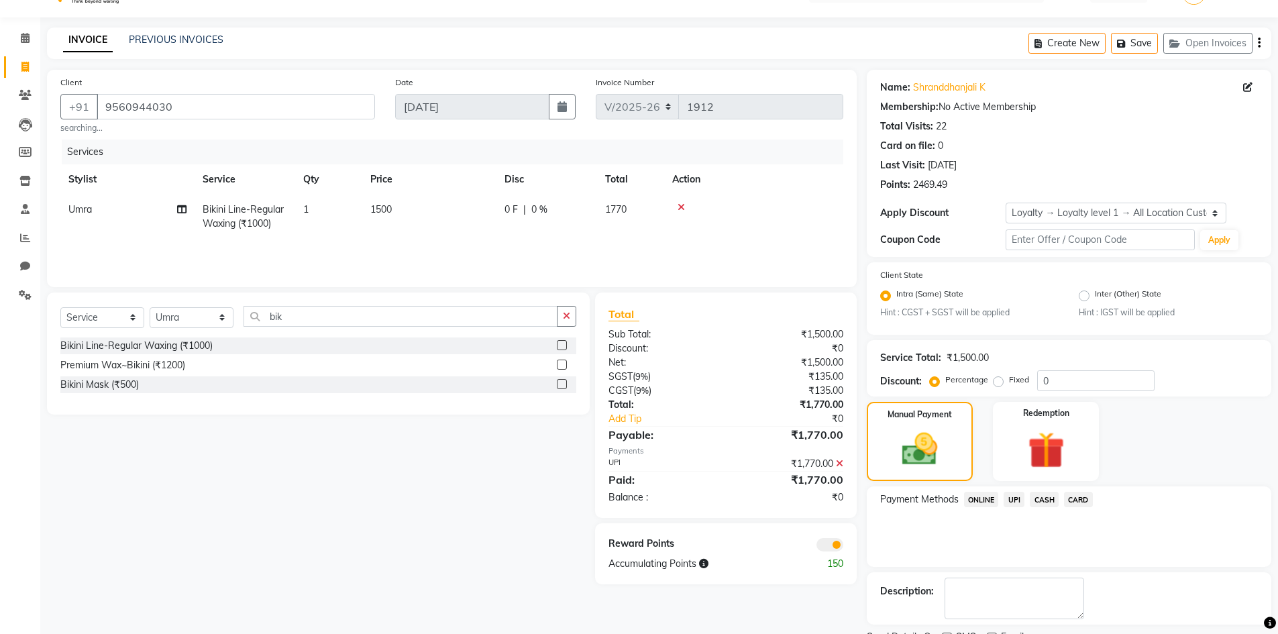
scroll to position [87, 0]
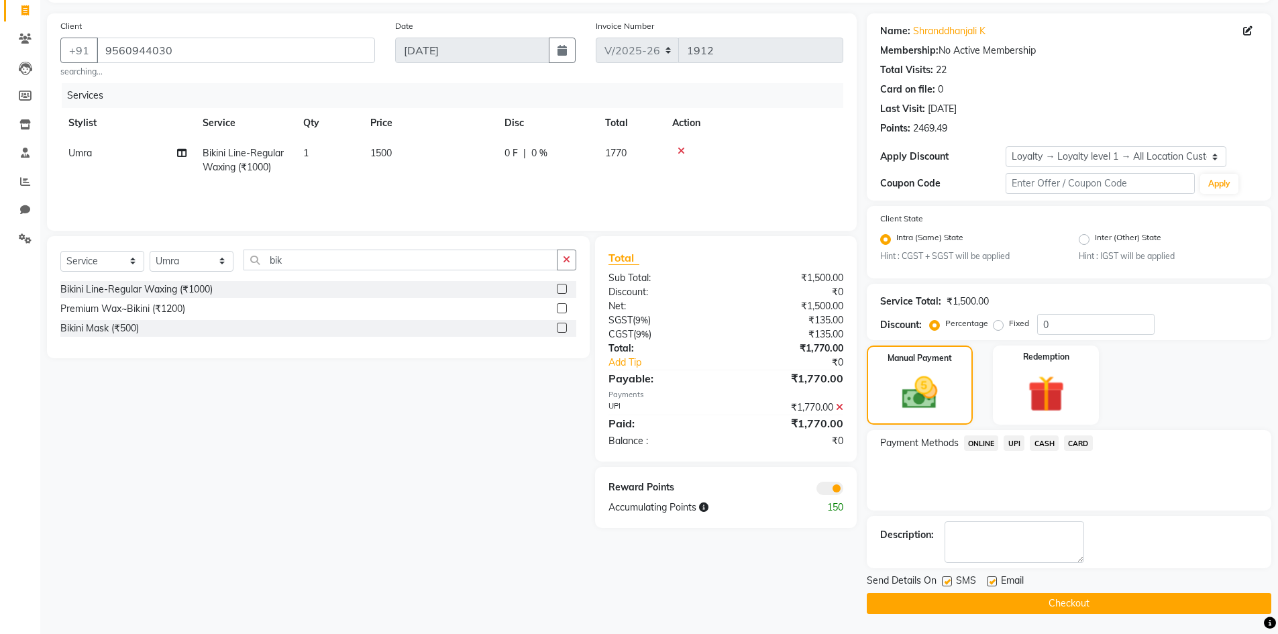
click at [1113, 603] on button "Checkout" at bounding box center [1069, 603] width 405 height 21
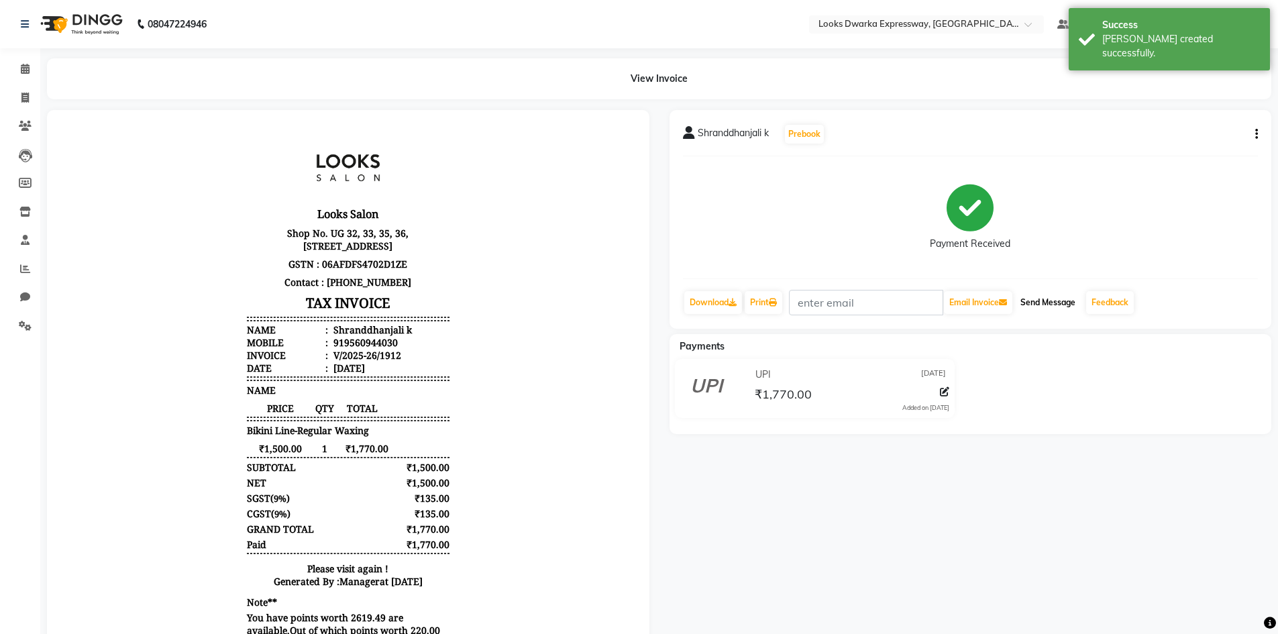
click at [1047, 297] on button "Send Message" at bounding box center [1048, 302] width 66 height 23
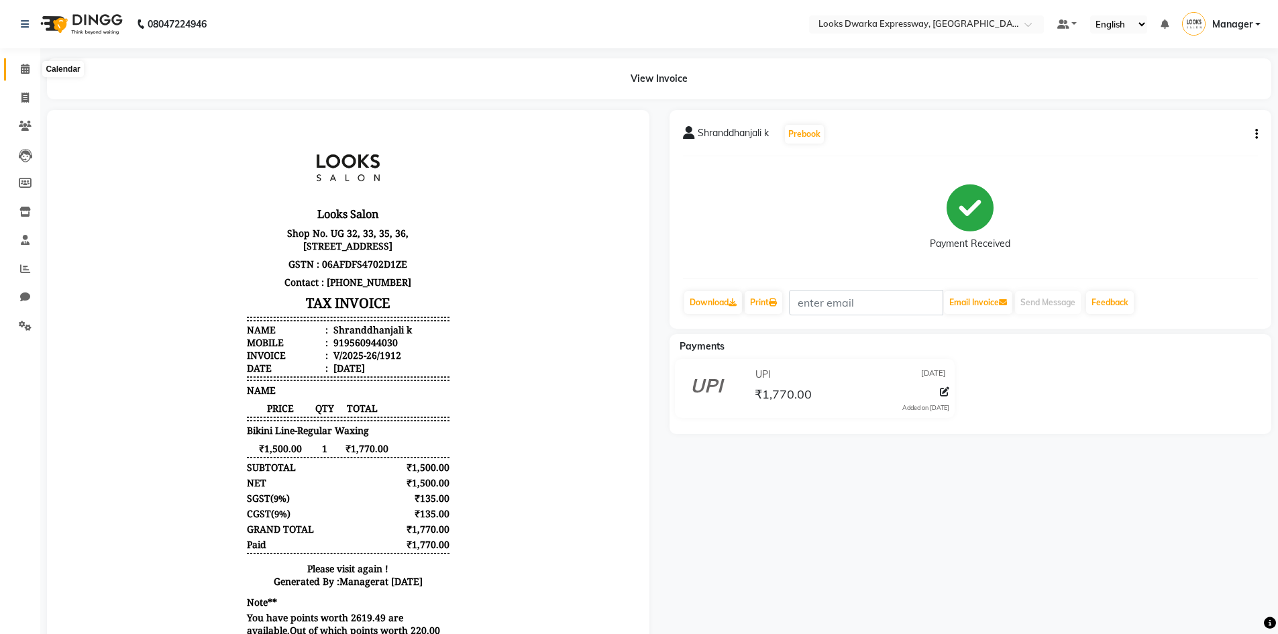
click at [19, 70] on span at bounding box center [24, 69] width 23 height 15
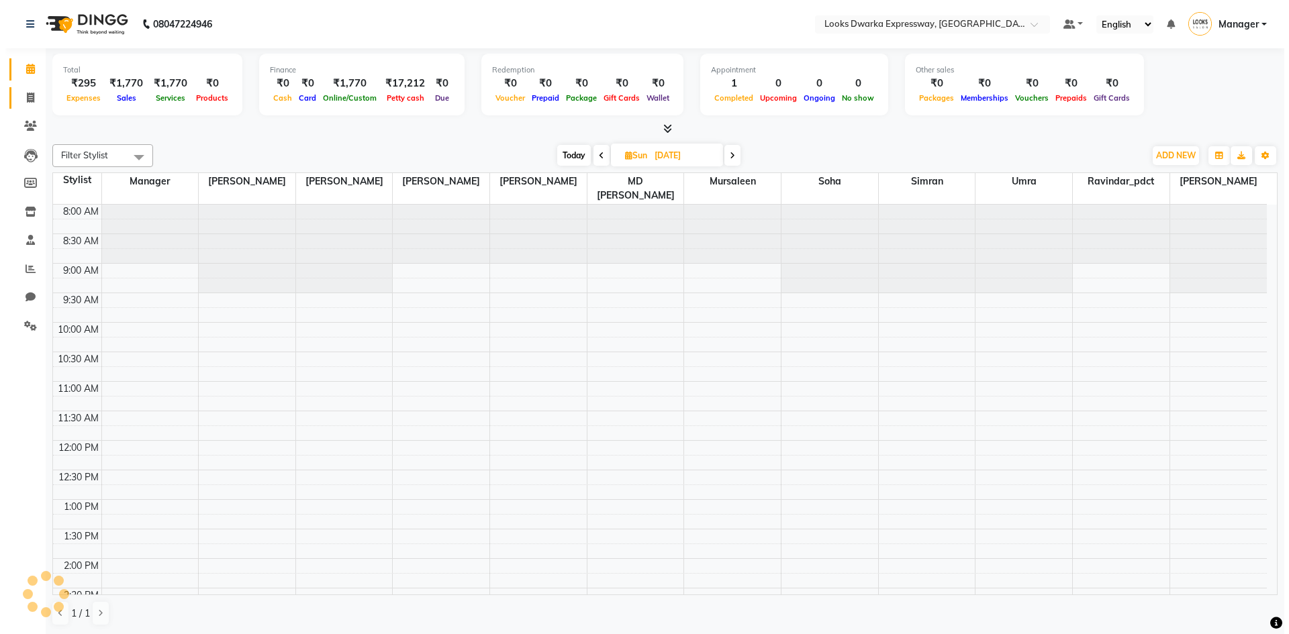
scroll to position [237, 0]
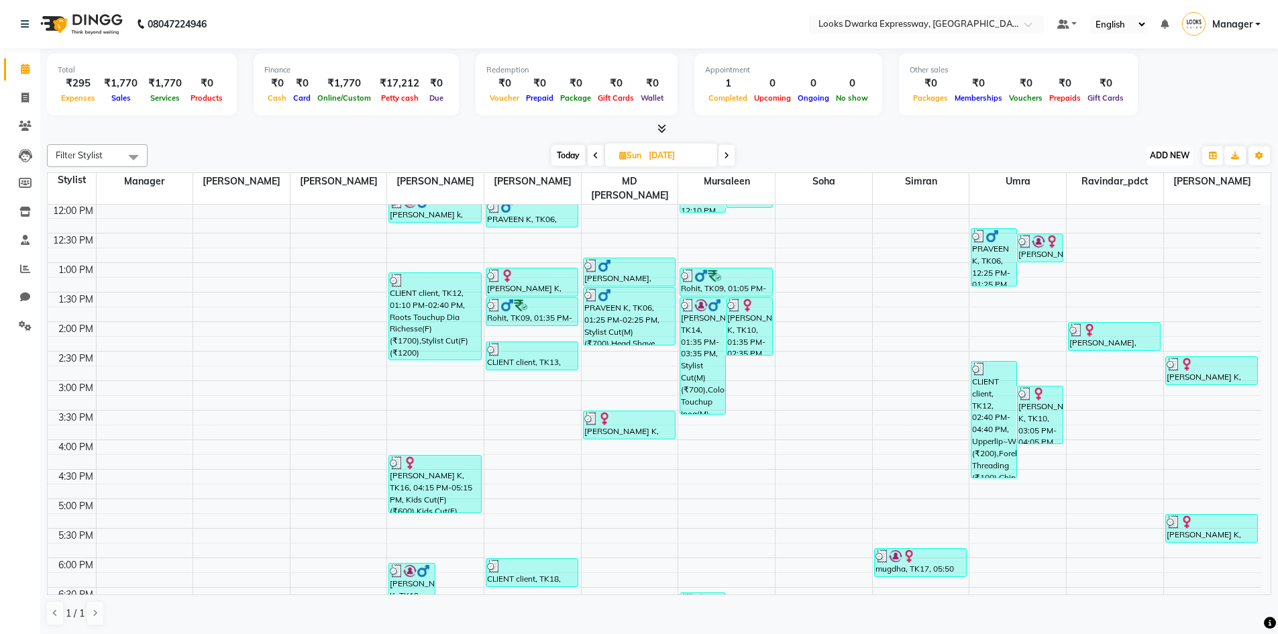
click at [1168, 154] on span "ADD NEW" at bounding box center [1170, 155] width 40 height 10
click at [1149, 213] on link "Add Expense" at bounding box center [1140, 215] width 106 height 17
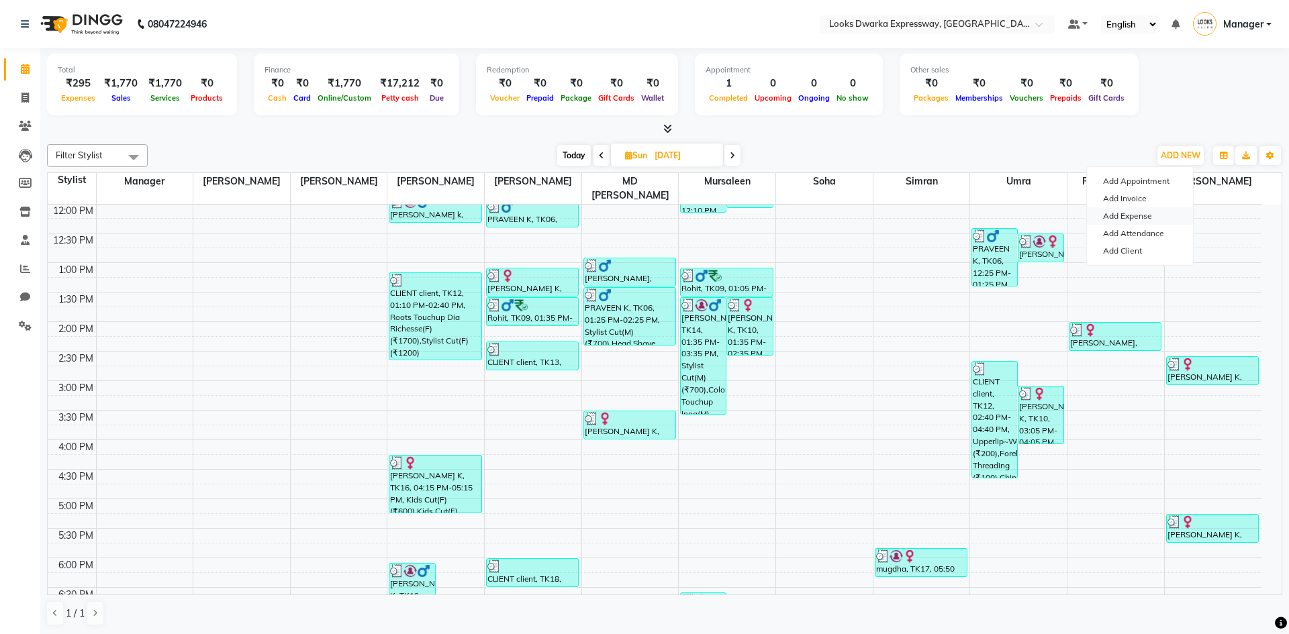
select select "1"
select select "4988"
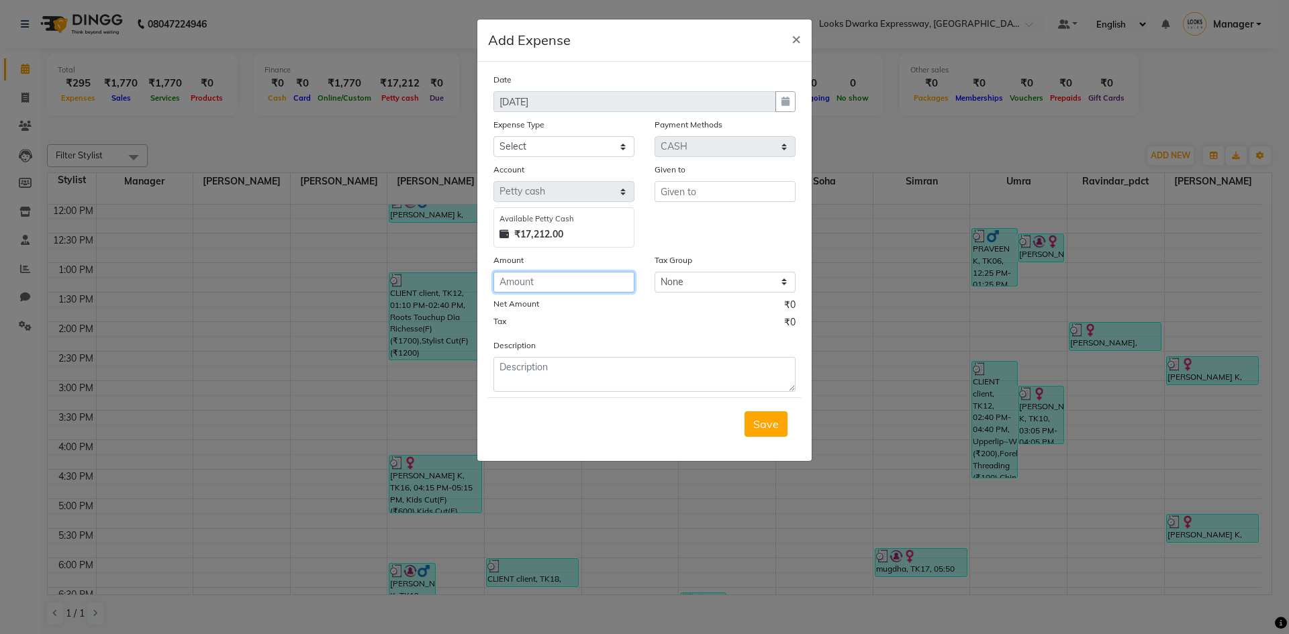
click at [548, 278] on input "number" at bounding box center [563, 282] width 141 height 21
type input "200"
click at [551, 145] on select "Select Bank Deposit Blinkit Cash Handover Client ordered food Client Refund Agn…" at bounding box center [563, 146] width 141 height 21
select select "24355"
click at [493, 136] on select "Select Bank Deposit Blinkit Cash Handover Client ordered food Client Refund Agn…" at bounding box center [563, 146] width 141 height 21
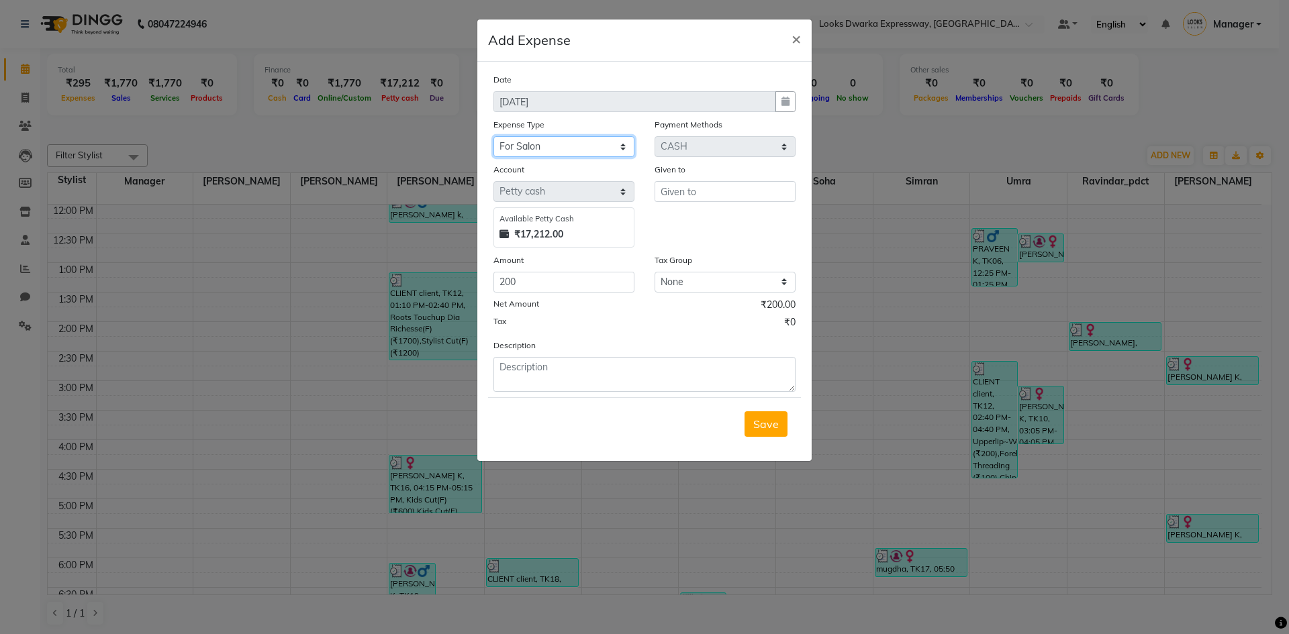
click at [574, 152] on select "Select Bank Deposit Blinkit Cash Handover Client ordered food Client Refund Agn…" at bounding box center [563, 146] width 141 height 21
click at [493, 136] on select "Select Bank Deposit Blinkit Cash Handover Client ordered food Client Refund Agn…" at bounding box center [563, 146] width 141 height 21
click at [705, 192] on input "text" at bounding box center [724, 191] width 141 height 21
click at [579, 376] on textarea at bounding box center [644, 374] width 302 height 35
type textarea "press control"
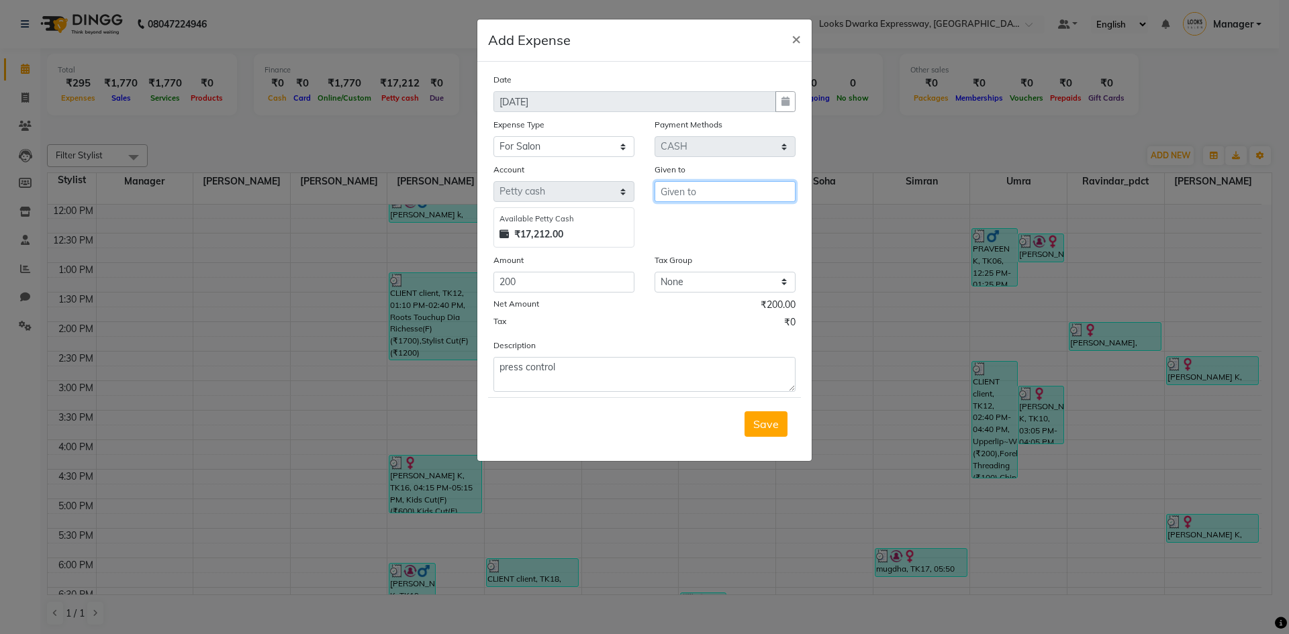
click at [687, 189] on input "text" at bounding box center [724, 191] width 141 height 21
click at [692, 213] on button "MD Ir shad" at bounding box center [708, 219] width 106 height 21
type input "MD [PERSON_NAME]"
click at [766, 413] on button "Save" at bounding box center [765, 424] width 43 height 26
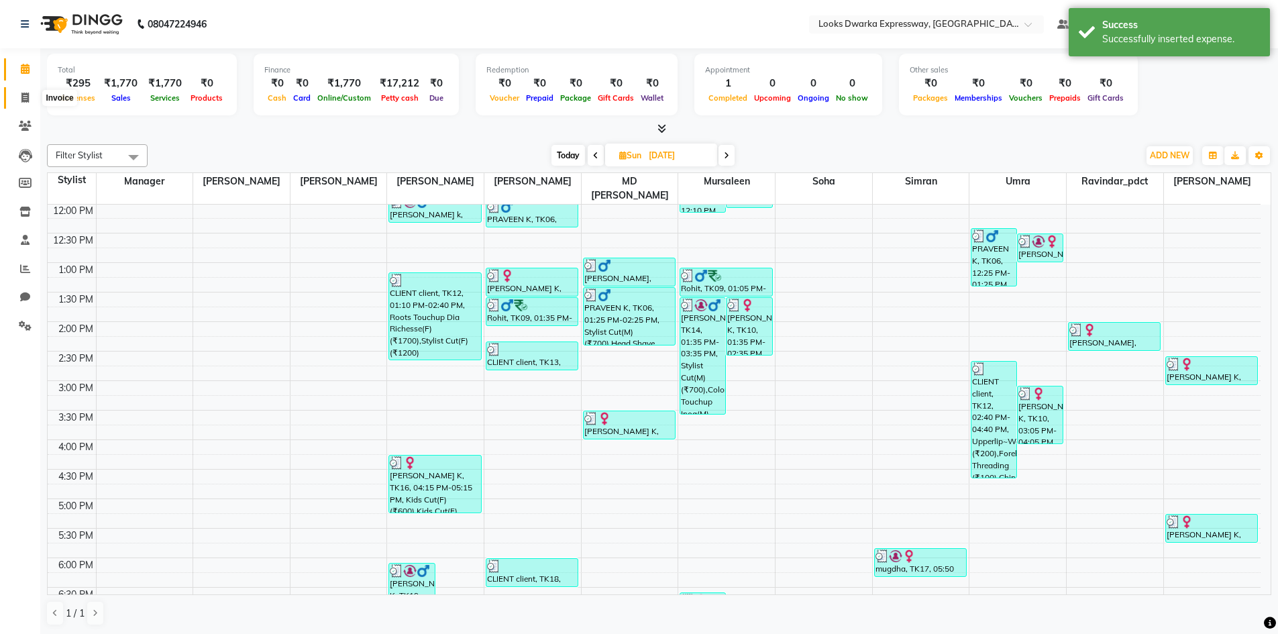
click at [30, 93] on span at bounding box center [24, 98] width 23 height 15
select select "6011"
select select "service"
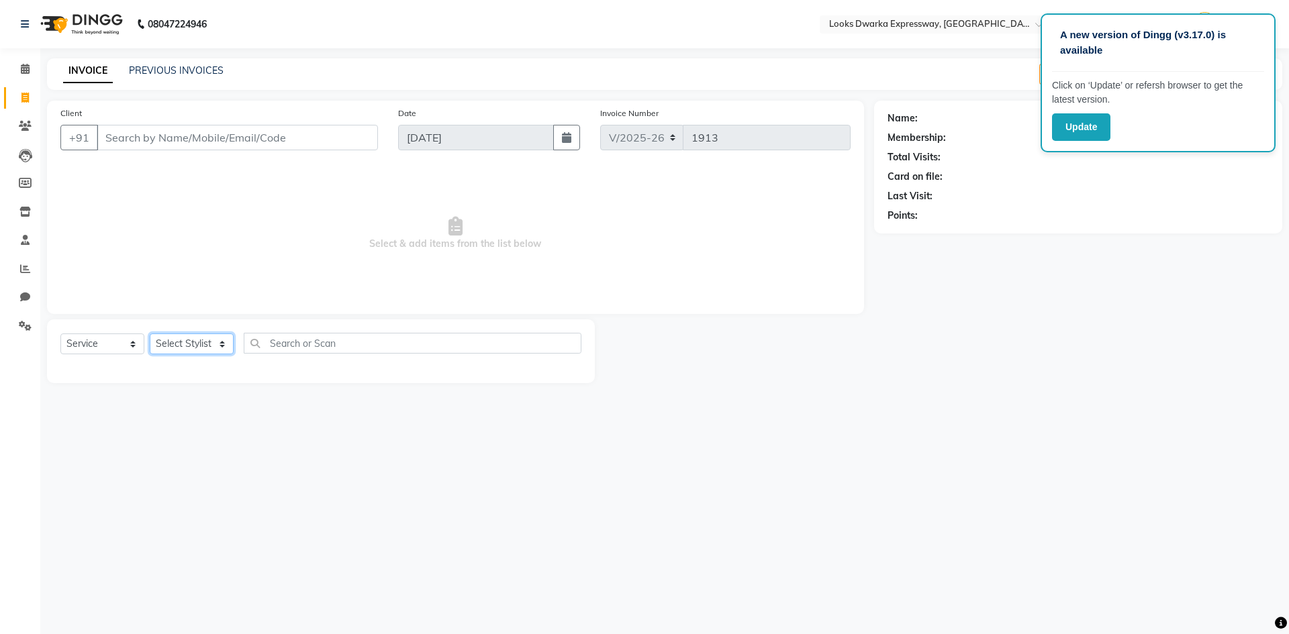
click at [217, 342] on select "Select Stylist Manager MD Irshad Mursaleen Ravi Ravindar_pdct RIJVAN AHMAD SALI…" at bounding box center [192, 344] width 84 height 21
select select "43892"
click at [150, 334] on select "Select Stylist Manager MD Irshad Mursaleen Ravi Ravindar_pdct RIJVAN AHMAD SALI…" at bounding box center [192, 344] width 84 height 21
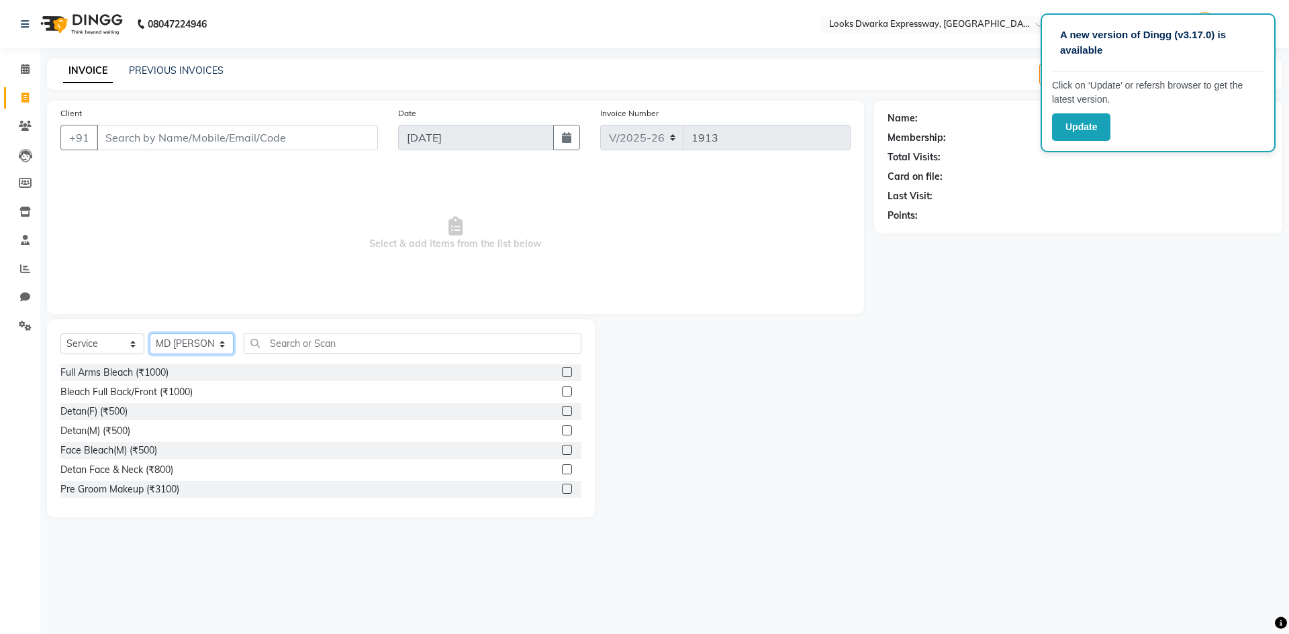
click at [230, 339] on select "Select Stylist Manager MD Irshad Mursaleen Ravi Ravindar_pdct RIJVAN AHMAD SALI…" at bounding box center [192, 344] width 84 height 21
click at [291, 342] on input "text" at bounding box center [413, 343] width 338 height 21
type input "v"
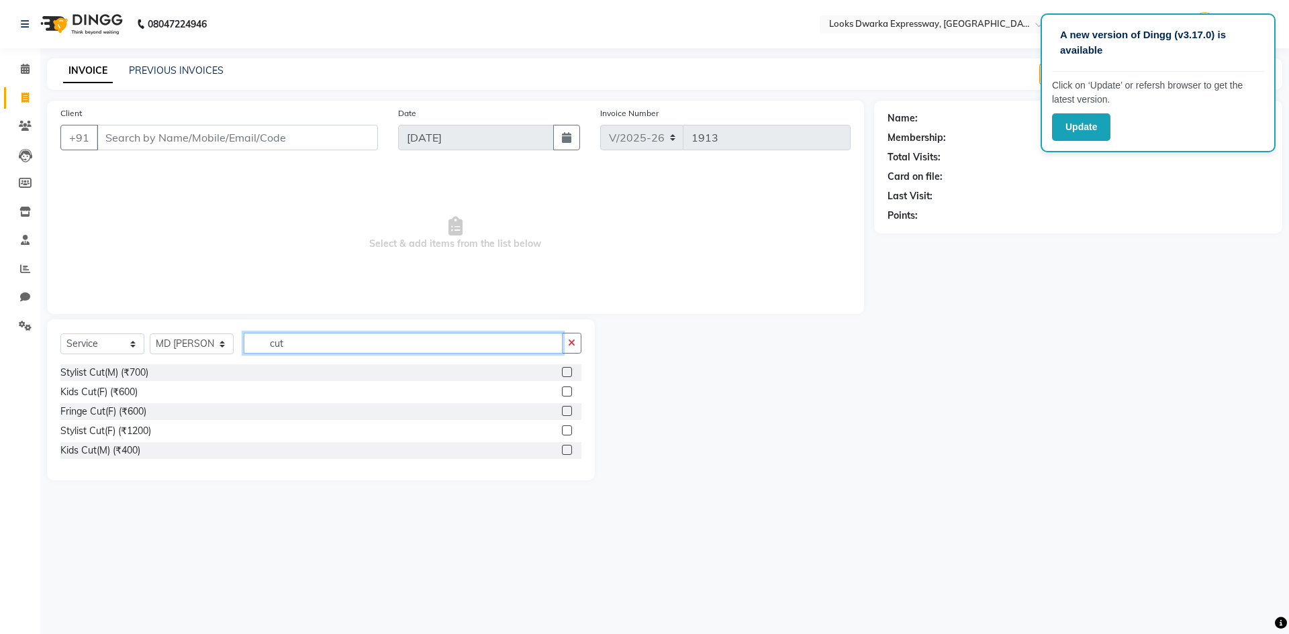
type input "cut"
click at [567, 368] on label at bounding box center [567, 372] width 10 height 10
click at [567, 368] on input "checkbox" at bounding box center [566, 372] width 9 height 9
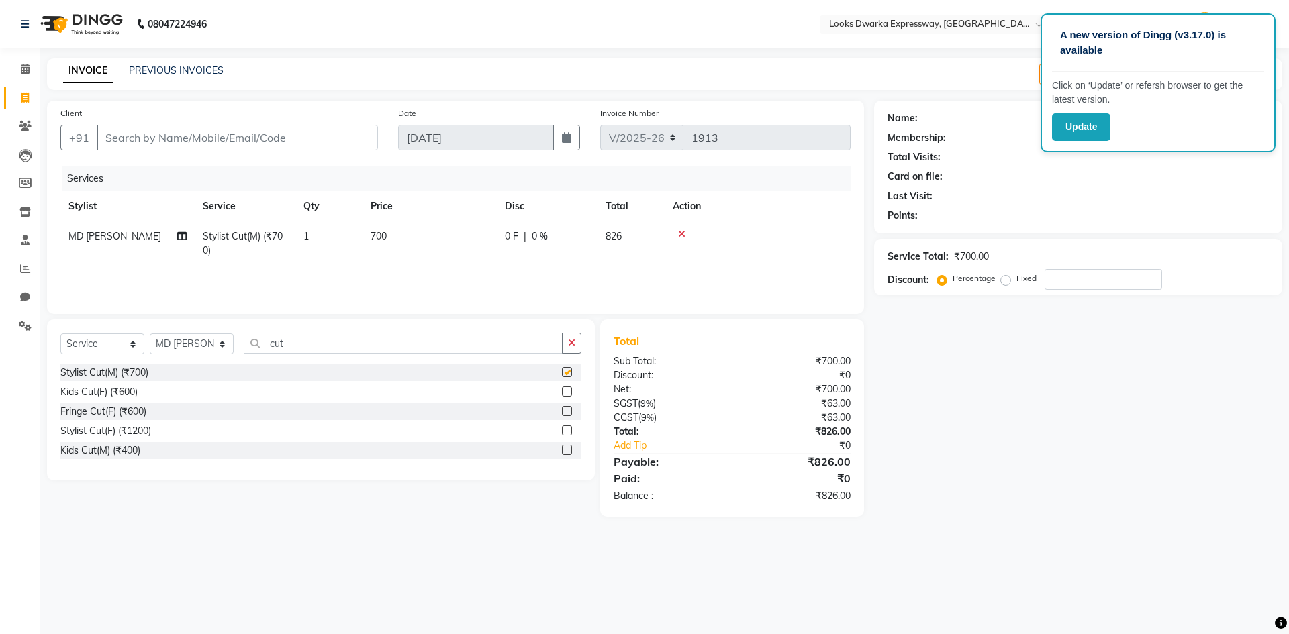
checkbox input "false"
click at [404, 234] on td "700" at bounding box center [429, 243] width 134 height 44
select select "43892"
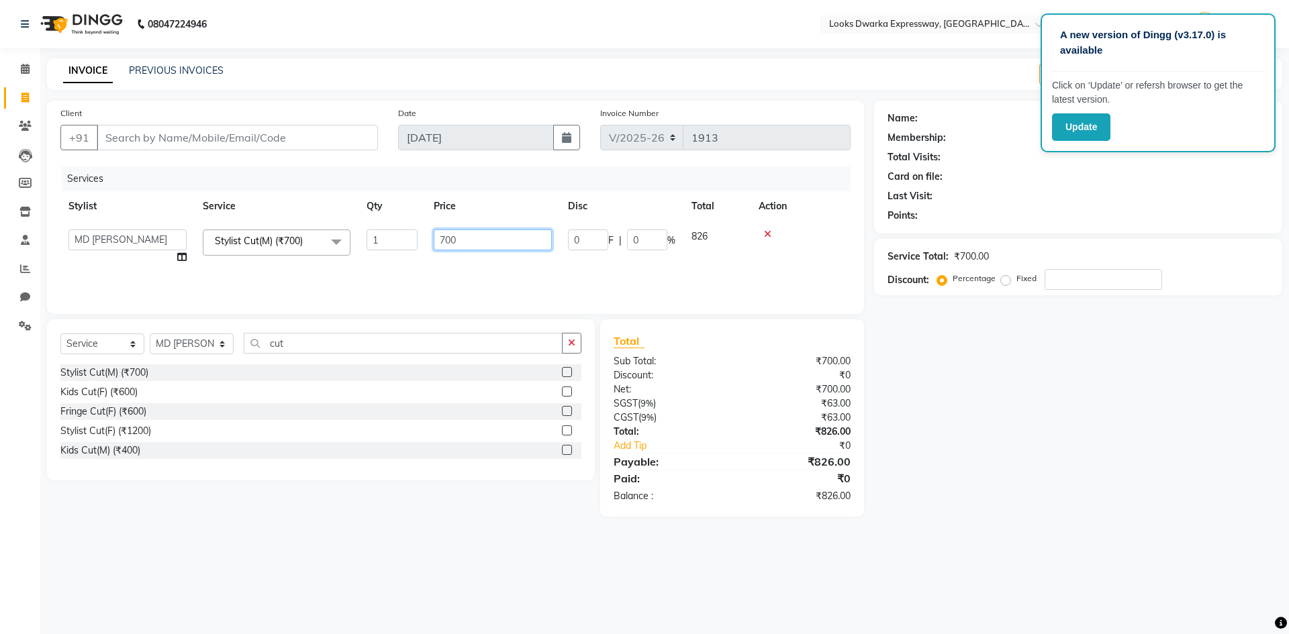
click at [457, 238] on input "700" at bounding box center [493, 240] width 118 height 21
type input "7"
type input "500"
click at [1197, 593] on div "A new version of Dingg (v3.17.0) is available Click on ‘Update’ or refersh brow…" at bounding box center [644, 317] width 1289 height 634
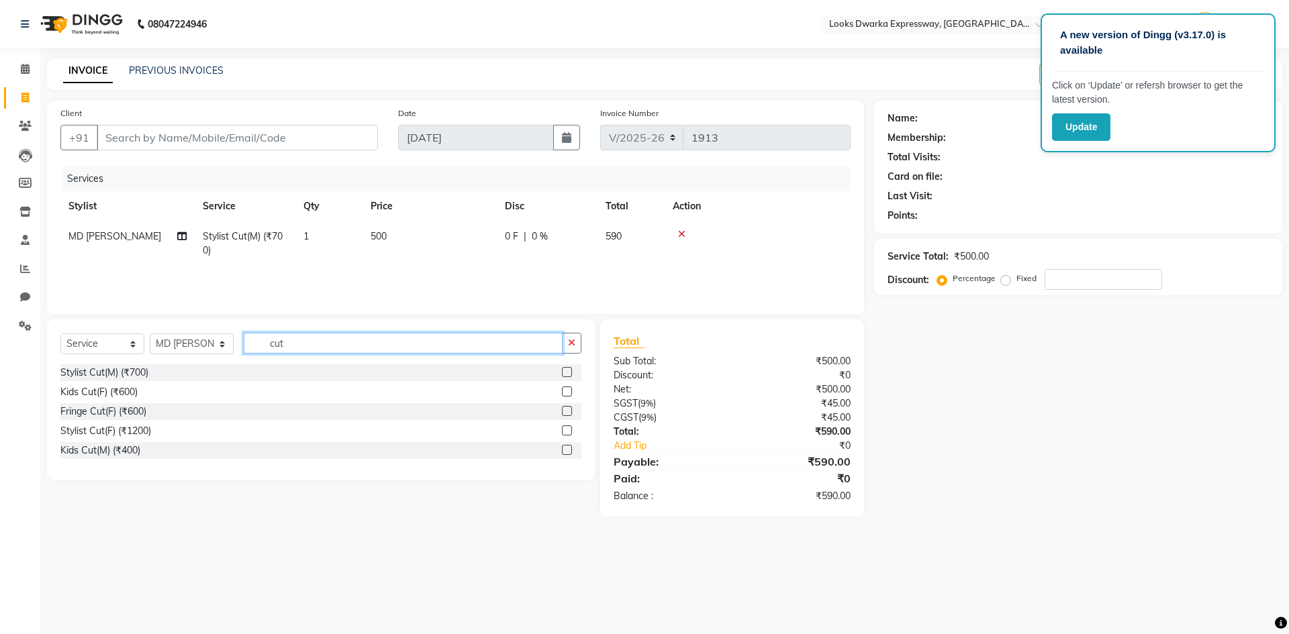
click at [305, 340] on input "cut" at bounding box center [403, 343] width 319 height 21
type input "c"
type input "bea"
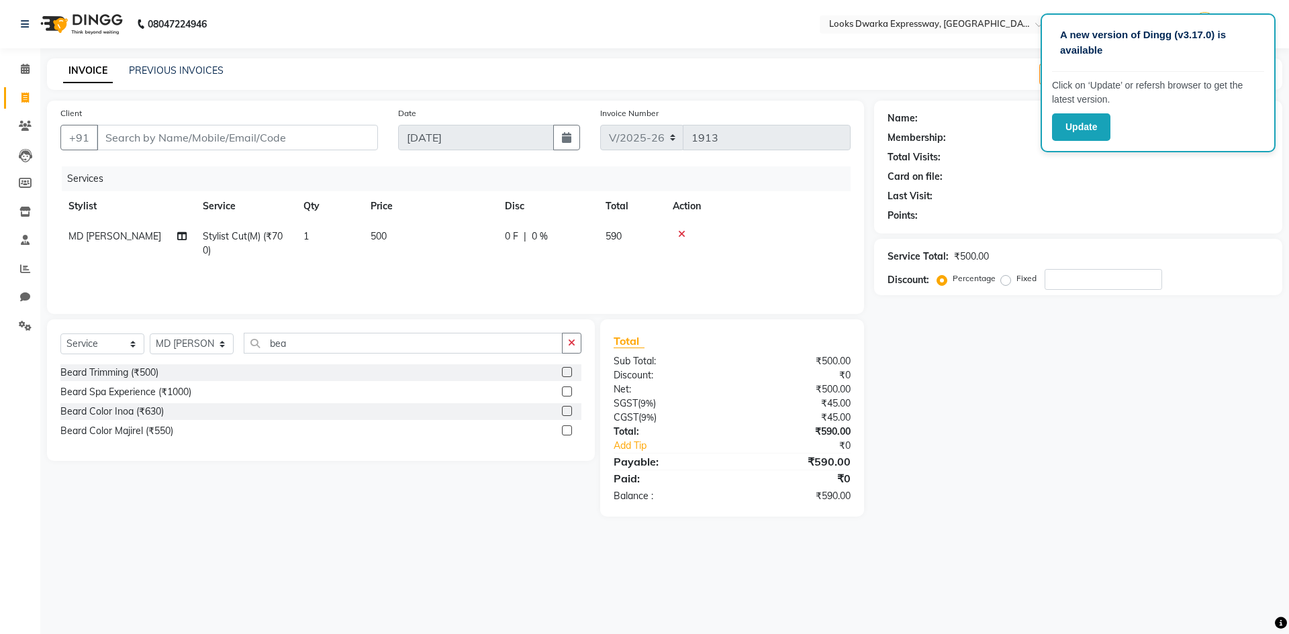
click at [564, 372] on label at bounding box center [567, 372] width 10 height 10
click at [564, 372] on input "checkbox" at bounding box center [566, 372] width 9 height 9
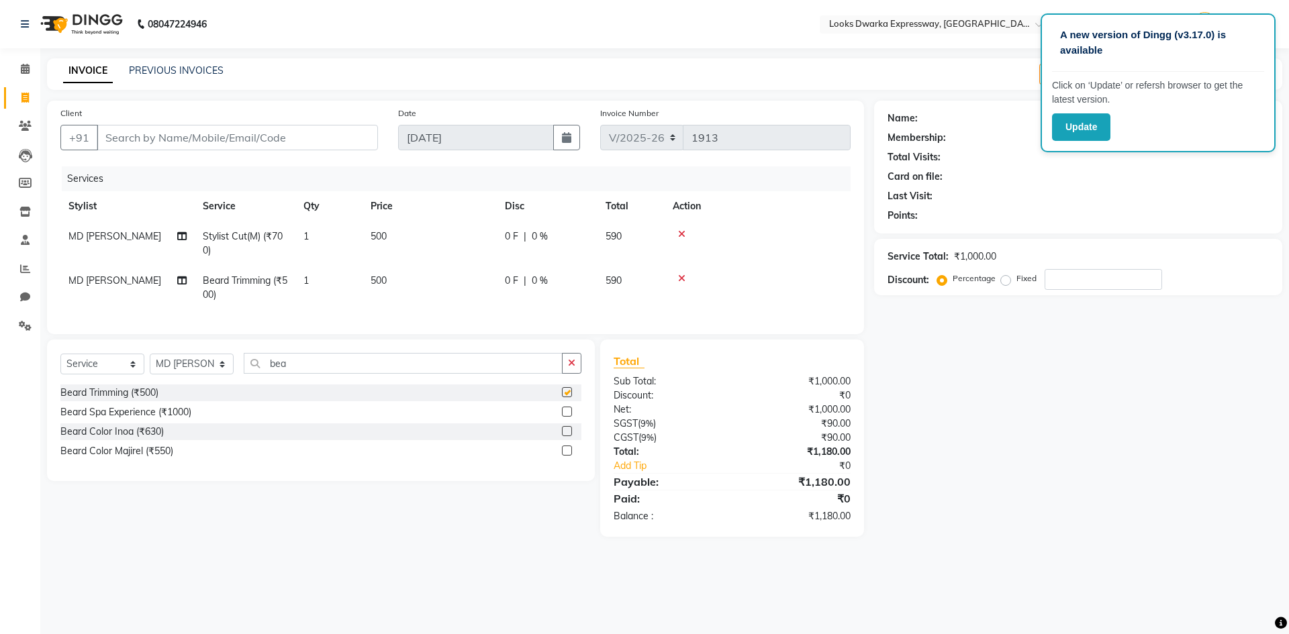
checkbox input "false"
click at [395, 276] on td "500" at bounding box center [429, 288] width 134 height 44
select select "43892"
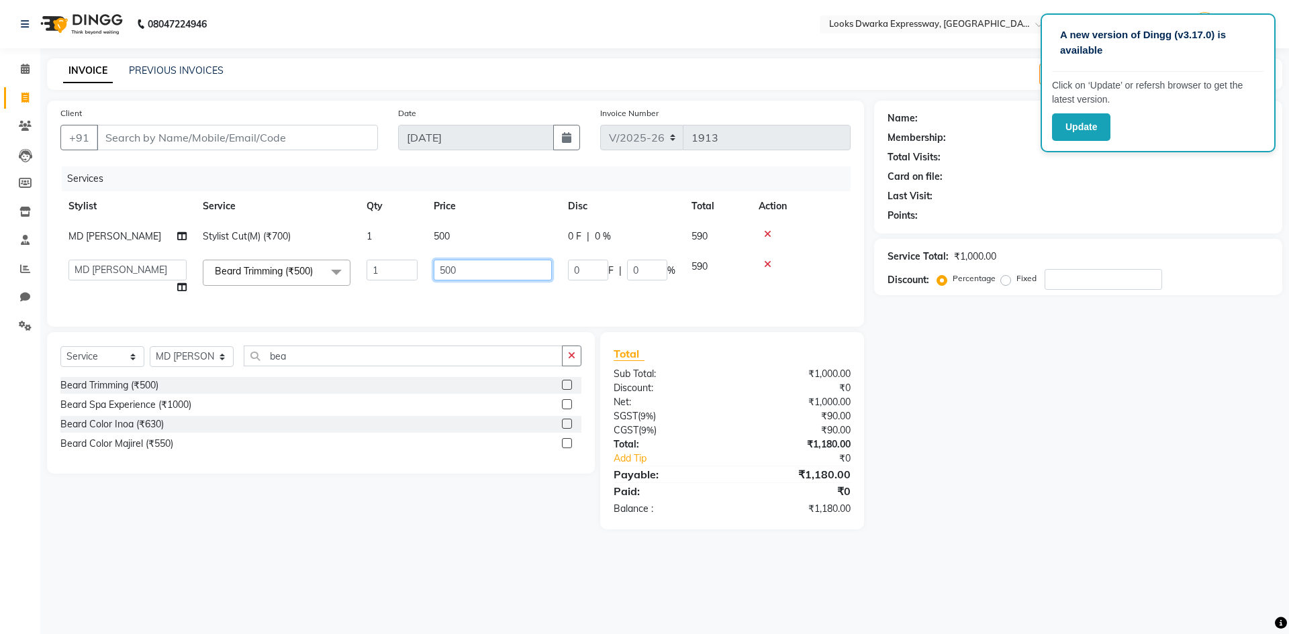
click at [470, 268] on input "500" at bounding box center [493, 270] width 118 height 21
type input "5"
type input "300"
click at [1136, 530] on div "Name: Membership: Total Visits: Card on file: Last Visit: Points: Service Total…" at bounding box center [1083, 315] width 418 height 429
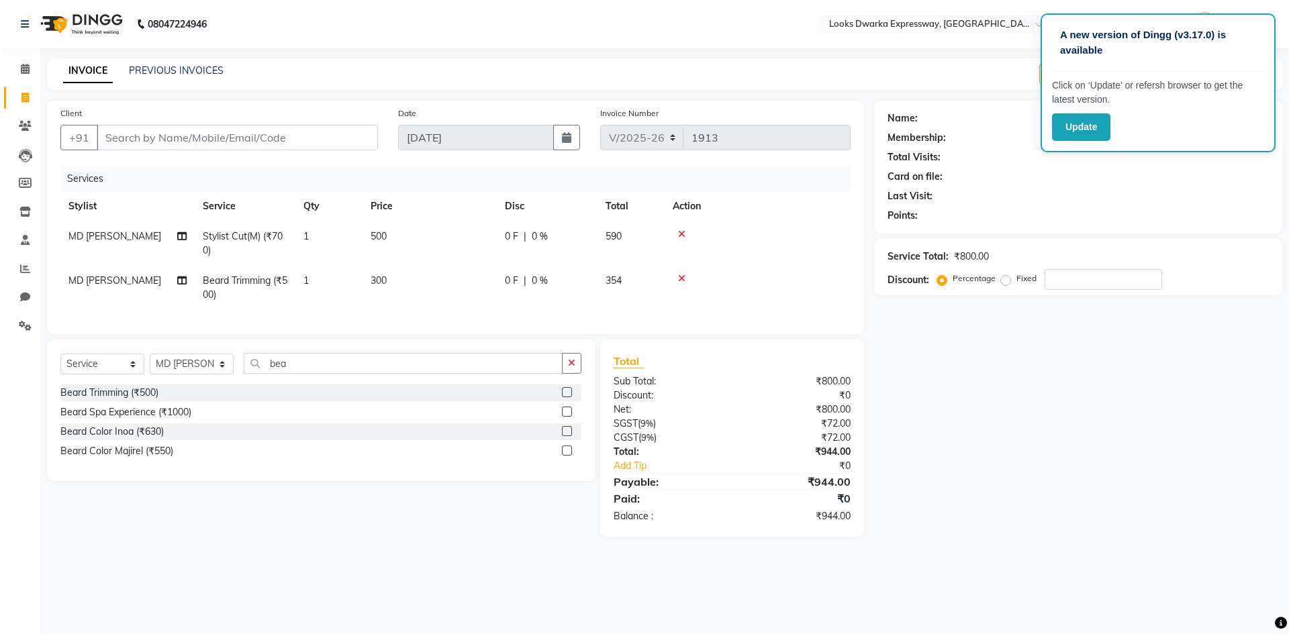
click at [1272, 557] on main "INVOICE PREVIOUS INVOICES Create New Save Open Invoices Client +91 Date 01-09-2…" at bounding box center [664, 307] width 1248 height 499
click at [1053, 571] on div "A new version of Dingg (v3.17.0) is available Click on ‘Update’ or refersh brow…" at bounding box center [644, 317] width 1289 height 634
click at [1017, 169] on div "Name: Membership: Total Visits: Card on file: Last Visit: Points:" at bounding box center [1077, 164] width 381 height 117
click at [1018, 169] on div "Name: Membership: Total Visits: Card on file: Last Visit: Points:" at bounding box center [1077, 164] width 381 height 117
click at [1078, 125] on button "Update" at bounding box center [1081, 127] width 58 height 28
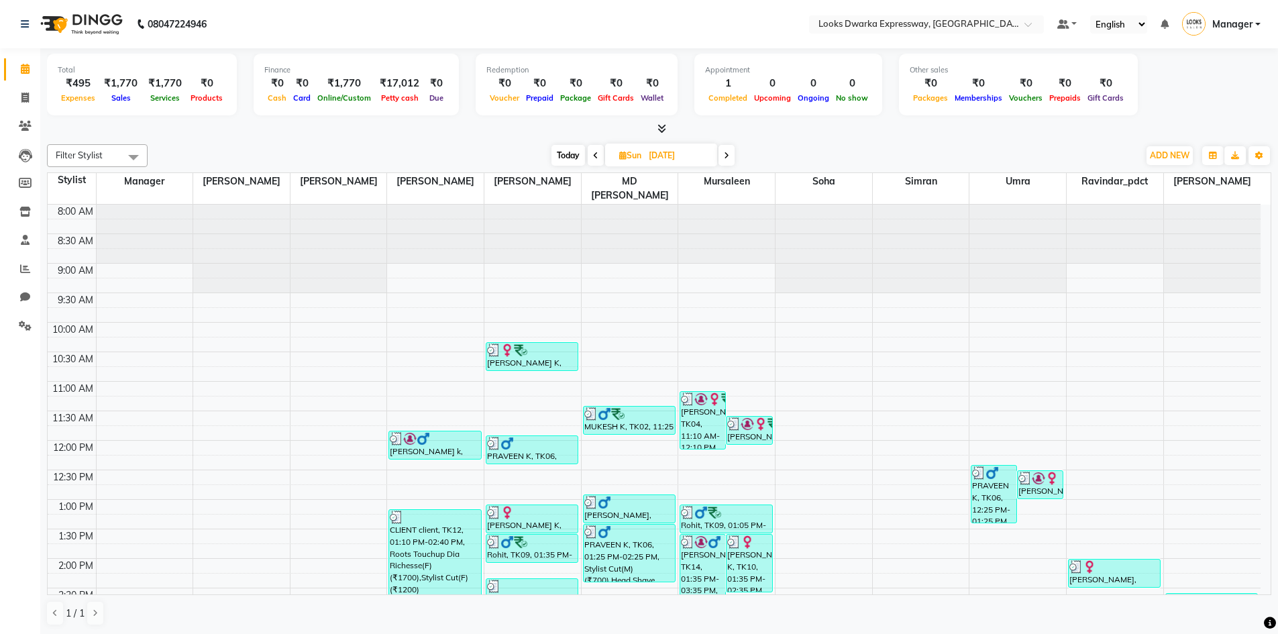
click at [730, 157] on span at bounding box center [727, 155] width 16 height 21
type input "[DATE]"
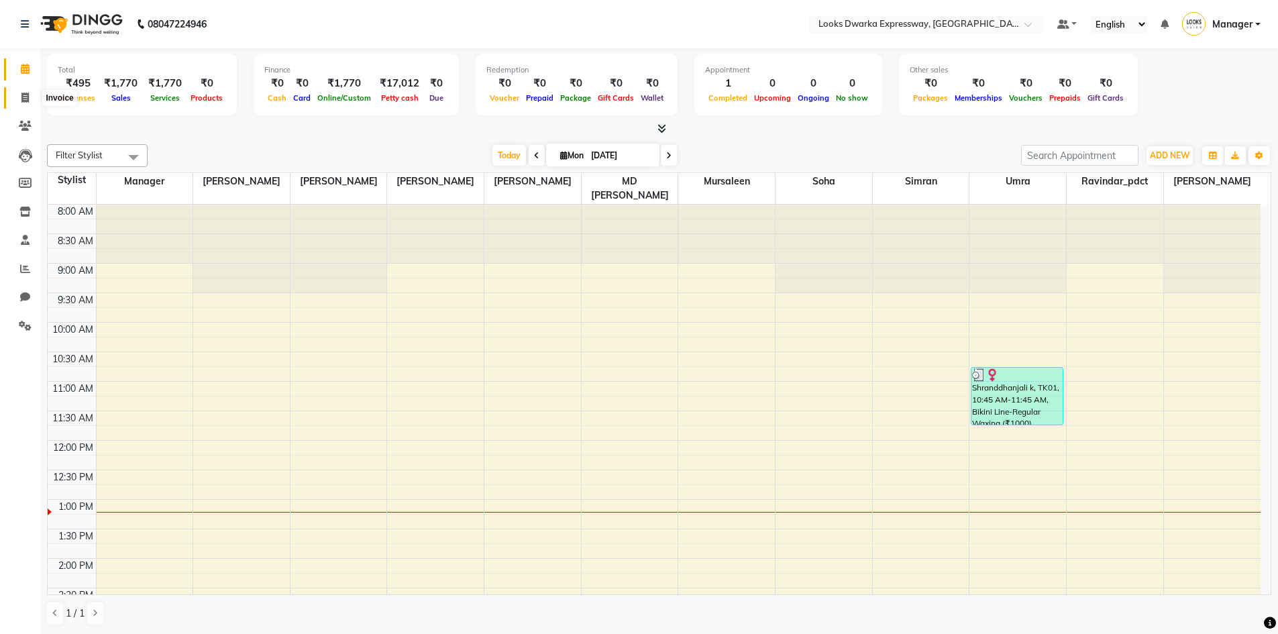
click at [23, 101] on icon at bounding box center [24, 98] width 7 height 10
select select "service"
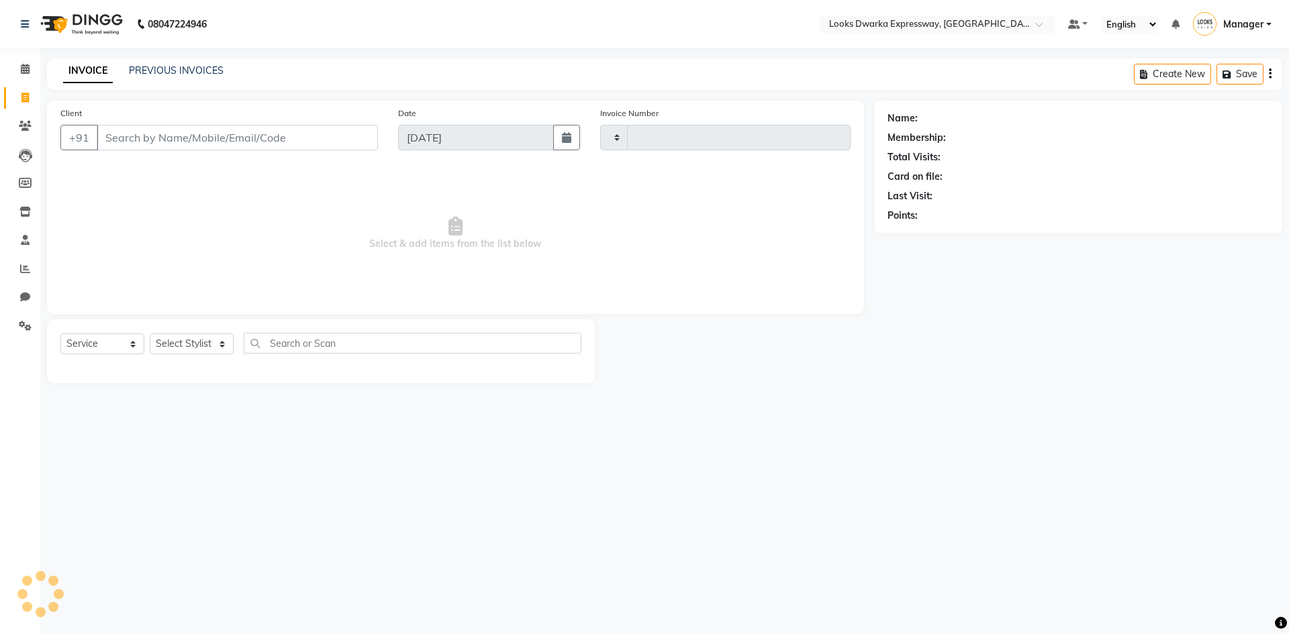
type input "1913"
select select "6011"
click at [195, 336] on select "Select Stylist" at bounding box center [192, 344] width 84 height 21
click at [221, 335] on select "Select Stylist" at bounding box center [192, 344] width 84 height 21
click at [222, 342] on select "Select Stylist" at bounding box center [192, 344] width 84 height 21
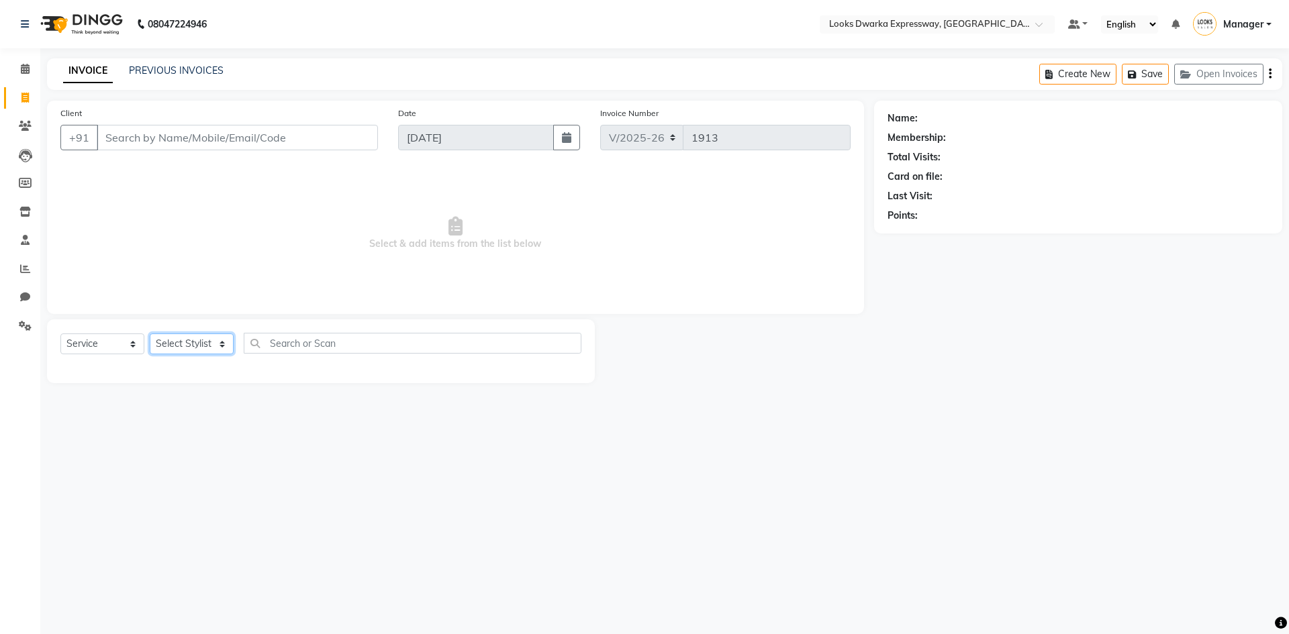
select select "43892"
click at [150, 334] on select "Select Stylist Manager MD Irshad Mursaleen Ravi Ravindar_pdct RIJVAN AHMAD SALI…" at bounding box center [192, 344] width 84 height 21
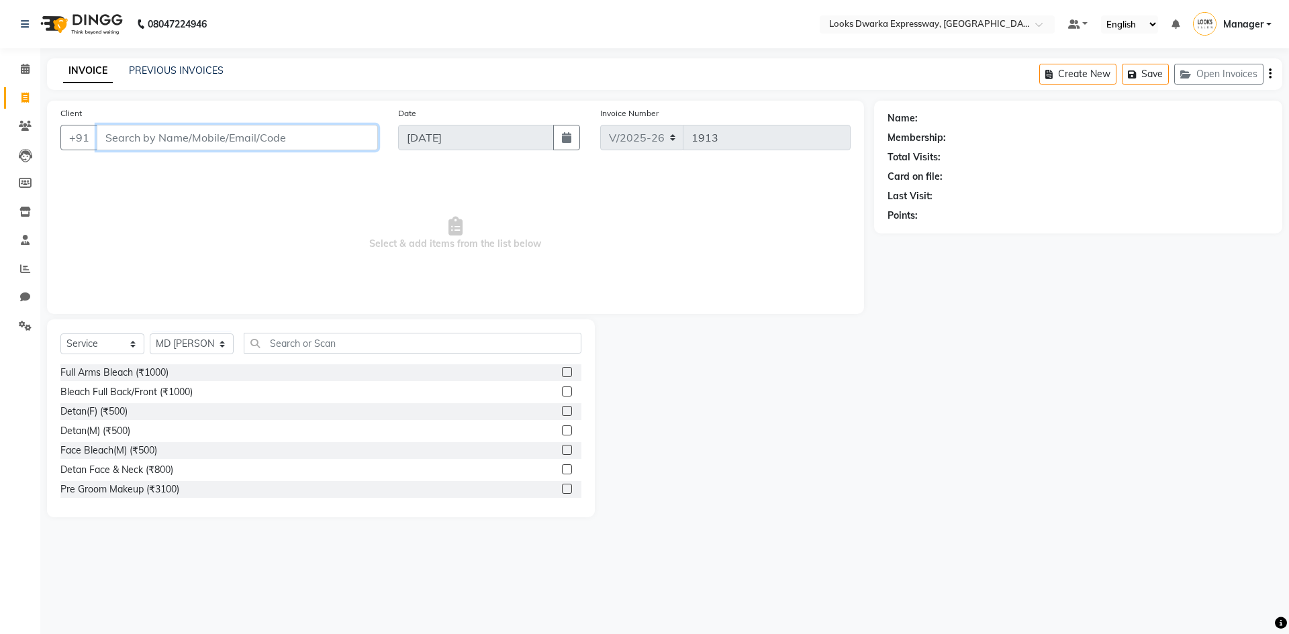
click at [184, 135] on input "Client" at bounding box center [237, 138] width 281 height 26
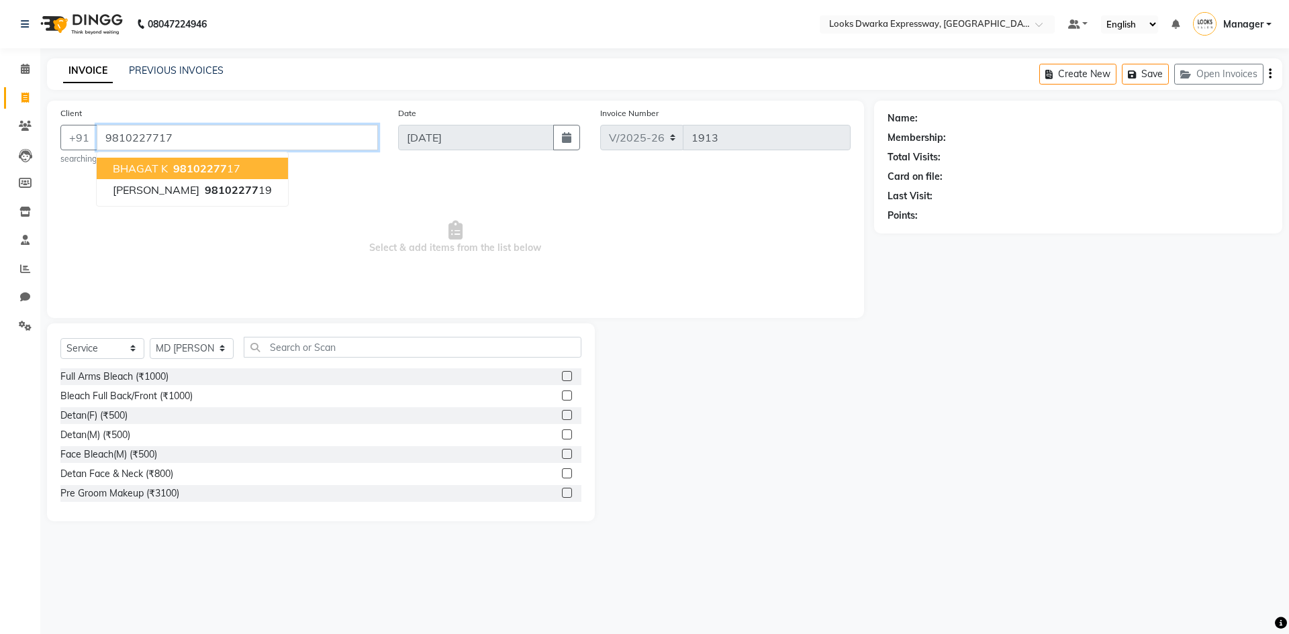
type input "9810227717"
select select "1: Object"
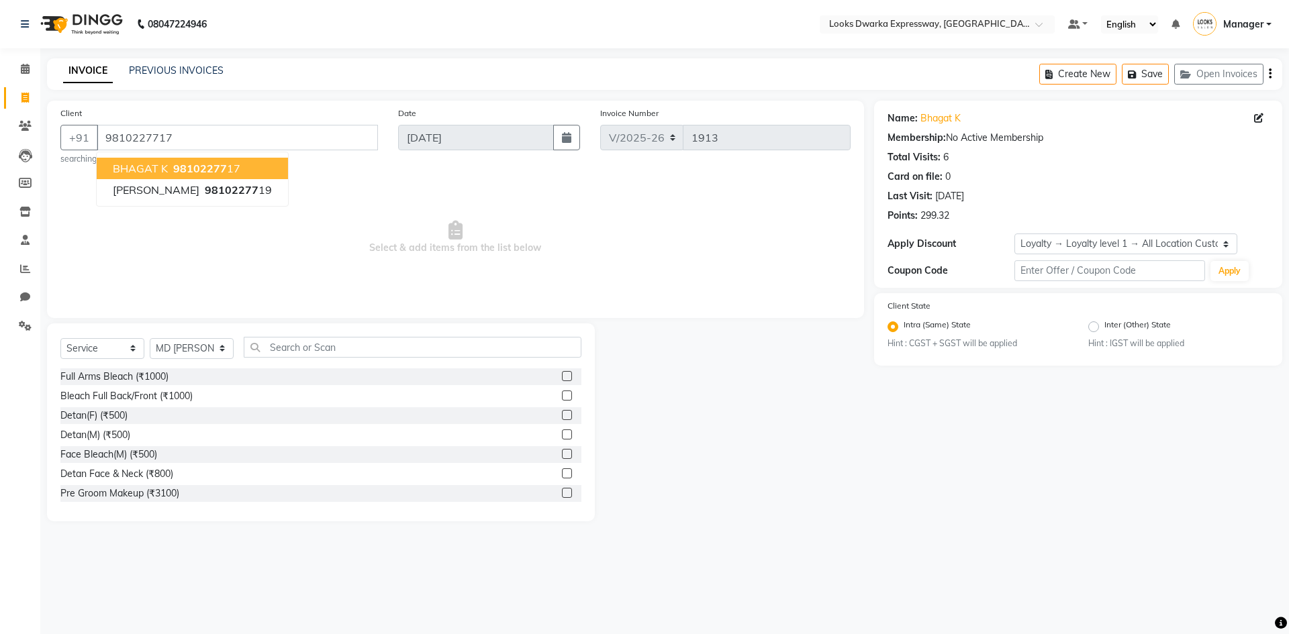
click at [179, 162] on span "98102277" at bounding box center [200, 168] width 54 height 13
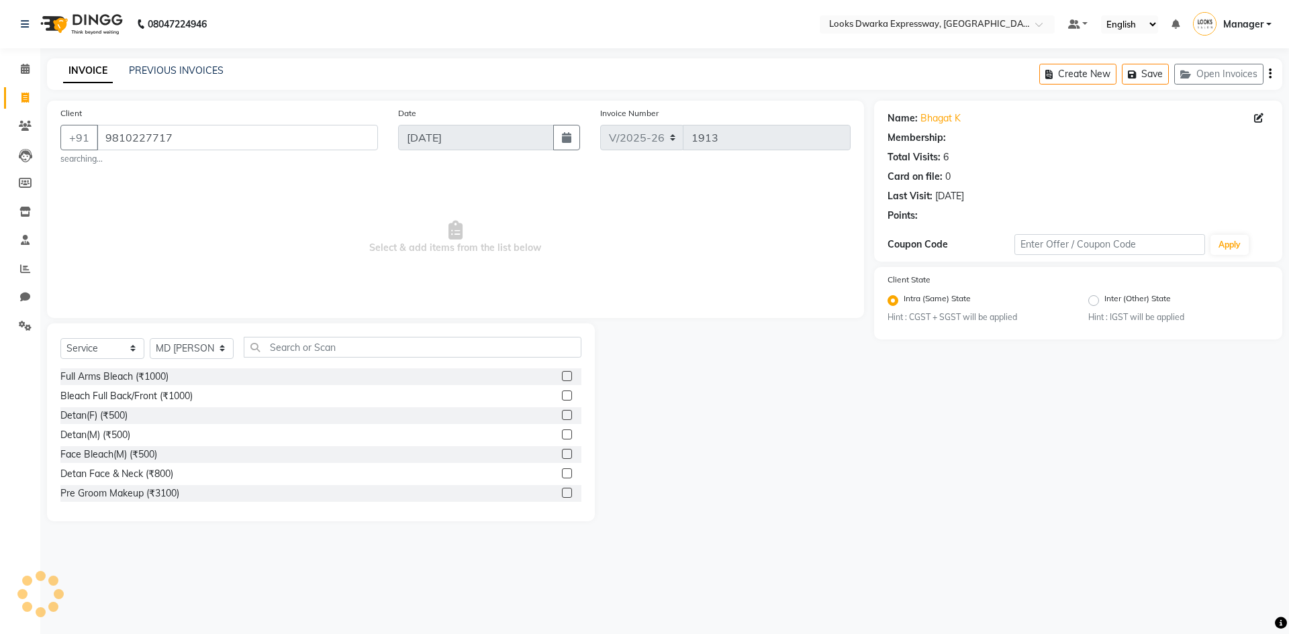
select select "1: Object"
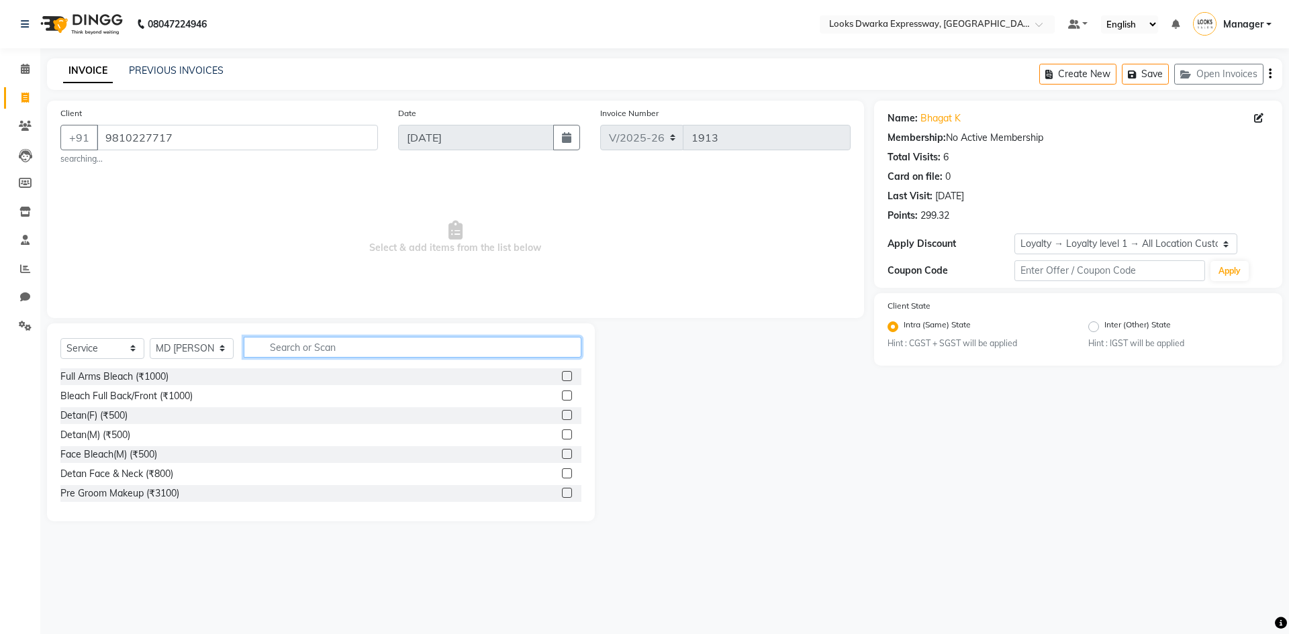
click at [272, 352] on input "text" at bounding box center [413, 347] width 338 height 21
type input "cut"
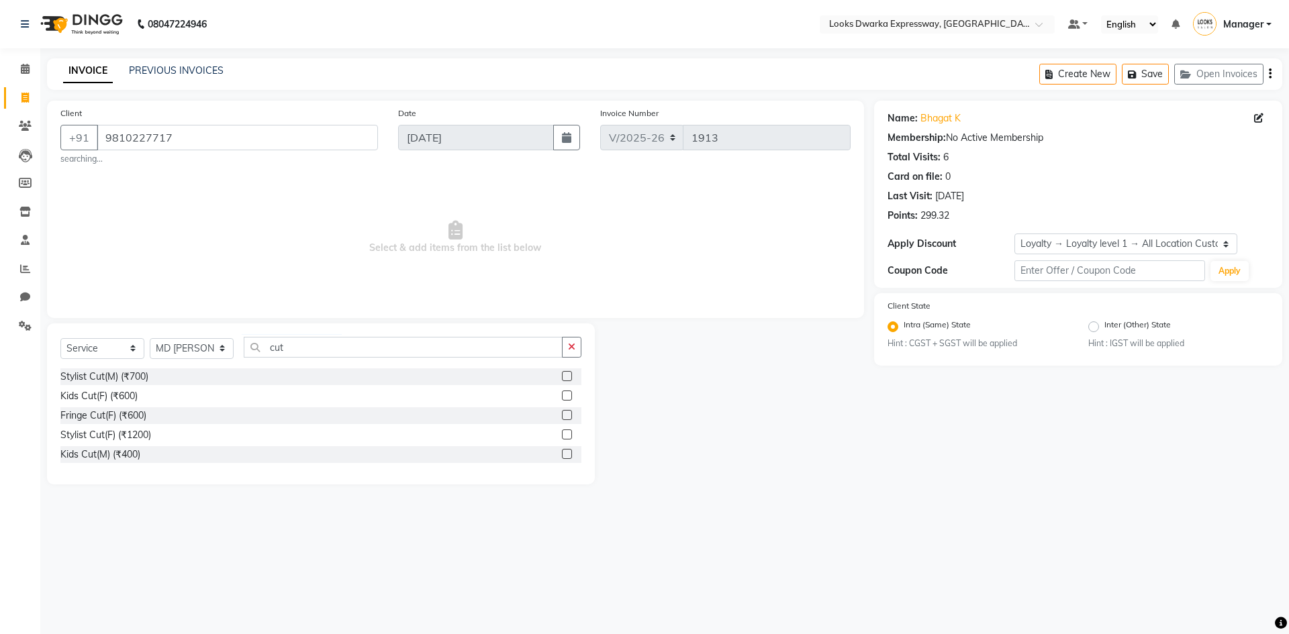
click at [565, 376] on label at bounding box center [567, 376] width 10 height 10
click at [565, 376] on input "checkbox" at bounding box center [566, 376] width 9 height 9
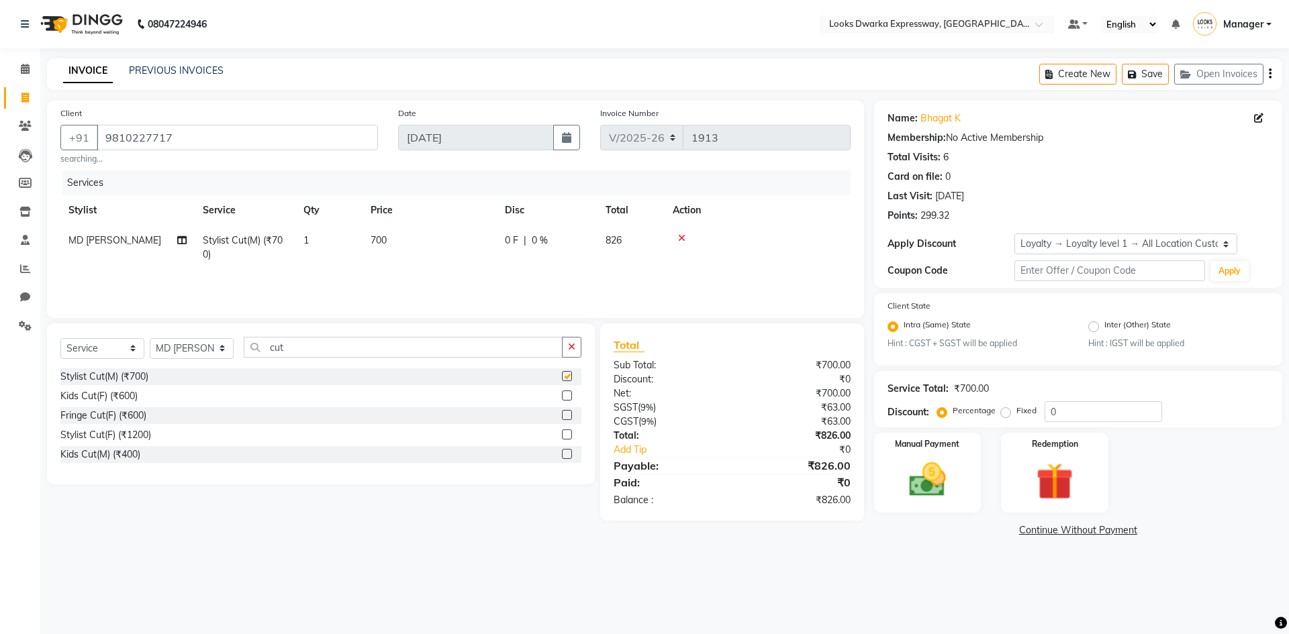
checkbox input "false"
click at [420, 344] on input "cut" at bounding box center [403, 347] width 319 height 21
type input "c"
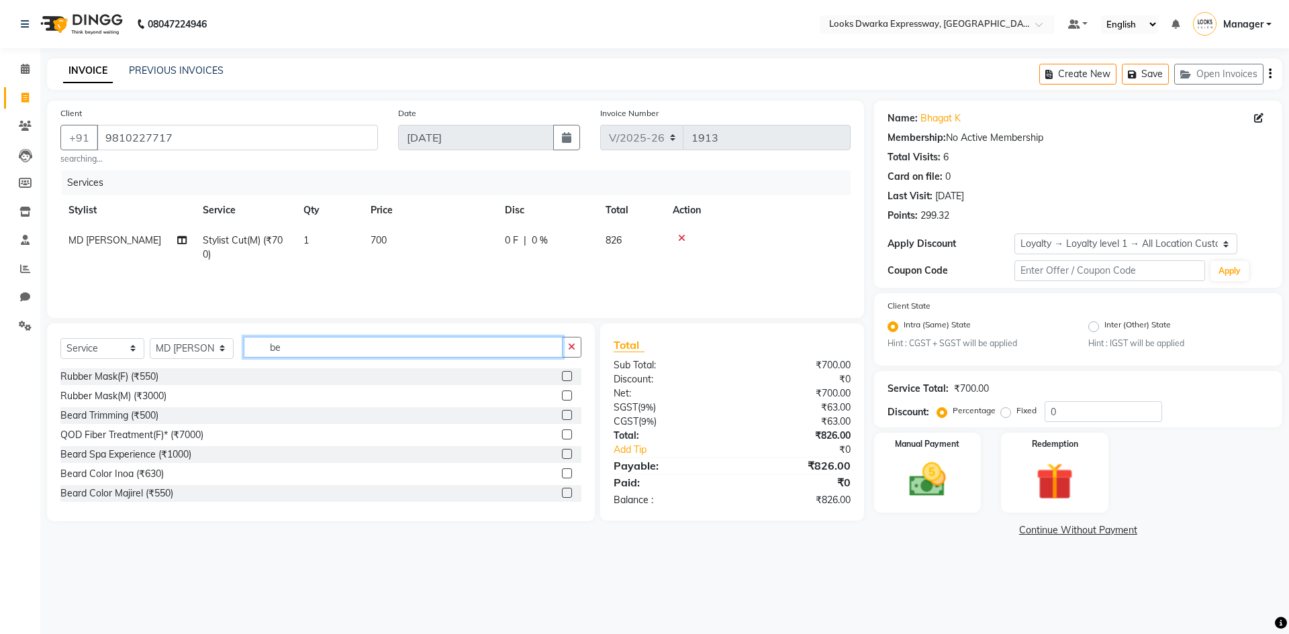
type input "be"
click at [562, 410] on label at bounding box center [567, 415] width 10 height 10
click at [562, 411] on input "checkbox" at bounding box center [566, 415] width 9 height 9
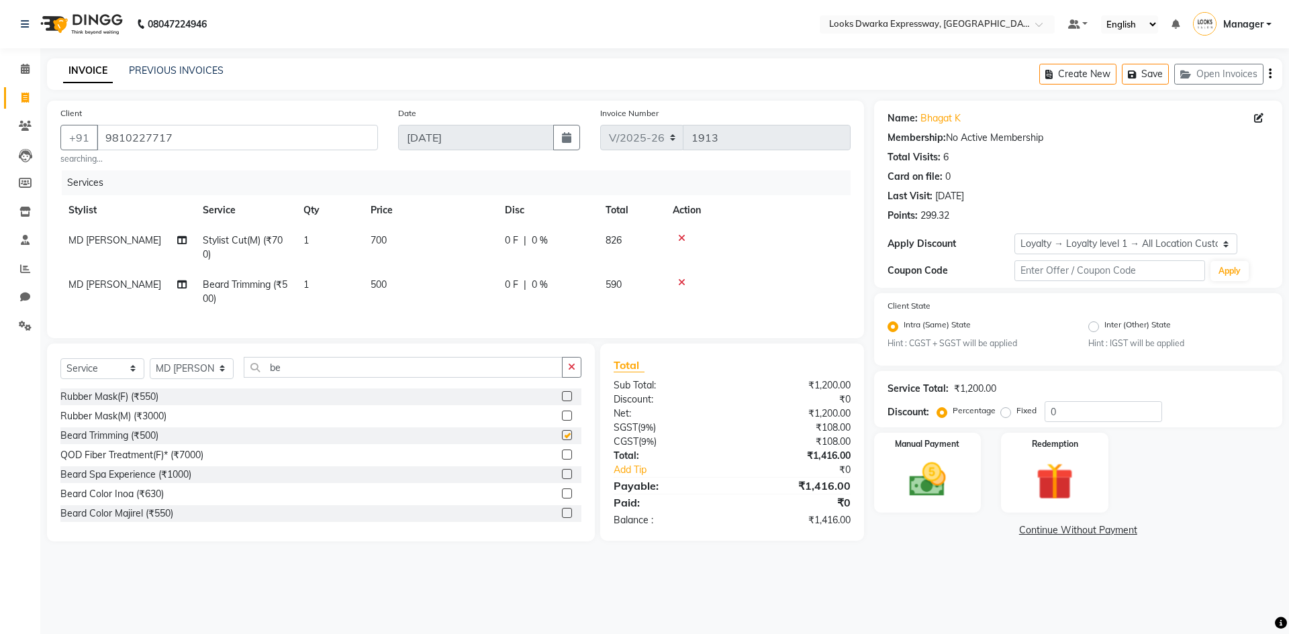
checkbox input "false"
click at [388, 273] on td "500" at bounding box center [429, 292] width 134 height 44
select select "43892"
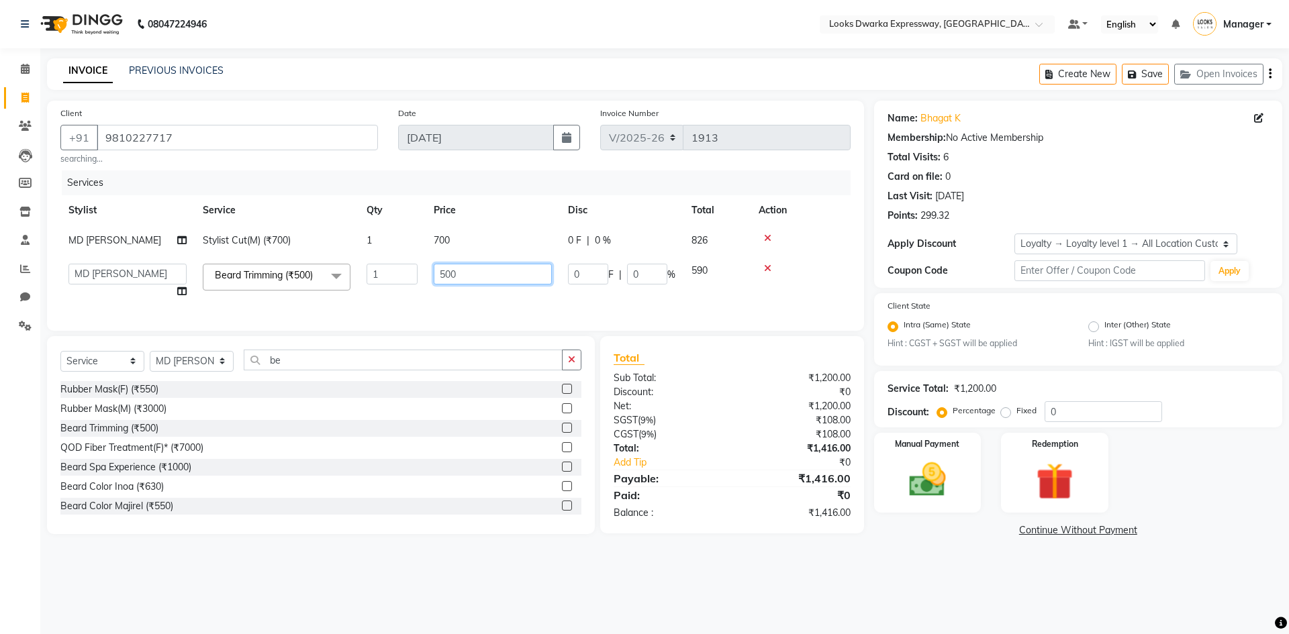
click at [489, 277] on input "500" at bounding box center [493, 274] width 118 height 21
type input "5"
type input "300"
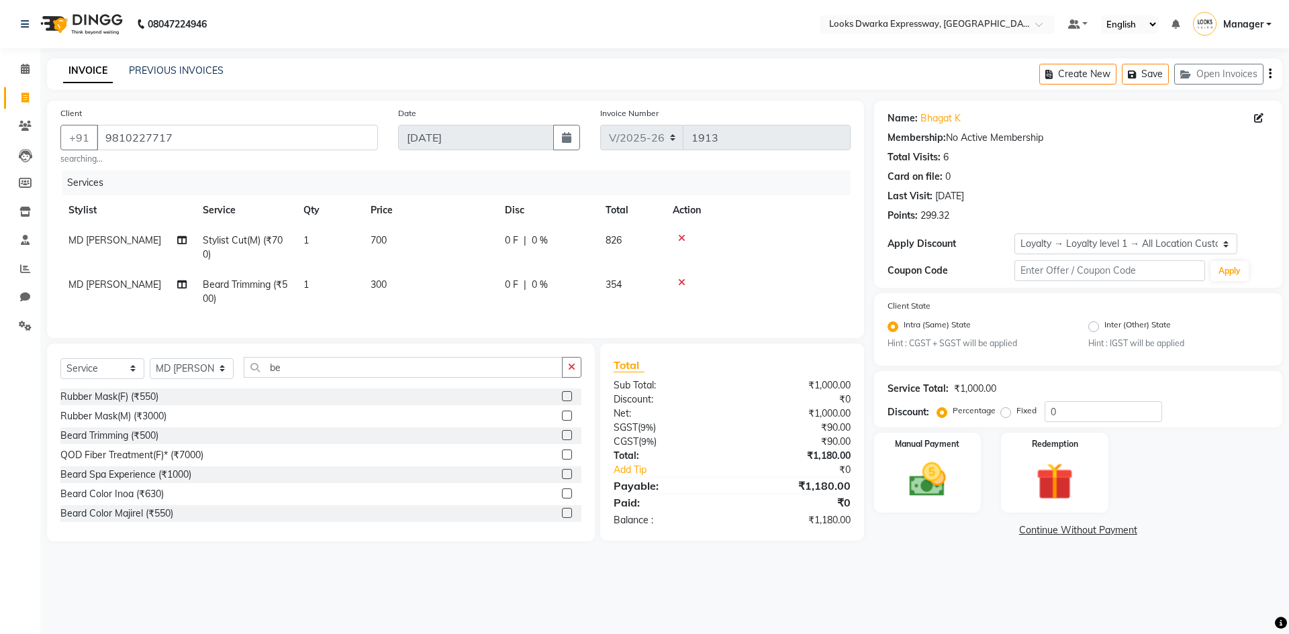
click at [483, 220] on th "Price" at bounding box center [429, 210] width 134 height 30
click at [467, 240] on td "700" at bounding box center [429, 247] width 134 height 44
select select "43892"
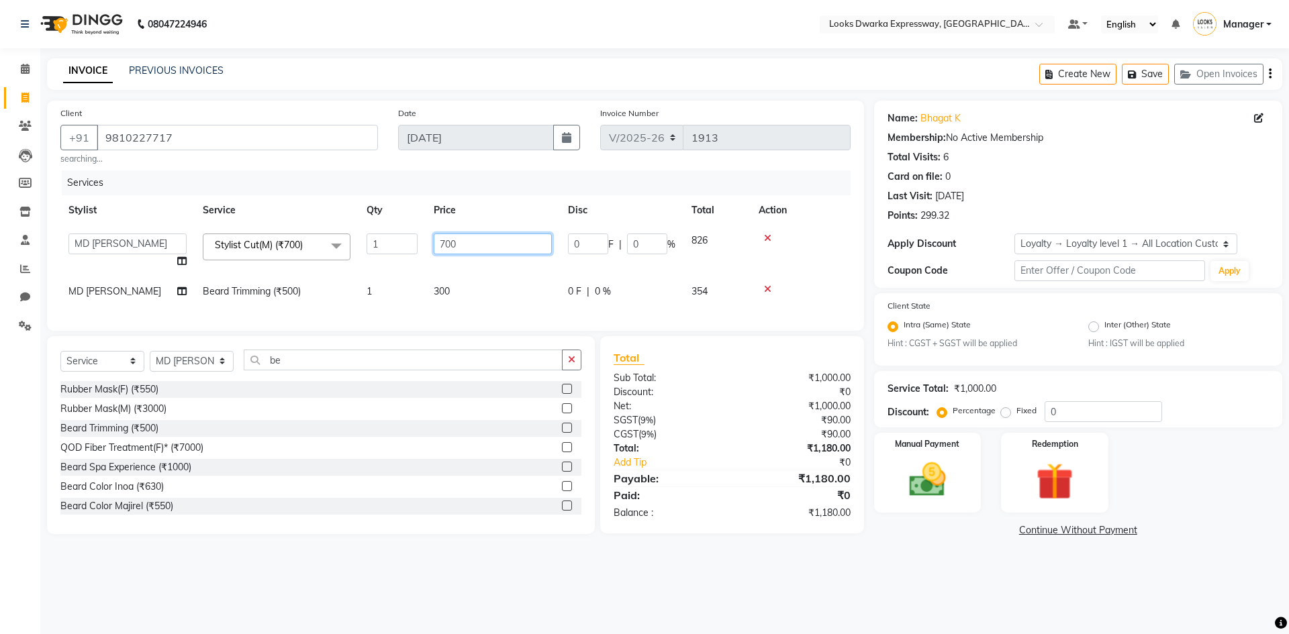
click at [519, 240] on input "700" at bounding box center [493, 244] width 118 height 21
type input "7"
type input "500"
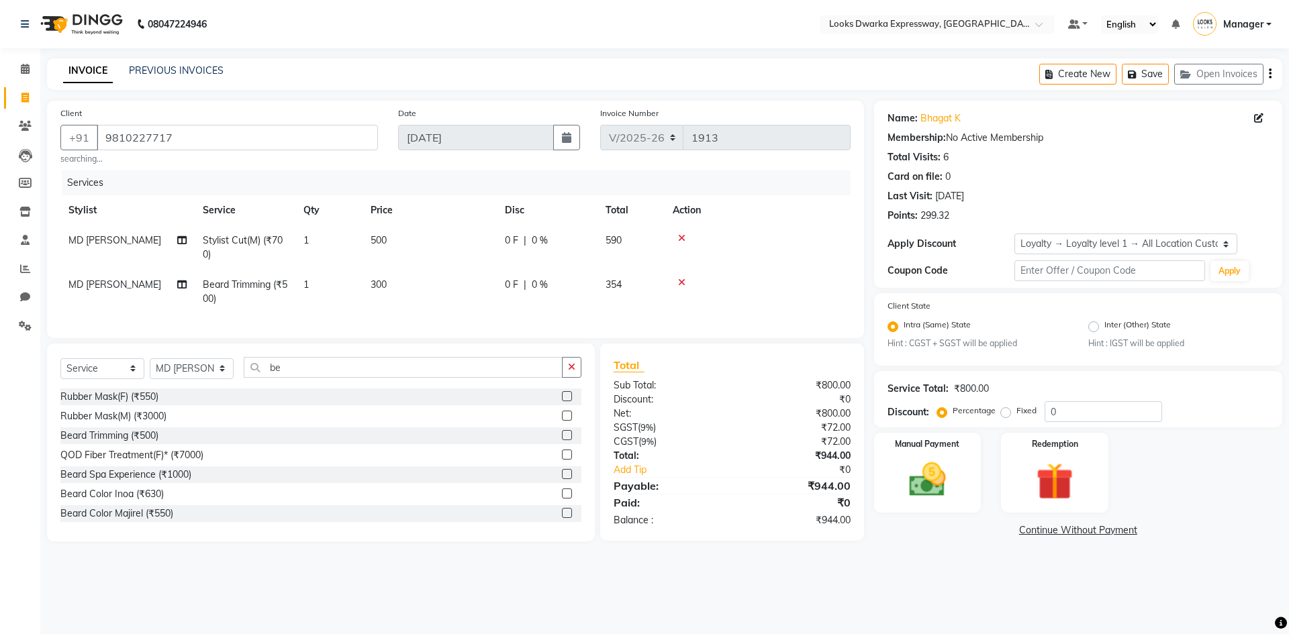
click at [494, 291] on td "300" at bounding box center [429, 292] width 134 height 44
select select "43892"
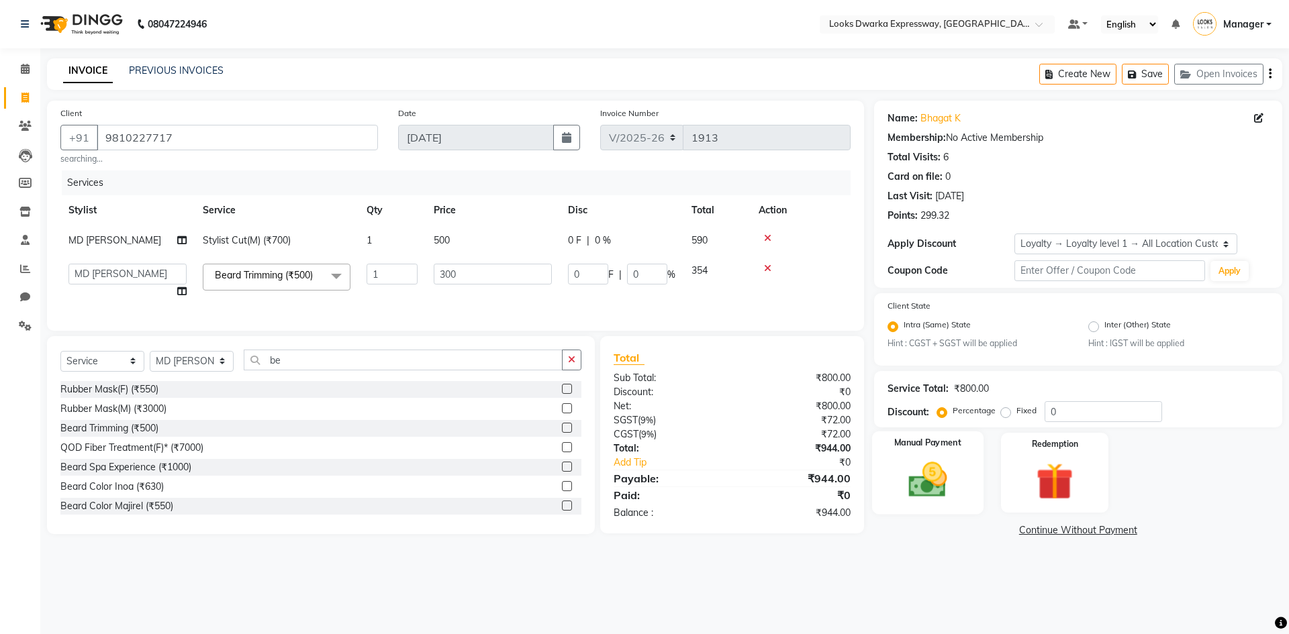
click at [913, 454] on div "Manual Payment" at bounding box center [926, 473] width 111 height 83
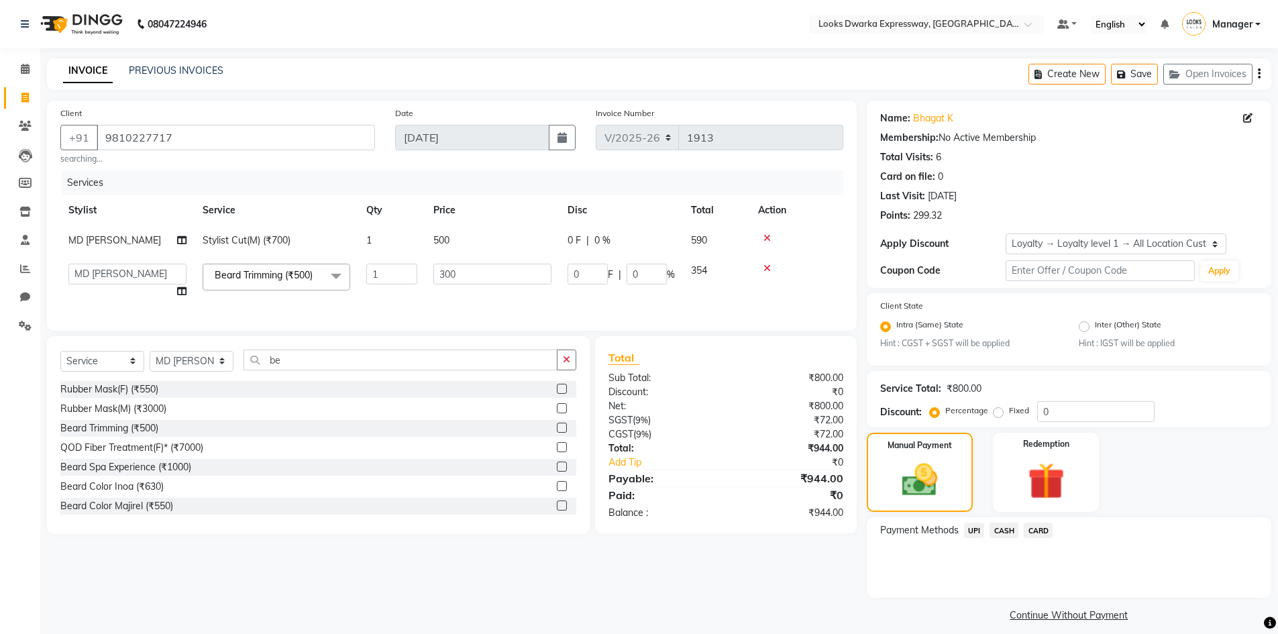
click at [968, 529] on span "UPI" at bounding box center [974, 530] width 21 height 15
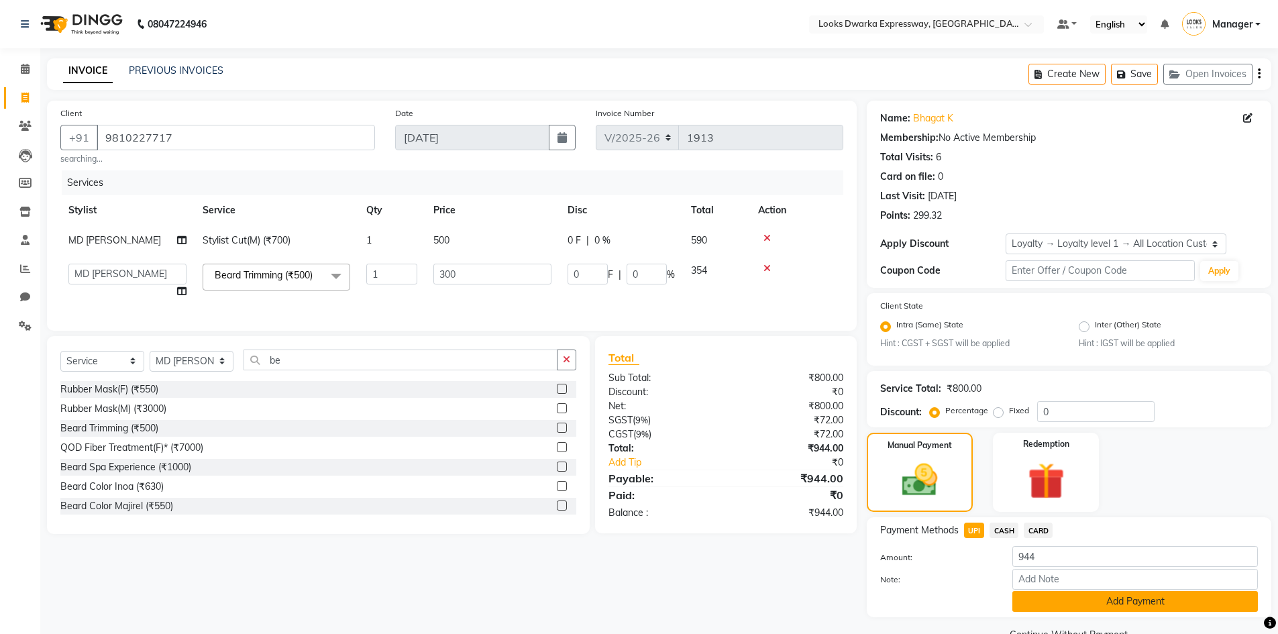
click at [1060, 602] on button "Add Payment" at bounding box center [1136, 601] width 246 height 21
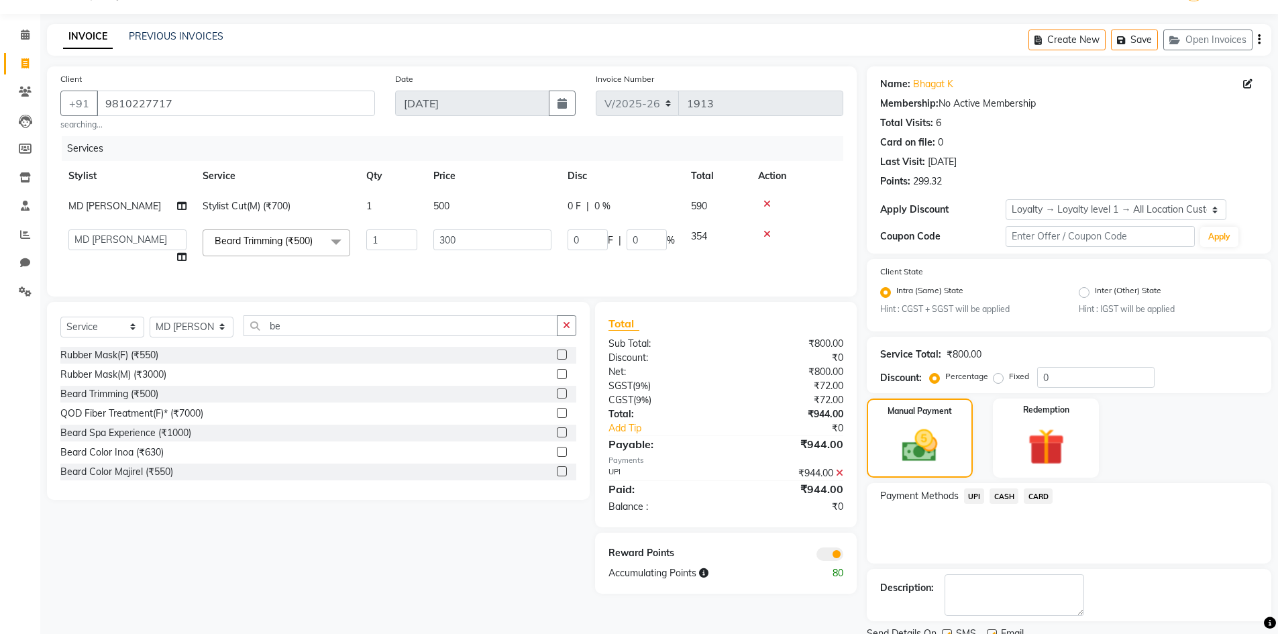
scroll to position [87, 0]
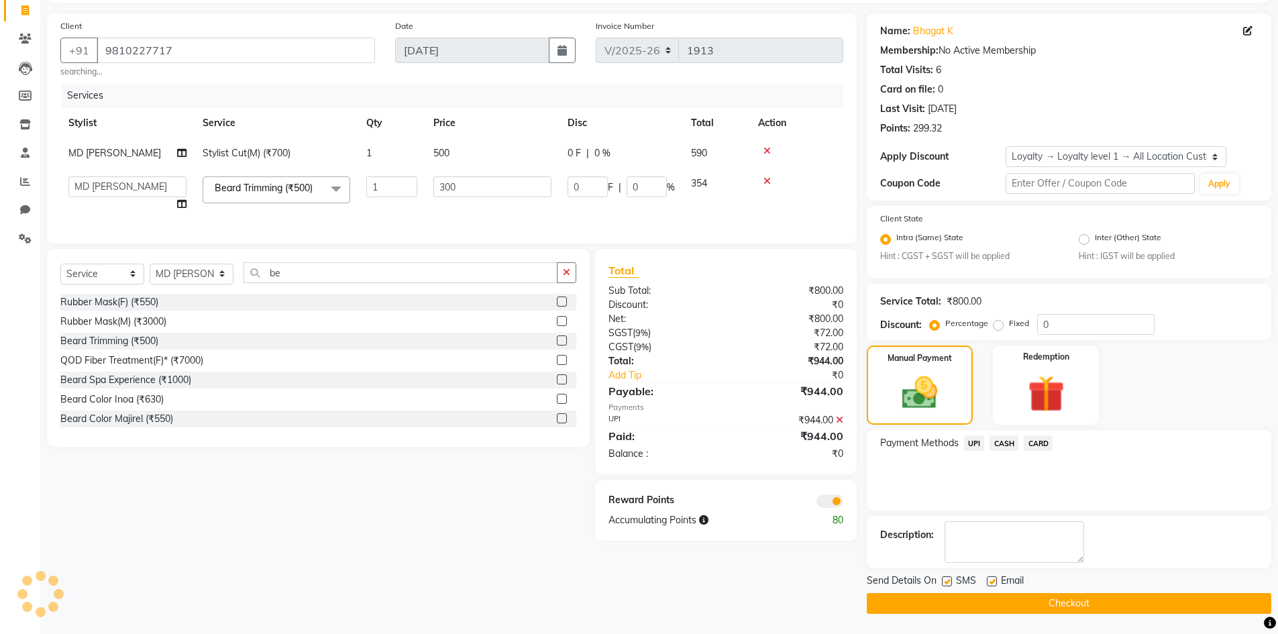
click at [1055, 599] on button "Checkout" at bounding box center [1069, 603] width 405 height 21
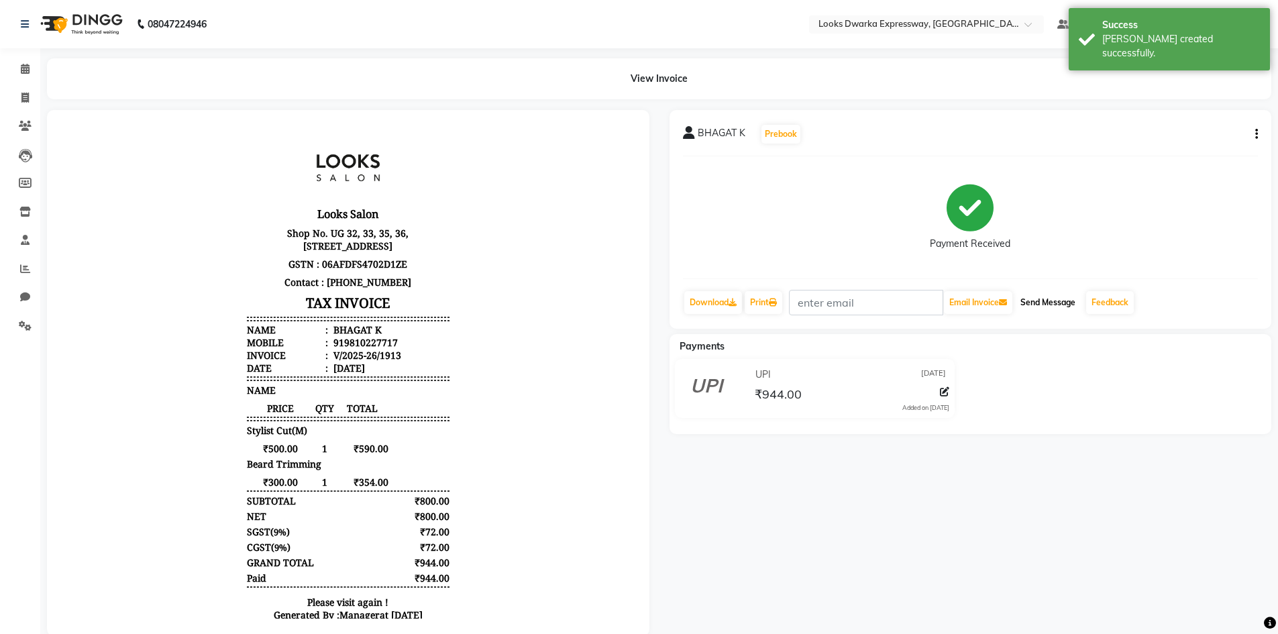
click at [1066, 300] on button "Send Message" at bounding box center [1048, 302] width 66 height 23
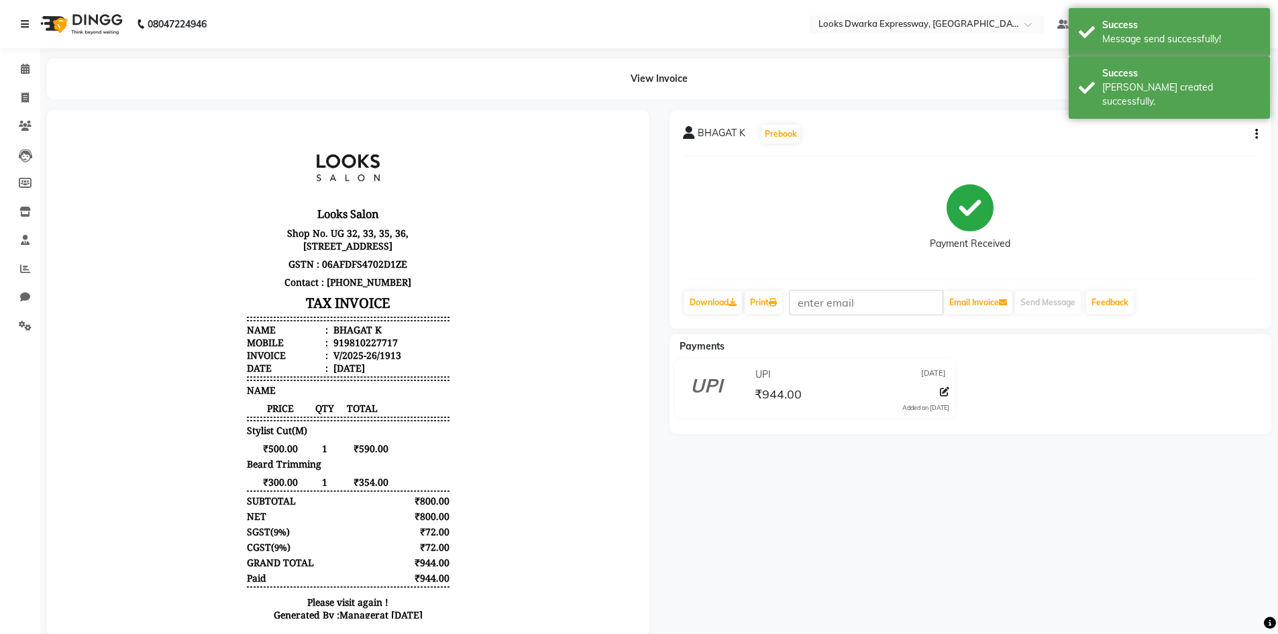
click at [28, 21] on icon at bounding box center [25, 23] width 8 height 9
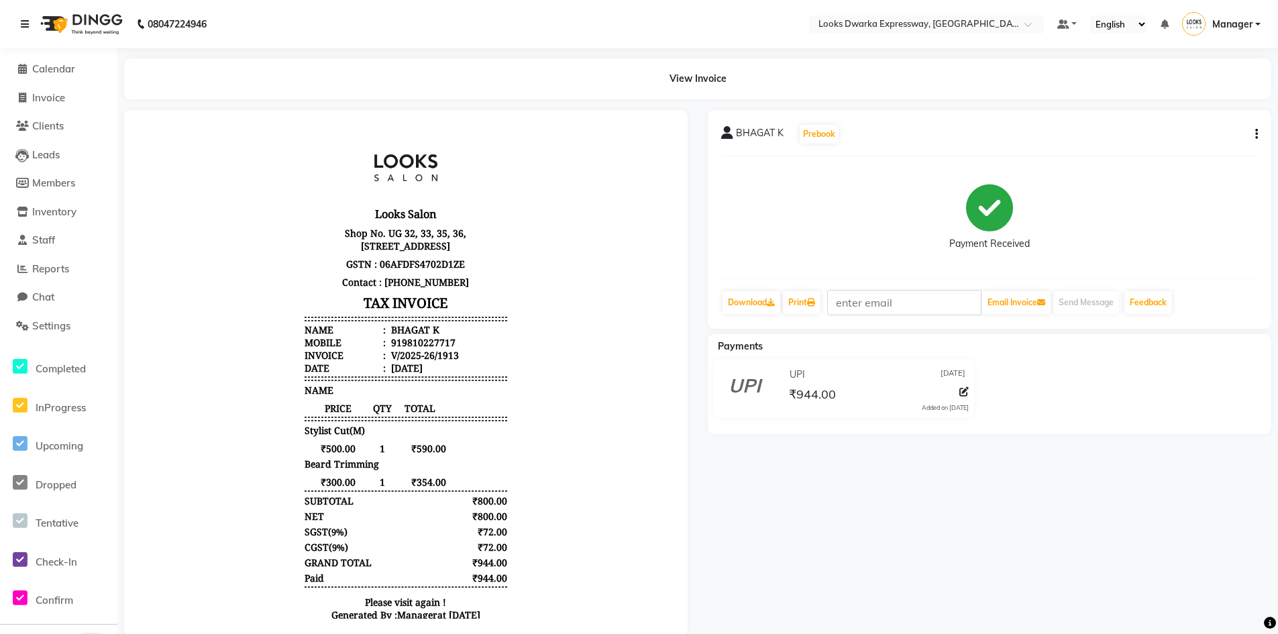
click at [21, 25] on icon at bounding box center [25, 23] width 8 height 9
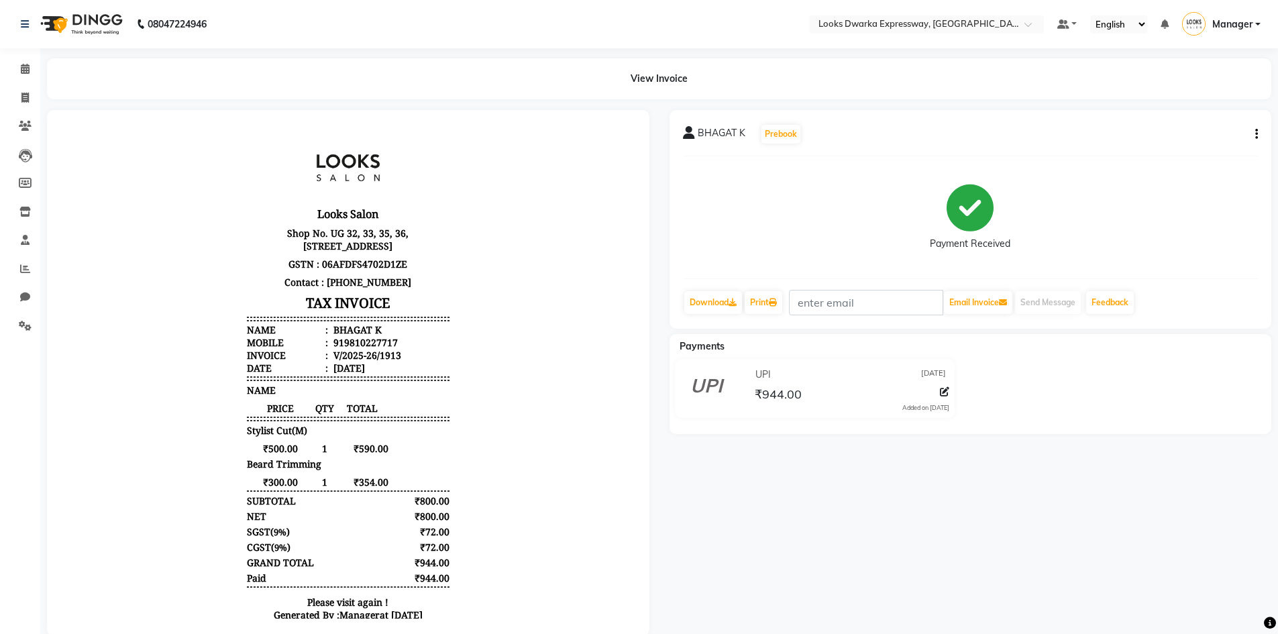
select select "6011"
select select "service"
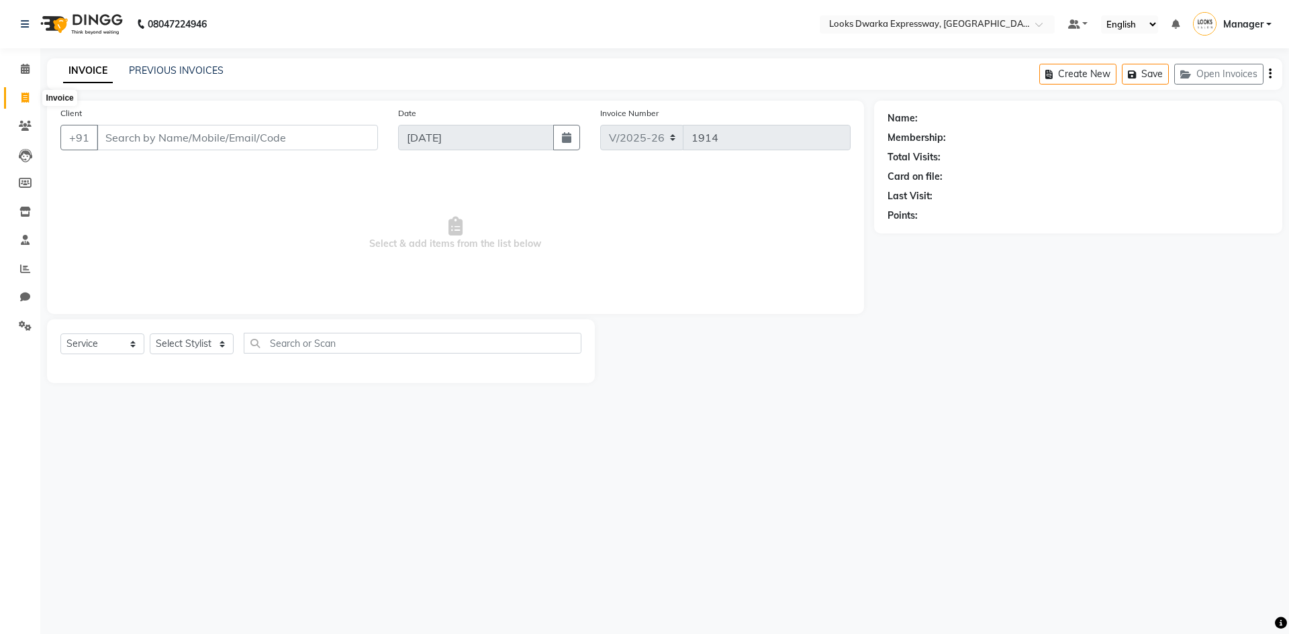
click at [23, 98] on icon at bounding box center [24, 98] width 7 height 10
select select "6011"
select select "service"
click at [22, 69] on icon at bounding box center [25, 69] width 9 height 10
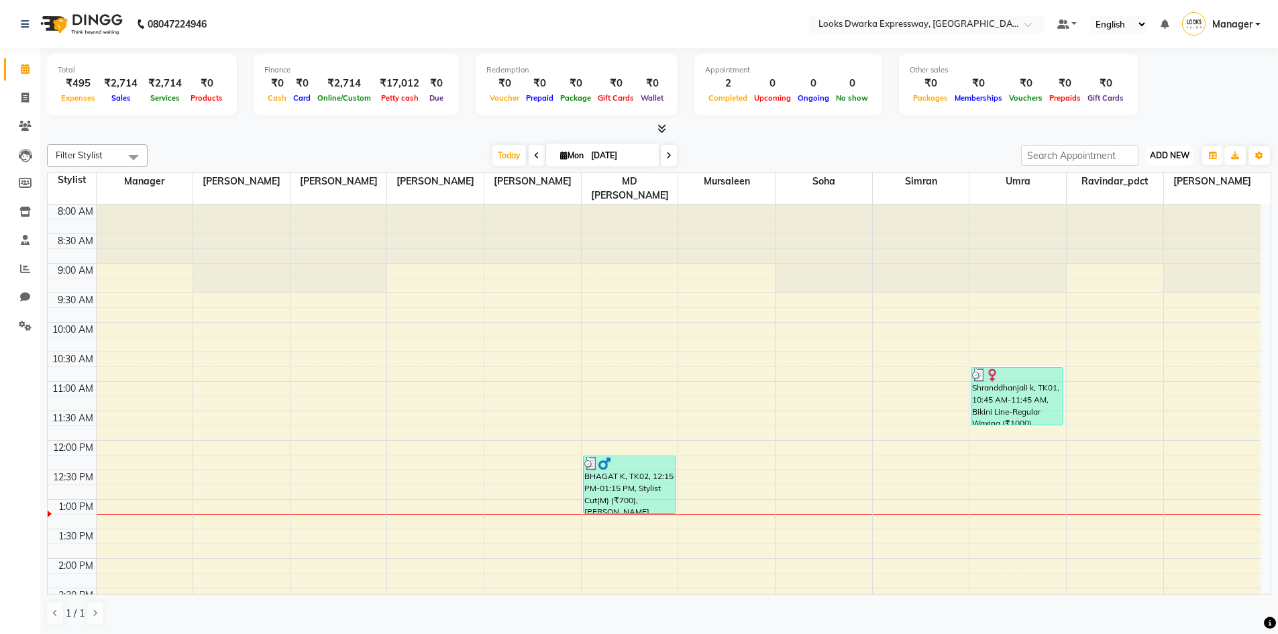
click at [1162, 157] on span "ADD NEW" at bounding box center [1170, 155] width 40 height 10
click at [1140, 216] on link "Add Expense" at bounding box center [1140, 215] width 106 height 17
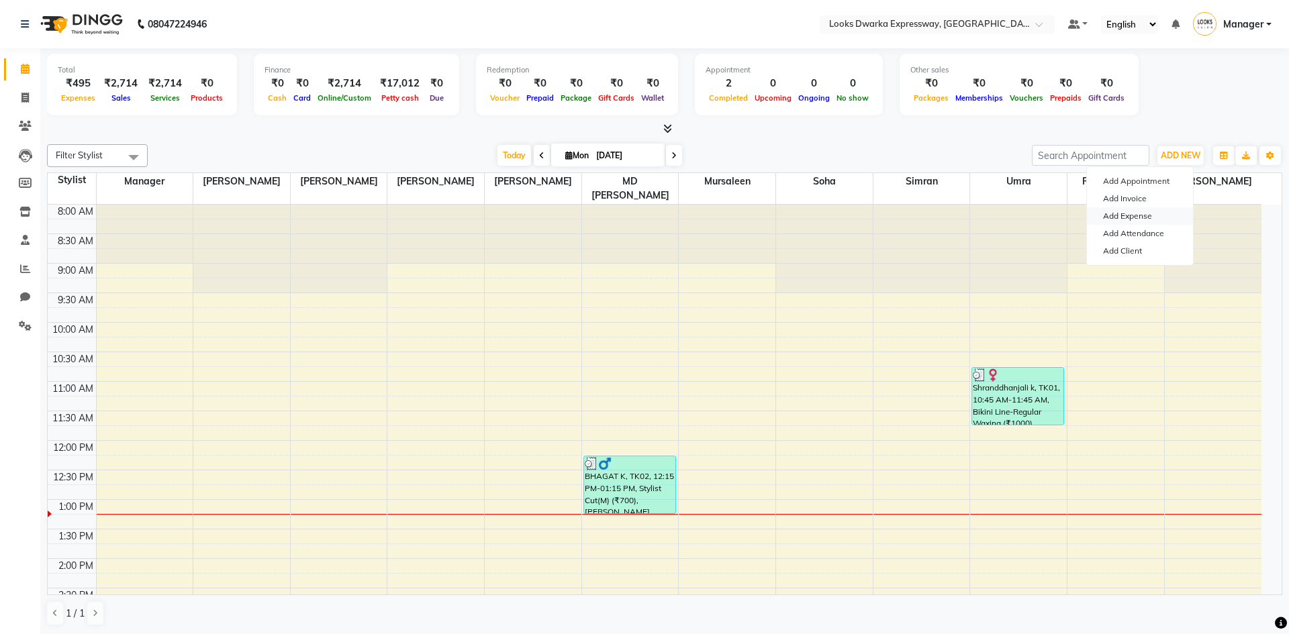
select select "1"
select select "4988"
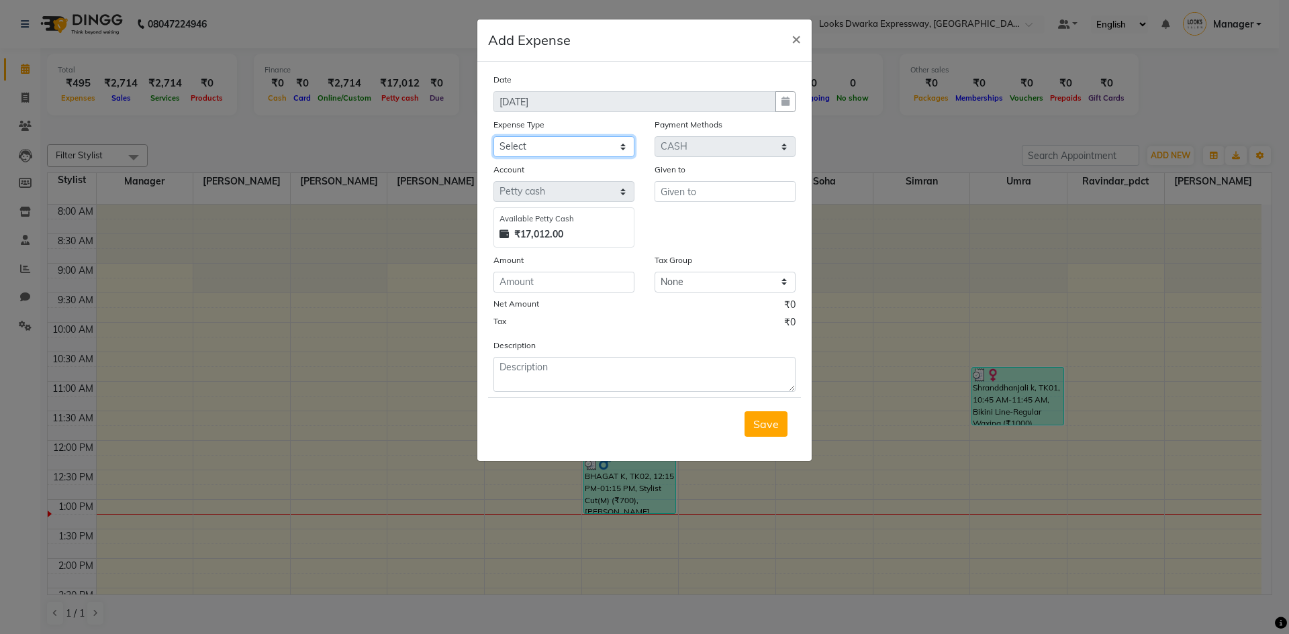
click at [558, 141] on select "Select Bank Deposit Blinkit Cash Handover CLIENT Client ordered food Client Ref…" at bounding box center [563, 146] width 141 height 21
click at [493, 136] on select "Select Bank Deposit Blinkit Cash Handover CLIENT Client ordered food Client Ref…" at bounding box center [563, 146] width 141 height 21
click at [586, 142] on select "Select Bank Deposit Blinkit Cash Handover CLIENT Client ordered food Client Ref…" at bounding box center [563, 146] width 141 height 21
select select "24070"
click at [493, 136] on select "Select Bank Deposit Blinkit Cash Handover CLIENT Client ordered food Client Ref…" at bounding box center [563, 146] width 141 height 21
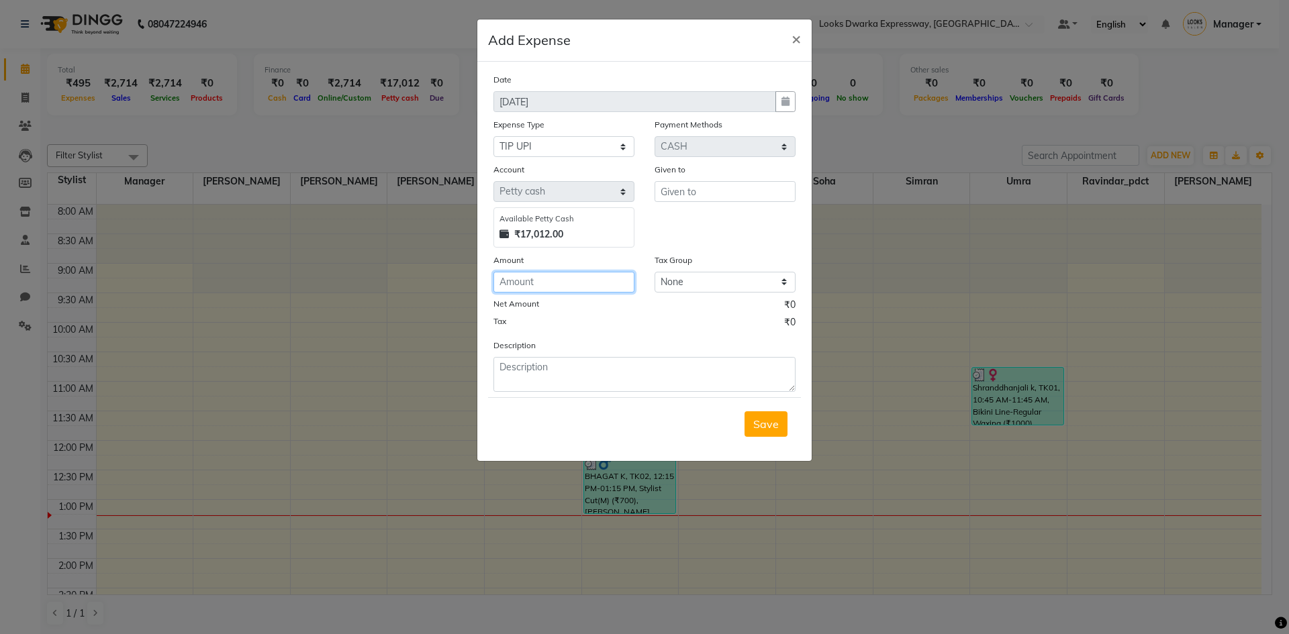
click at [558, 280] on input "number" at bounding box center [563, 282] width 141 height 21
type input "100"
click at [701, 197] on input "text" at bounding box center [724, 191] width 141 height 21
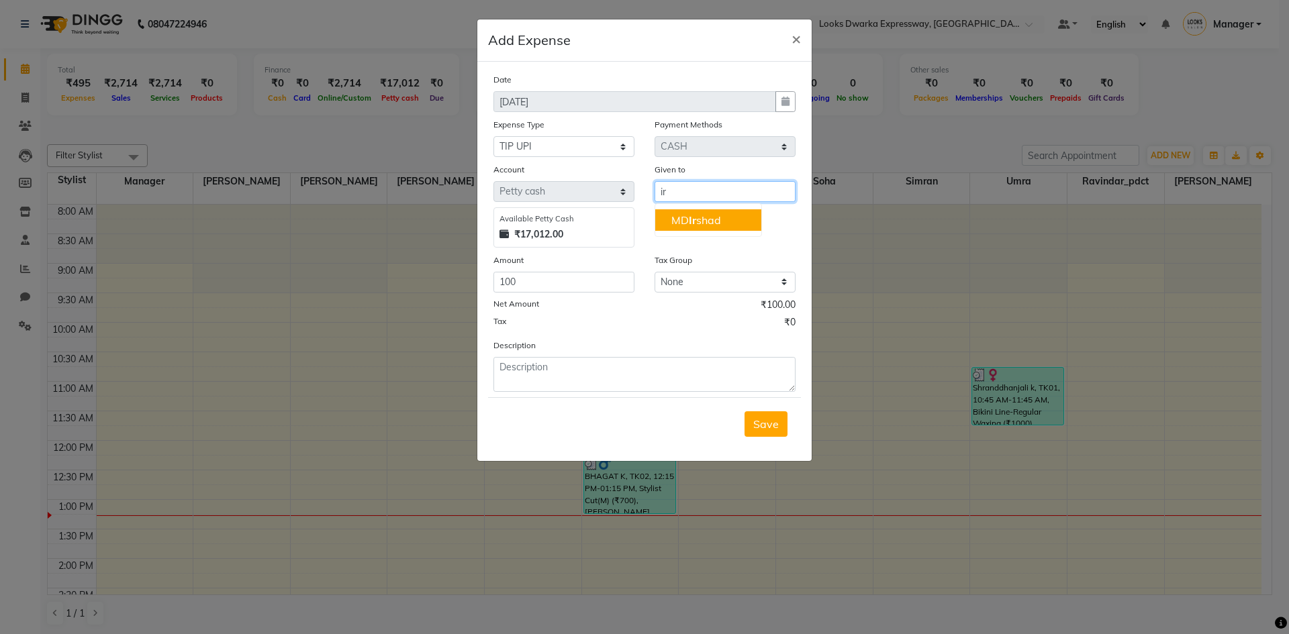
click at [709, 217] on ngb-highlight "MD Ir shad" at bounding box center [696, 219] width 50 height 13
type input "MD [PERSON_NAME]"
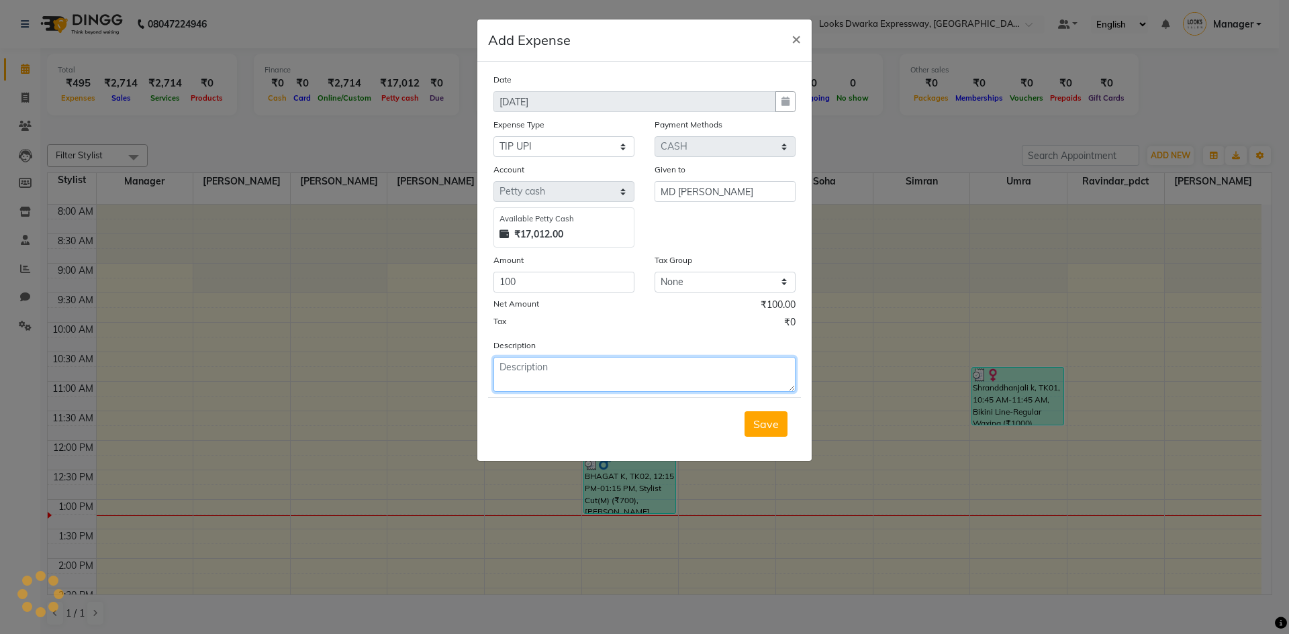
click at [538, 365] on textarea at bounding box center [644, 374] width 302 height 35
type textarea "tip irshad"
click at [758, 420] on span "Save" at bounding box center [766, 423] width 26 height 13
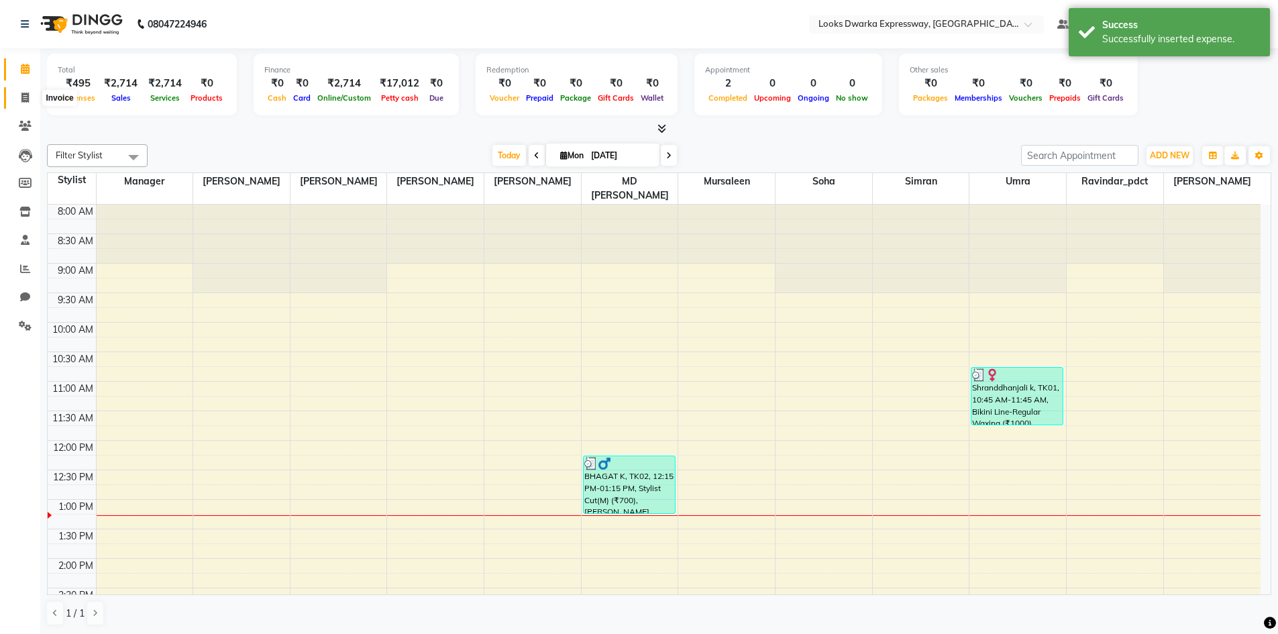
click at [26, 94] on icon at bounding box center [24, 98] width 7 height 10
select select "service"
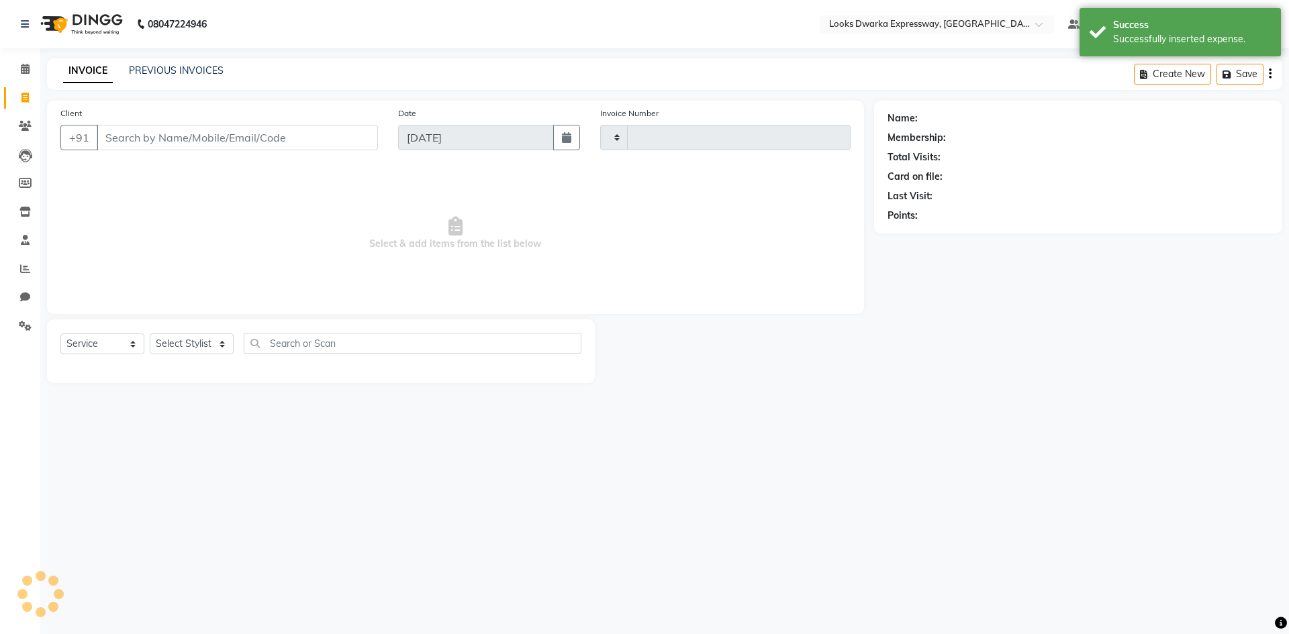
type input "1914"
select select "6011"
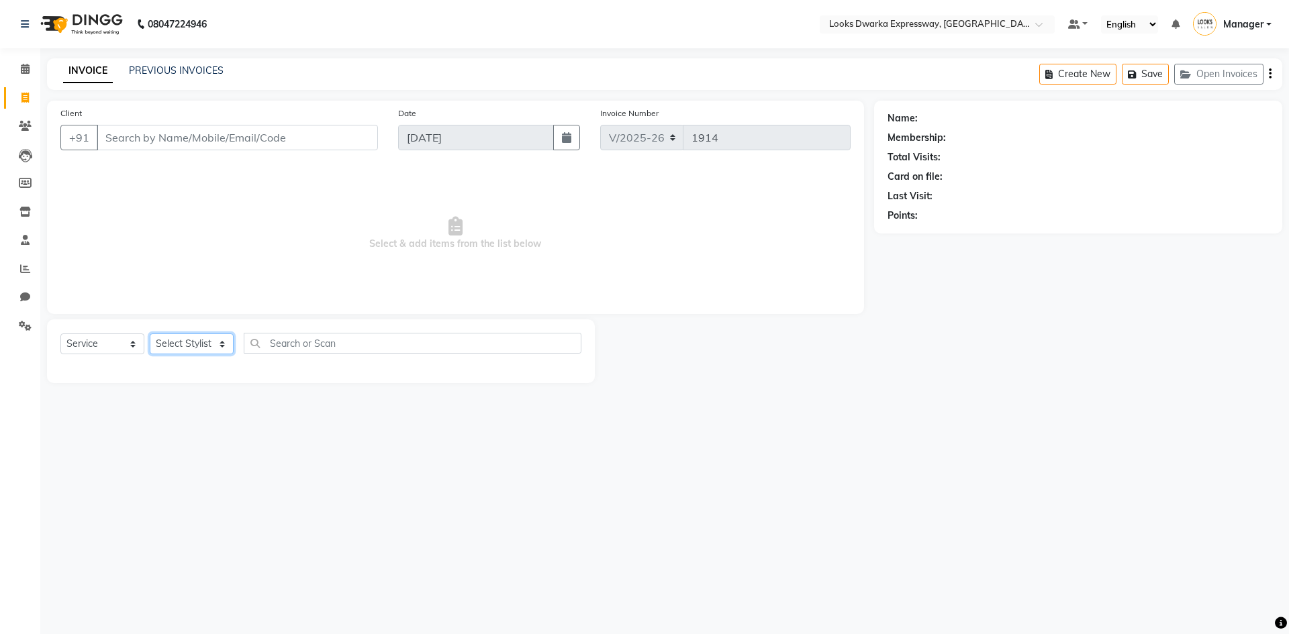
click at [220, 342] on select "Select Stylist Manager MD Irshad Mursaleen Ravi Ravindar_pdct RIJVAN AHMAD SALI…" at bounding box center [192, 344] width 84 height 21
click at [219, 336] on select "Select Stylist Manager MD Irshad Mursaleen Ravi Ravindar_pdct RIJVAN AHMAD SALI…" at bounding box center [192, 344] width 84 height 21
click at [223, 342] on select "Select Stylist Manager MD Irshad Mursaleen Ravi Ravindar_pdct RIJVAN AHMAD SALI…" at bounding box center [192, 344] width 84 height 21
select select "43893"
click at [150, 334] on select "Select Stylist Manager MD Irshad Mursaleen Ravi Ravindar_pdct RIJVAN AHMAD SALI…" at bounding box center [192, 344] width 84 height 21
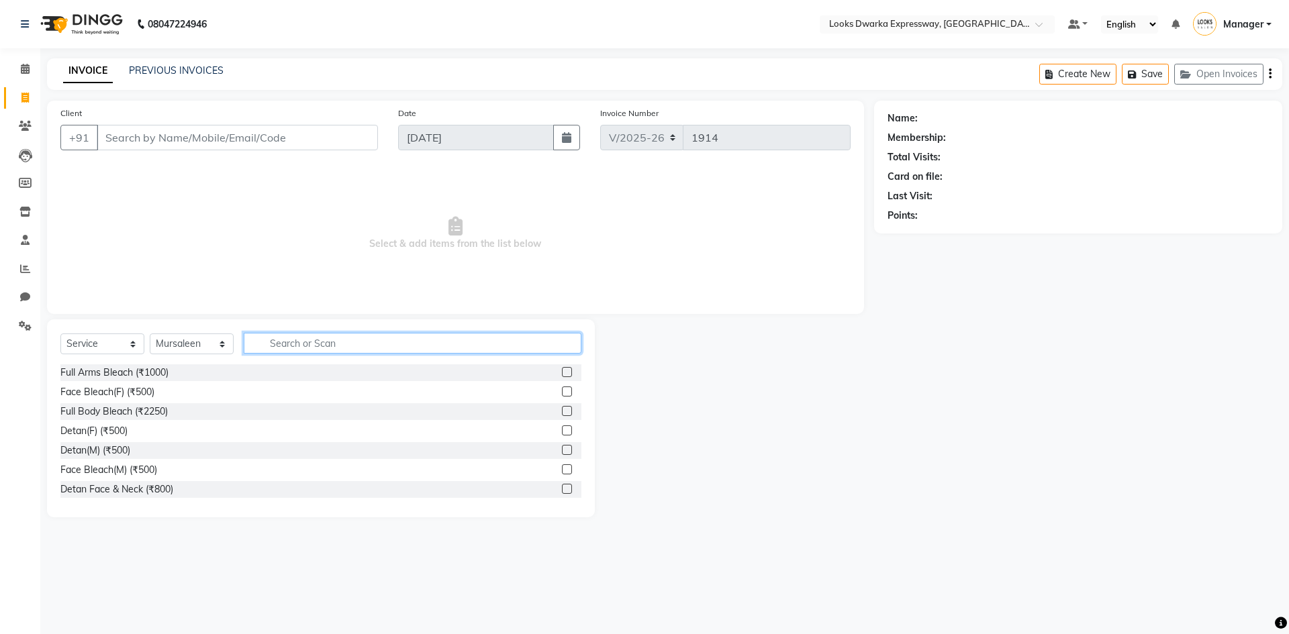
click at [291, 345] on input "text" at bounding box center [413, 343] width 338 height 21
click at [278, 337] on input "text" at bounding box center [413, 343] width 338 height 21
click at [281, 344] on input "text" at bounding box center [413, 343] width 338 height 21
type input "cut"
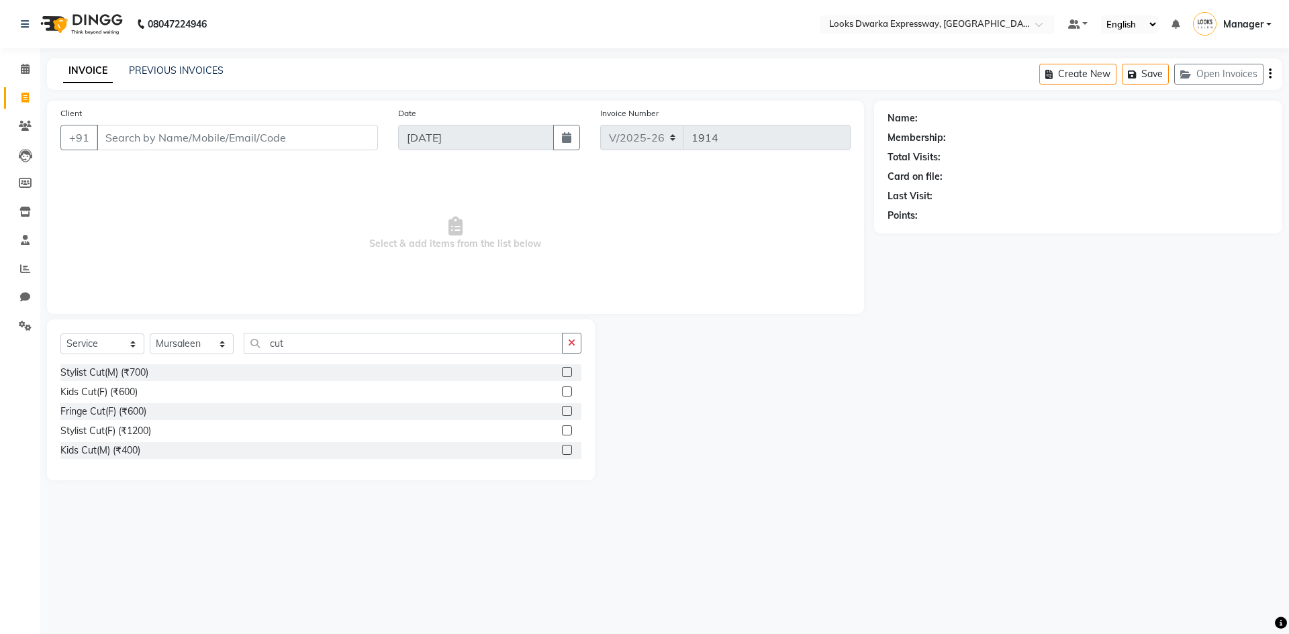
click at [565, 372] on label at bounding box center [567, 372] width 10 height 10
click at [565, 372] on input "checkbox" at bounding box center [566, 372] width 9 height 9
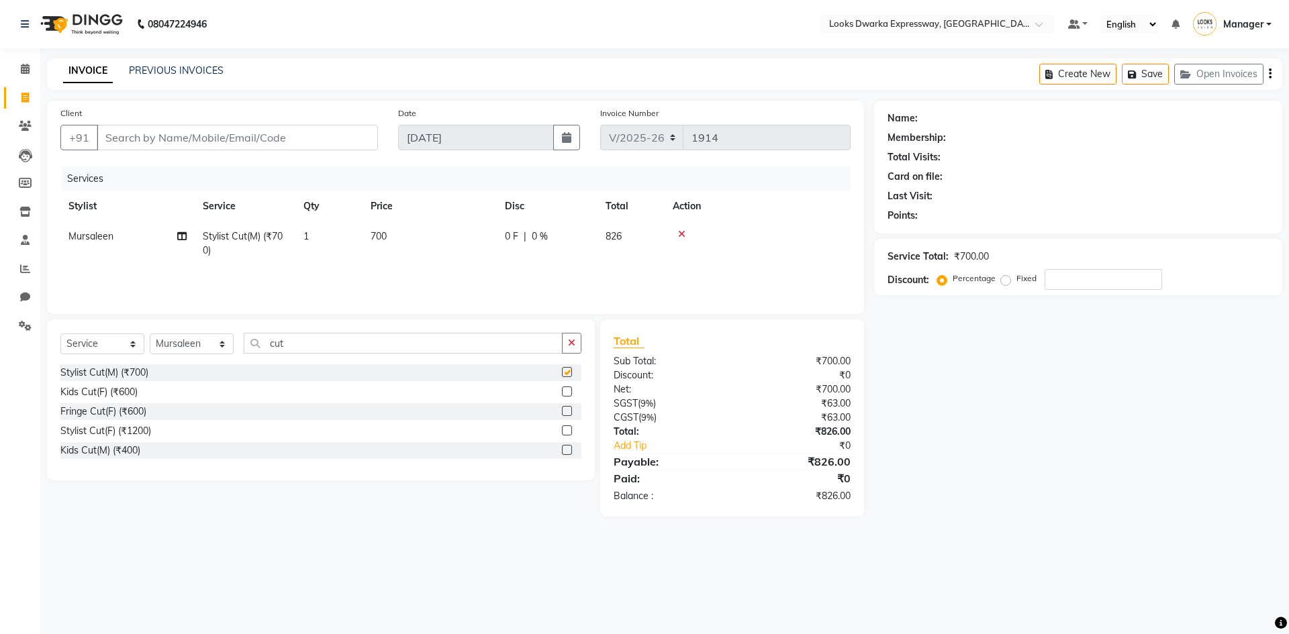
checkbox input "false"
click at [422, 232] on td "700" at bounding box center [429, 243] width 134 height 44
select select "43893"
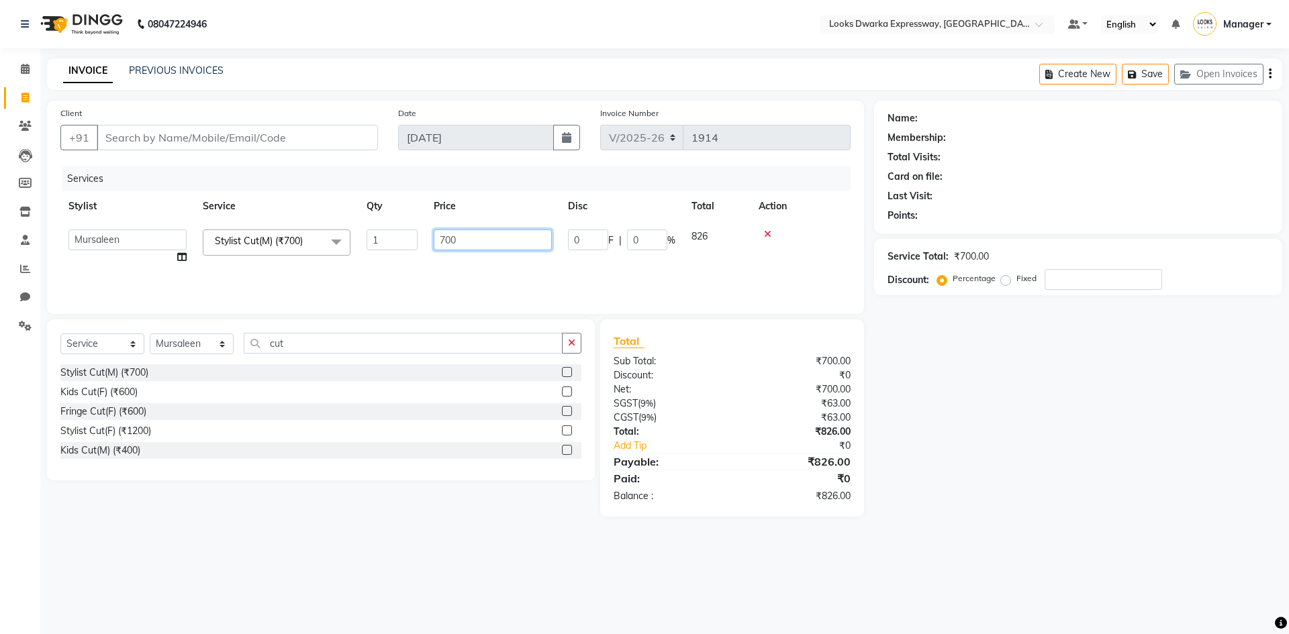
click at [466, 242] on input "700" at bounding box center [493, 240] width 118 height 21
type input "7"
type input "500"
click at [438, 255] on td "500" at bounding box center [492, 246] width 134 height 51
select select "43893"
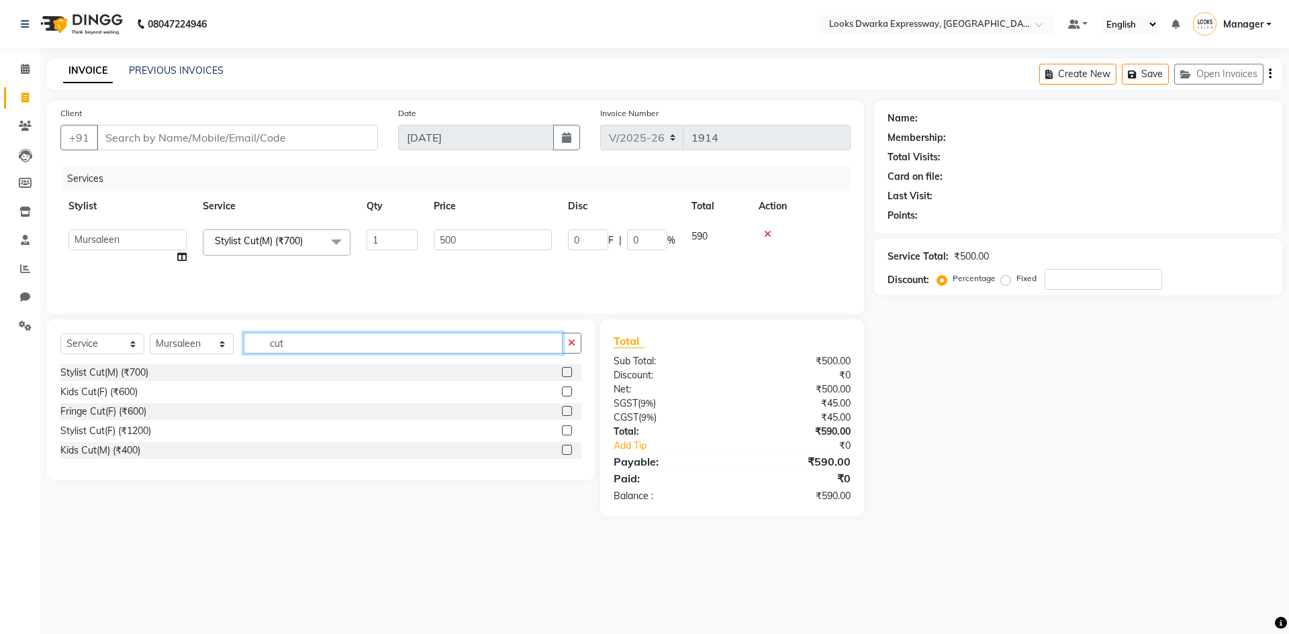
drag, startPoint x: 438, startPoint y: 255, endPoint x: 454, endPoint y: 346, distance: 92.6
click at [448, 346] on div "Client +91 Date 01-09-2025 Invoice Number V/2025 V/2025-26 1914 Services Stylis…" at bounding box center [455, 309] width 837 height 416
click at [452, 285] on div "Services Stylist Service Qty Price Disc Total Action Manager MD Irshad Mursalee…" at bounding box center [455, 233] width 790 height 134
click at [452, 277] on div "Services Stylist Service Qty Price Disc Total Action Manager MD Irshad Mursalee…" at bounding box center [455, 233] width 790 height 134
drag, startPoint x: 488, startPoint y: 230, endPoint x: 487, endPoint y: 267, distance: 37.6
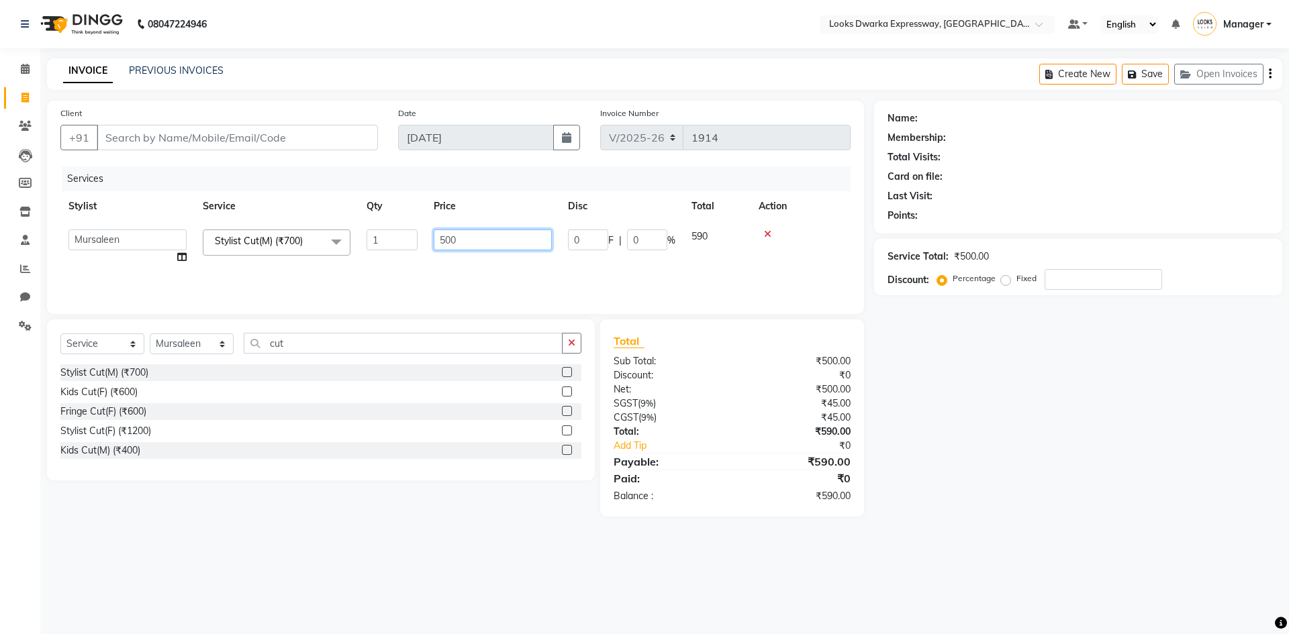
click at [488, 265] on td "500" at bounding box center [492, 246] width 134 height 51
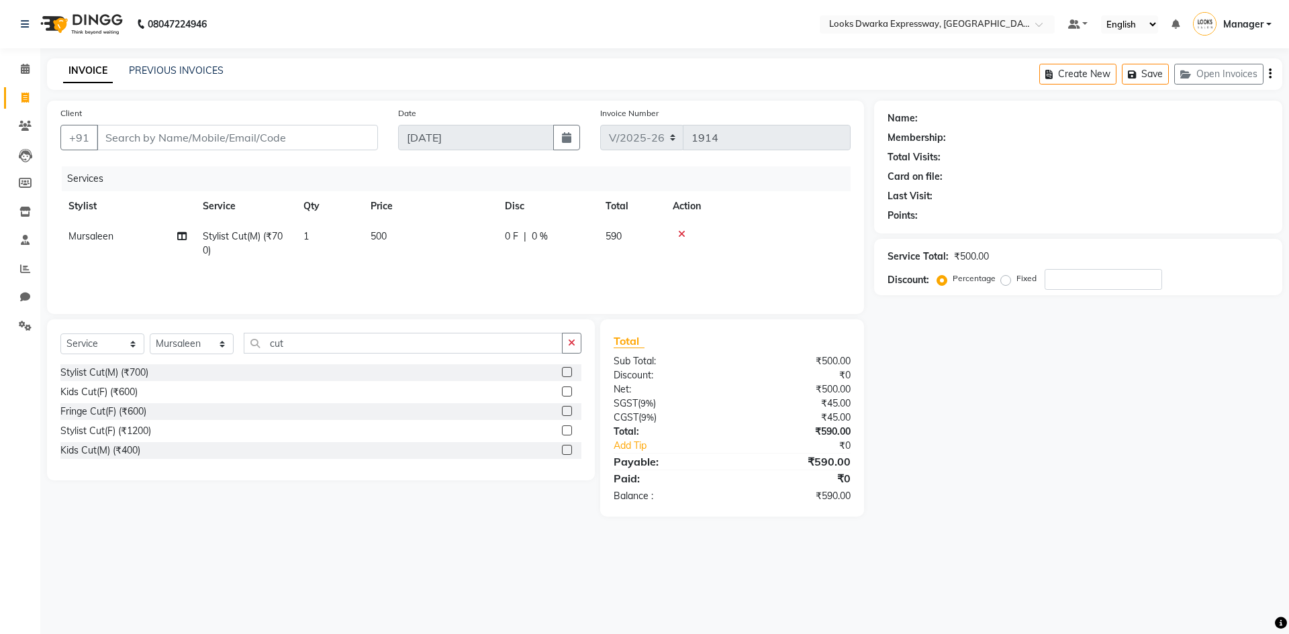
click at [489, 270] on div "Services Stylist Service Qty Price Disc Total Action Mursaleen Stylist Cut(M) (…" at bounding box center [455, 233] width 790 height 134
click at [279, 130] on input "Client" at bounding box center [237, 138] width 281 height 26
click at [168, 137] on input "Client" at bounding box center [237, 138] width 281 height 26
type input "9"
type input "0"
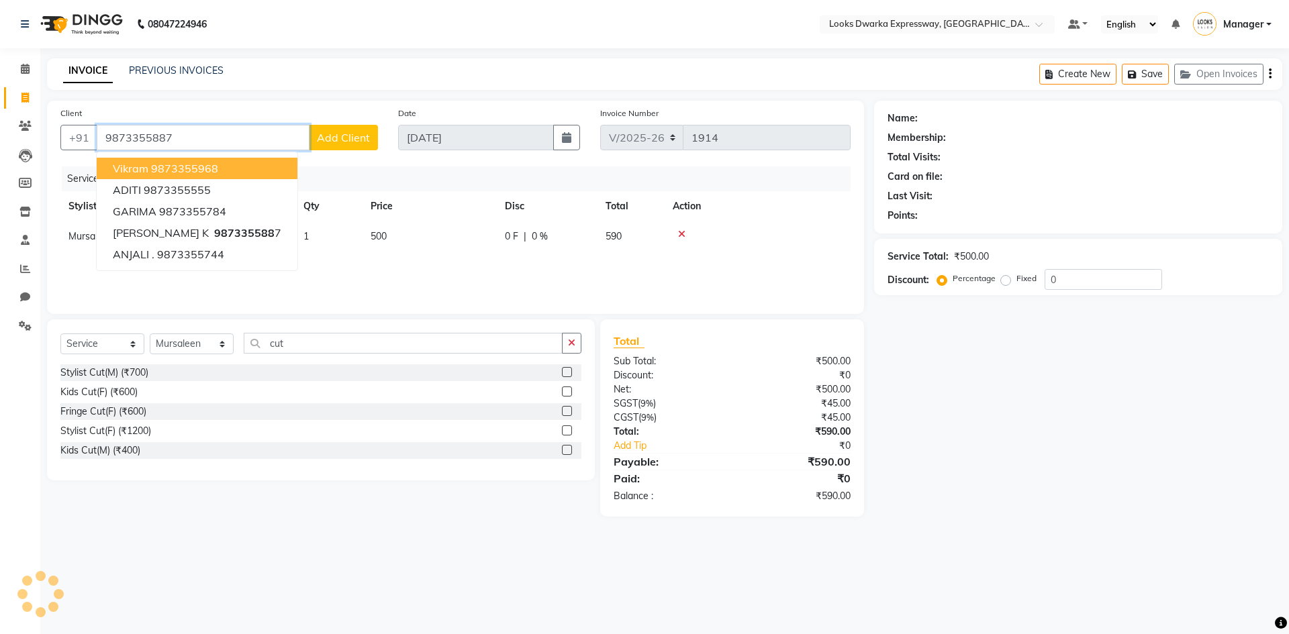
type input "9873355887"
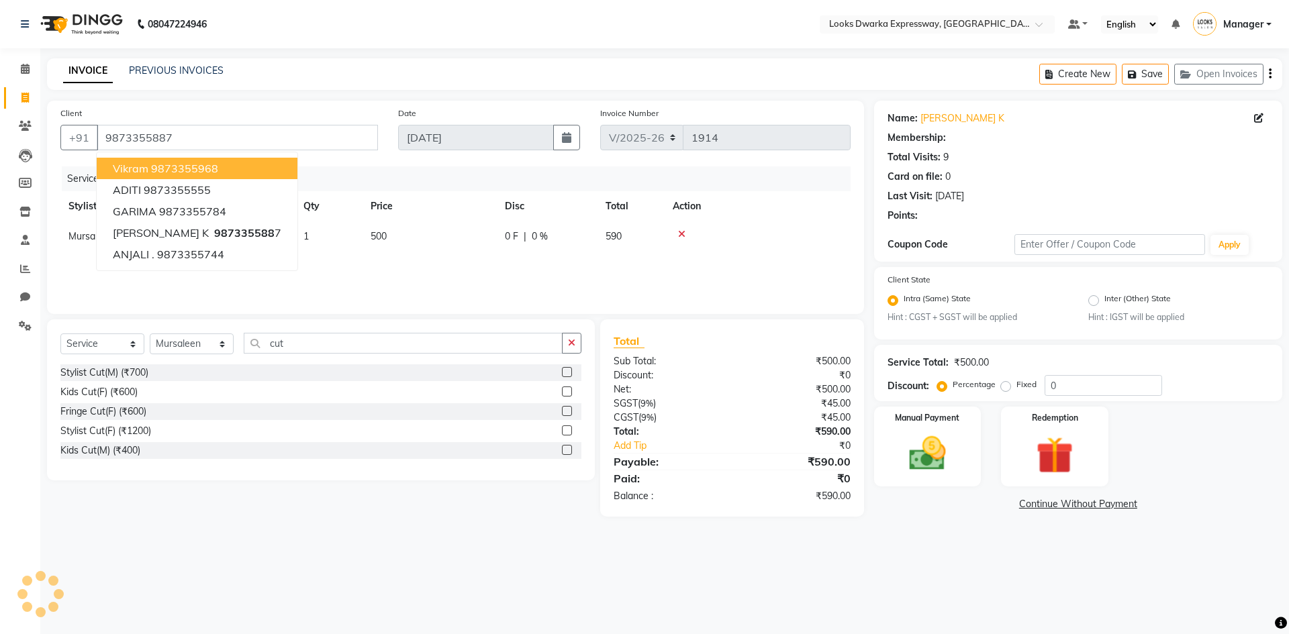
select select "1: Object"
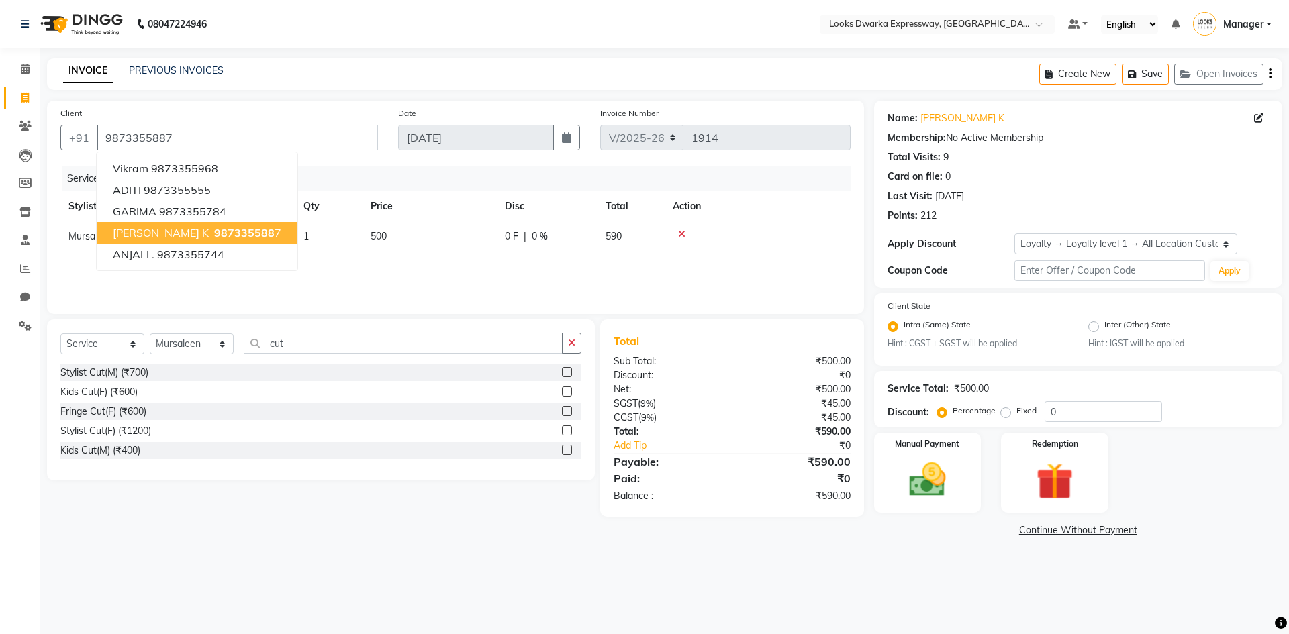
click at [160, 225] on button "RISHAB K 987335588 7" at bounding box center [197, 232] width 201 height 21
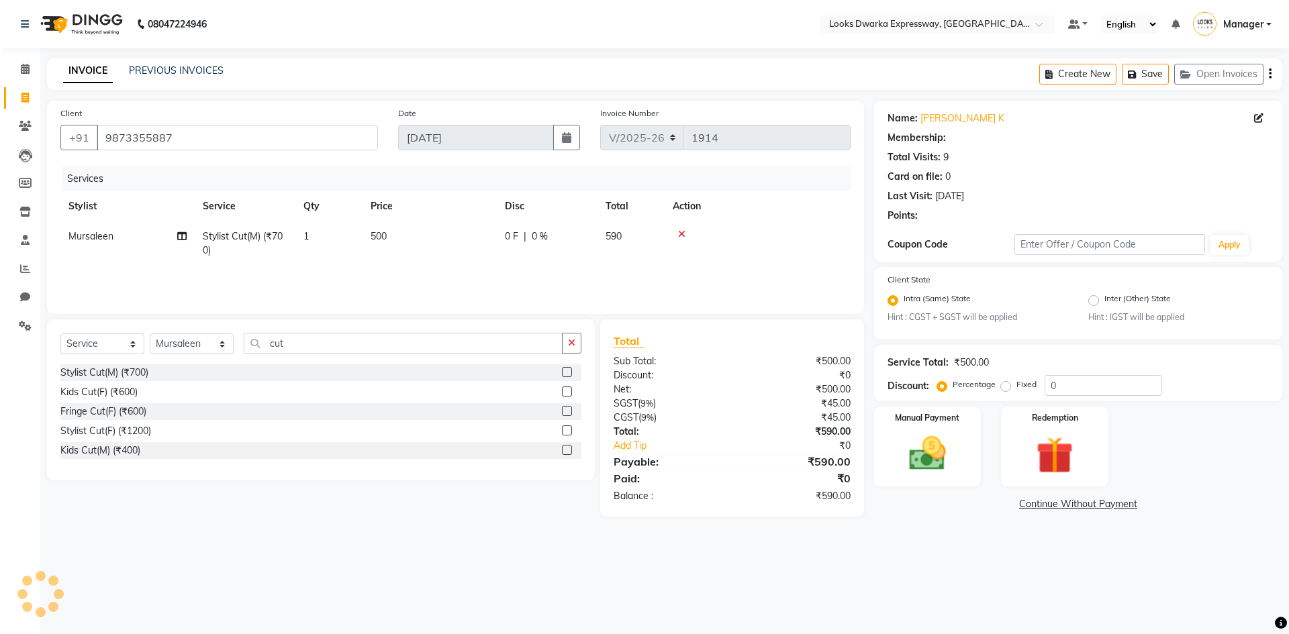
select select "1: Object"
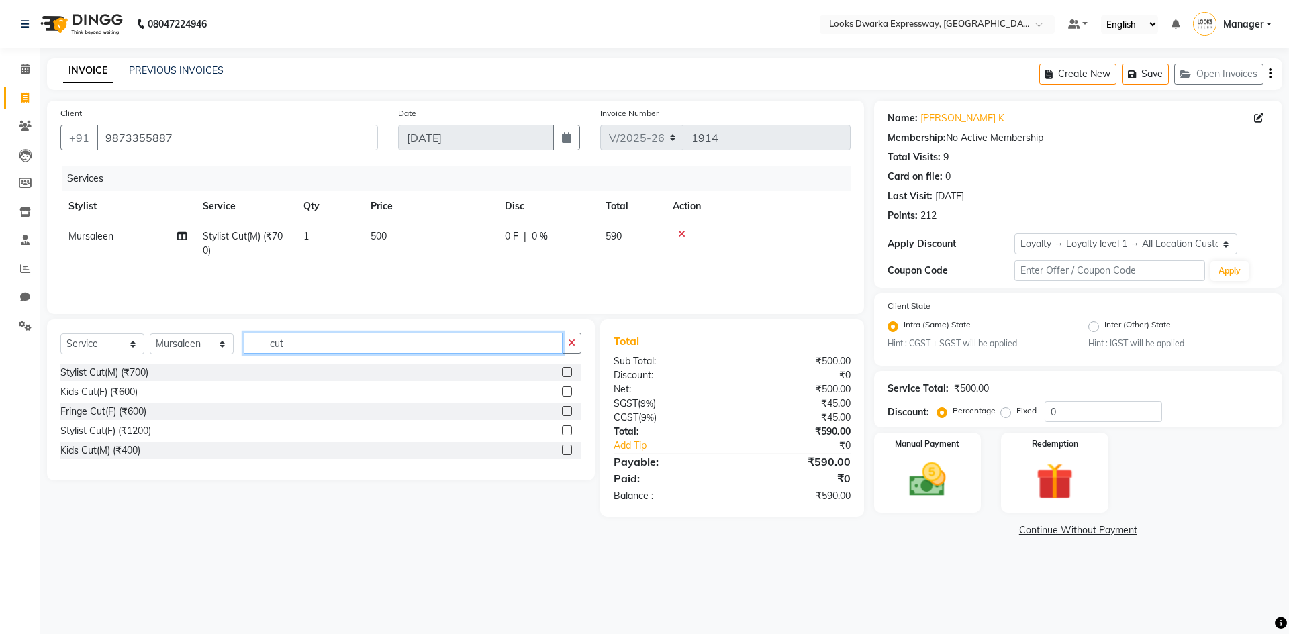
click at [400, 340] on input "cut" at bounding box center [403, 343] width 319 height 21
type input "c"
type input "be"
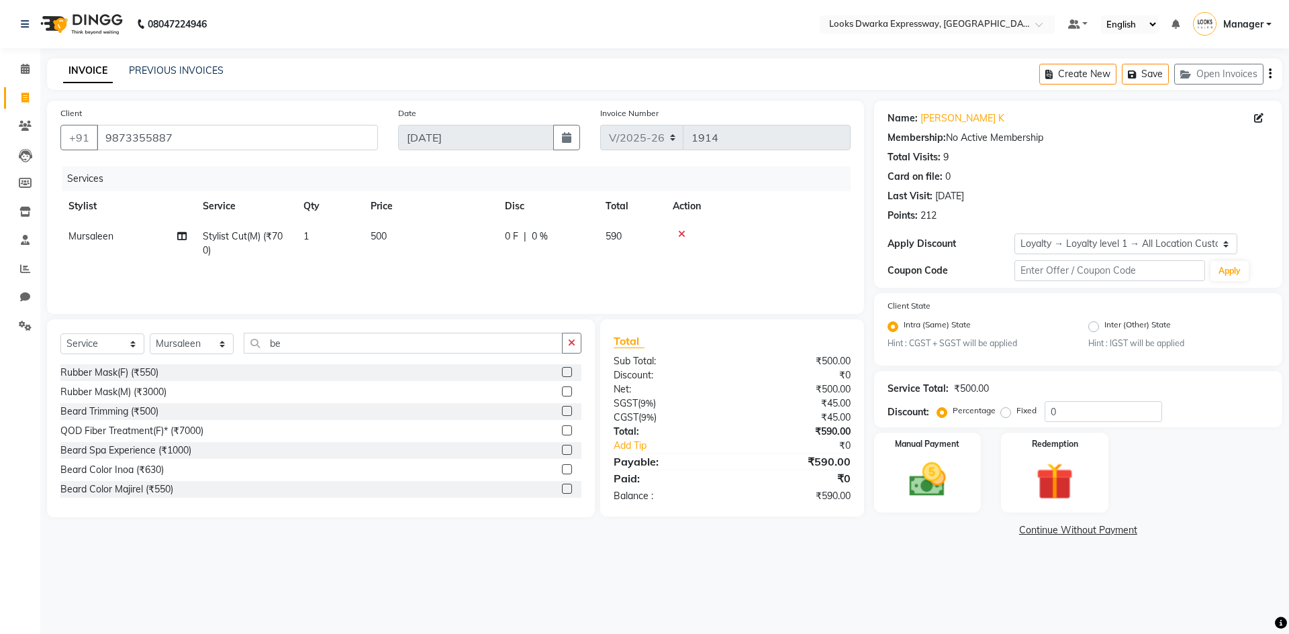
click at [562, 409] on label at bounding box center [567, 411] width 10 height 10
click at [562, 409] on input "checkbox" at bounding box center [566, 411] width 9 height 9
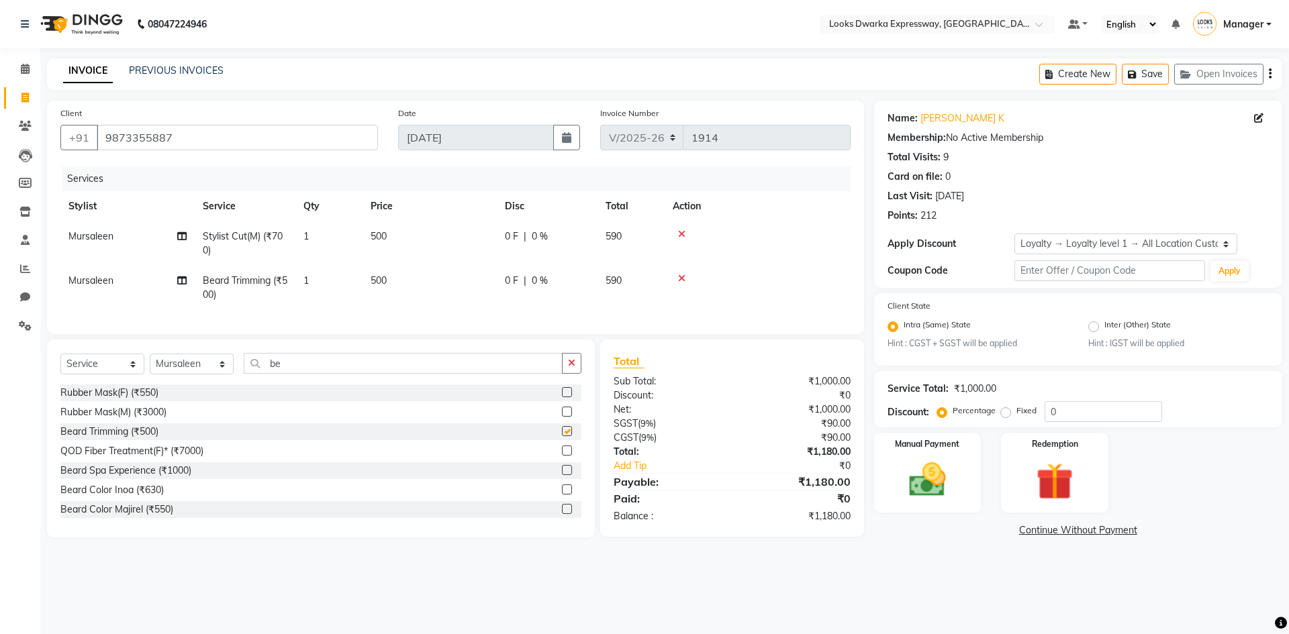
checkbox input "false"
click at [454, 287] on td "500" at bounding box center [429, 288] width 134 height 44
select select "43893"
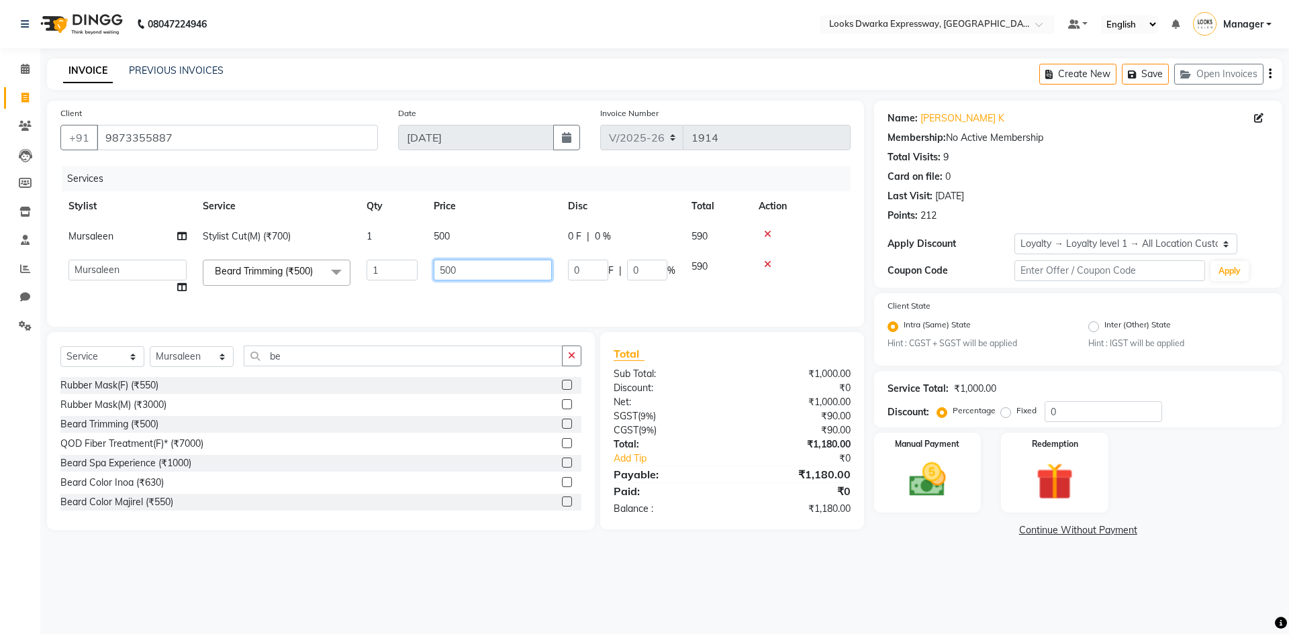
click at [488, 264] on input "500" at bounding box center [493, 270] width 118 height 21
type input "5"
type input "300"
click at [491, 268] on input "300" at bounding box center [493, 270] width 118 height 21
click at [472, 296] on td "300" at bounding box center [492, 277] width 134 height 51
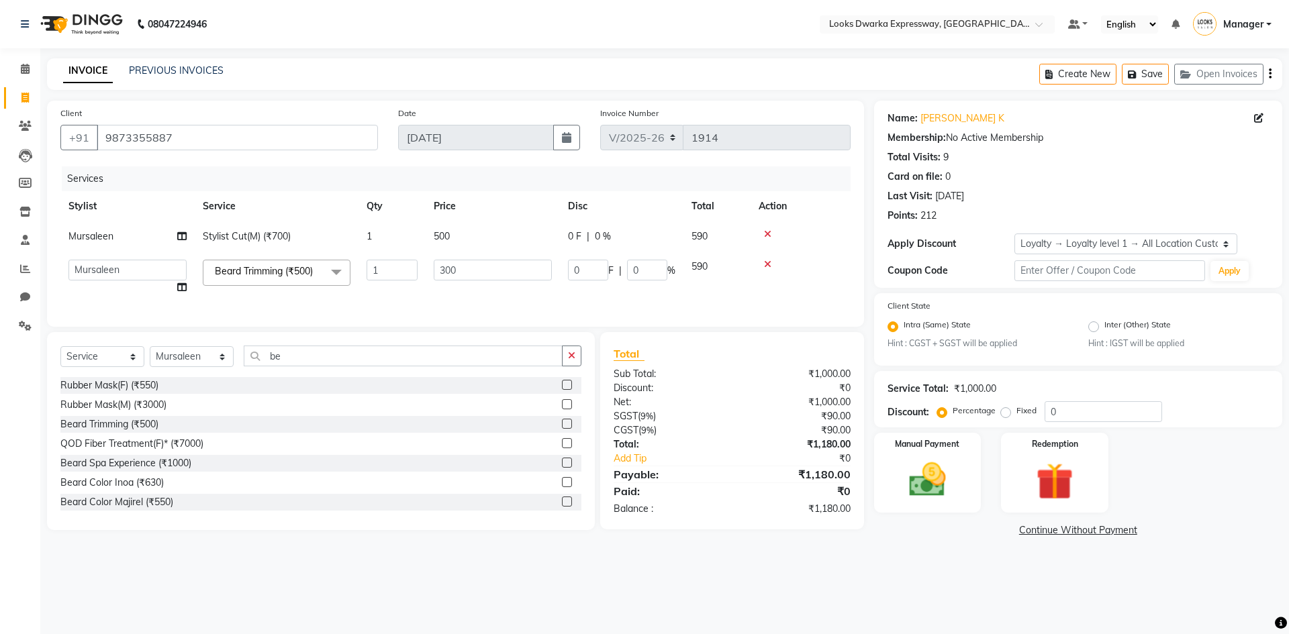
select select "43893"
click at [472, 297] on td "300" at bounding box center [492, 277] width 134 height 51
click at [921, 509] on div "Manual Payment" at bounding box center [926, 473] width 111 height 83
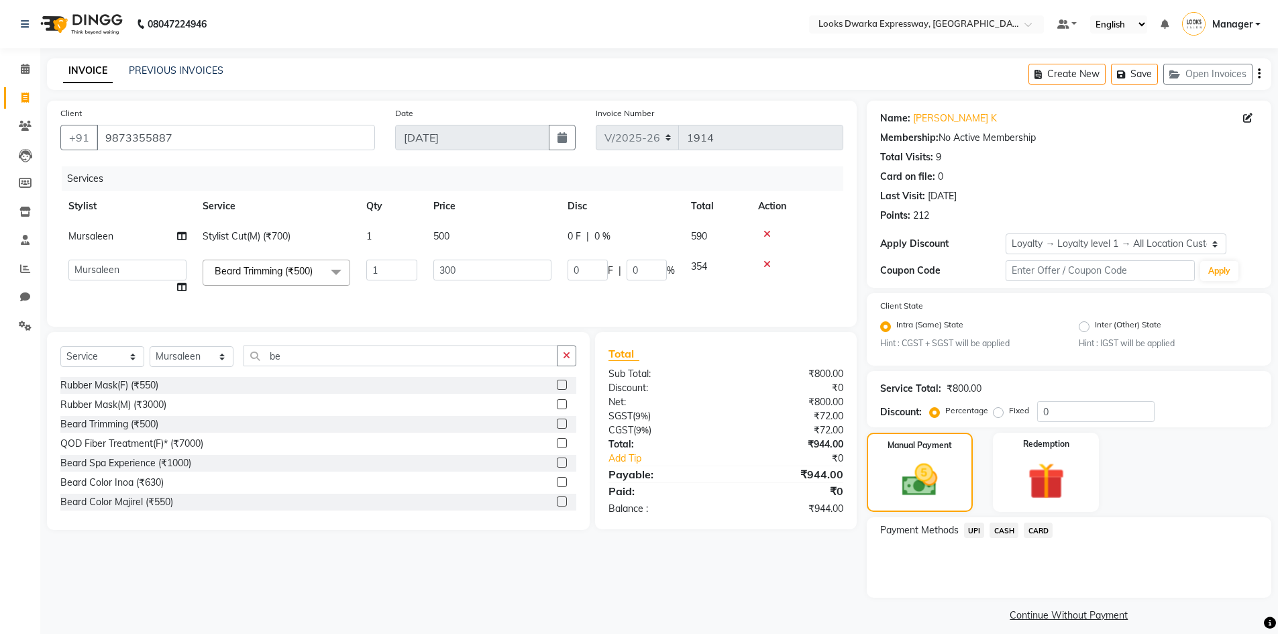
click at [1040, 531] on span "CARD" at bounding box center [1038, 530] width 29 height 15
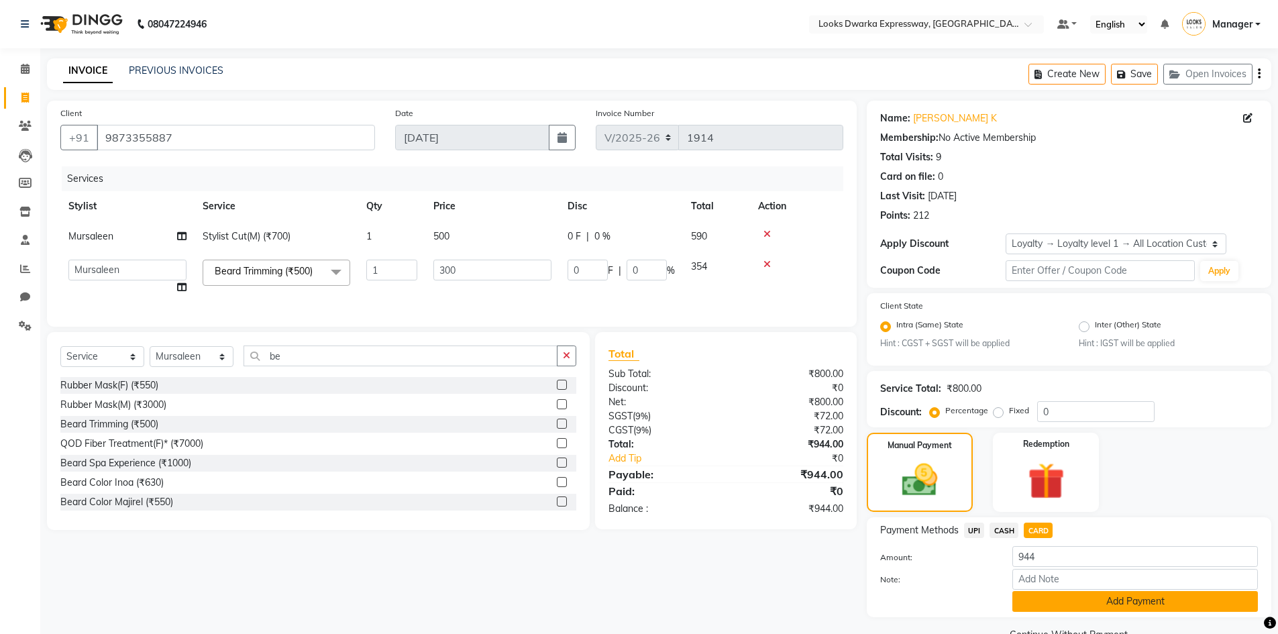
click at [1089, 603] on button "Add Payment" at bounding box center [1136, 601] width 246 height 21
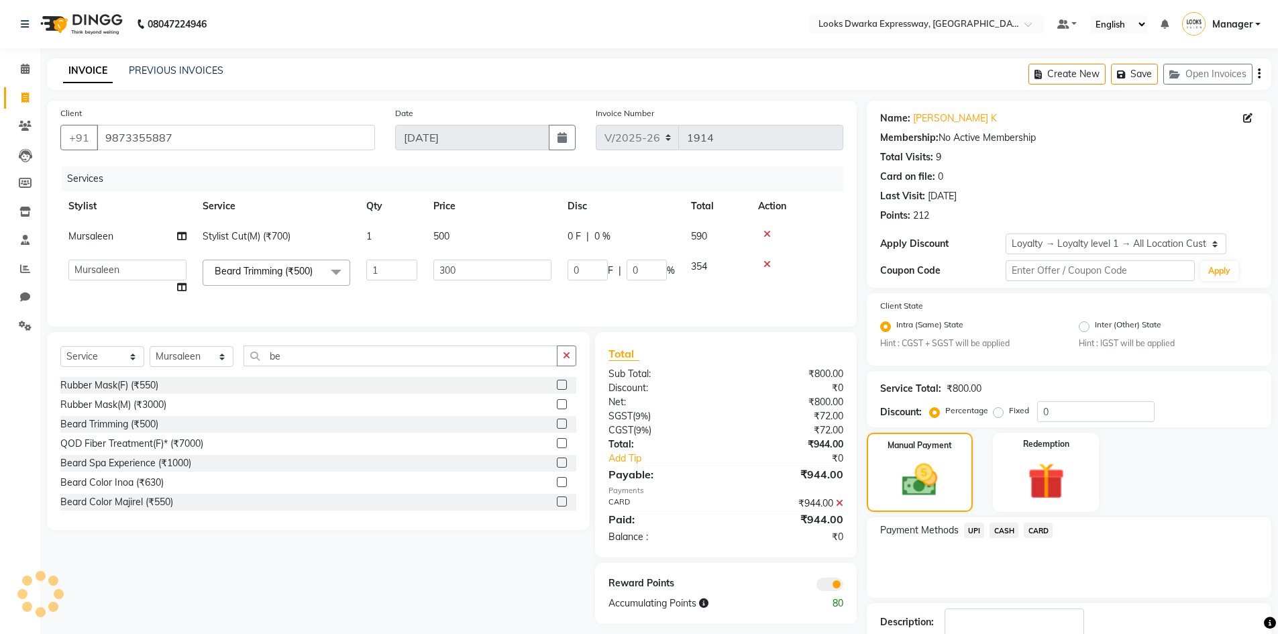
scroll to position [87, 0]
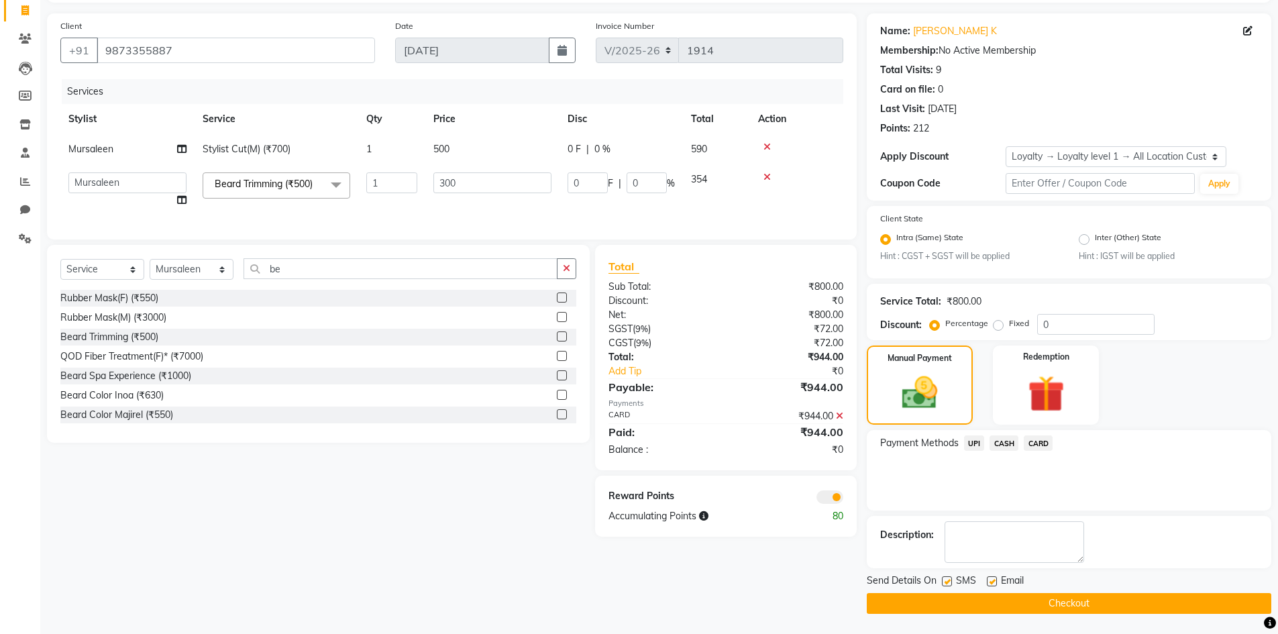
click at [1119, 599] on button "Checkout" at bounding box center [1069, 603] width 405 height 21
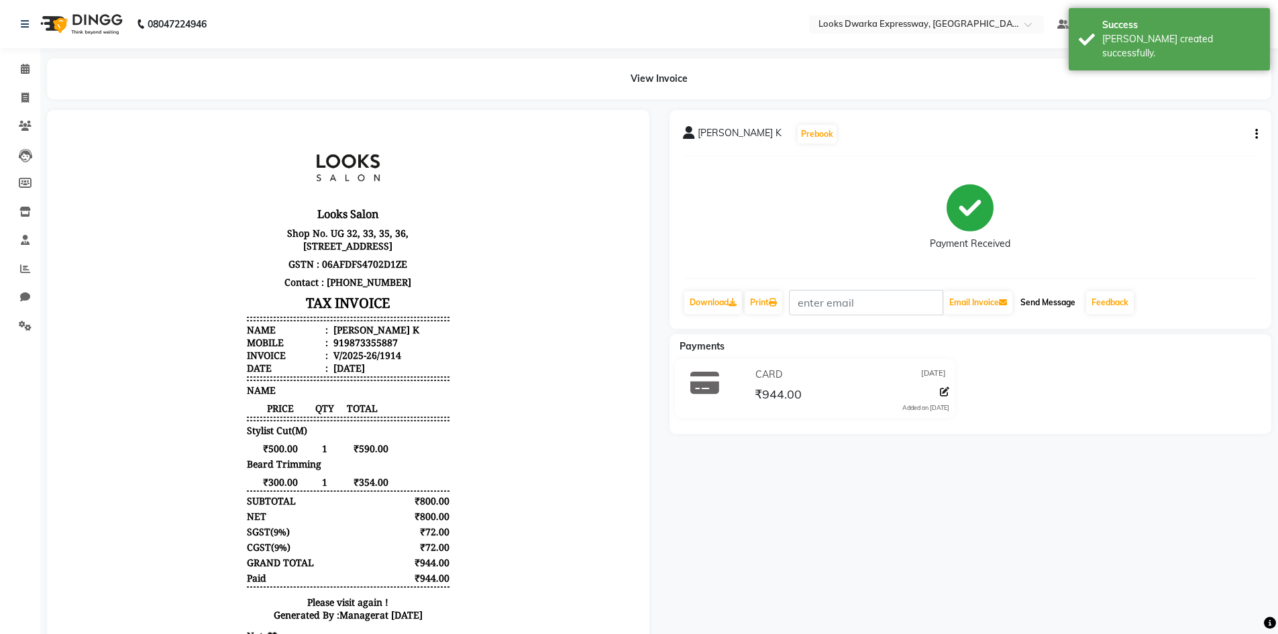
click at [1051, 306] on button "Send Message" at bounding box center [1048, 302] width 66 height 23
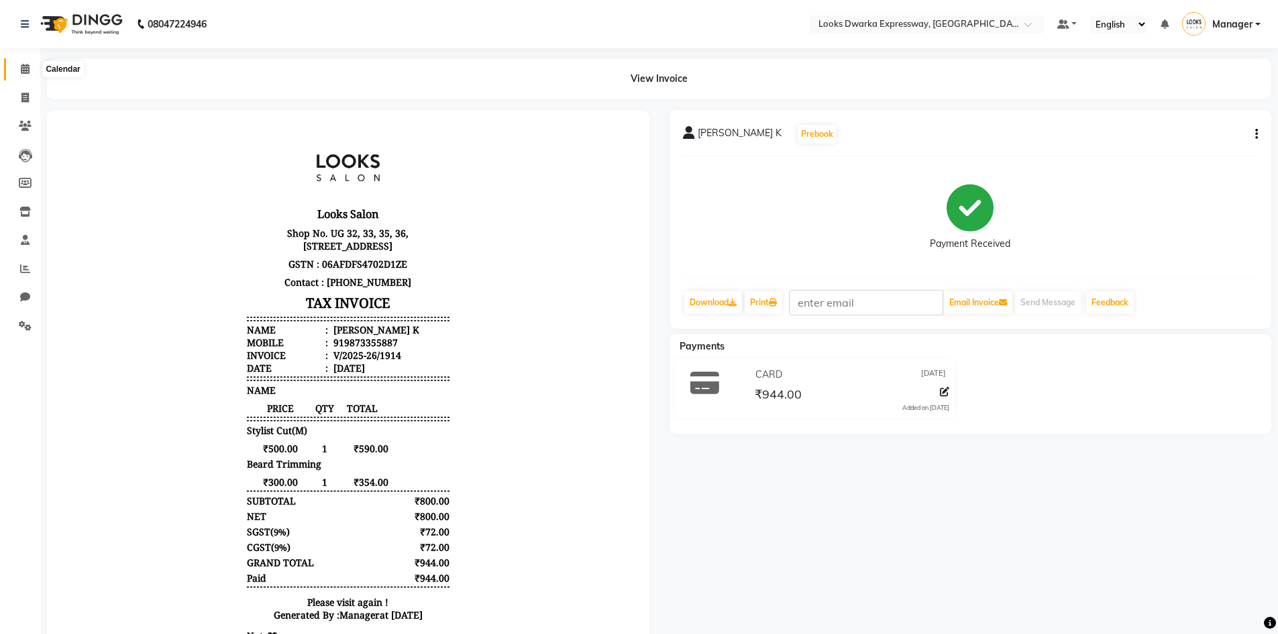
click at [26, 73] on icon at bounding box center [25, 69] width 9 height 10
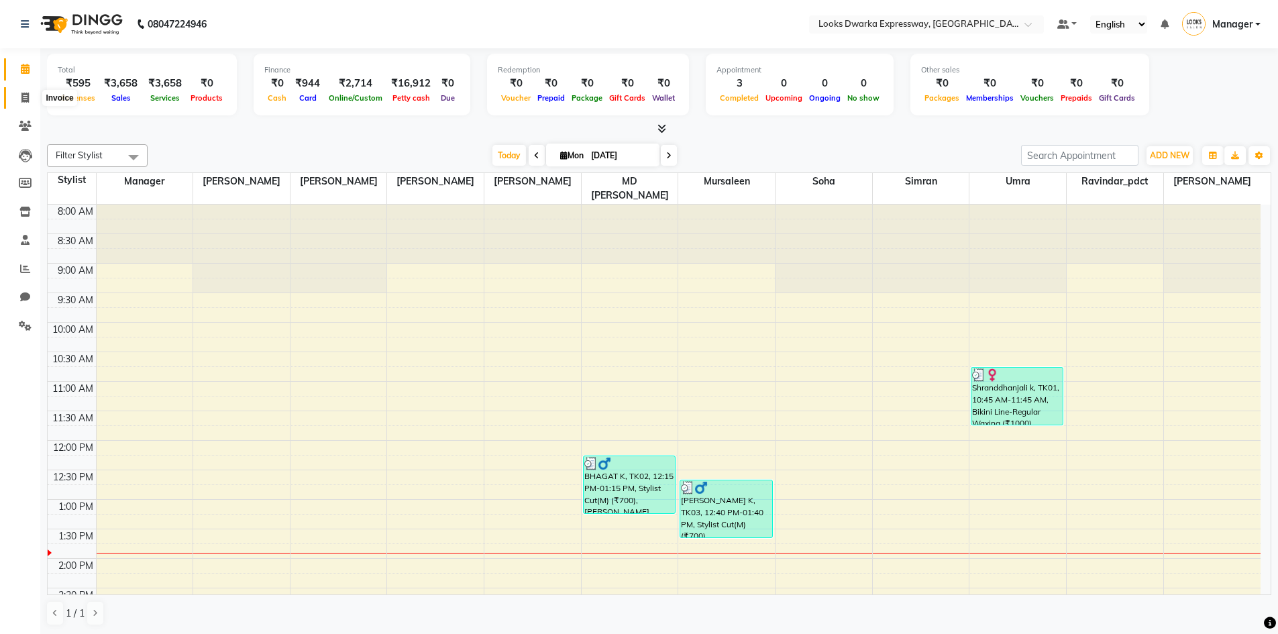
click at [30, 97] on span at bounding box center [24, 98] width 23 height 15
select select "6011"
select select "service"
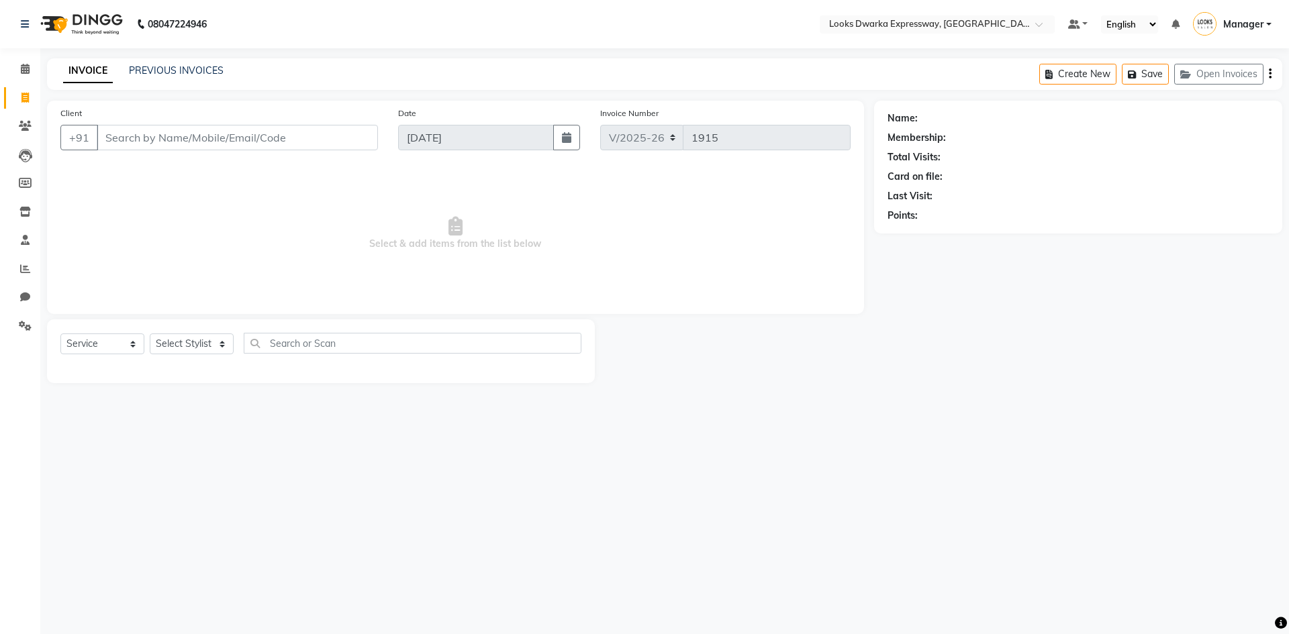
click at [128, 140] on input "Client" at bounding box center [237, 138] width 281 height 26
click at [139, 166] on button "Pulki 81262820 62" at bounding box center [161, 168] width 128 height 21
type input "8126282062"
click at [219, 342] on select "Select Stylist Manager MD Irshad Mursaleen Ravi Ravindar_pdct RIJVAN AHMAD SALI…" at bounding box center [192, 344] width 84 height 21
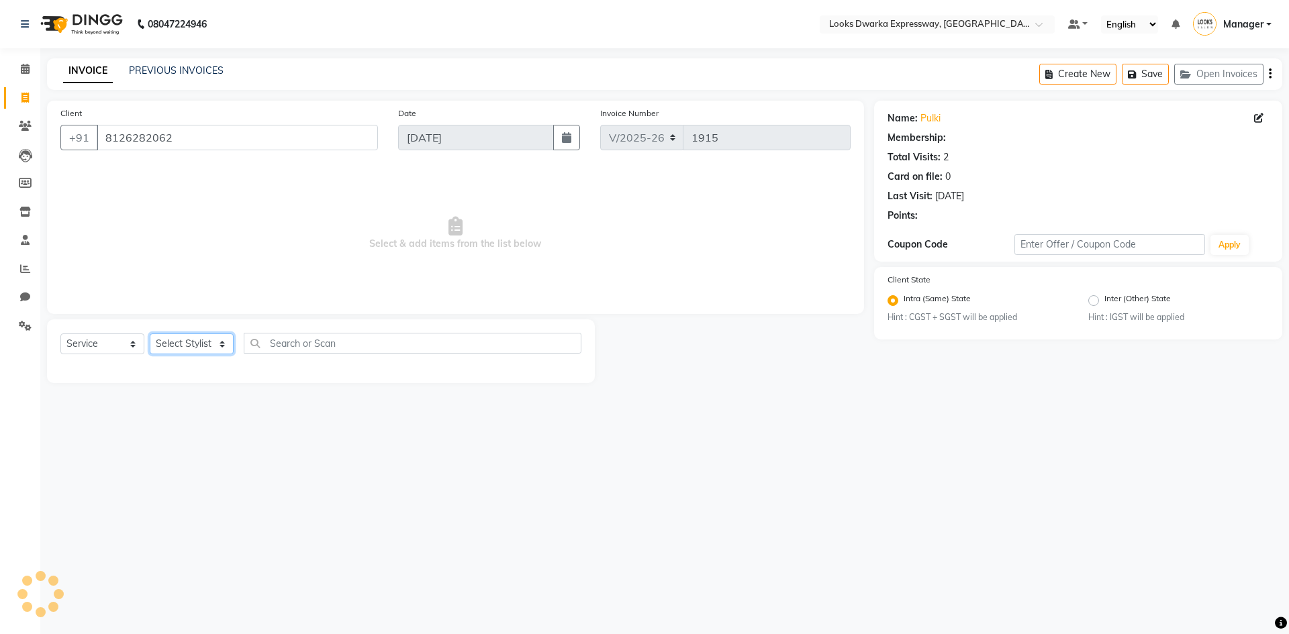
select select "43893"
click at [150, 334] on select "Select Stylist Manager MD Irshad Mursaleen Ravi Ravindar_pdct RIJVAN AHMAD SALI…" at bounding box center [192, 344] width 84 height 21
select select "1: Object"
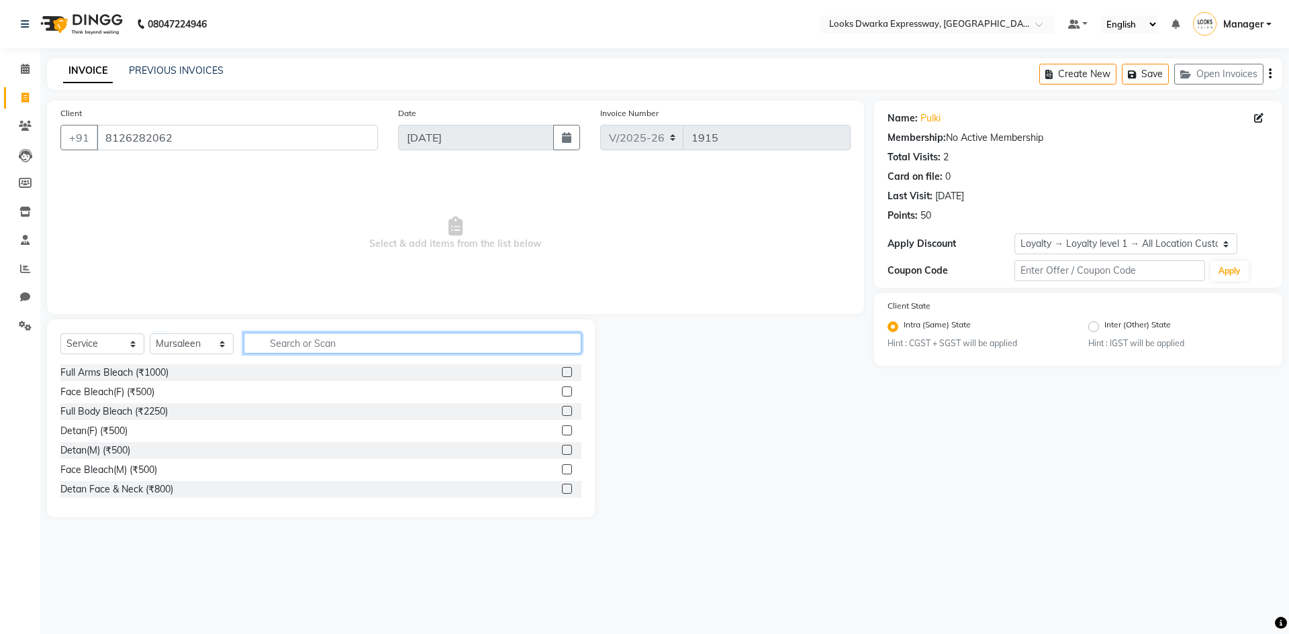
click at [283, 343] on input "text" at bounding box center [413, 343] width 338 height 21
type input "cu"
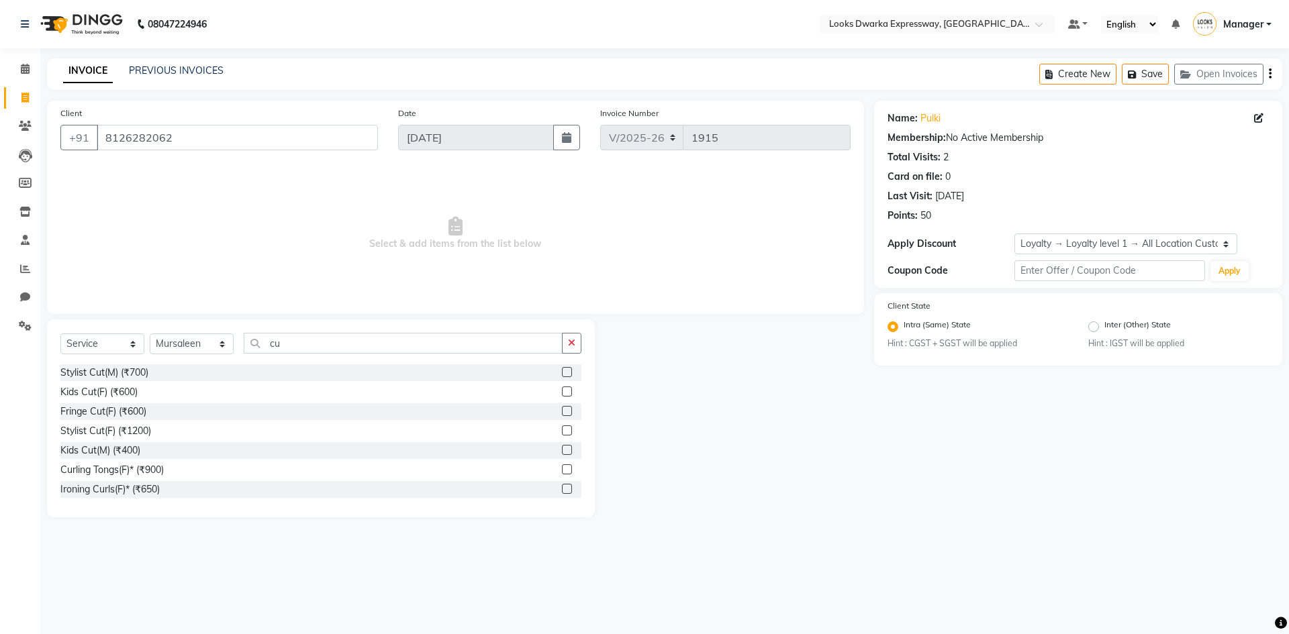
click at [562, 369] on label at bounding box center [567, 372] width 10 height 10
click at [562, 369] on input "checkbox" at bounding box center [566, 372] width 9 height 9
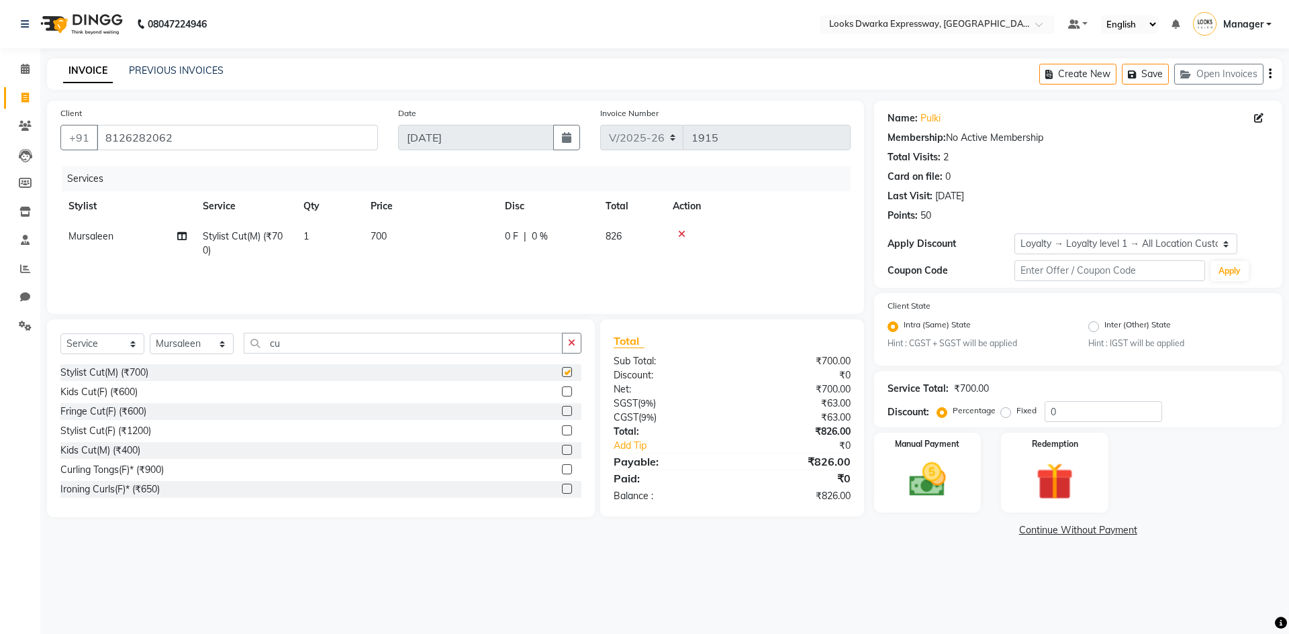
checkbox input "false"
click at [412, 232] on td "700" at bounding box center [429, 243] width 134 height 44
select select "43893"
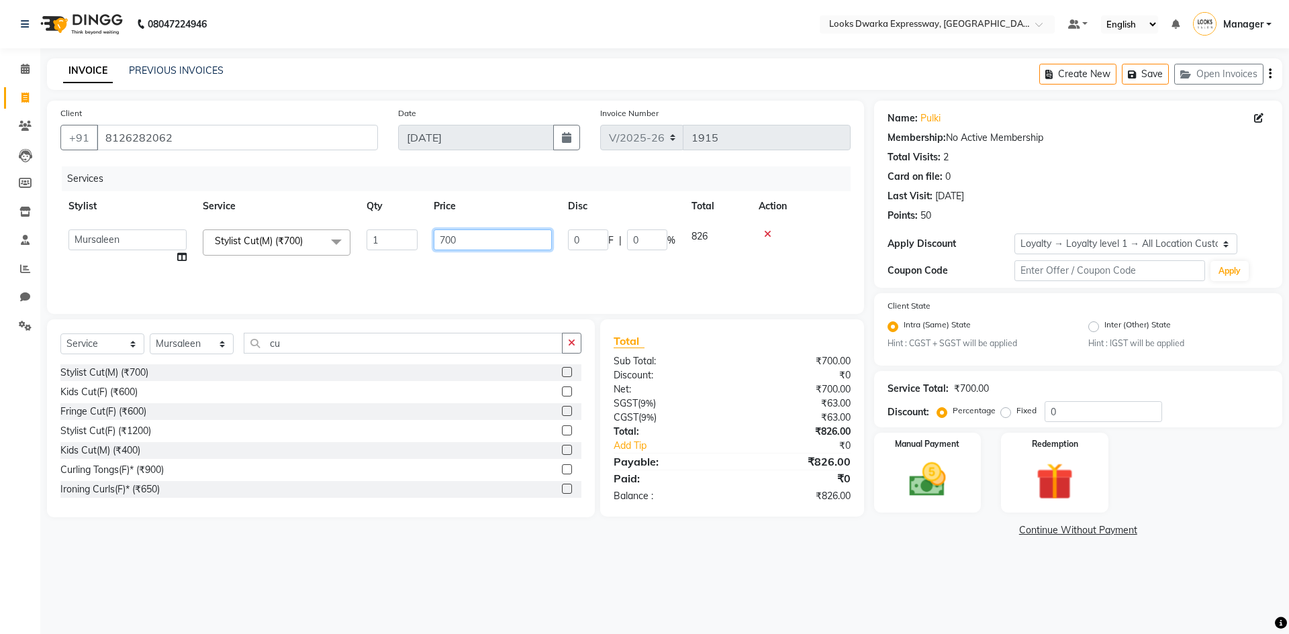
click at [474, 232] on input "700" at bounding box center [493, 240] width 118 height 21
type input "7"
type input "500"
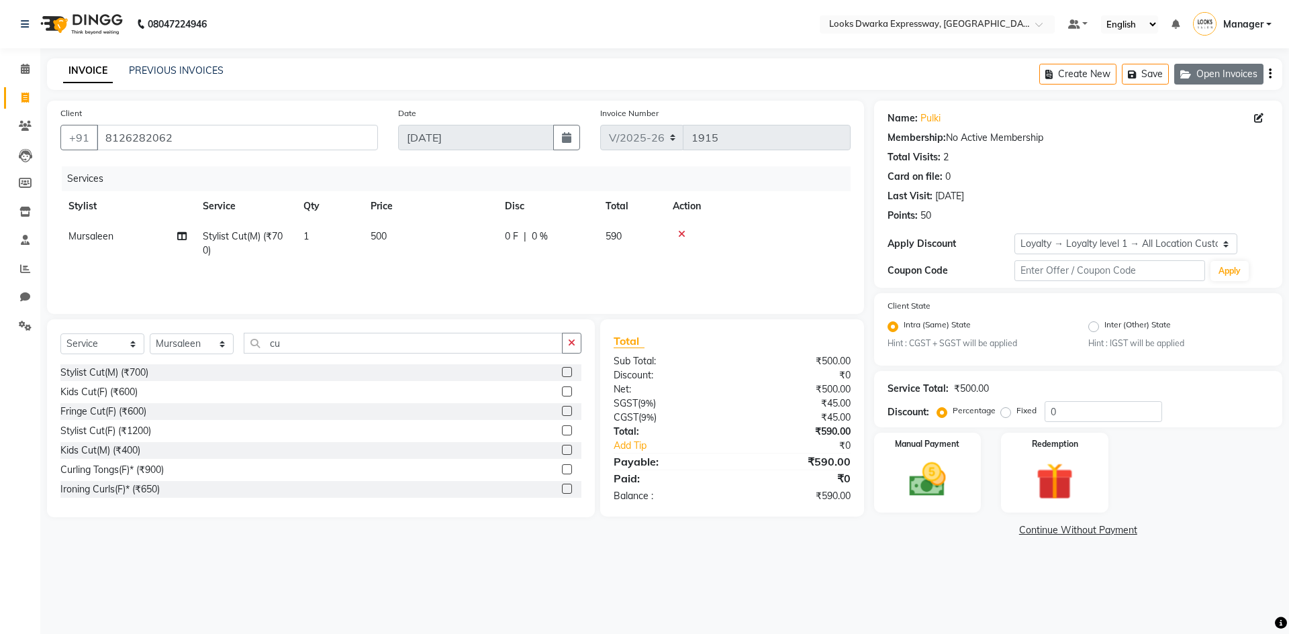
click at [1225, 66] on button "Open Invoices" at bounding box center [1218, 74] width 89 height 21
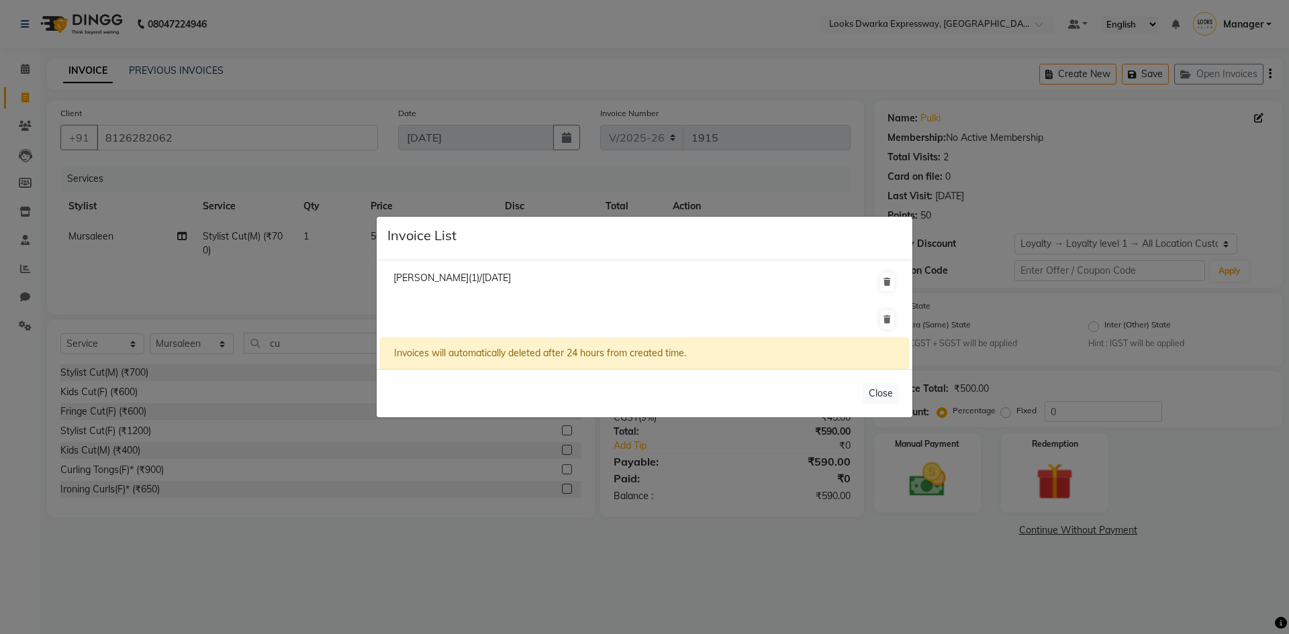
click at [1220, 107] on ngb-modal-window "Invoice List Akansha K(1)/31 August 2025 Invoices will automatically deleted af…" at bounding box center [644, 317] width 1289 height 634
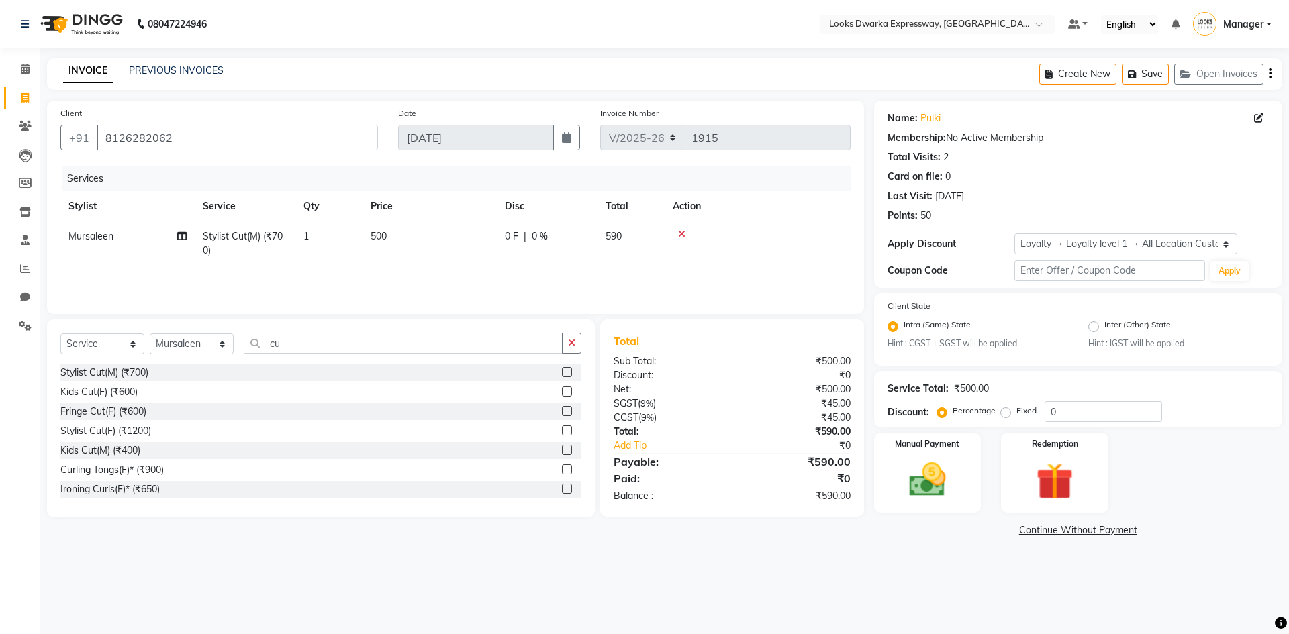
click at [514, 271] on div "Services Stylist Service Qty Price Disc Total Action Mursaleen Stylist Cut(M) (…" at bounding box center [455, 233] width 790 height 134
click at [464, 340] on input "cu" at bounding box center [403, 343] width 319 height 21
type input "c"
click at [460, 267] on div "Services Stylist Service Qty Price Disc Total Action Mursaleen Stylist Cut(M) (…" at bounding box center [455, 233] width 790 height 134
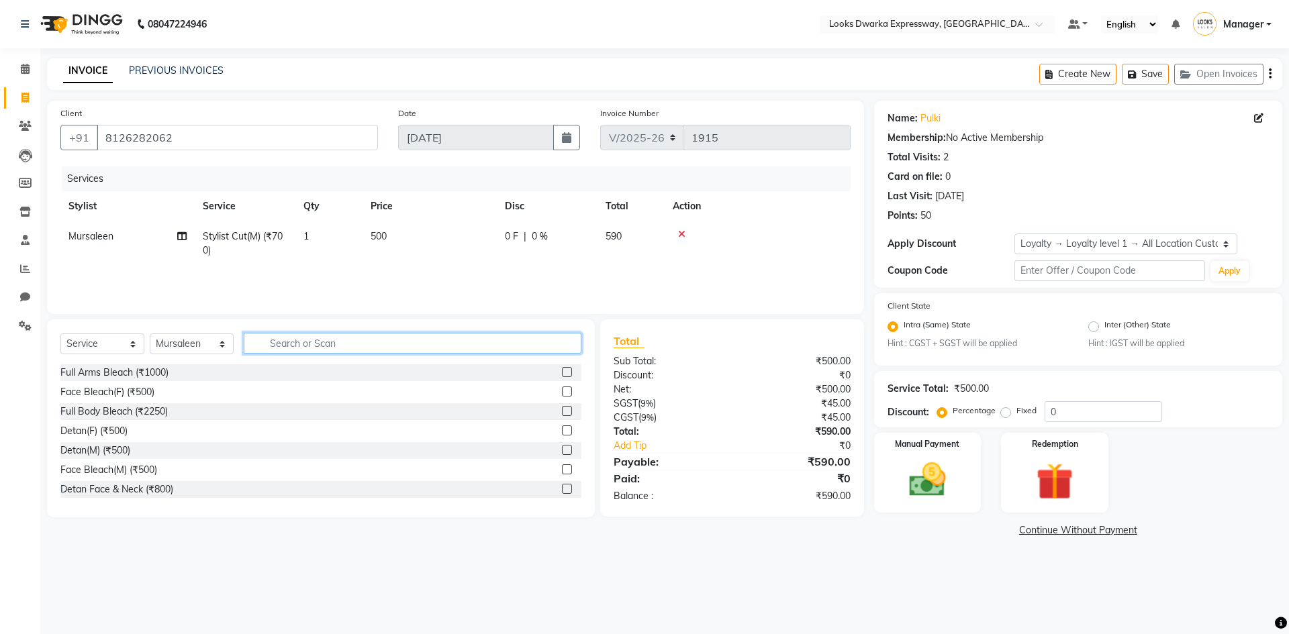
click at [507, 352] on input "text" at bounding box center [413, 343] width 338 height 21
click at [421, 346] on input "text" at bounding box center [413, 343] width 338 height 21
type input "be"
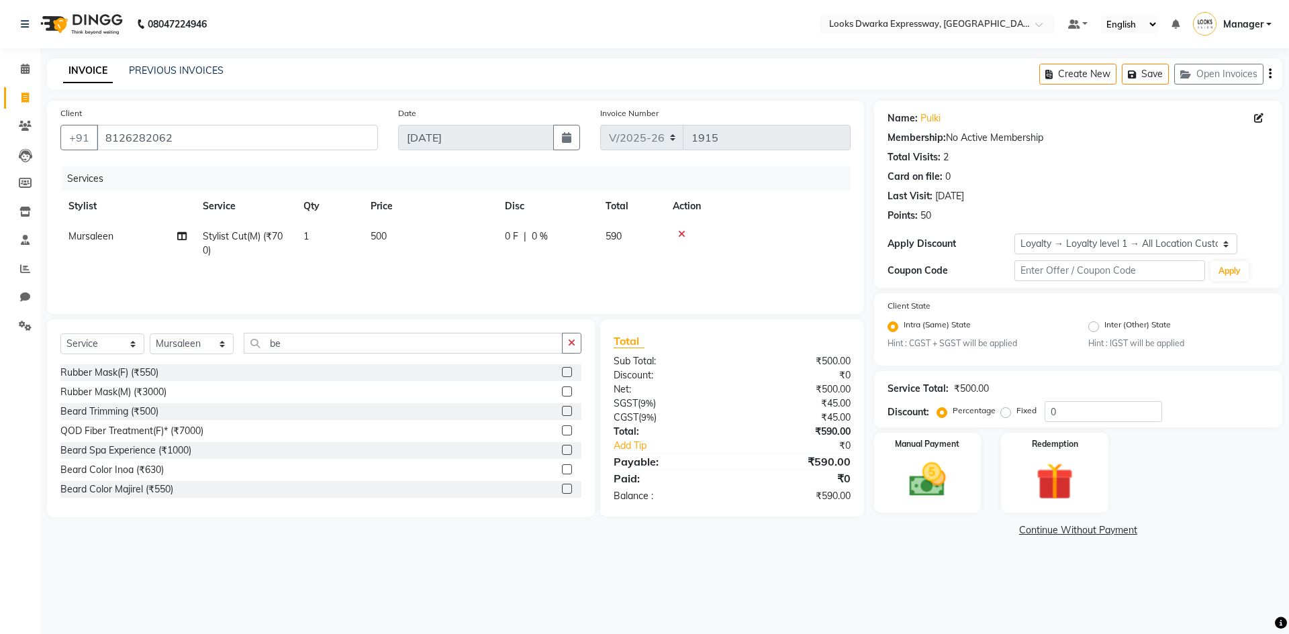
click at [562, 410] on label at bounding box center [567, 411] width 10 height 10
click at [562, 410] on input "checkbox" at bounding box center [566, 411] width 9 height 9
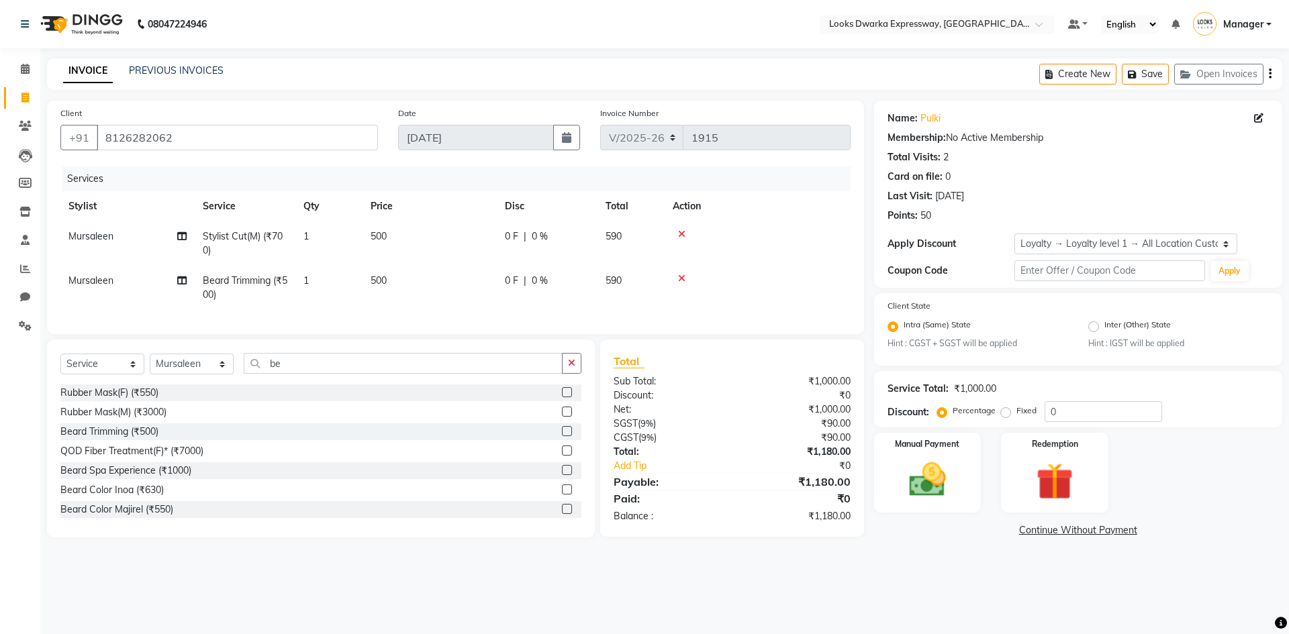
checkbox input "false"
click at [409, 285] on td "500" at bounding box center [429, 288] width 134 height 44
select select "43893"
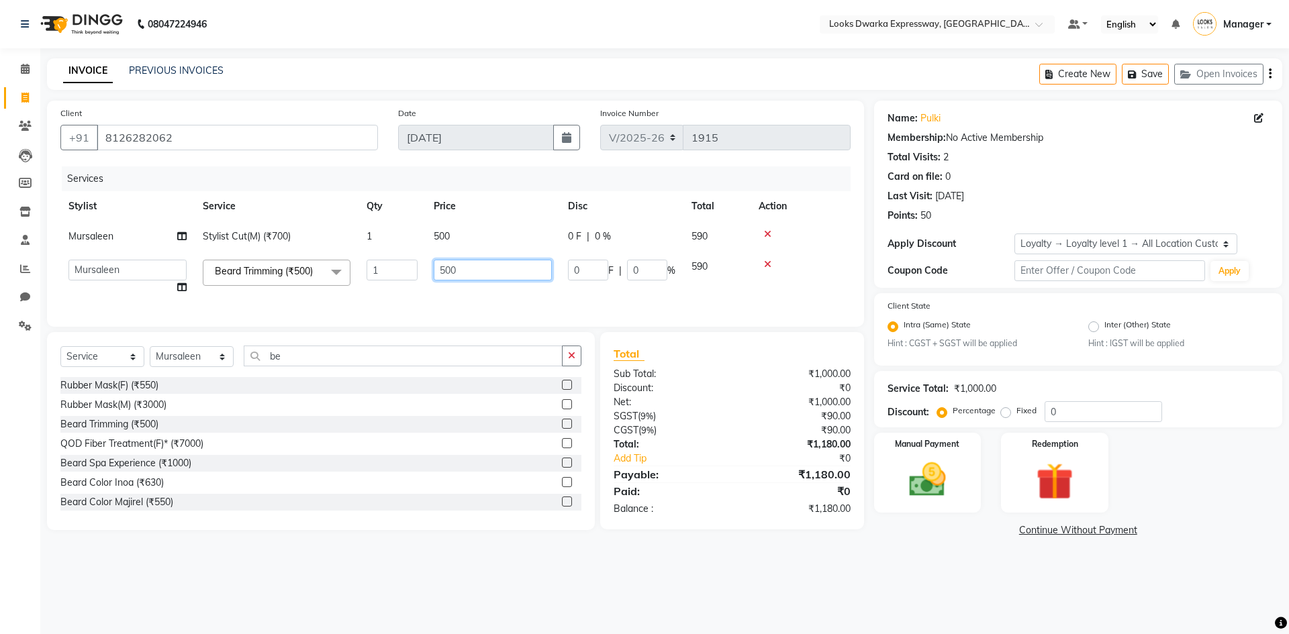
click at [468, 272] on input "500" at bounding box center [493, 270] width 118 height 21
type input "5"
type input "300"
click at [461, 297] on td "300" at bounding box center [492, 277] width 134 height 51
select select "43893"
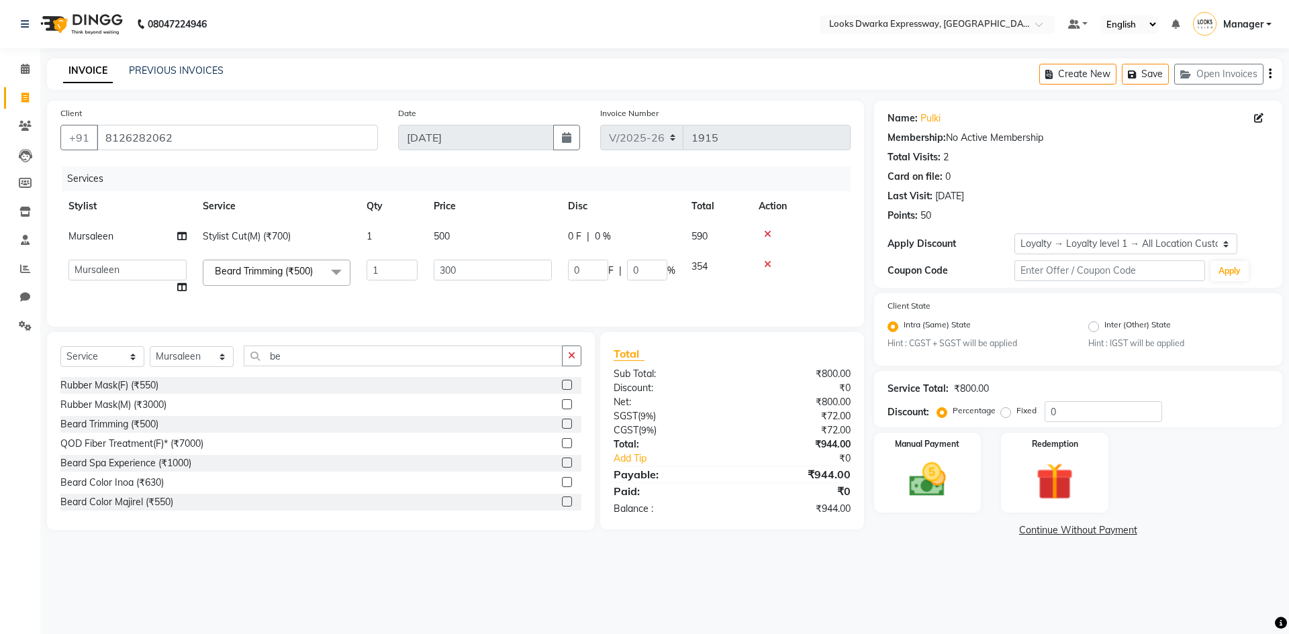
click at [461, 297] on td "300" at bounding box center [492, 277] width 134 height 51
click at [472, 291] on td "300" at bounding box center [492, 277] width 134 height 51
click at [488, 269] on input "300" at bounding box center [493, 270] width 118 height 21
click at [483, 299] on td "300" at bounding box center [492, 277] width 134 height 51
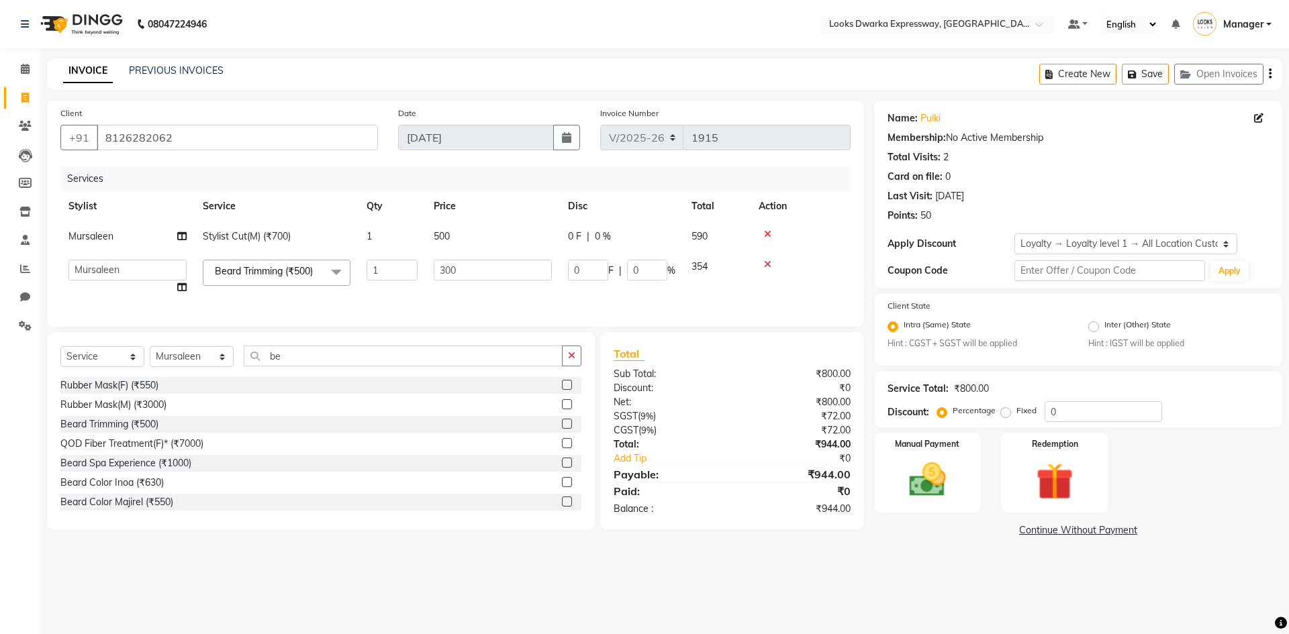
select select "43893"
click at [515, 266] on input "300" at bounding box center [493, 270] width 118 height 21
click at [506, 279] on input "300" at bounding box center [493, 270] width 118 height 21
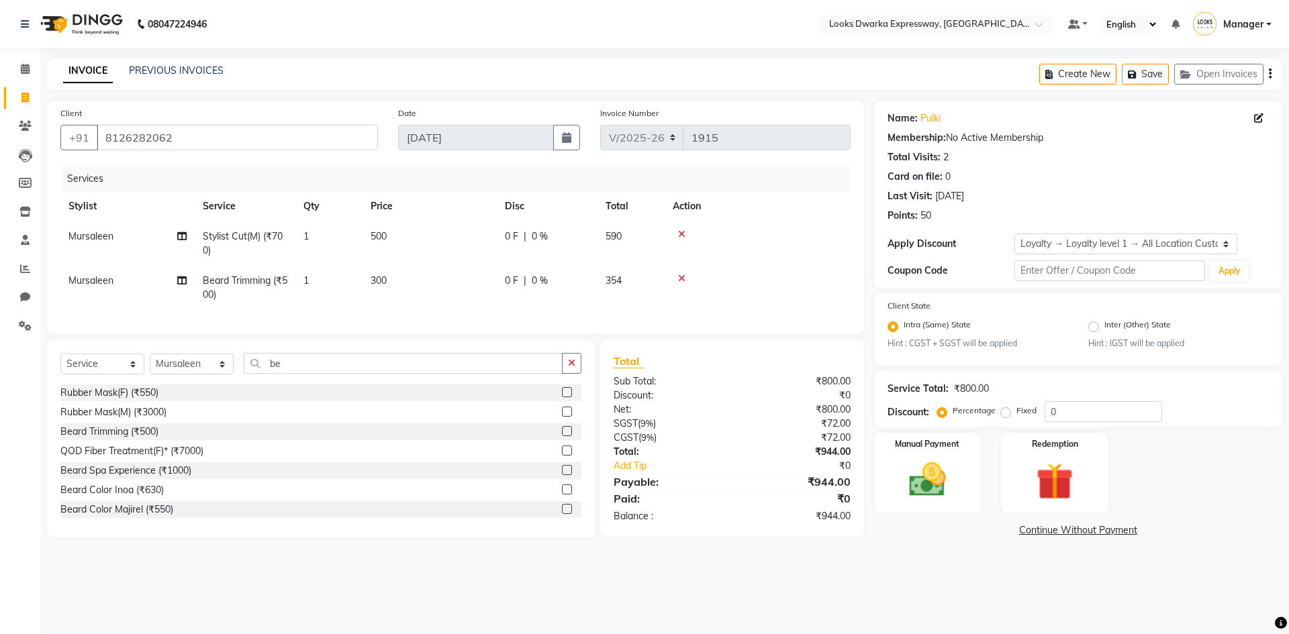
click at [503, 291] on tr "Mursaleen Beard Trimming (₹500) 1 300 0 F | 0 % 354" at bounding box center [455, 288] width 790 height 44
click at [903, 465] on img at bounding box center [927, 480] width 62 height 44
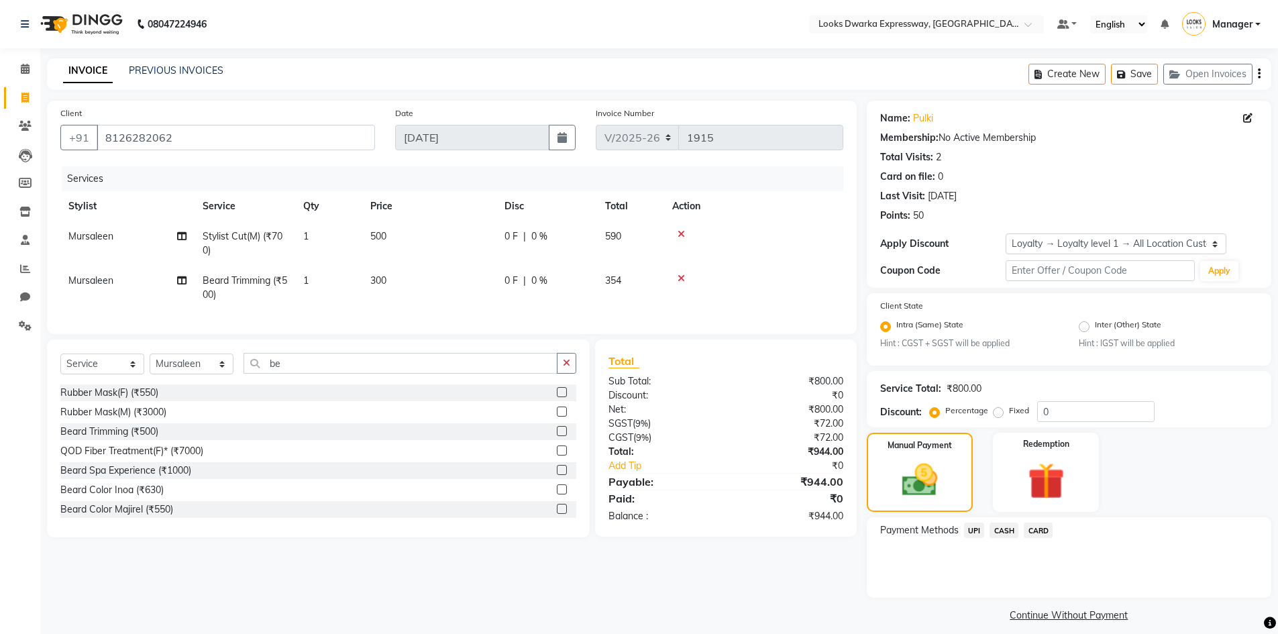
click at [974, 531] on span "UPI" at bounding box center [974, 530] width 21 height 15
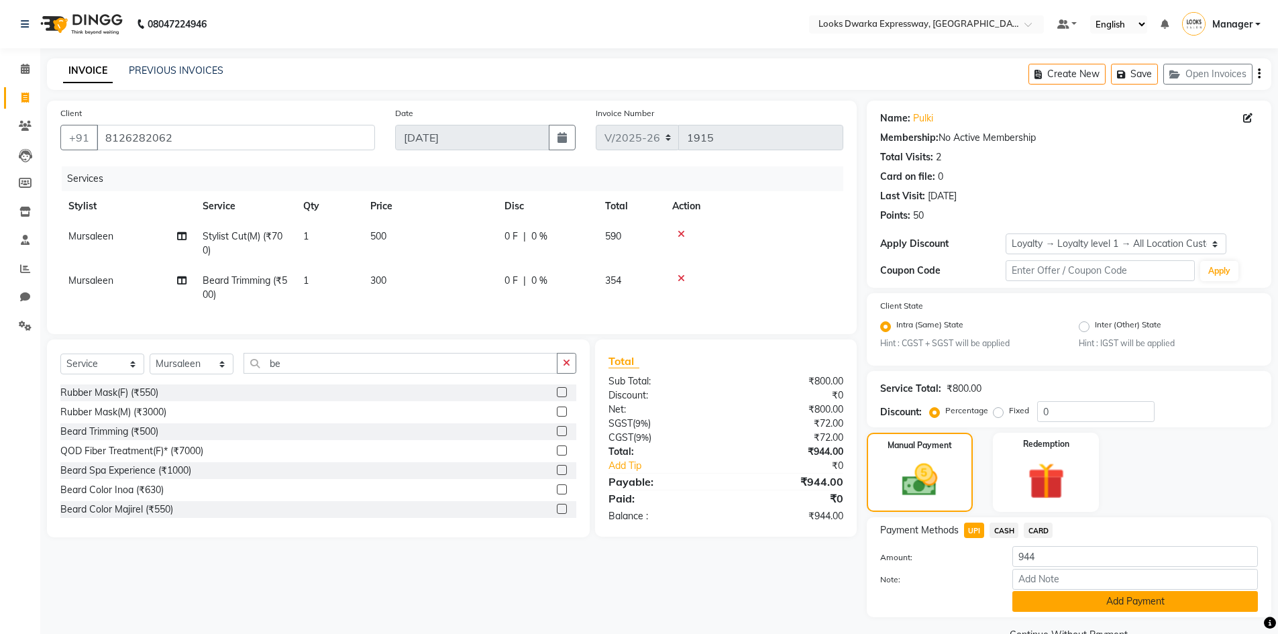
click at [1104, 612] on button "Add Payment" at bounding box center [1136, 601] width 246 height 21
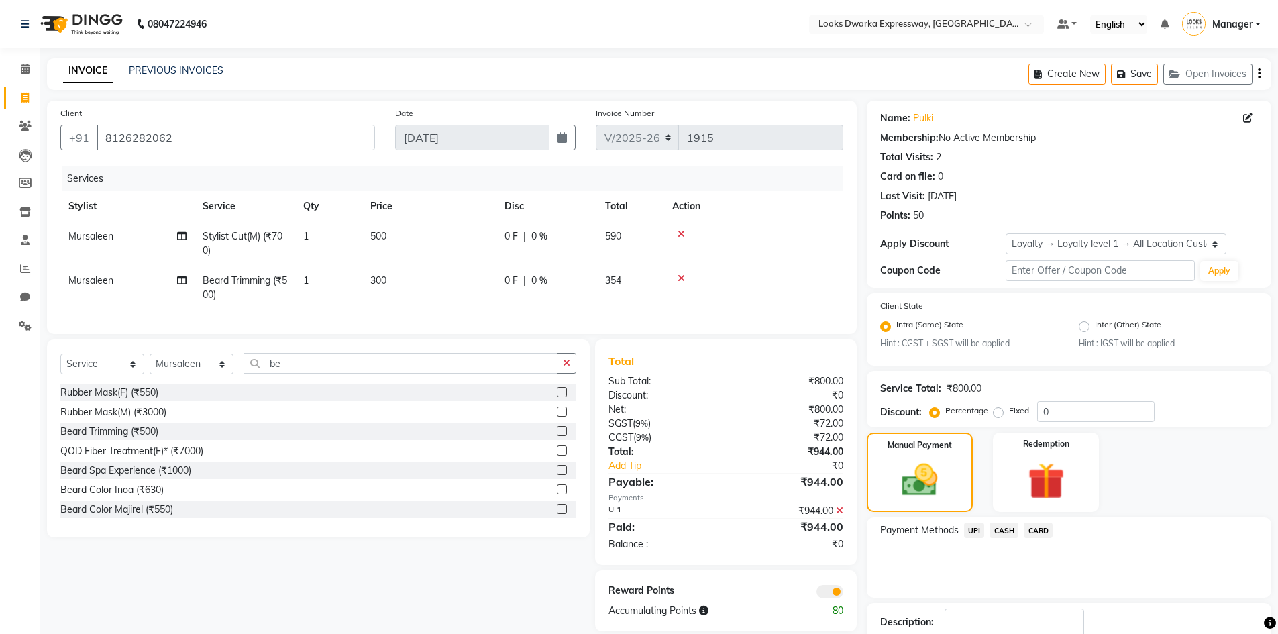
scroll to position [87, 0]
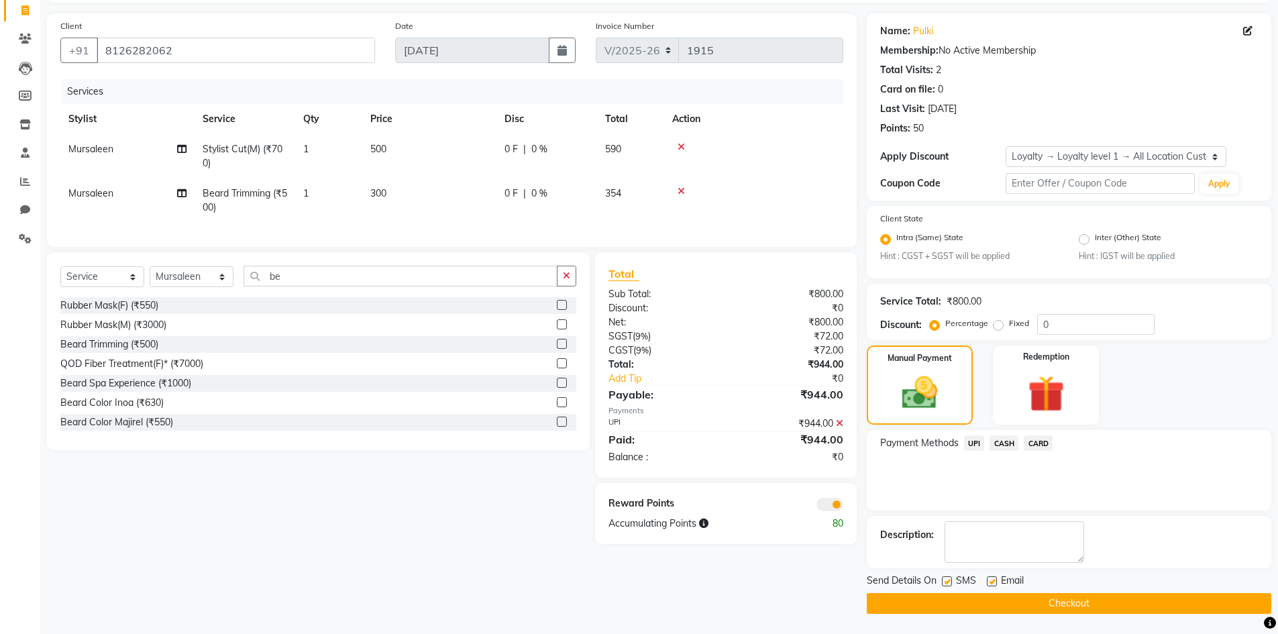
click at [1098, 603] on button "Checkout" at bounding box center [1069, 603] width 405 height 21
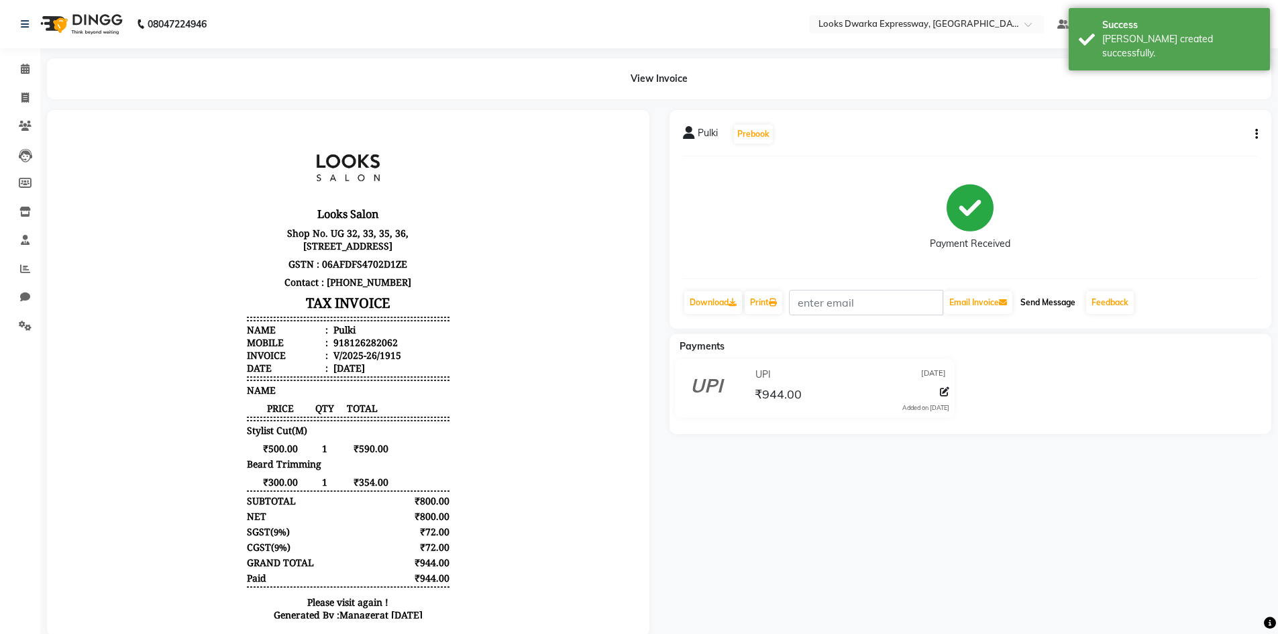
click at [1043, 299] on button "Send Message" at bounding box center [1048, 302] width 66 height 23
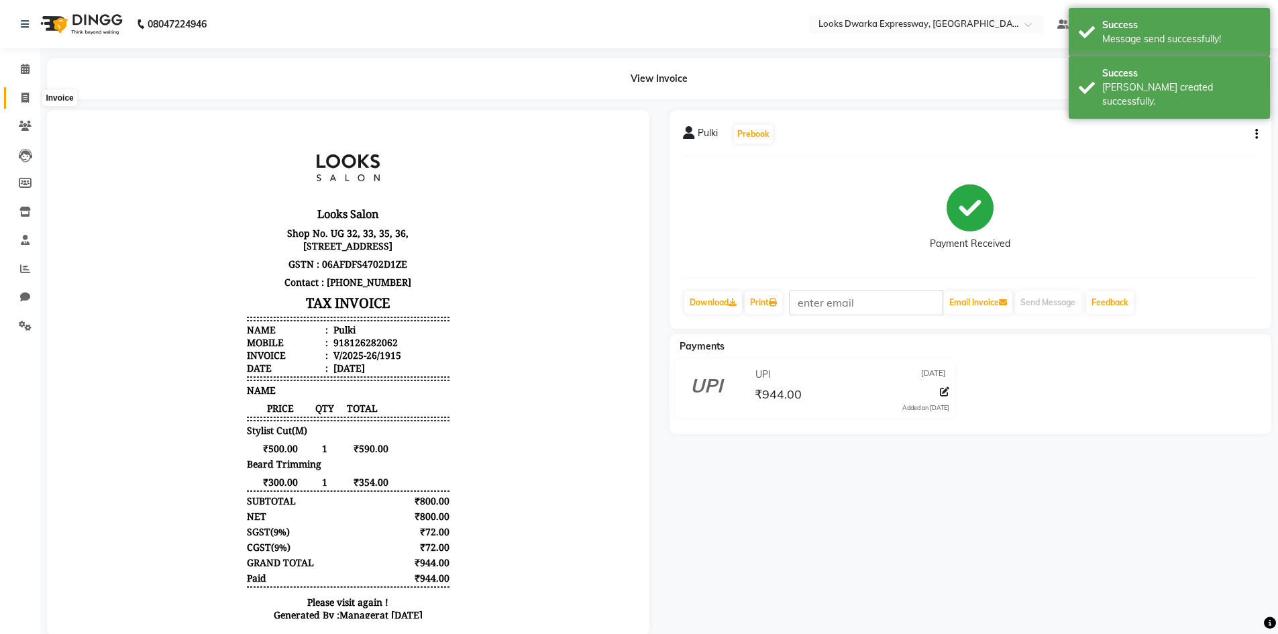
click at [24, 95] on icon at bounding box center [24, 98] width 7 height 10
select select "6011"
select select "service"
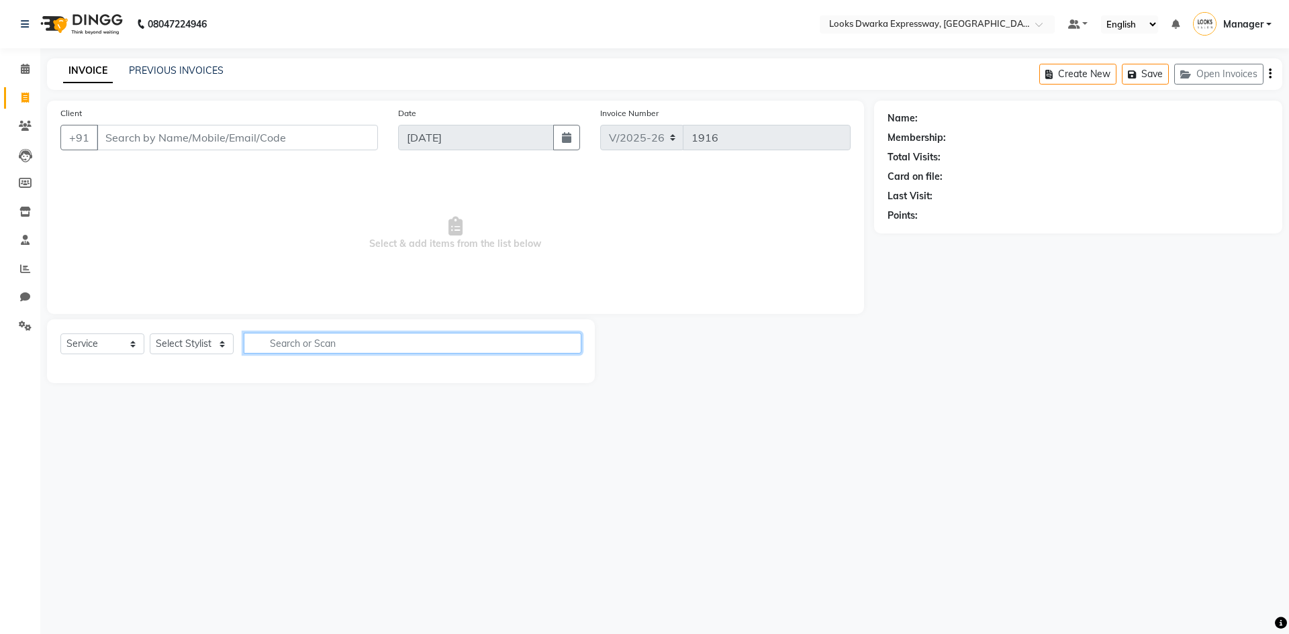
click at [265, 346] on input "text" at bounding box center [413, 343] width 338 height 21
click at [182, 339] on select "Select Stylist Manager MD Irshad Mursaleen Ravi Ravindar_pdct RIJVAN AHMAD SALI…" at bounding box center [192, 344] width 84 height 21
click at [150, 334] on select "Select Stylist Manager MD Irshad Mursaleen Ravi Ravindar_pdct RIJVAN AHMAD SALI…" at bounding box center [192, 344] width 84 height 21
click at [225, 341] on select "Select Stylist Manager MD Irshad Mursaleen Ravi Ravindar_pdct RIJVAN AHMAD SALI…" at bounding box center [192, 344] width 84 height 21
select select "61091"
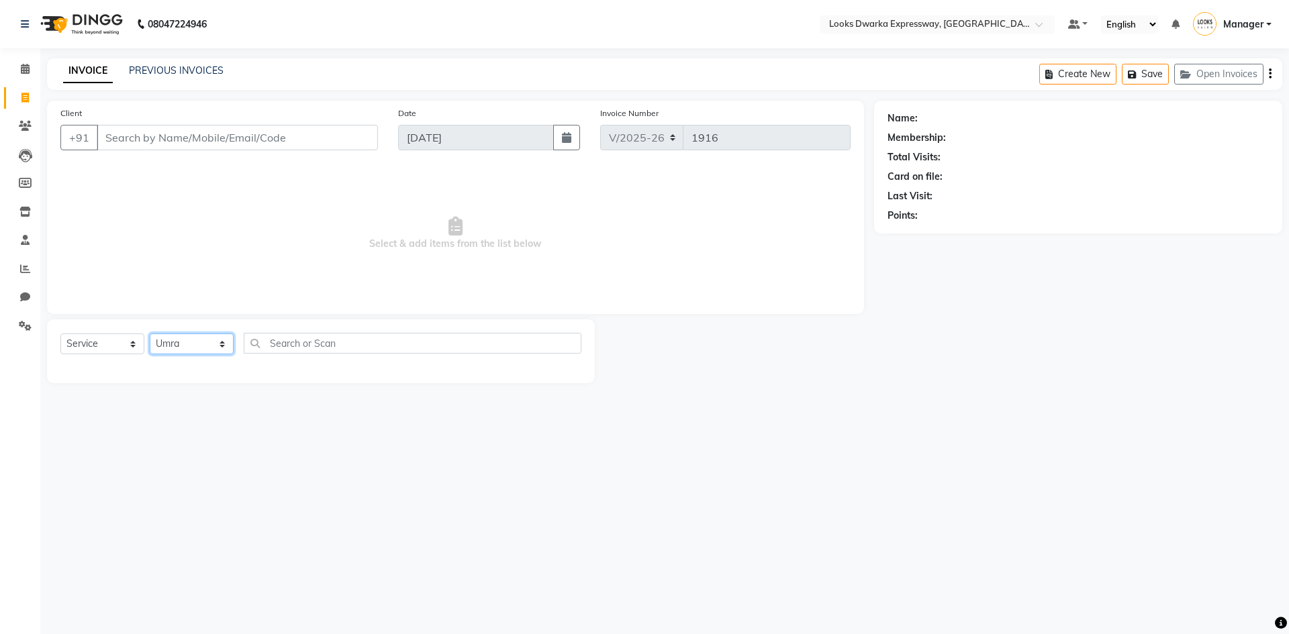
click at [150, 334] on select "Select Stylist Manager MD Irshad Mursaleen Ravi Ravindar_pdct RIJVAN AHMAD SALI…" at bounding box center [192, 344] width 84 height 21
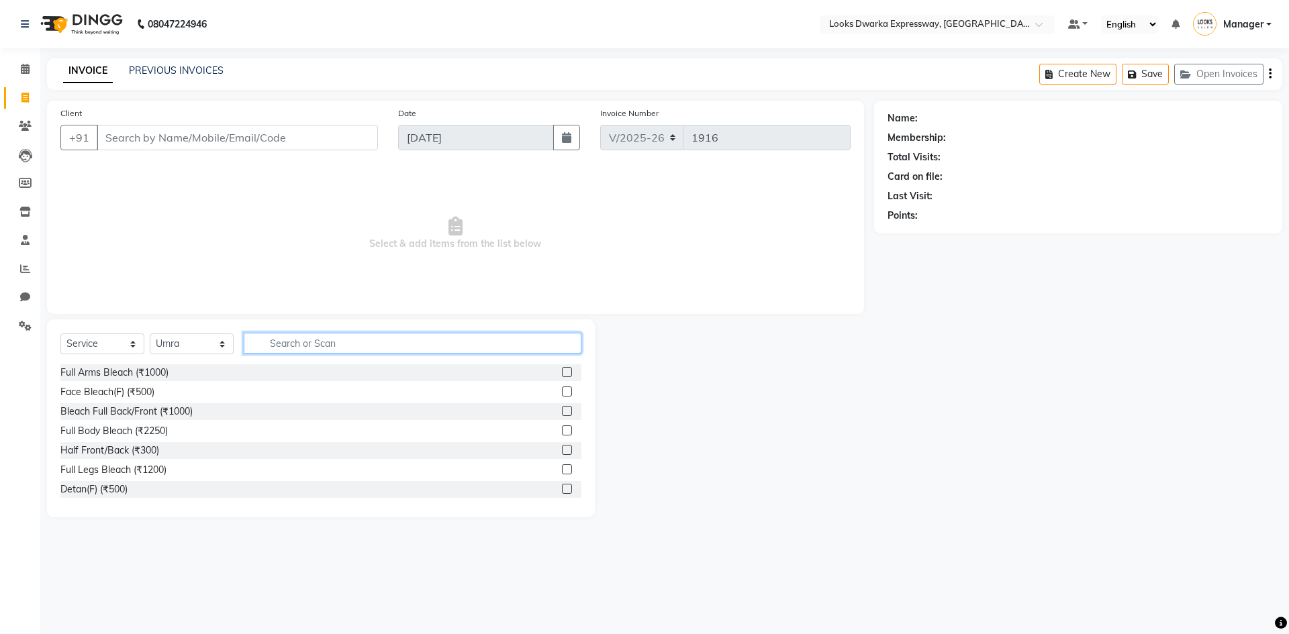
click at [279, 340] on input "text" at bounding box center [413, 343] width 338 height 21
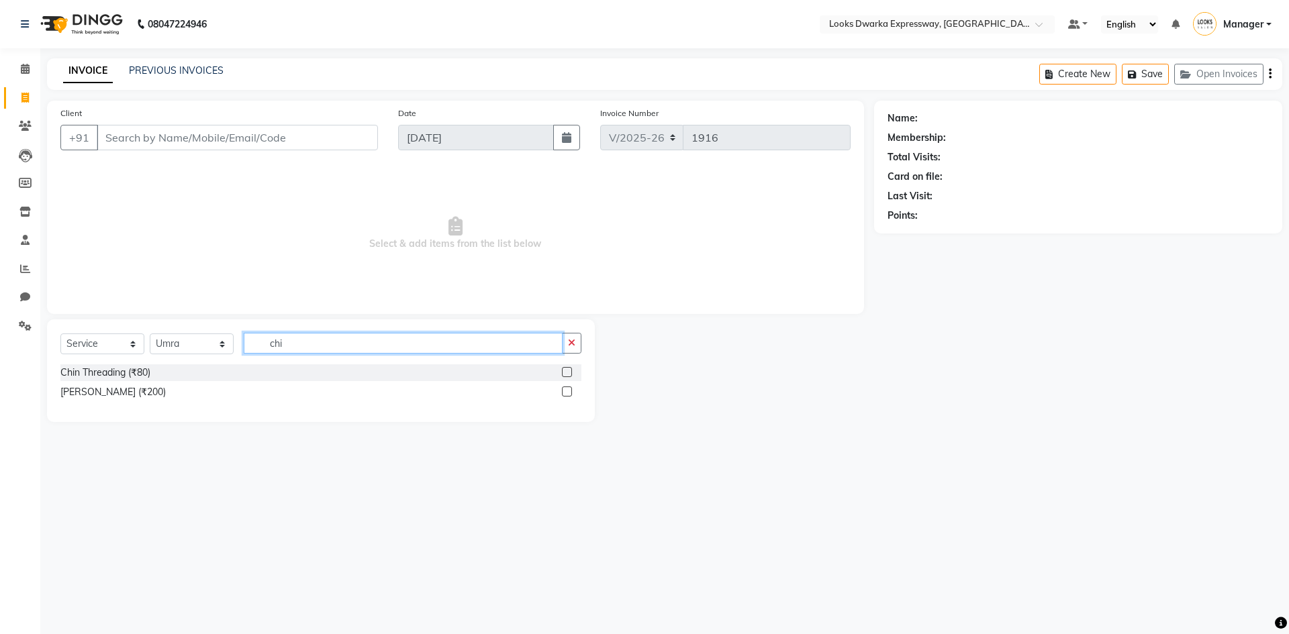
type input "chi"
click at [568, 391] on label at bounding box center [567, 392] width 10 height 10
click at [568, 391] on input "checkbox" at bounding box center [566, 392] width 9 height 9
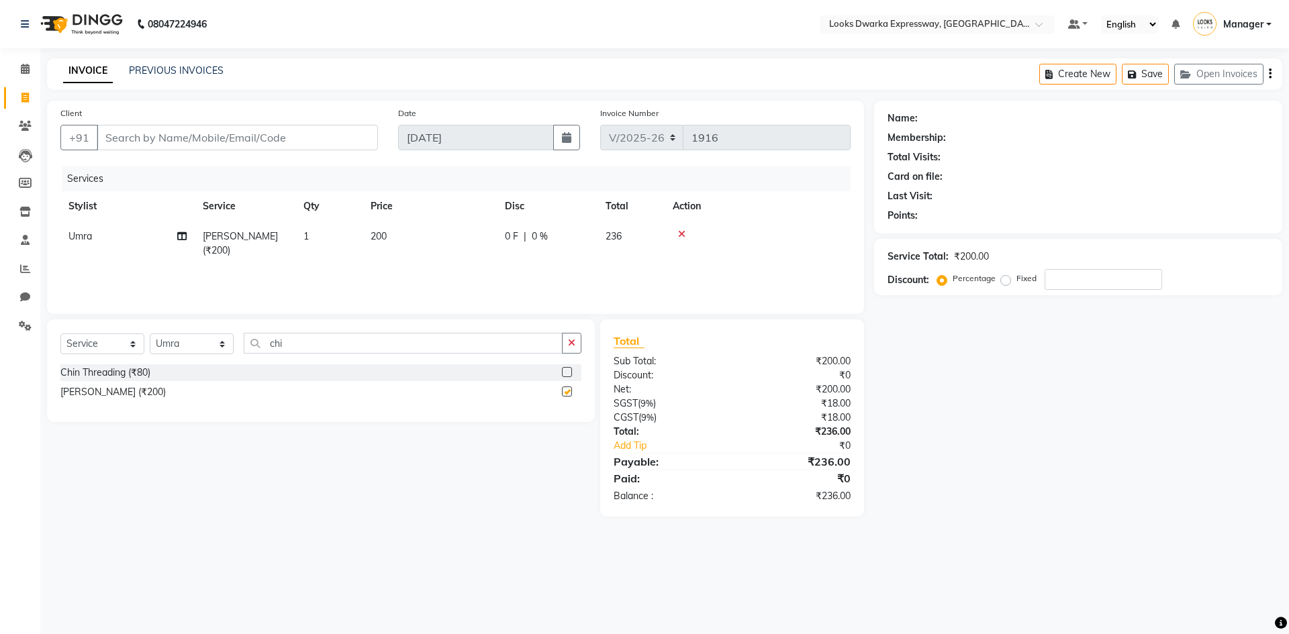
checkbox input "false"
click at [313, 337] on input "chi" at bounding box center [403, 343] width 319 height 21
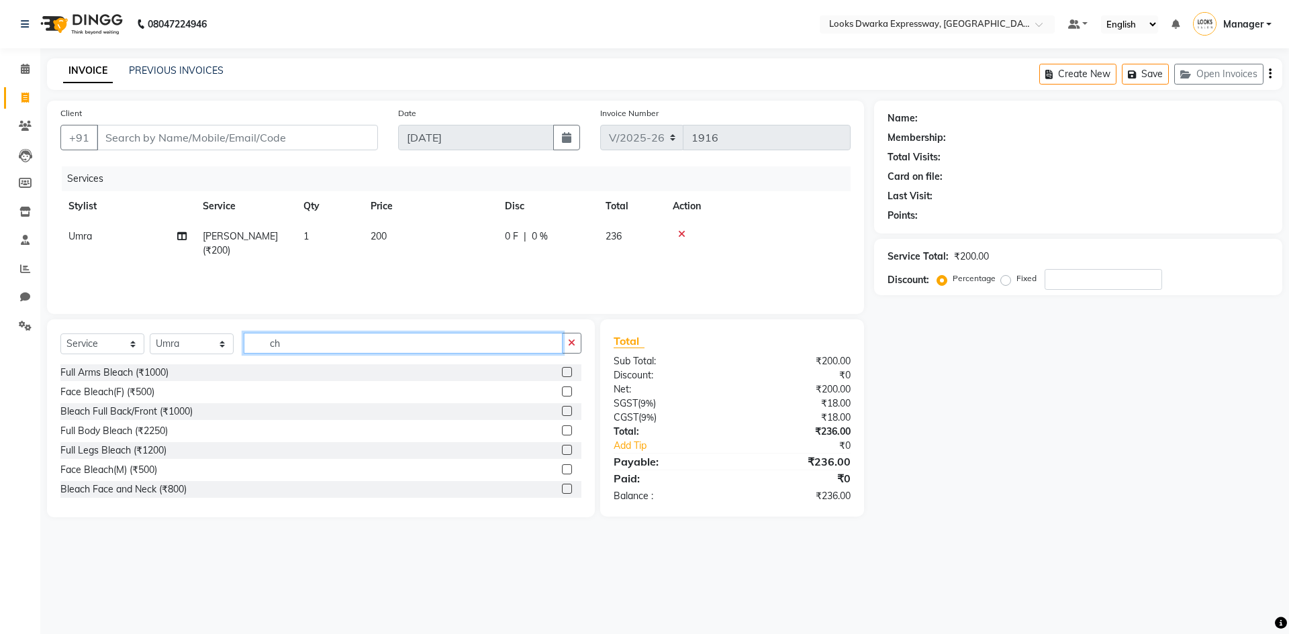
type input "c"
click at [391, 246] on td "200" at bounding box center [429, 243] width 134 height 44
select select "61091"
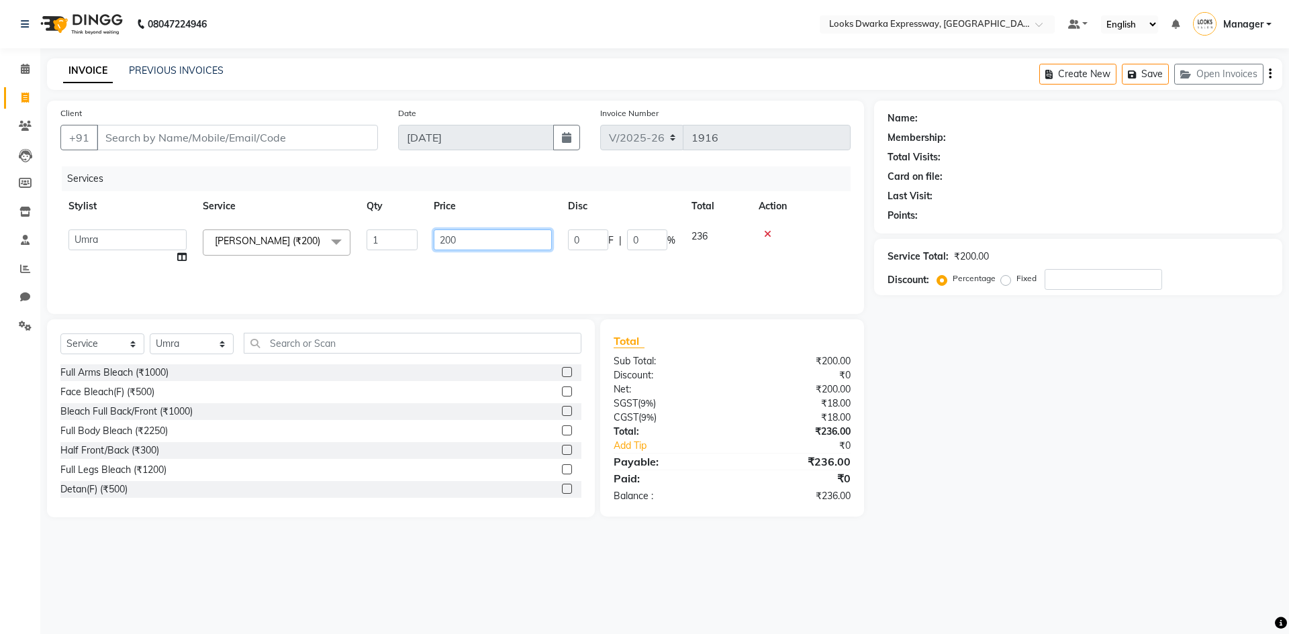
click at [474, 242] on input "200" at bounding box center [493, 240] width 118 height 21
type input "2"
type input "300"
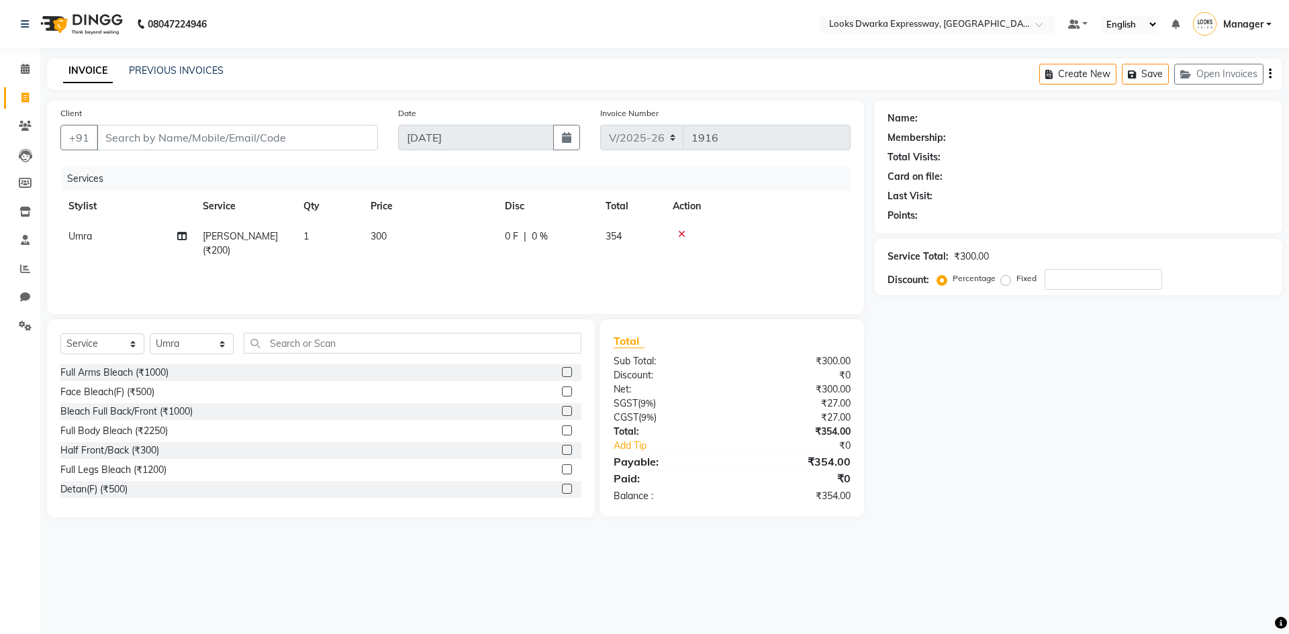
click at [466, 276] on div "Services Stylist Service Qty Price Disc Total Action Umra Chin Waxing (₹200) 1 …" at bounding box center [455, 233] width 790 height 134
click at [159, 133] on input "Client" at bounding box center [237, 138] width 281 height 26
click at [405, 222] on table "Stylist Service Qty Price Disc Total Action Umra Chin Waxing (₹200) 1 300 0 F |…" at bounding box center [455, 228] width 790 height 74
click at [399, 246] on td "300" at bounding box center [429, 243] width 134 height 44
select select "61091"
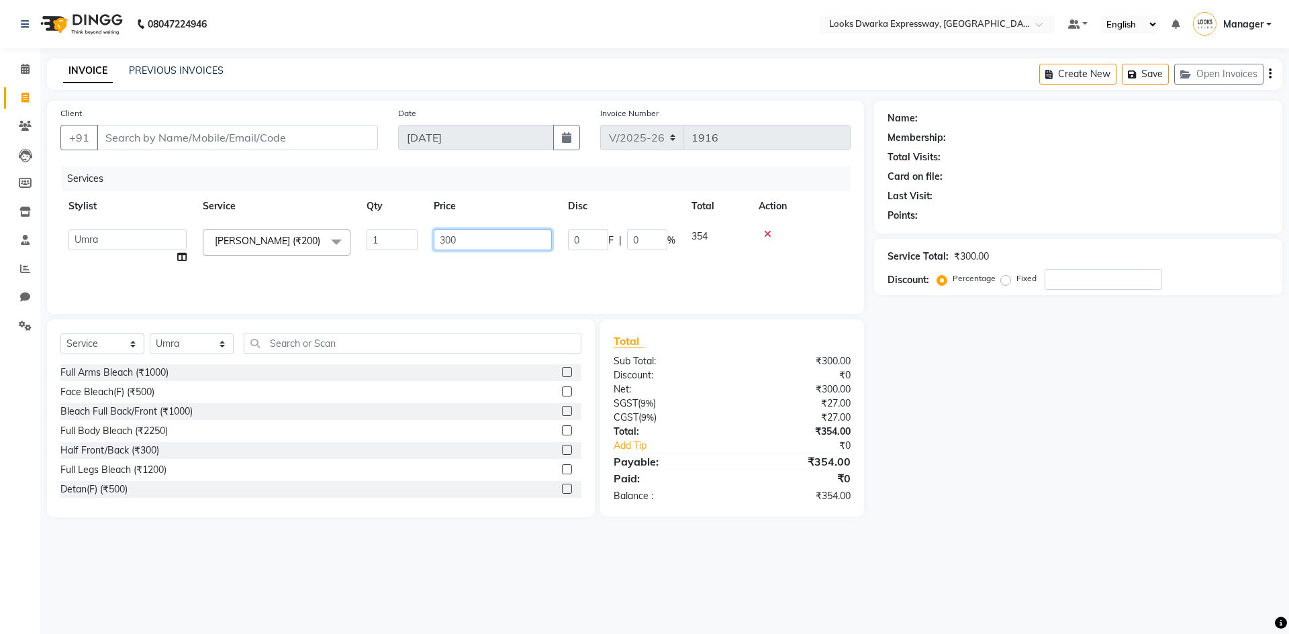
click at [458, 313] on div "Client +91 Date 01-09-2025 Invoice Number V/2025 V/2025-26 1916 Services Stylis…" at bounding box center [455, 207] width 817 height 213
type input "3"
type input "200"
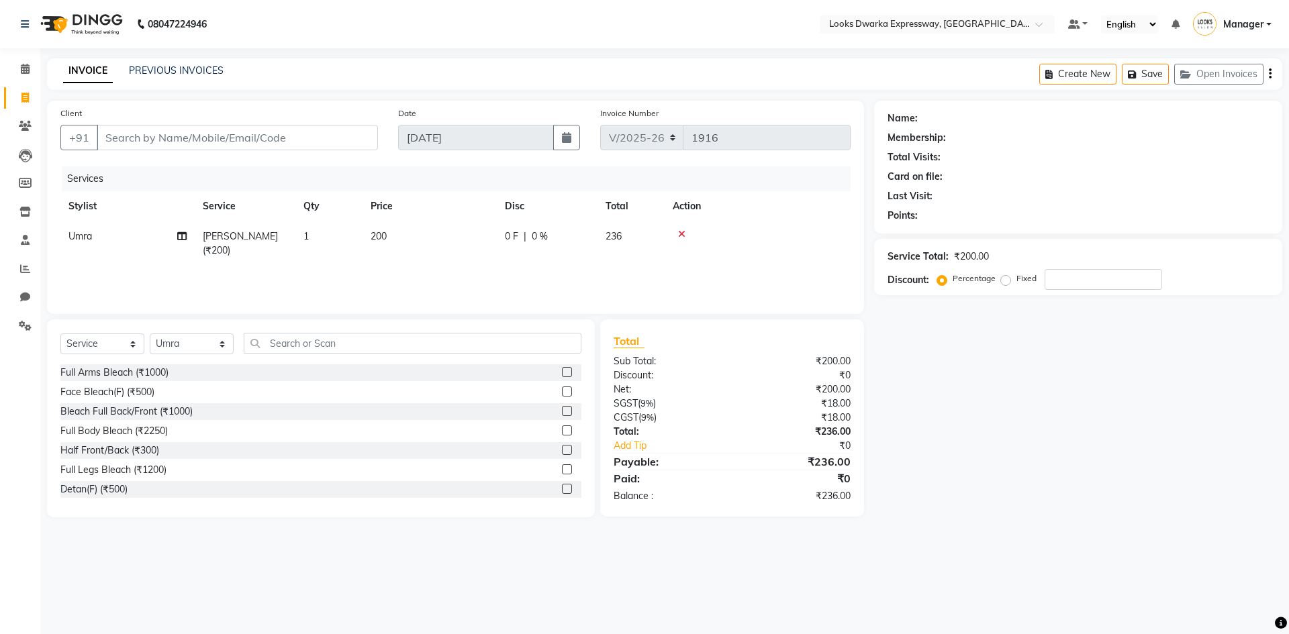
click at [463, 269] on div "Services Stylist Service Qty Price Disc Total Action Umra Chin Waxing (₹200) 1 …" at bounding box center [455, 233] width 790 height 134
click at [130, 132] on input "Client" at bounding box center [237, 138] width 281 height 26
type input "9"
type input "0"
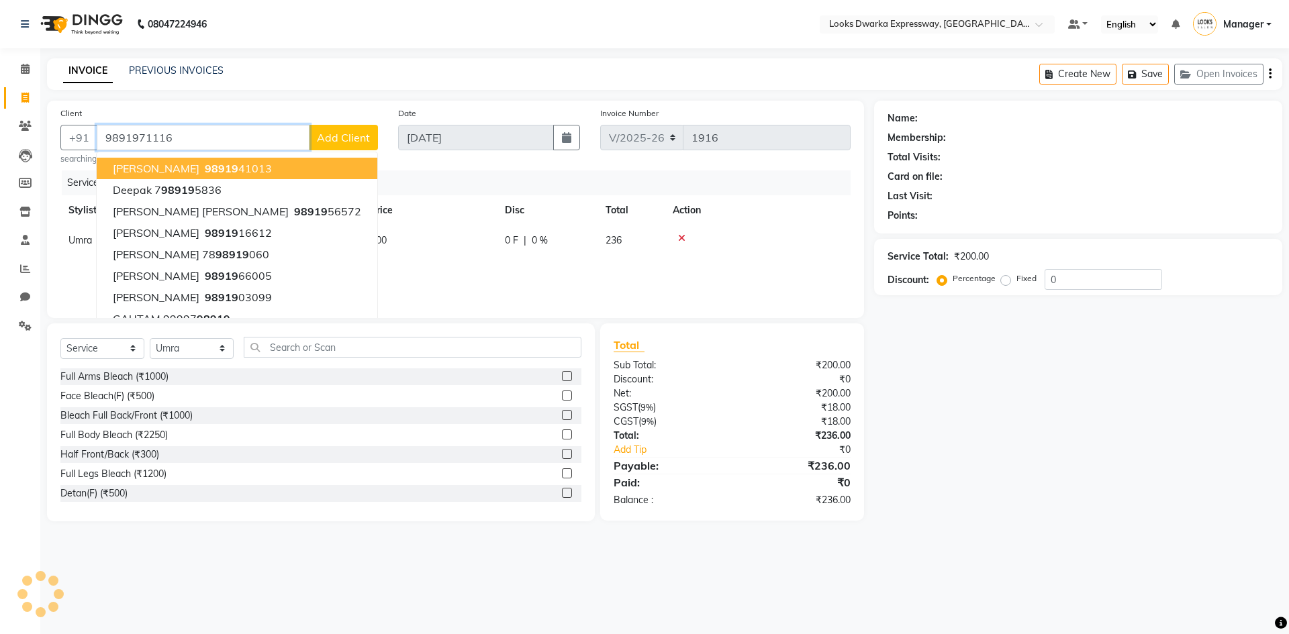
type input "9891971116"
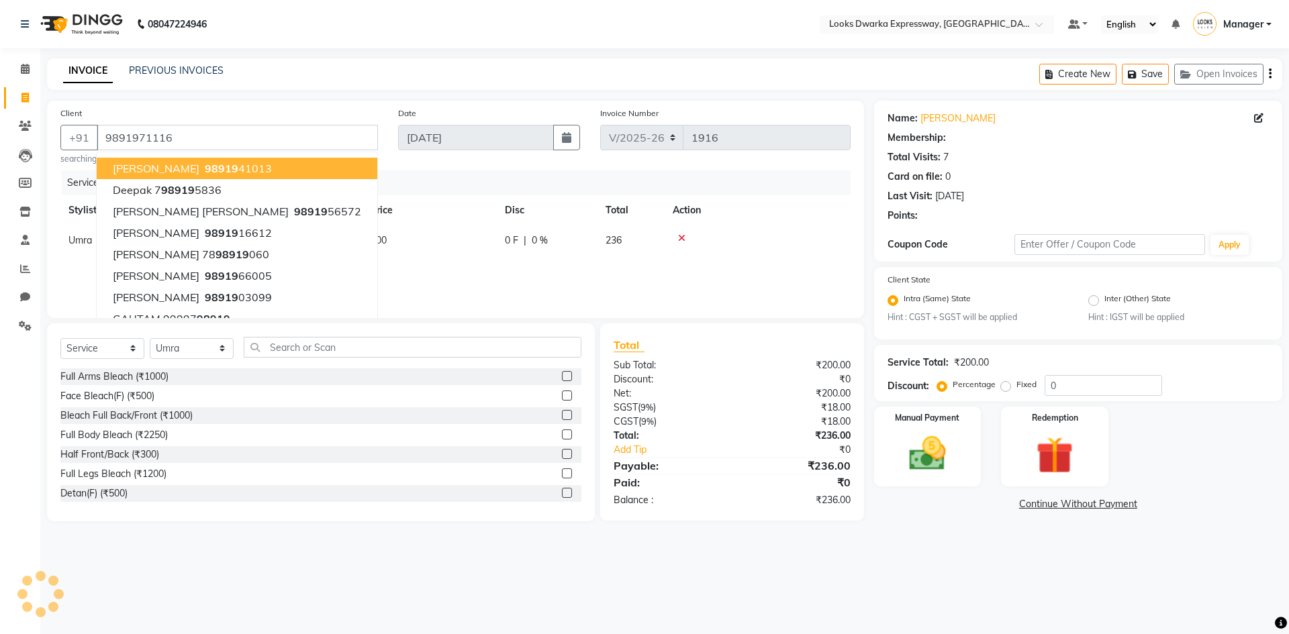
select select "1: Object"
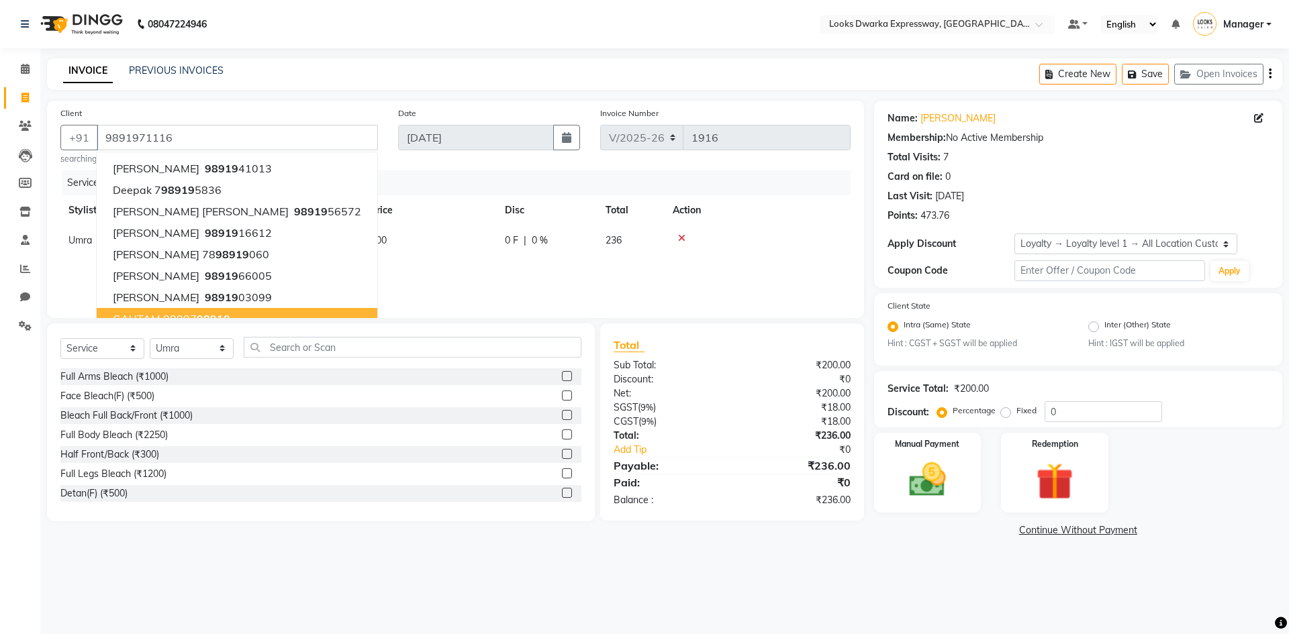
click at [320, 386] on div "Full Arms Bleach (₹1000) Face Bleach(F) (₹500) Bleach Full Back/Front (₹1000) F…" at bounding box center [320, 435] width 521 height 134
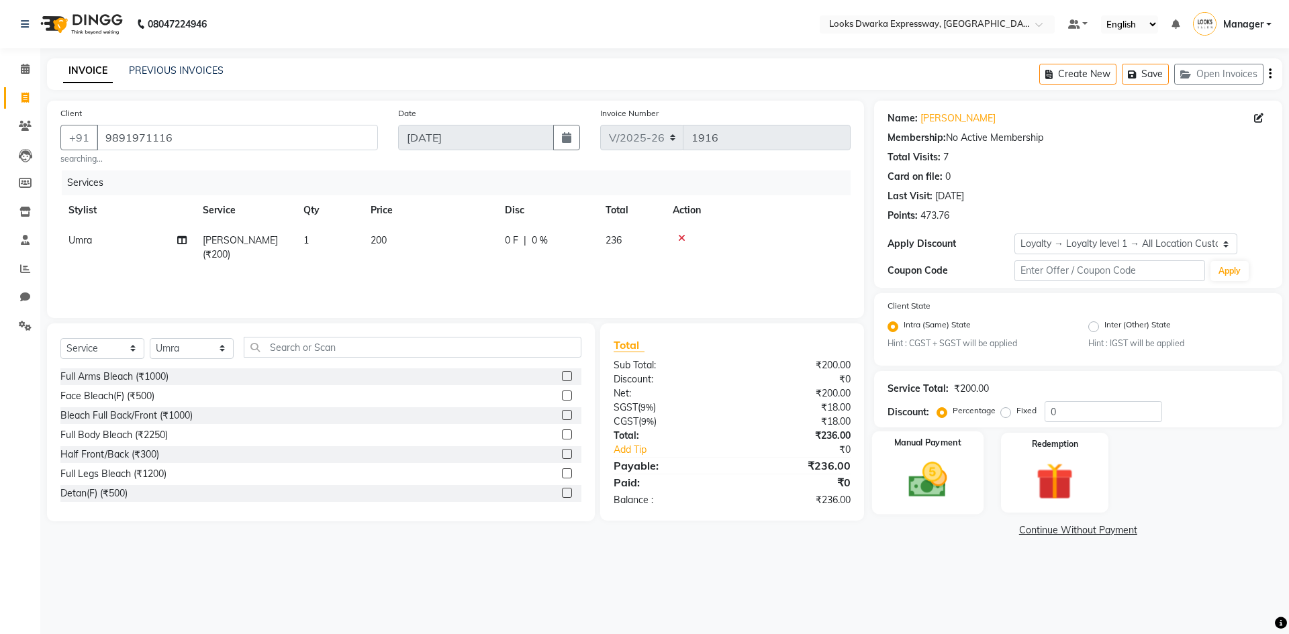
click at [923, 501] on img at bounding box center [927, 480] width 62 height 44
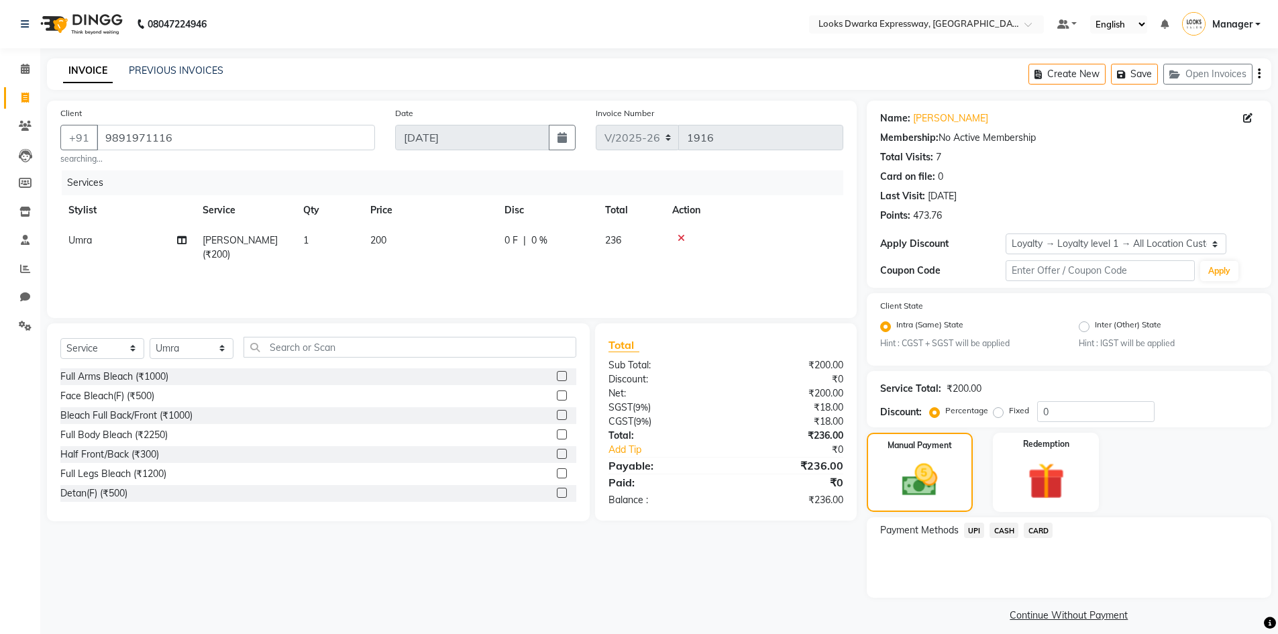
click at [973, 529] on span "UPI" at bounding box center [974, 530] width 21 height 15
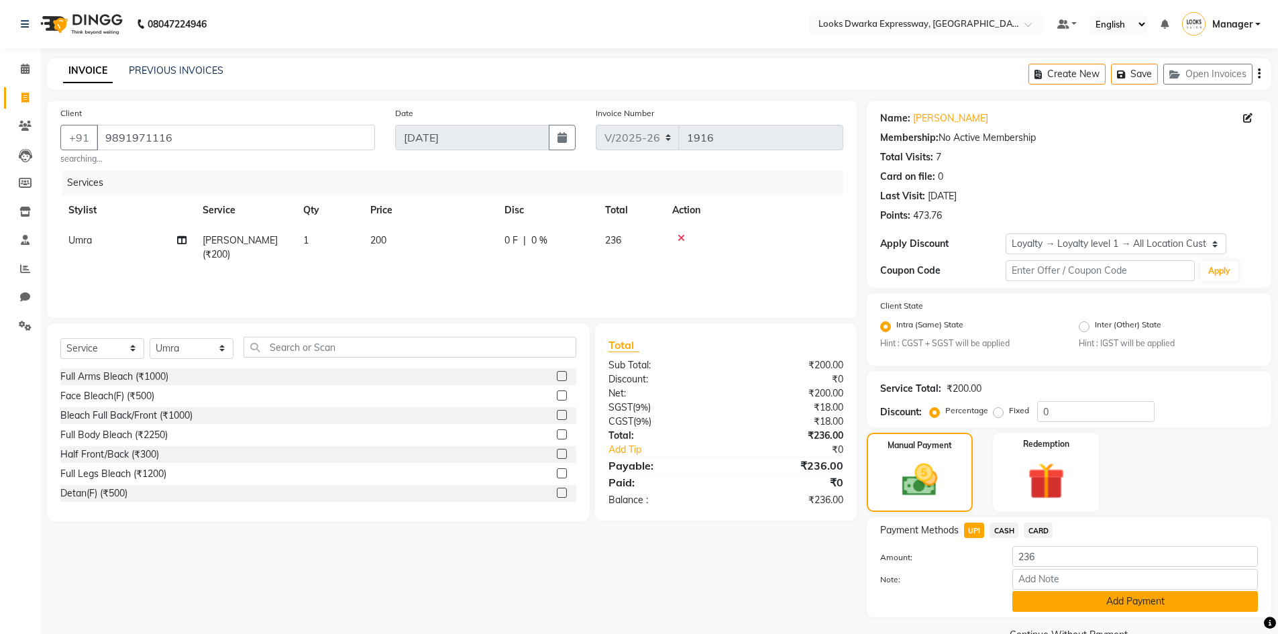
click at [1083, 604] on button "Add Payment" at bounding box center [1136, 601] width 246 height 21
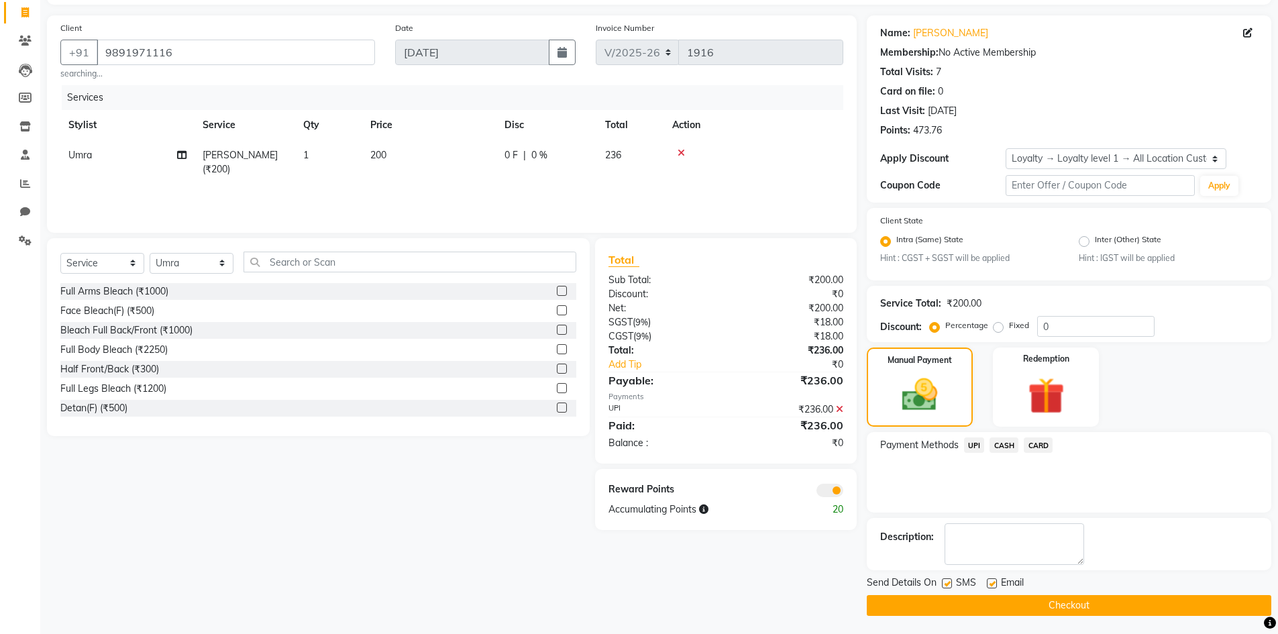
scroll to position [87, 0]
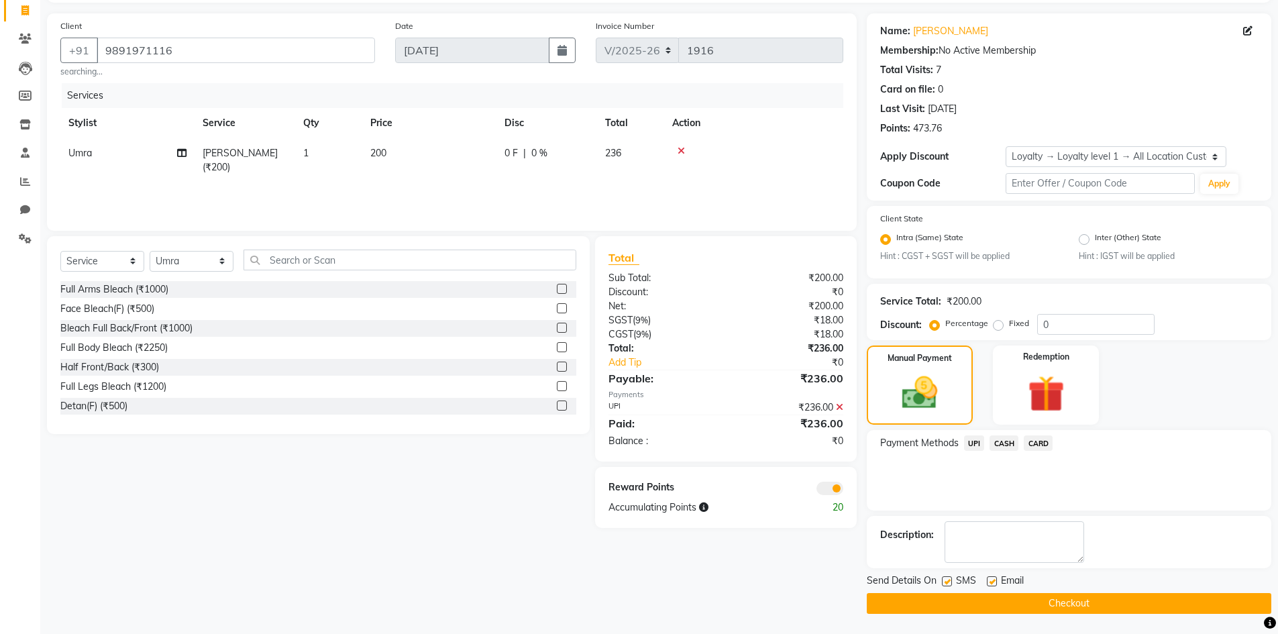
click at [1064, 601] on button "Checkout" at bounding box center [1069, 603] width 405 height 21
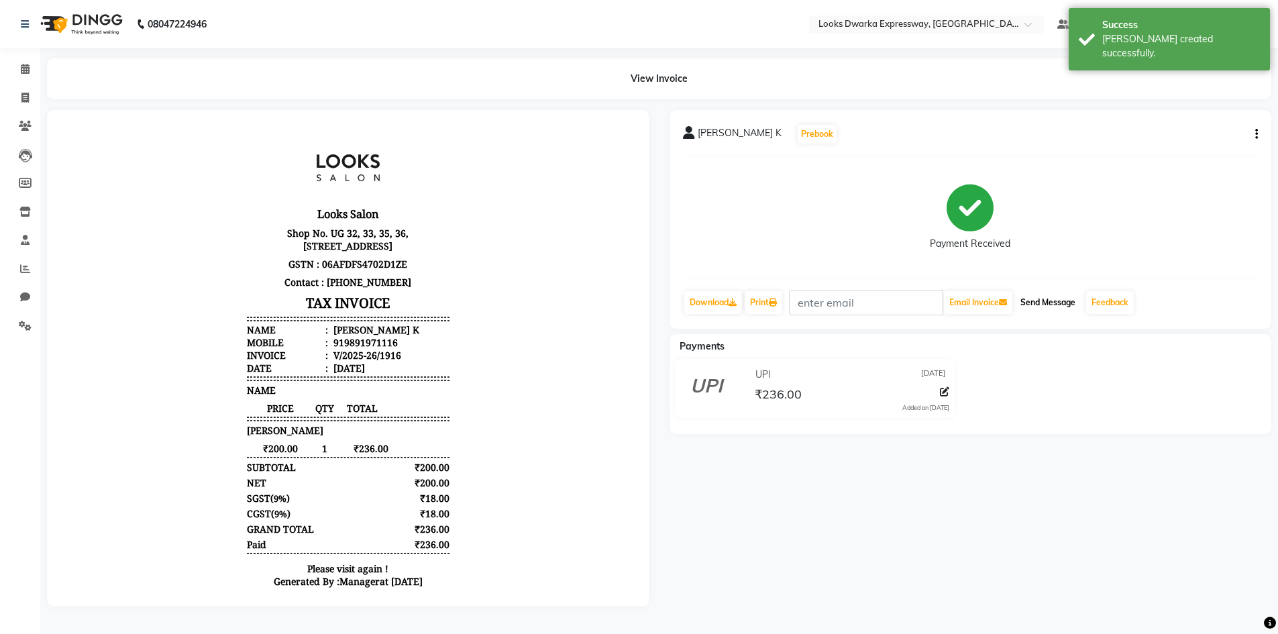
click at [1054, 297] on button "Send Message" at bounding box center [1048, 302] width 66 height 23
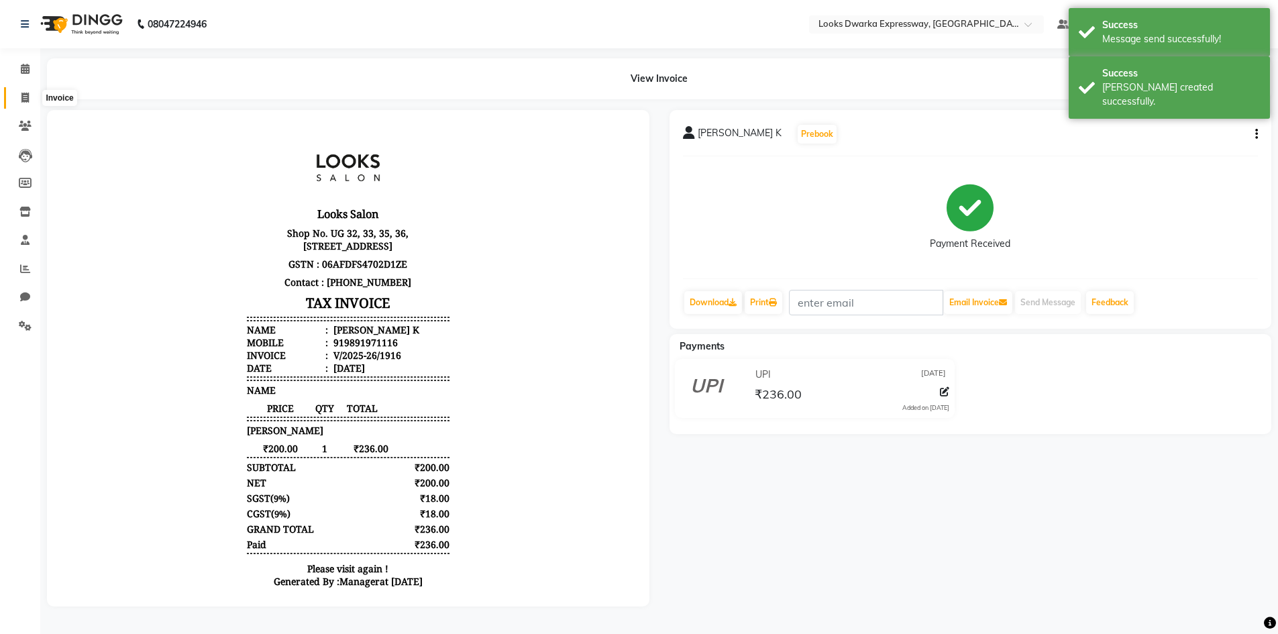
click at [22, 100] on icon at bounding box center [24, 98] width 7 height 10
select select "service"
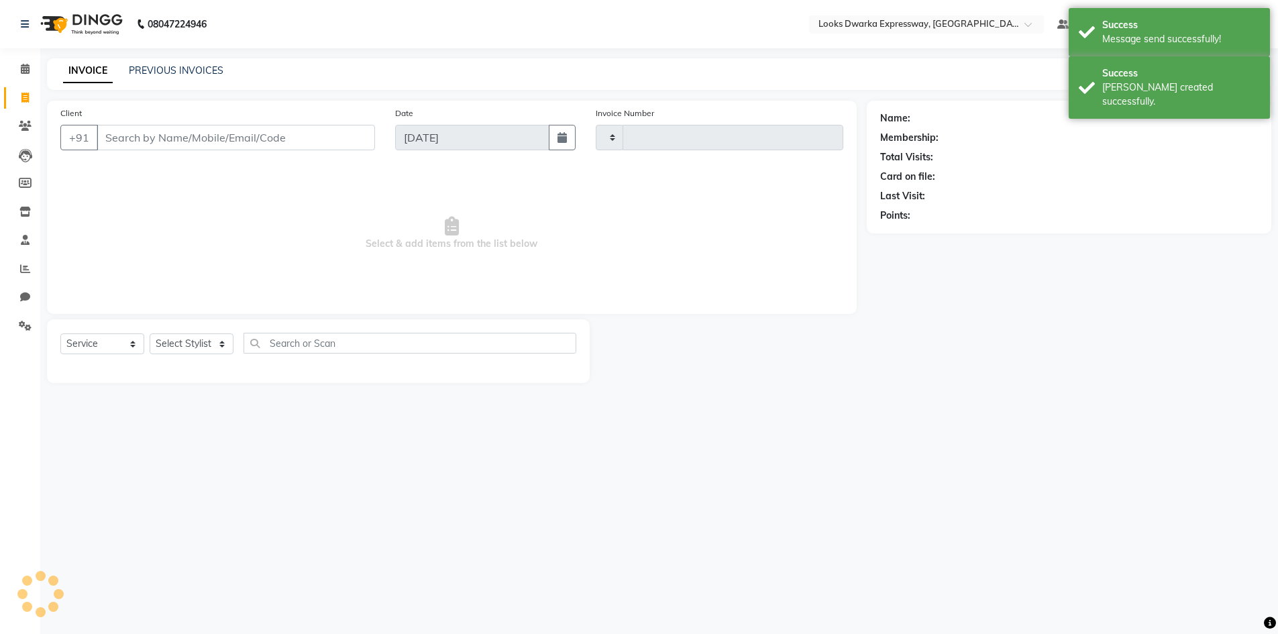
type input "1917"
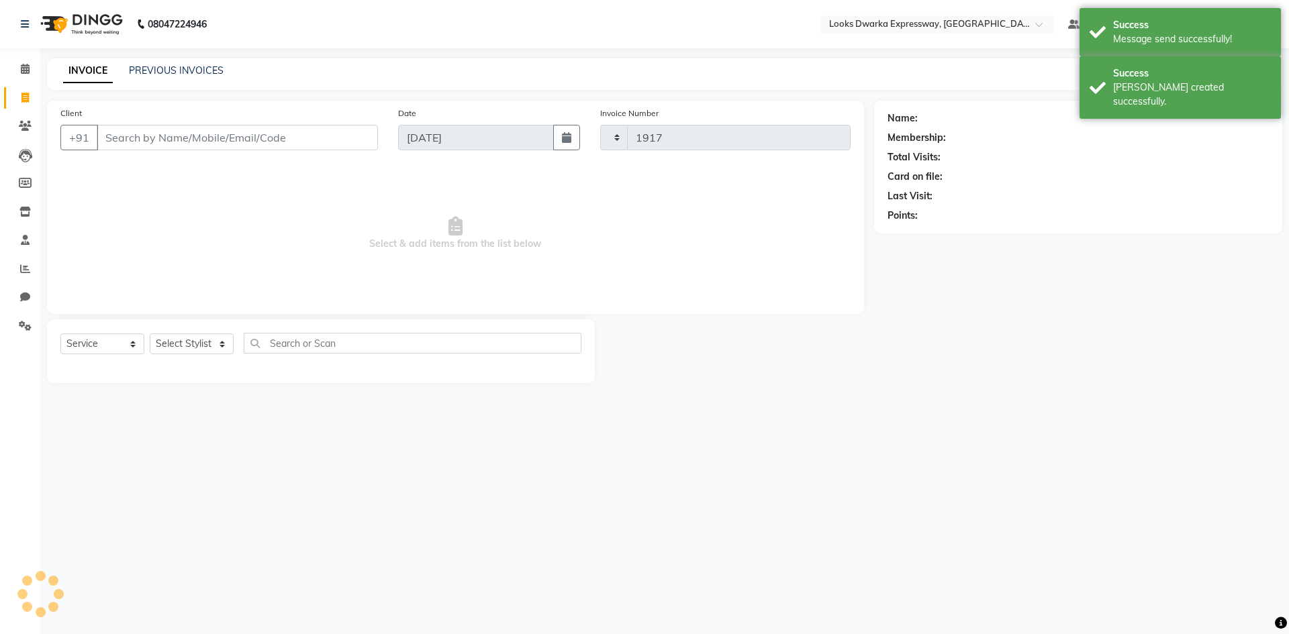
select select "6011"
